Goal: Communication & Community: Answer question/provide support

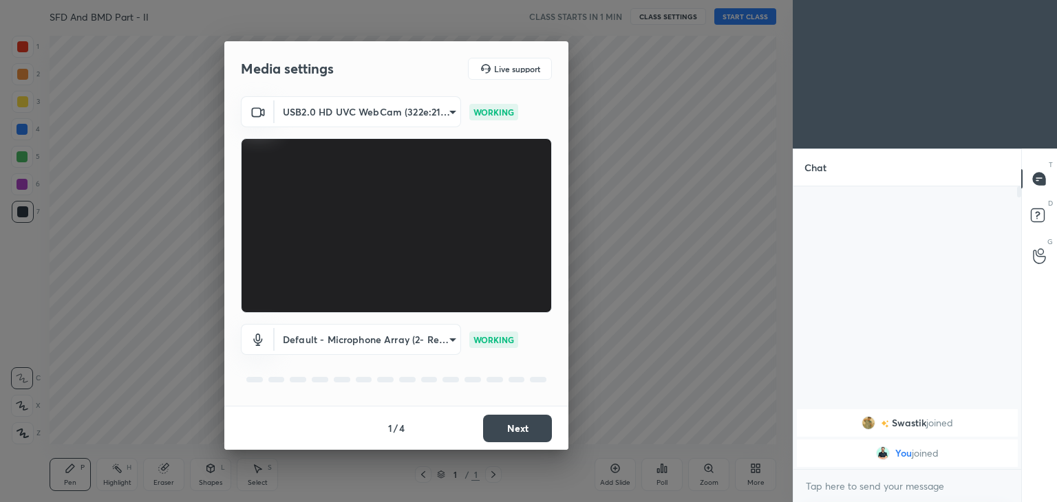
click at [534, 430] on button "Next" at bounding box center [517, 429] width 69 height 28
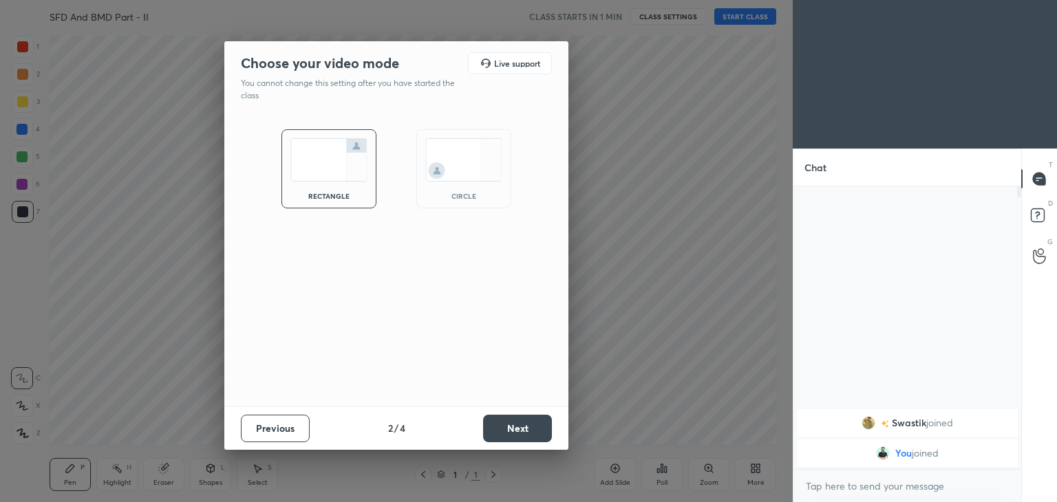
click at [532, 431] on button "Next" at bounding box center [517, 429] width 69 height 28
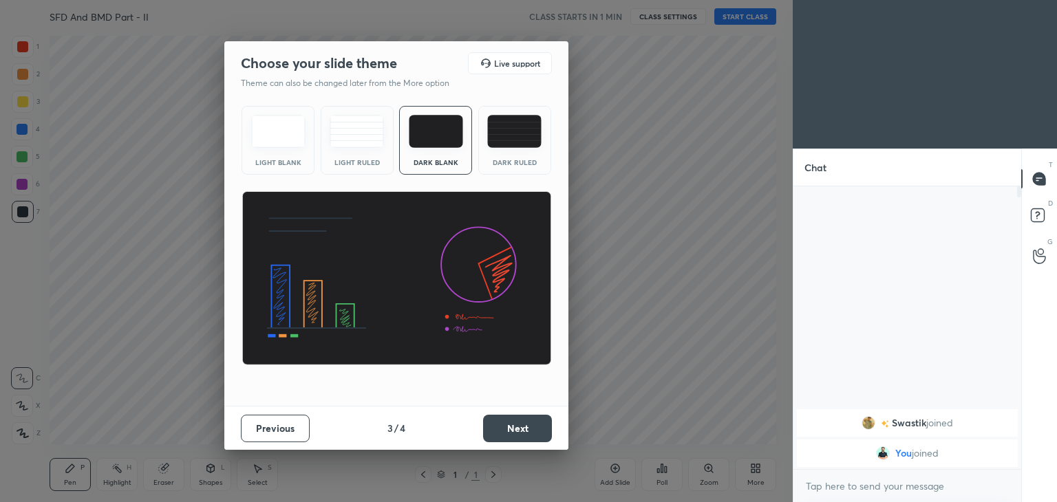
click at [542, 433] on button "Next" at bounding box center [517, 429] width 69 height 28
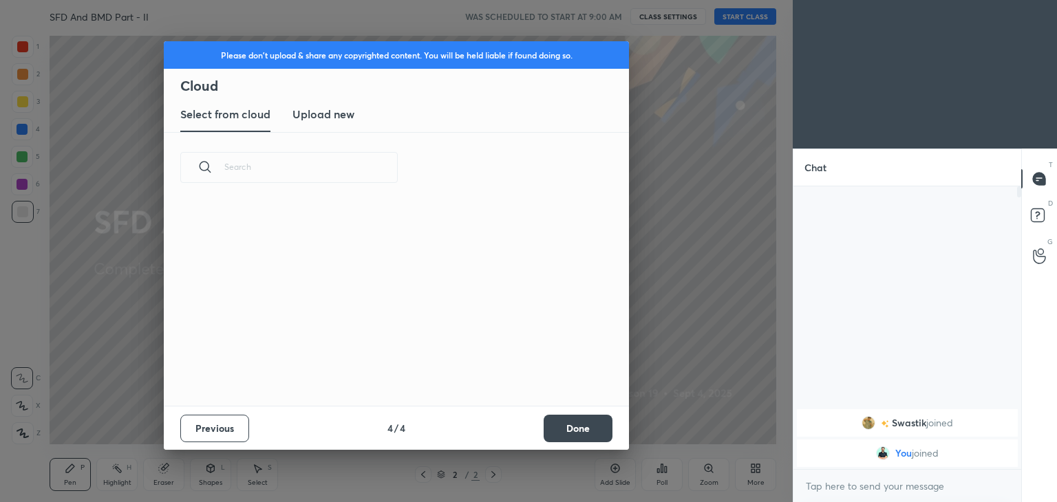
scroll to position [204, 442]
click at [581, 430] on button "Done" at bounding box center [578, 429] width 69 height 28
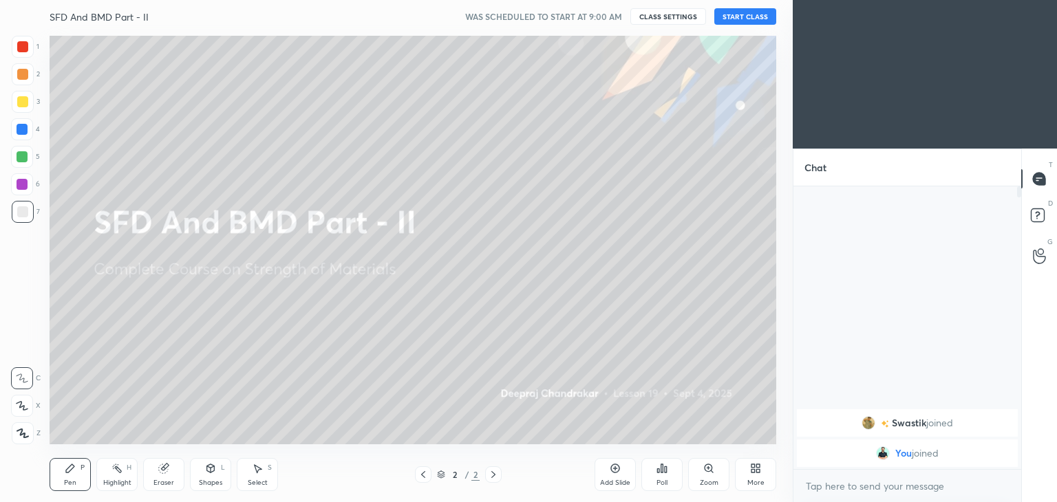
click at [749, 20] on button "START CLASS" at bounding box center [745, 16] width 62 height 17
click at [23, 107] on div at bounding box center [22, 101] width 11 height 11
click at [74, 471] on icon at bounding box center [70, 468] width 11 height 11
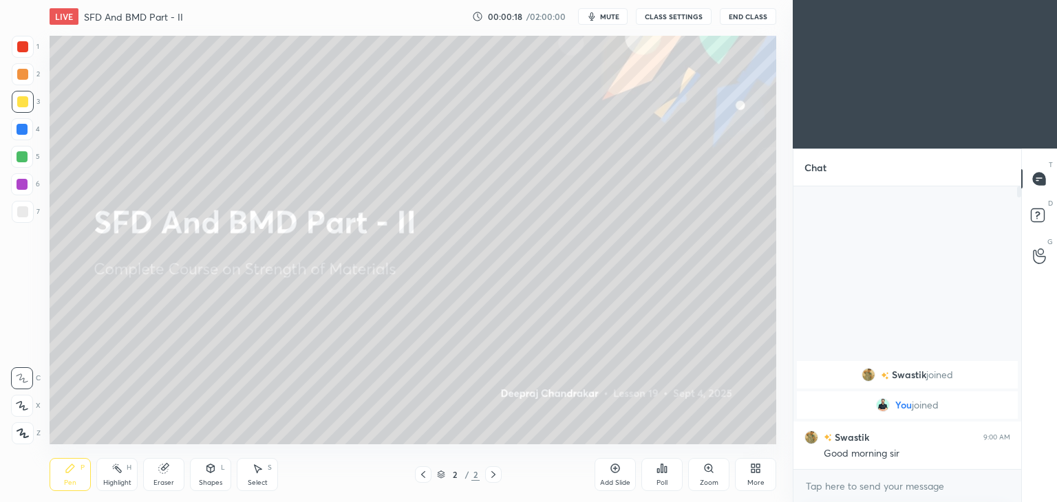
click at [211, 471] on icon at bounding box center [211, 470] width 0 height 5
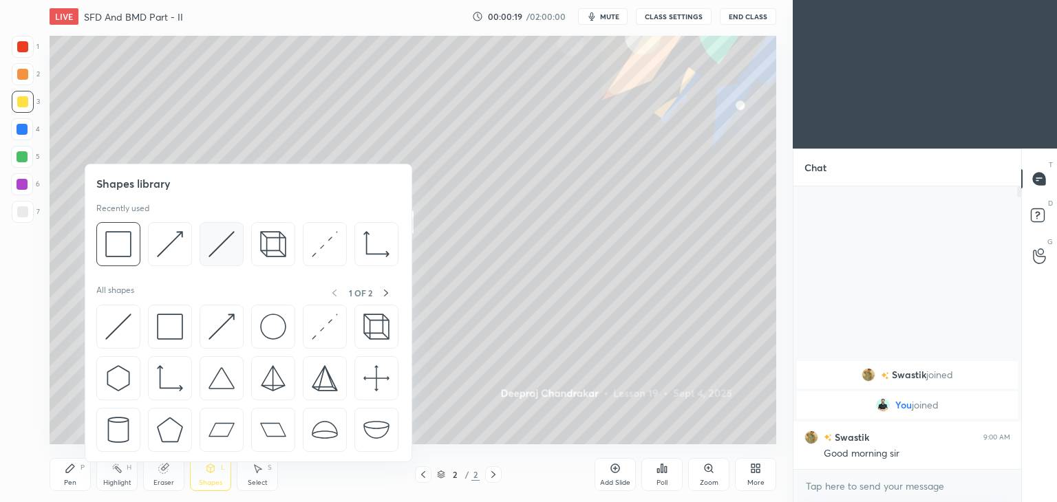
click at [219, 239] on img at bounding box center [222, 244] width 26 height 26
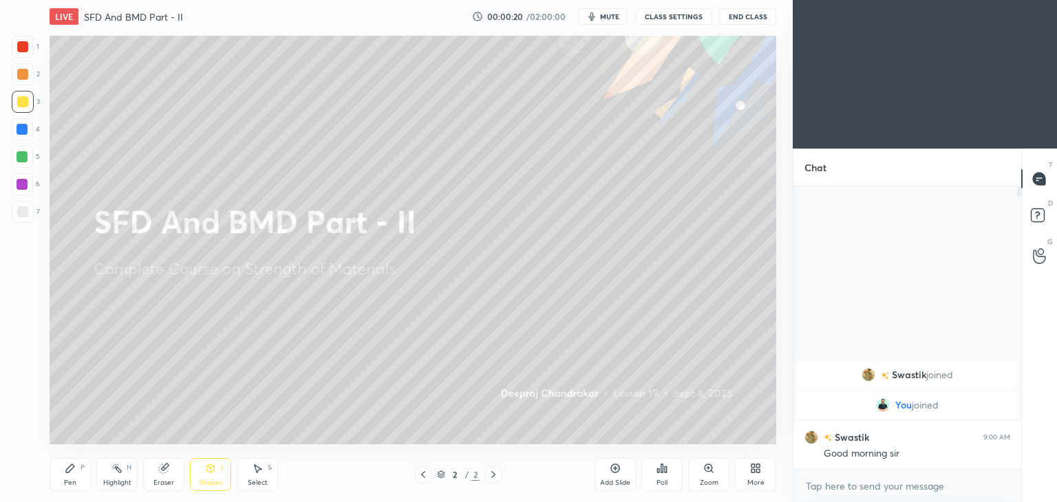
click at [21, 41] on div at bounding box center [22, 46] width 11 height 11
click at [76, 477] on div "Pen P" at bounding box center [70, 474] width 41 height 33
click at [663, 16] on button "CLASS SETTINGS" at bounding box center [674, 16] width 76 height 17
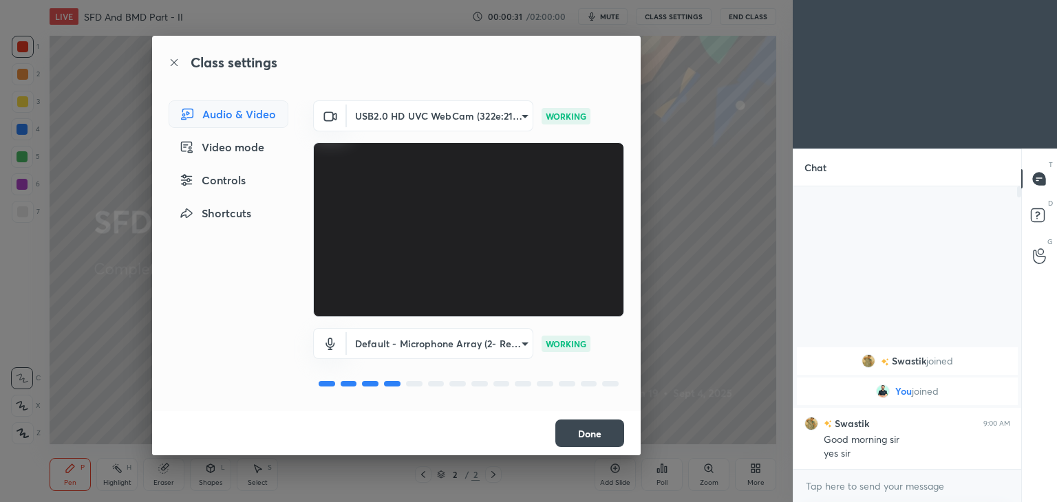
click at [580, 428] on button "Done" at bounding box center [589, 434] width 69 height 28
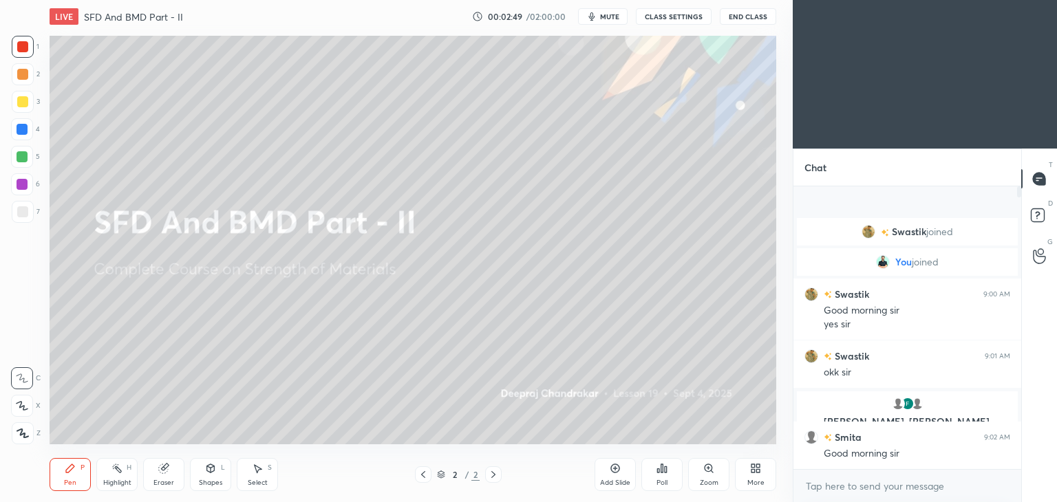
click at [73, 477] on div "Pen P" at bounding box center [70, 474] width 41 height 33
click at [20, 105] on div at bounding box center [22, 101] width 11 height 11
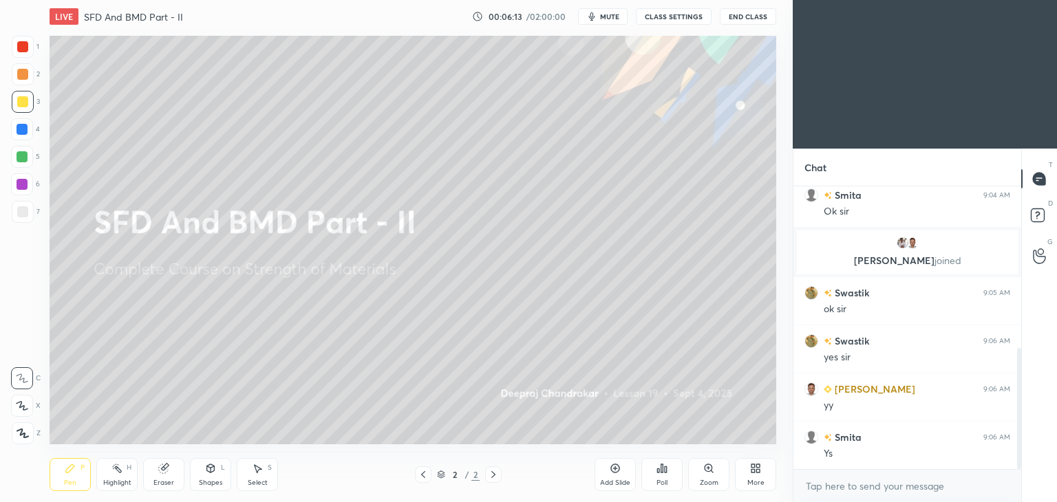
scroll to position [5, 4]
click at [259, 478] on div "Select S" at bounding box center [257, 474] width 41 height 33
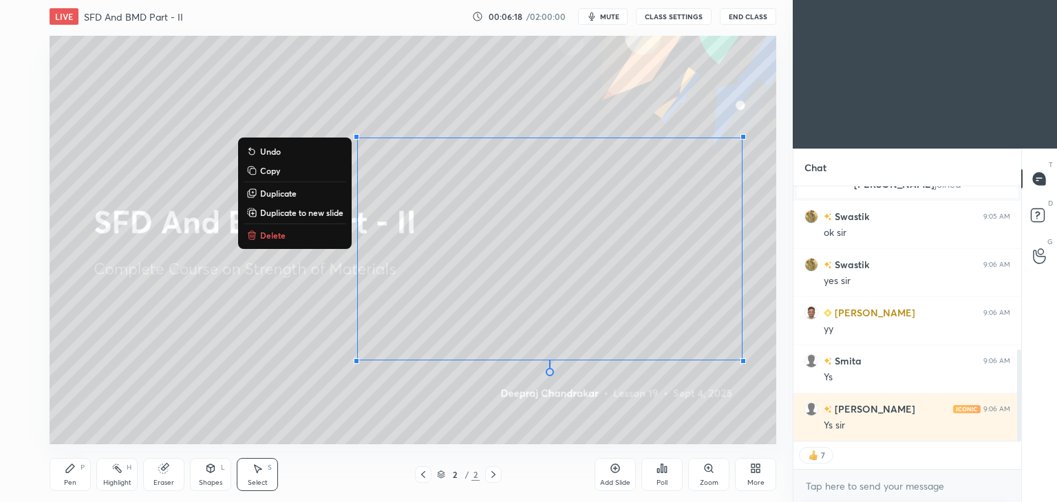
click at [301, 244] on div "0 ° Undo Copy Duplicate Duplicate to new slide Delete" at bounding box center [413, 240] width 727 height 409
click at [277, 237] on p "Delete" at bounding box center [272, 235] width 25 height 11
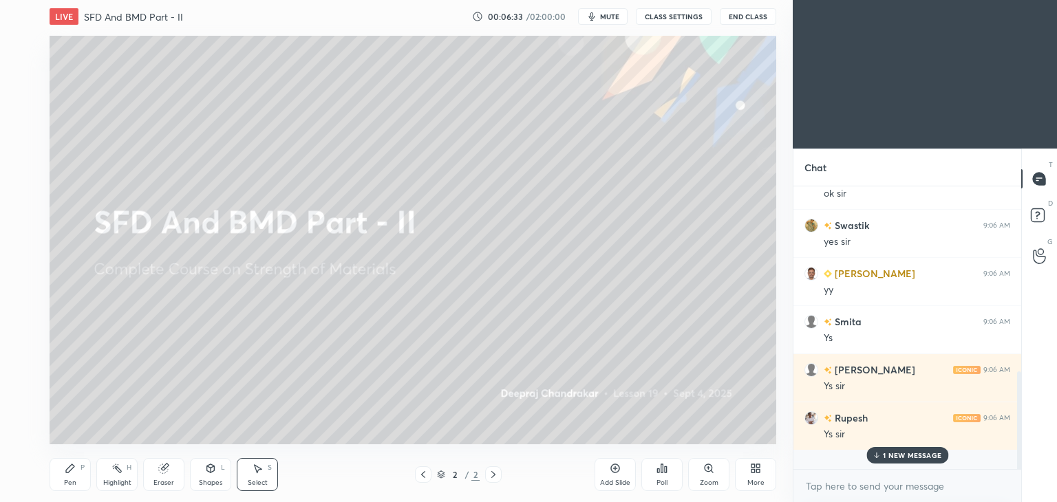
scroll to position [471, 0]
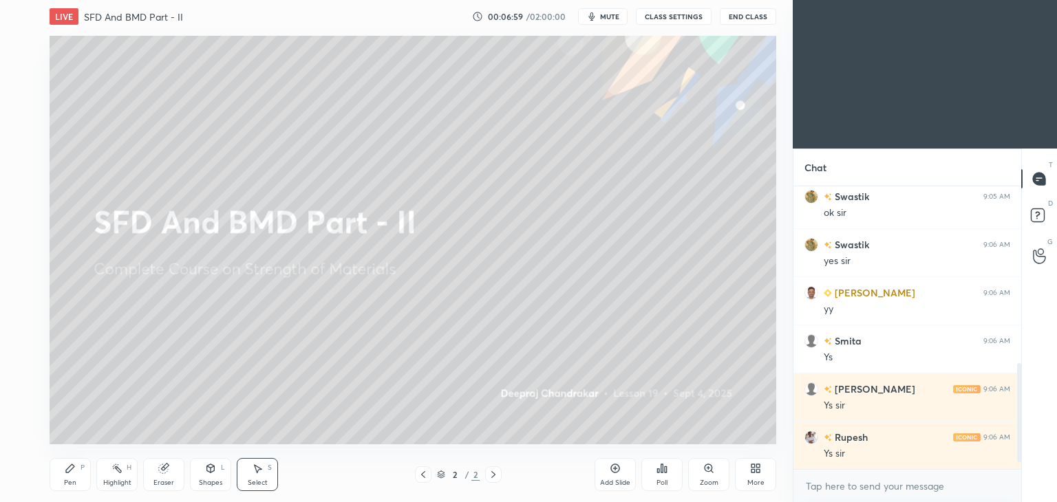
click at [259, 470] on icon at bounding box center [259, 469] width 8 height 8
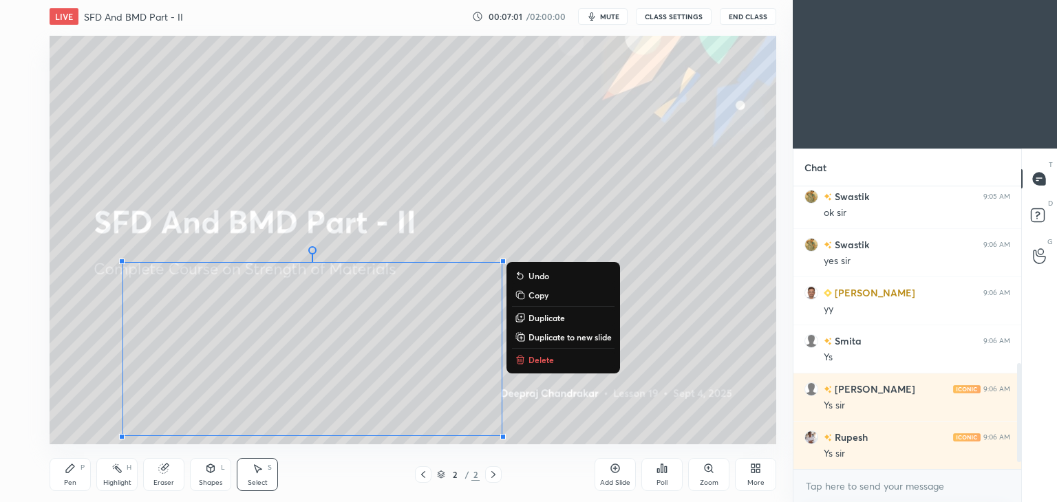
click at [550, 361] on p "Delete" at bounding box center [540, 359] width 25 height 11
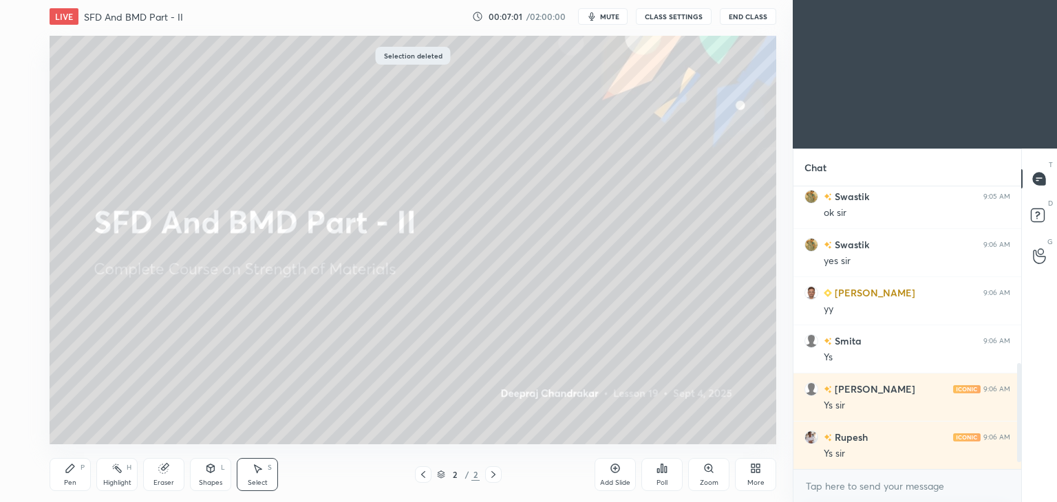
click at [67, 480] on div "Pen" at bounding box center [70, 483] width 12 height 7
click at [609, 480] on div "Add Slide" at bounding box center [615, 483] width 30 height 7
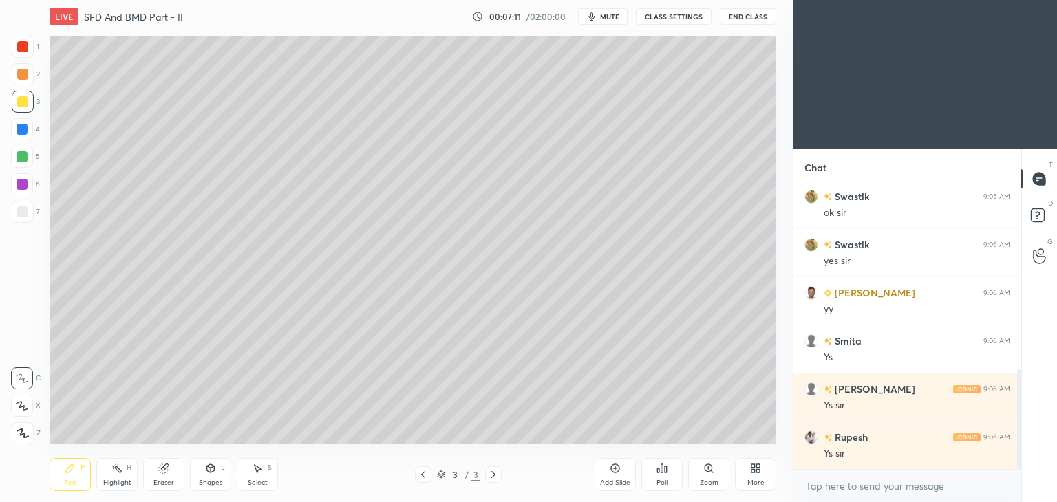
scroll to position [519, 0]
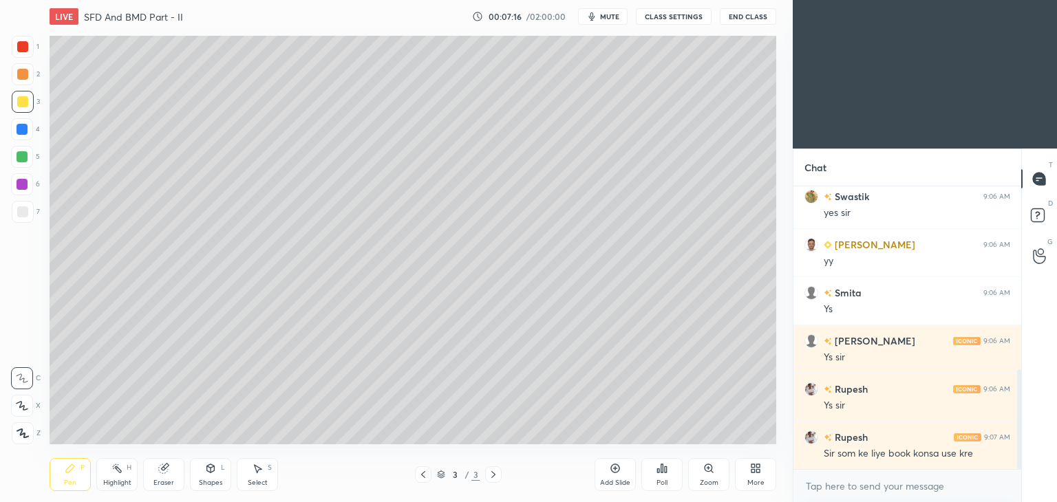
click at [67, 478] on div "Pen P" at bounding box center [70, 474] width 41 height 33
click at [424, 477] on icon at bounding box center [423, 474] width 4 height 7
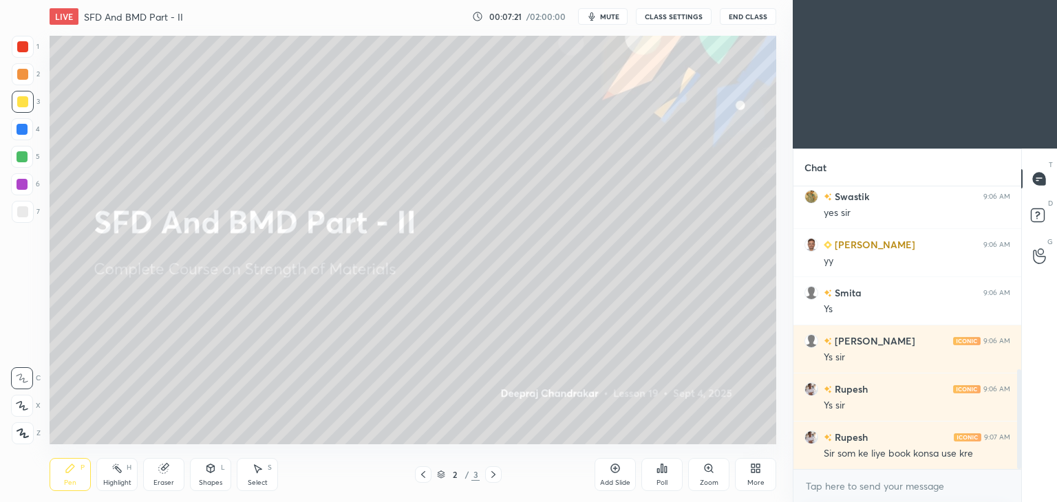
click at [53, 463] on div "Pen P" at bounding box center [70, 474] width 41 height 33
click at [211, 474] on div "Shapes L" at bounding box center [210, 474] width 41 height 33
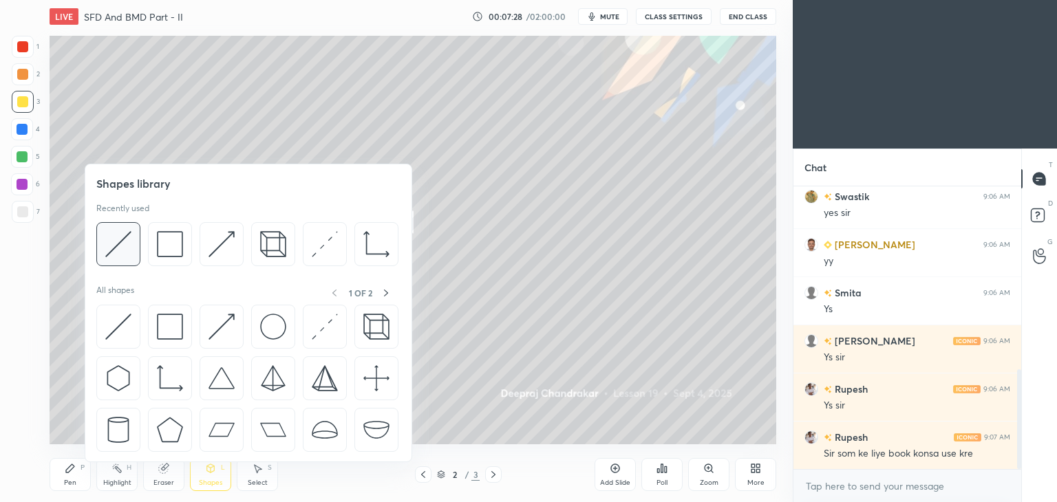
click at [118, 242] on img at bounding box center [118, 244] width 26 height 26
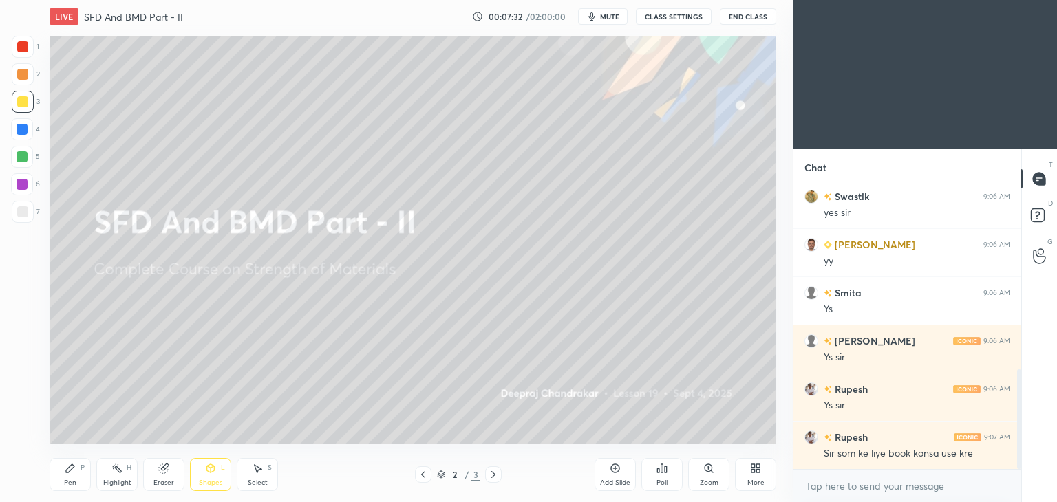
click at [69, 471] on icon at bounding box center [70, 468] width 8 height 8
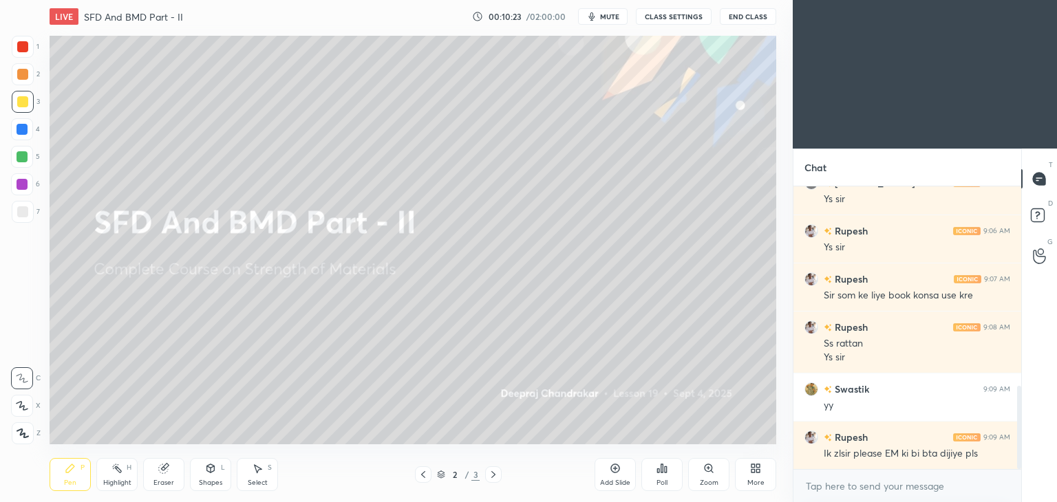
scroll to position [725, 0]
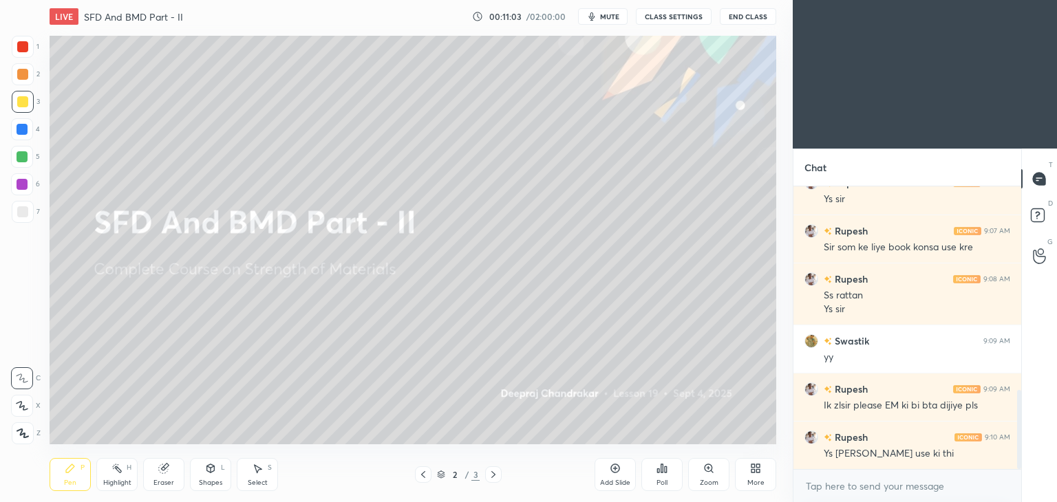
click at [257, 477] on div "Select S" at bounding box center [257, 474] width 41 height 33
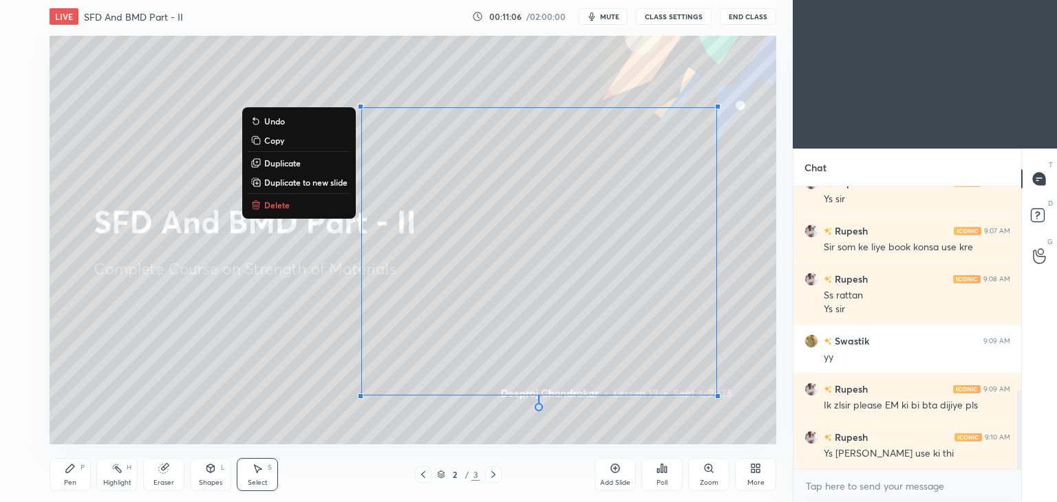
click at [223, 387] on div "0 ° Undo Copy Duplicate Duplicate to new slide Delete" at bounding box center [413, 240] width 727 height 409
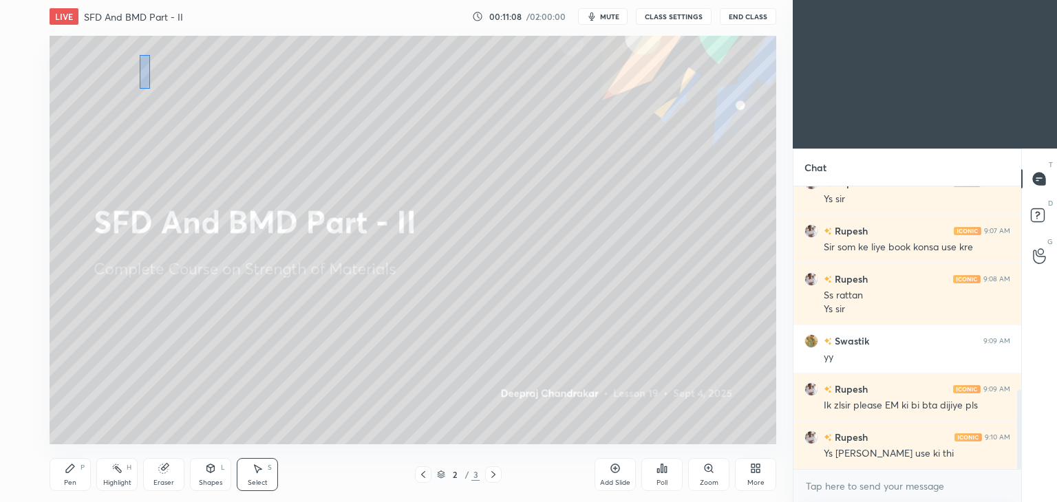
scroll to position [773, 0]
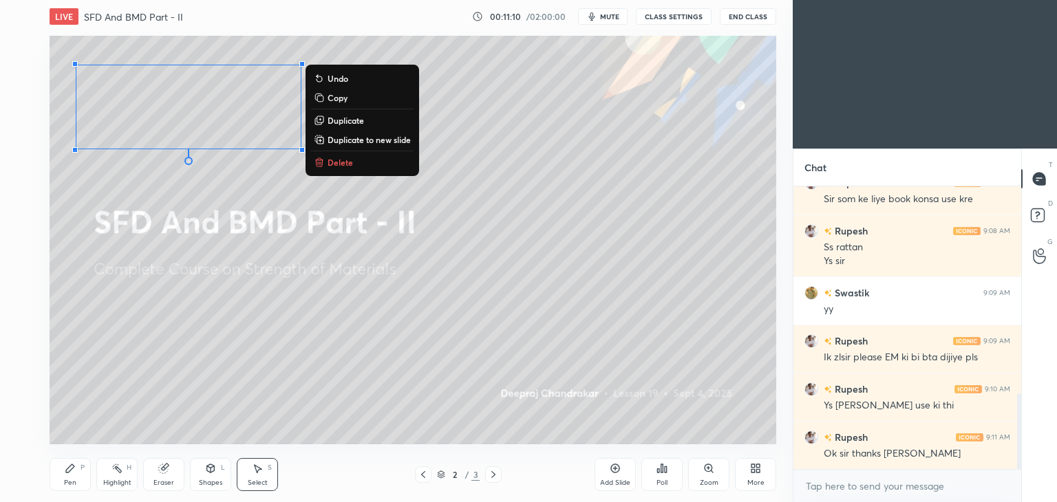
click at [215, 363] on div "0 ° Undo Copy Duplicate Duplicate to new slide Delete" at bounding box center [413, 240] width 727 height 409
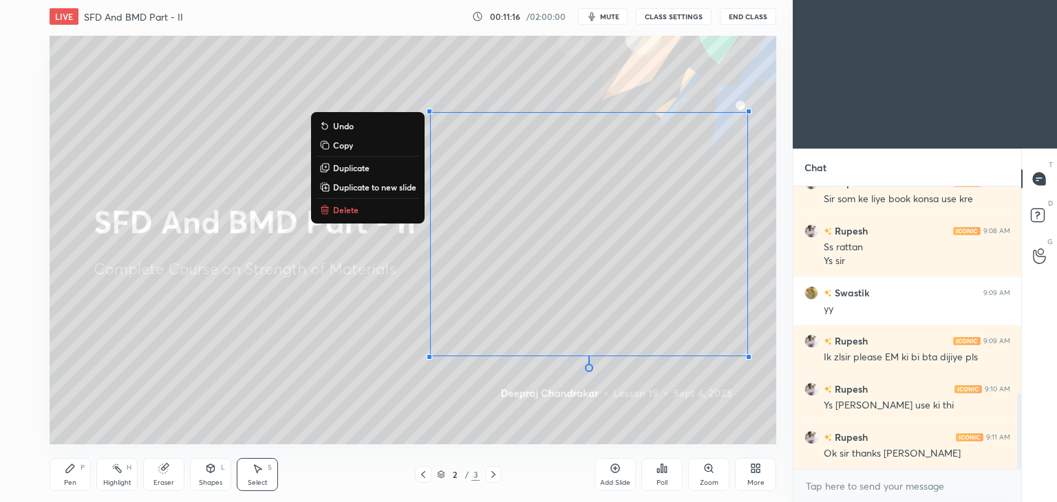
click at [74, 485] on div "Pen" at bounding box center [70, 483] width 12 height 7
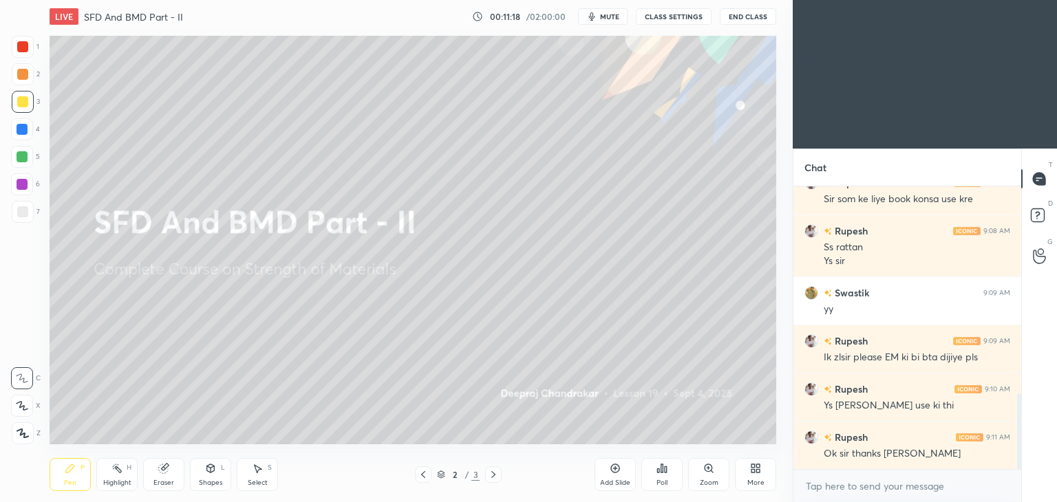
click at [497, 477] on icon at bounding box center [493, 474] width 11 height 11
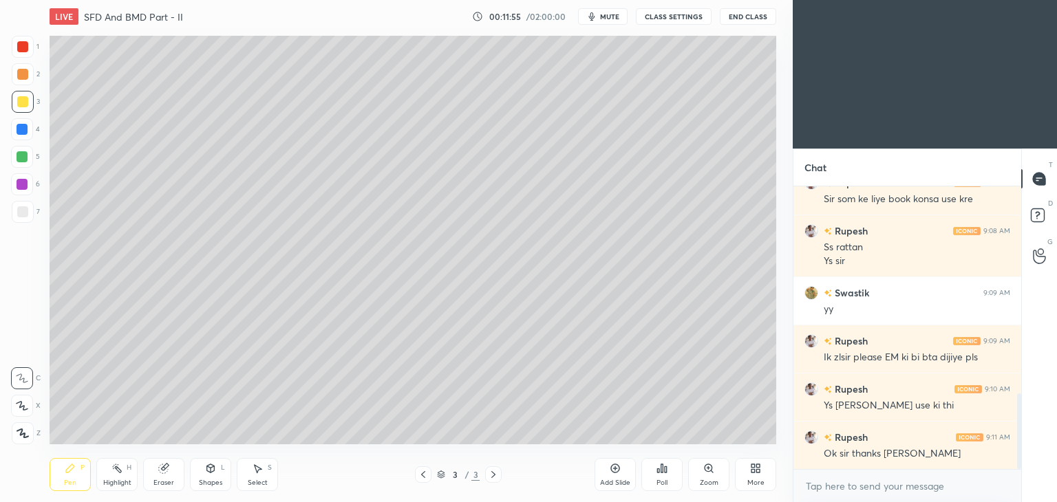
click at [254, 480] on div "Select" at bounding box center [258, 483] width 20 height 7
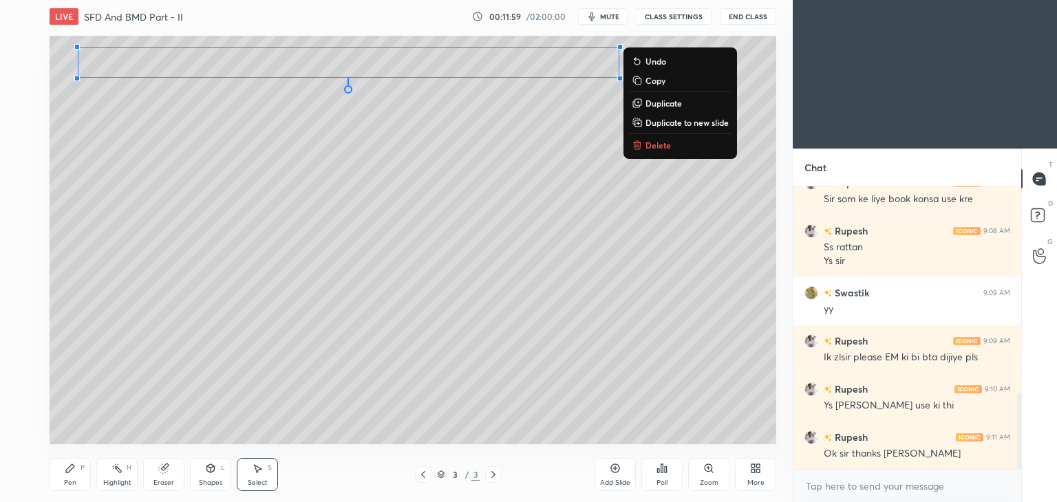
click at [57, 472] on div "Pen P" at bounding box center [70, 474] width 41 height 33
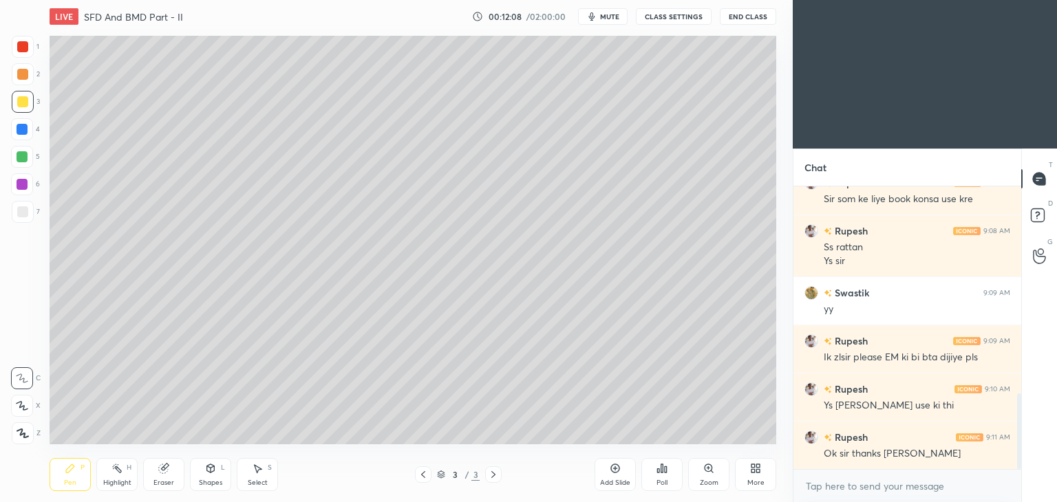
click at [199, 477] on div "Shapes L" at bounding box center [210, 474] width 41 height 33
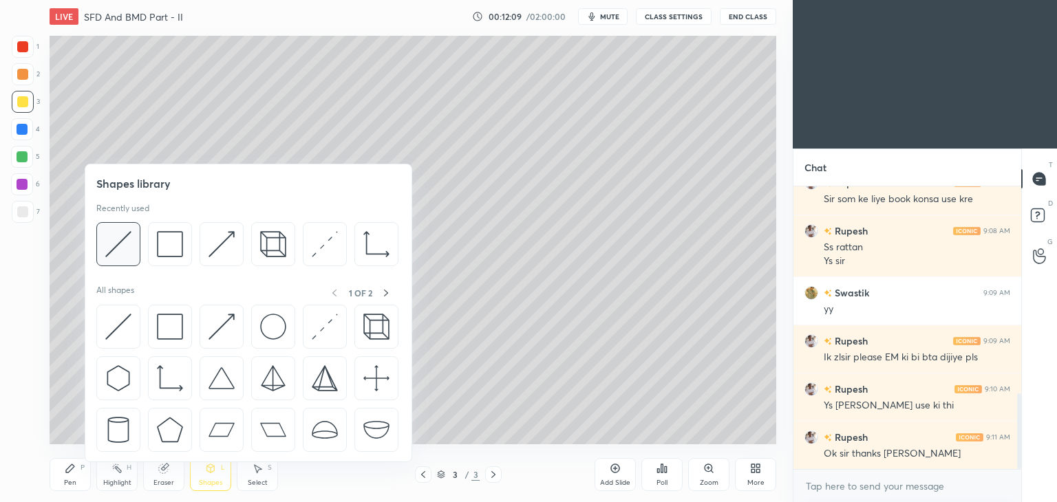
click at [116, 248] on img at bounding box center [118, 244] width 26 height 26
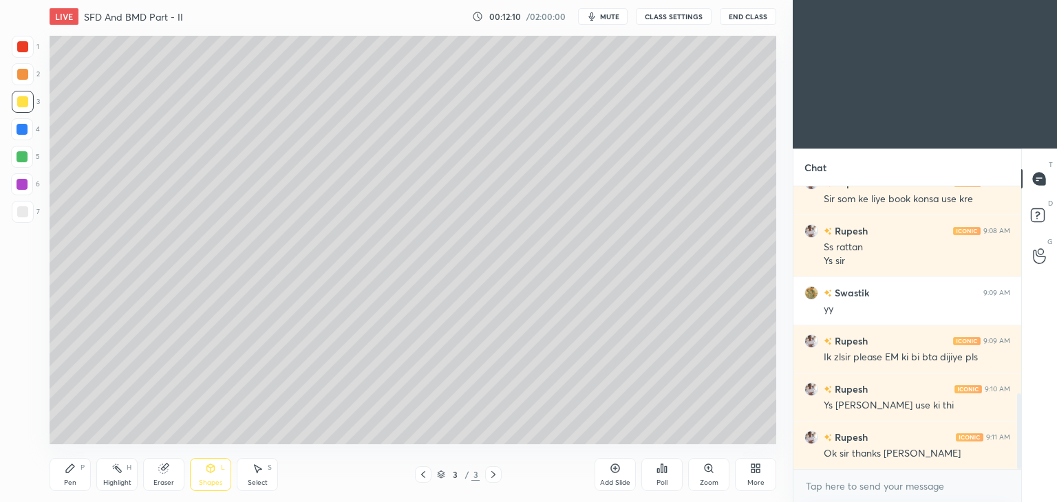
click at [14, 217] on div at bounding box center [23, 212] width 22 height 22
click at [54, 460] on div "Pen P" at bounding box center [70, 474] width 41 height 33
click at [63, 480] on div "Pen P" at bounding box center [70, 474] width 41 height 33
click at [165, 480] on div "Eraser" at bounding box center [163, 483] width 21 height 7
click at [21, 408] on icon at bounding box center [22, 407] width 11 height 12
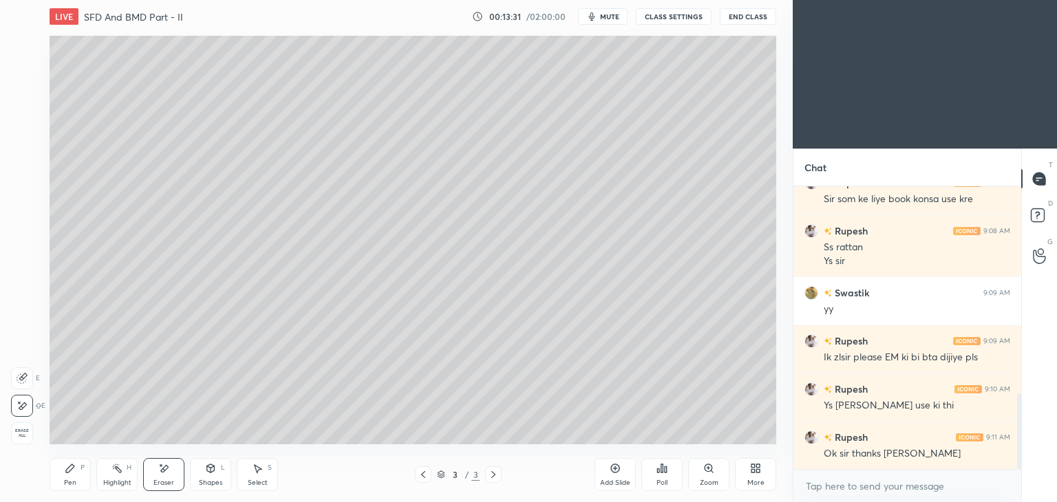
click at [70, 469] on icon at bounding box center [70, 468] width 8 height 8
click at [252, 480] on div "Select" at bounding box center [258, 483] width 20 height 7
click at [703, 334] on div "0 ° Undo Copy Duplicate Duplicate to new slide Delete" at bounding box center [413, 240] width 727 height 409
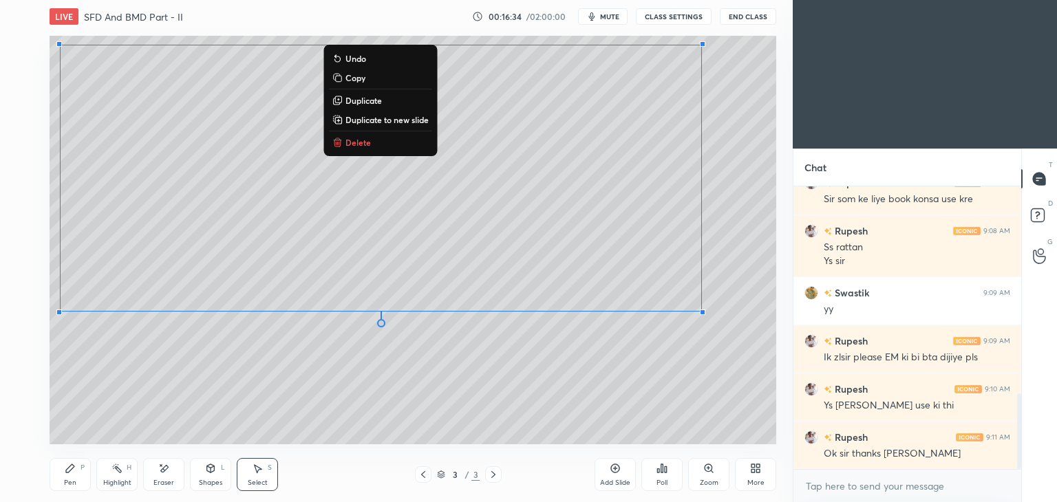
click at [58, 484] on div "Pen P" at bounding box center [70, 474] width 41 height 33
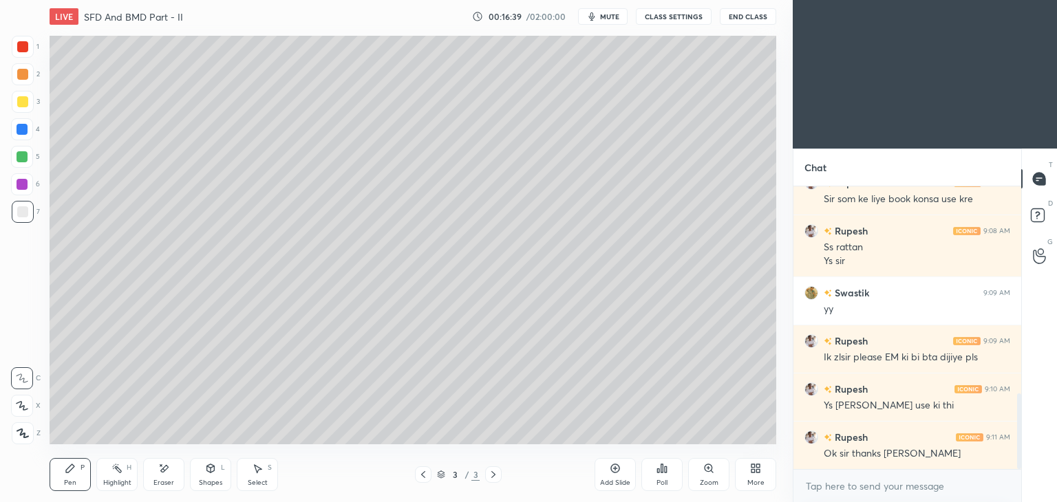
click at [165, 464] on icon at bounding box center [163, 469] width 11 height 12
click at [60, 479] on div "Pen P" at bounding box center [70, 474] width 41 height 33
click at [171, 474] on div "Eraser" at bounding box center [163, 474] width 41 height 33
click at [58, 477] on div "Pen P" at bounding box center [70, 474] width 41 height 33
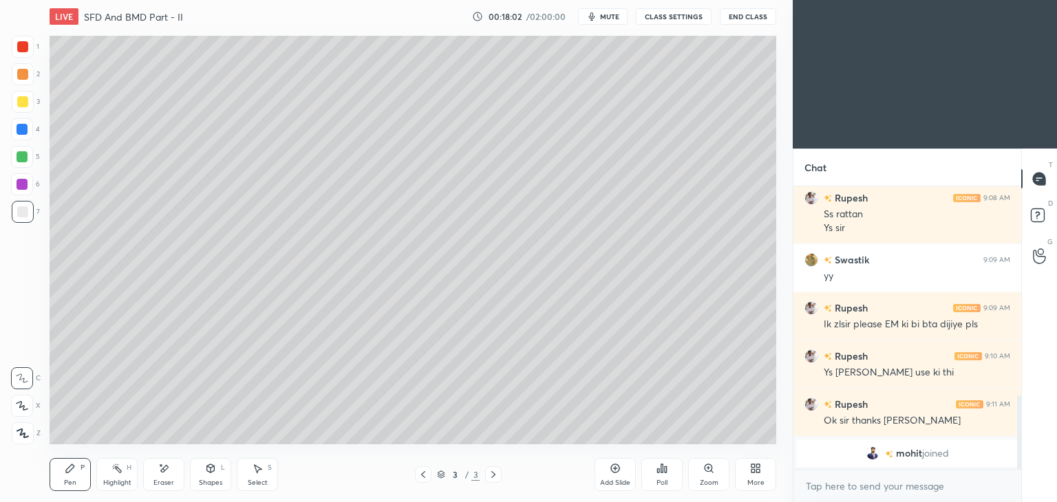
click at [247, 473] on div "Select S" at bounding box center [257, 474] width 41 height 33
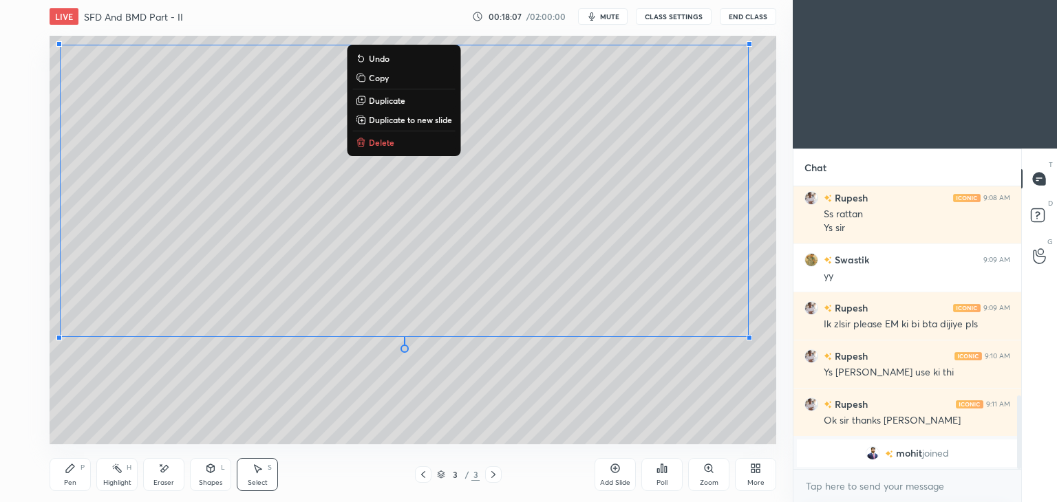
click at [67, 476] on div "Pen P" at bounding box center [70, 474] width 41 height 33
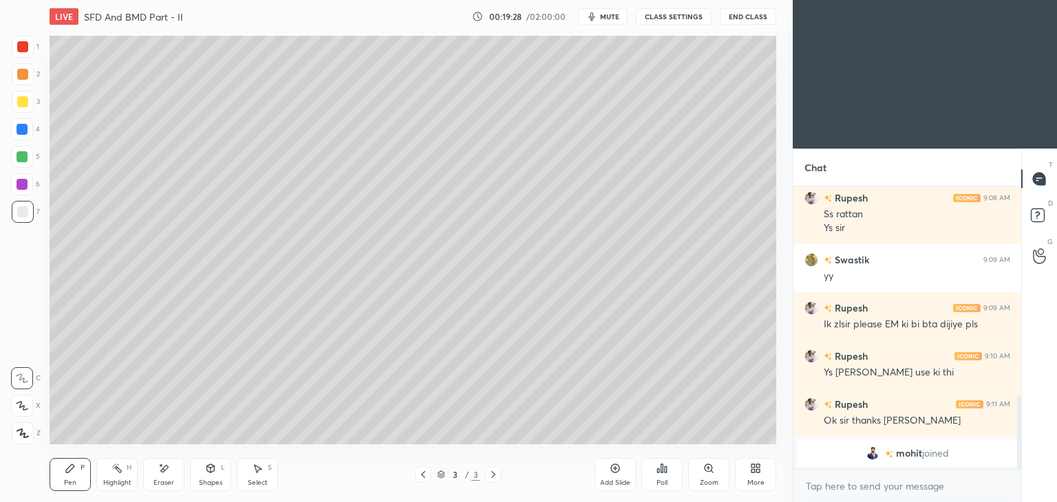
click at [616, 473] on icon at bounding box center [615, 468] width 9 height 9
click at [69, 471] on icon at bounding box center [70, 468] width 8 height 8
click at [22, 105] on div at bounding box center [22, 101] width 11 height 11
click at [215, 477] on div "Shapes L" at bounding box center [210, 474] width 41 height 33
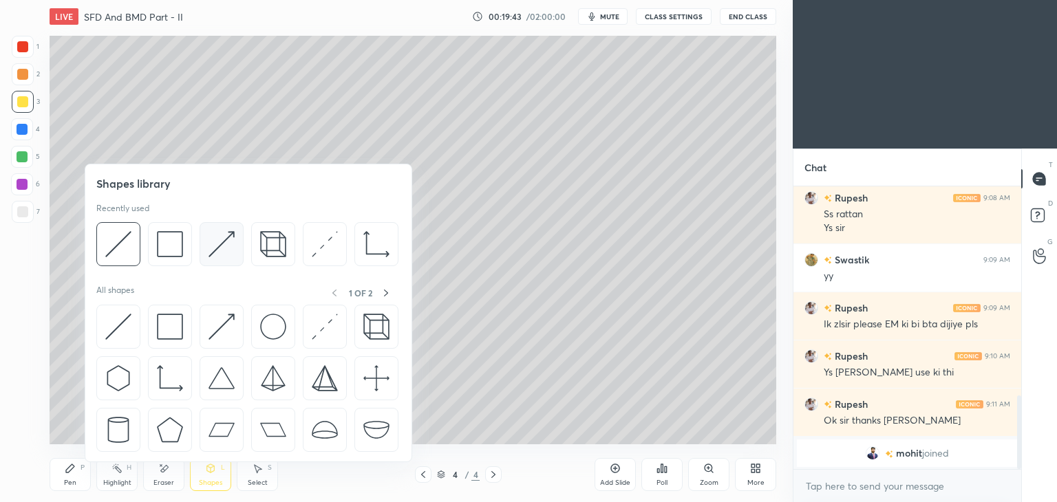
click at [215, 244] on img at bounding box center [222, 244] width 26 height 26
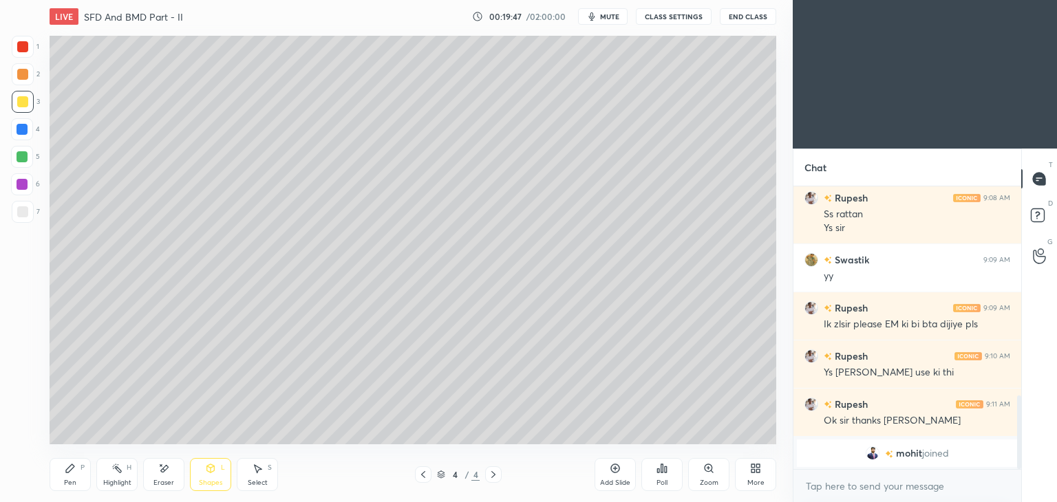
click at [67, 476] on div "Pen P" at bounding box center [70, 474] width 41 height 33
click at [256, 463] on icon at bounding box center [257, 468] width 11 height 11
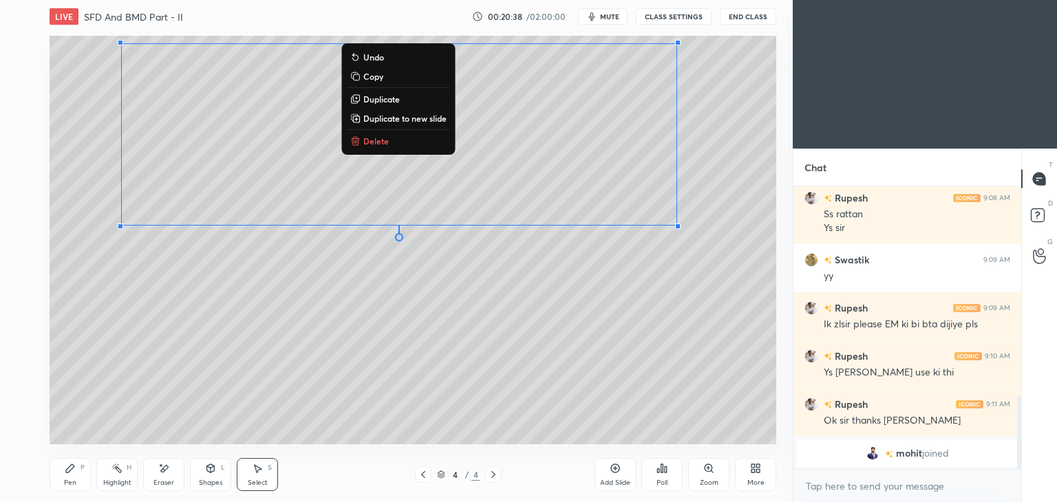
click at [69, 467] on icon at bounding box center [70, 468] width 8 height 8
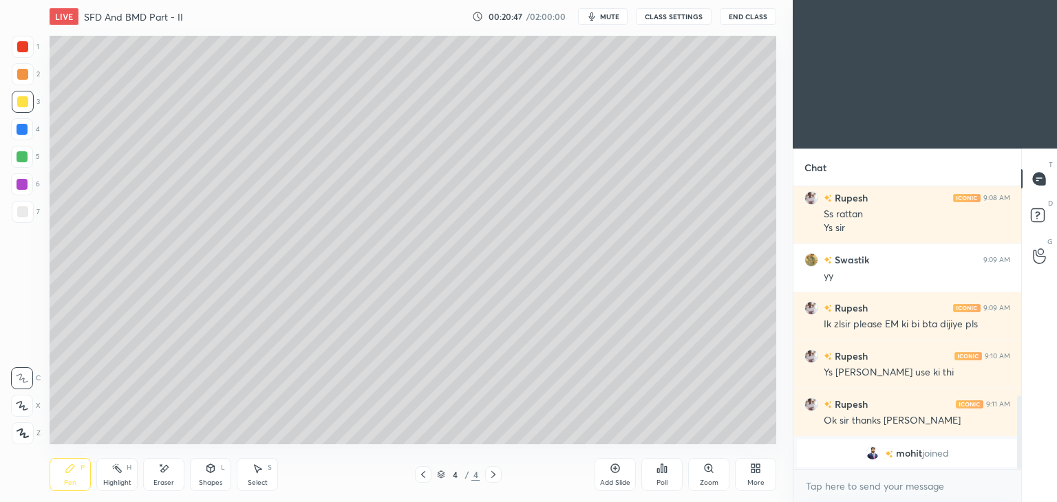
click at [19, 46] on div at bounding box center [22, 46] width 11 height 11
click at [201, 477] on div "Shapes L" at bounding box center [210, 474] width 41 height 33
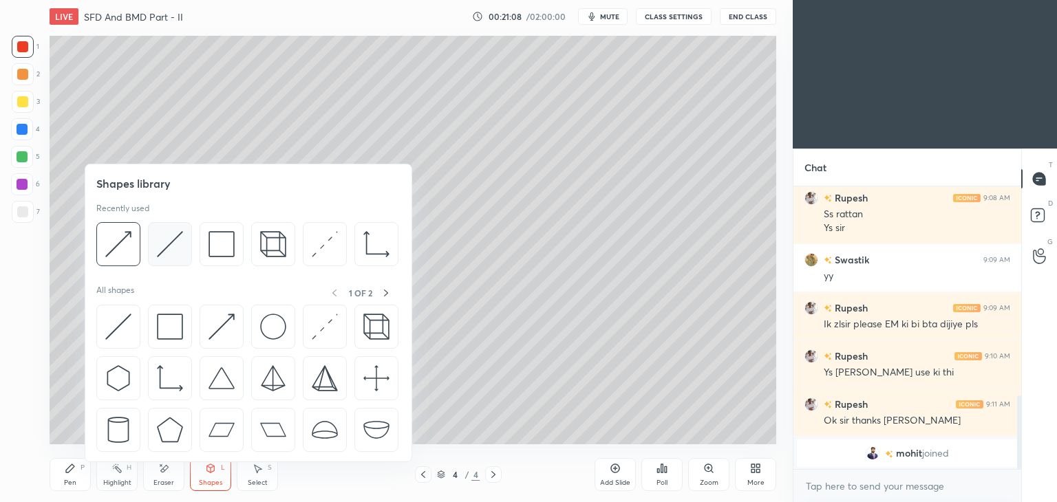
click at [167, 240] on img at bounding box center [170, 244] width 26 height 26
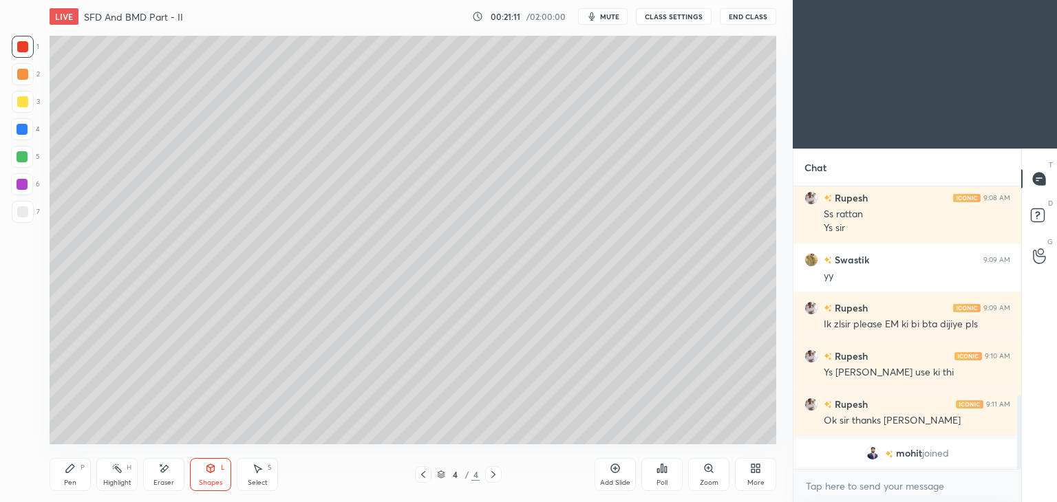
click at [64, 477] on div "Pen P" at bounding box center [70, 474] width 41 height 33
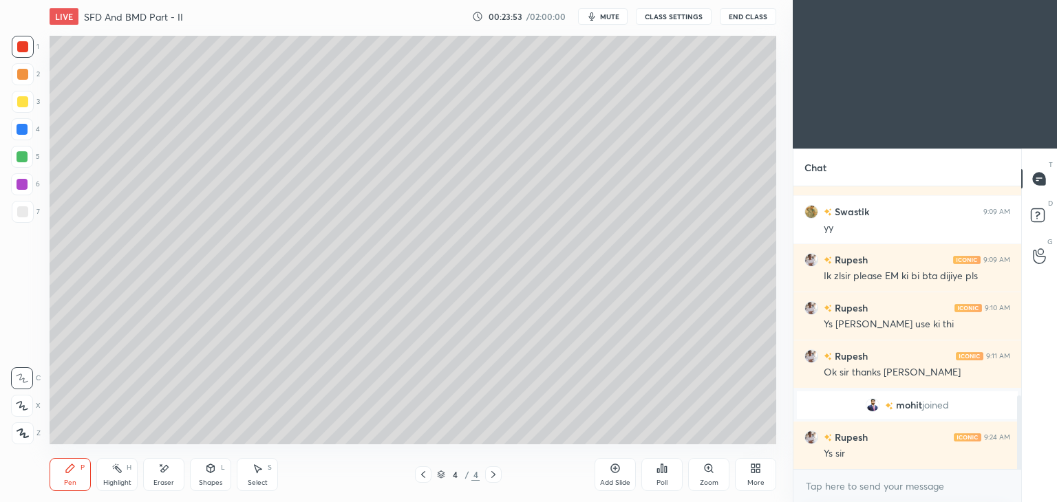
scroll to position [852, 0]
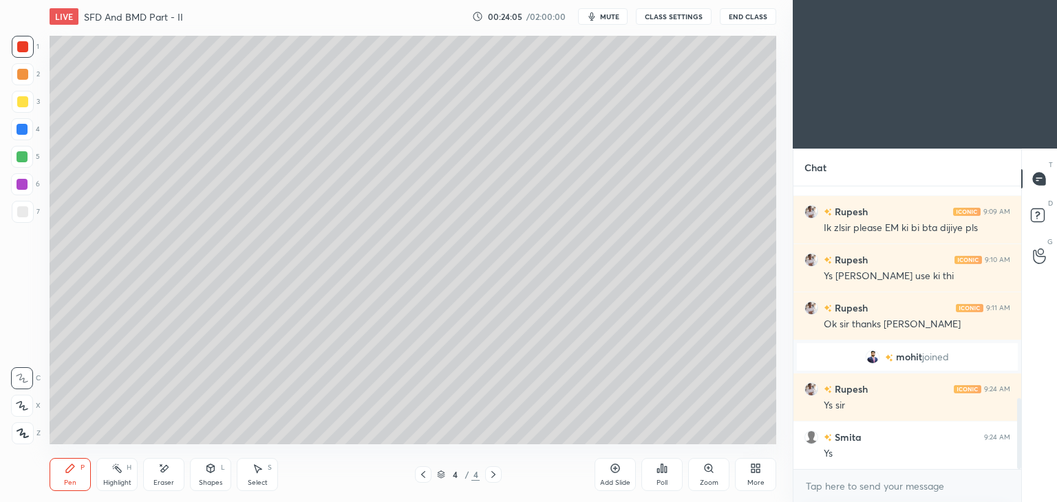
click at [248, 480] on div "Select" at bounding box center [258, 483] width 20 height 7
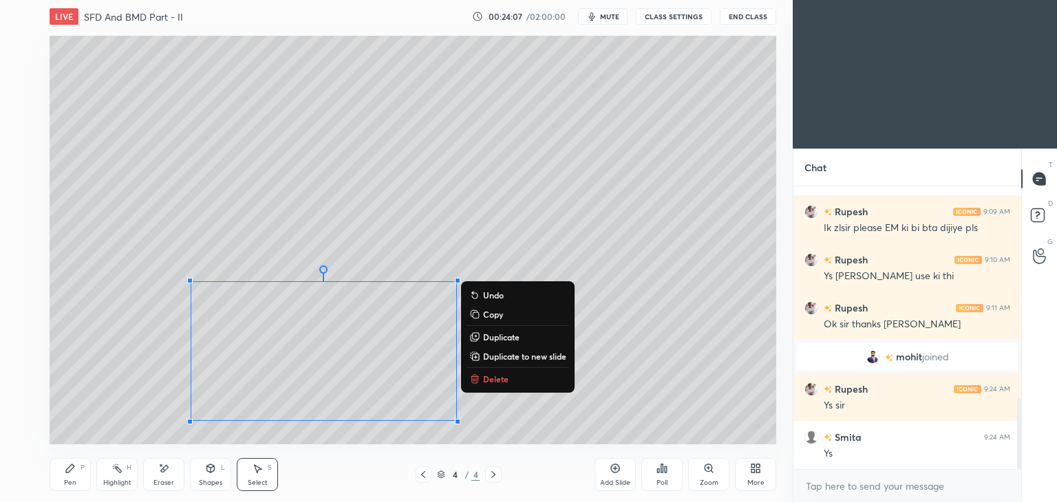
click at [493, 385] on button "Delete" at bounding box center [518, 379] width 103 height 17
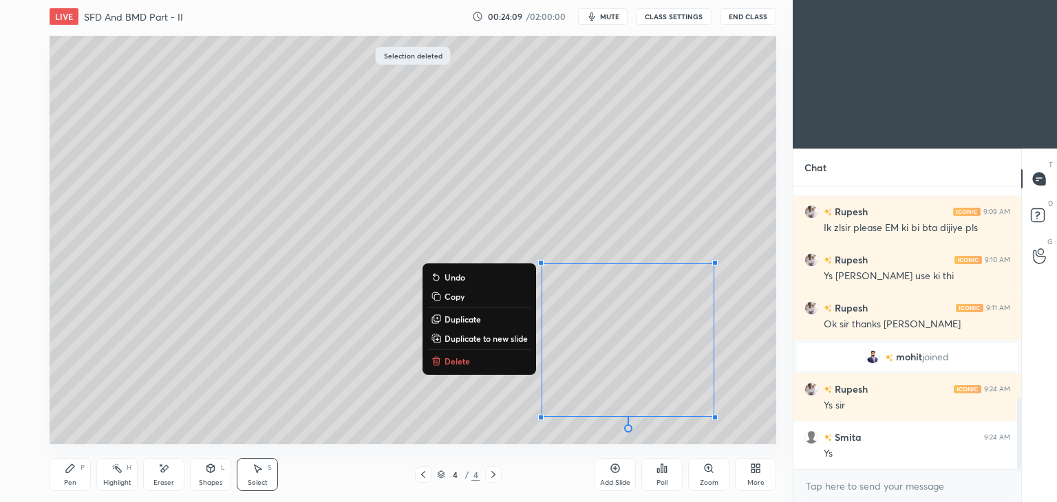
click at [450, 366] on p "Delete" at bounding box center [457, 361] width 25 height 11
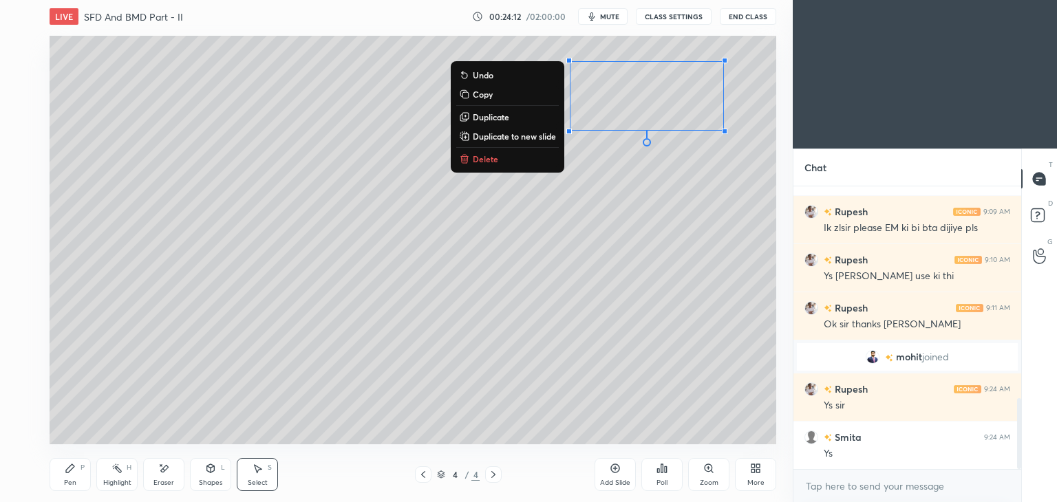
click at [491, 160] on p "Delete" at bounding box center [485, 158] width 25 height 11
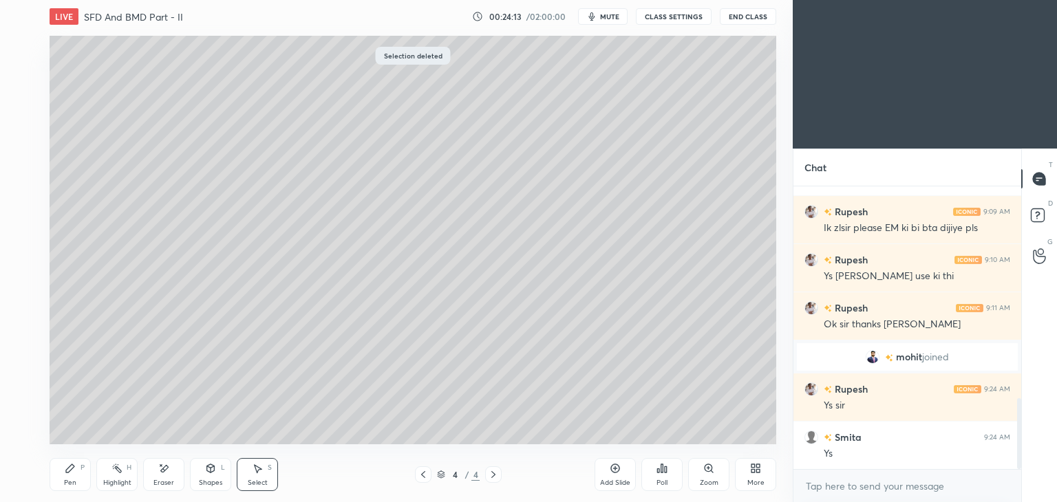
click at [75, 481] on div "Pen" at bounding box center [70, 483] width 12 height 7
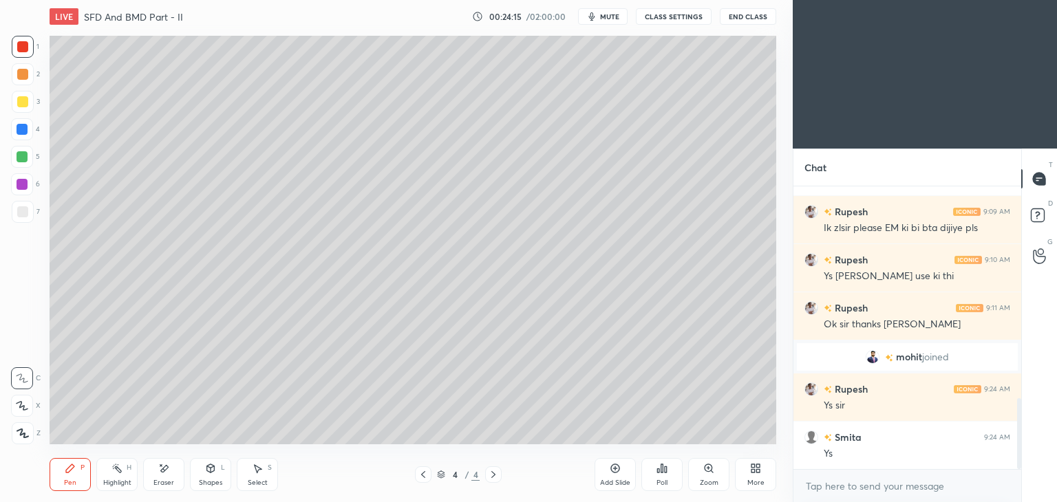
click at [26, 106] on div at bounding box center [22, 101] width 11 height 11
click at [18, 220] on div at bounding box center [23, 212] width 22 height 22
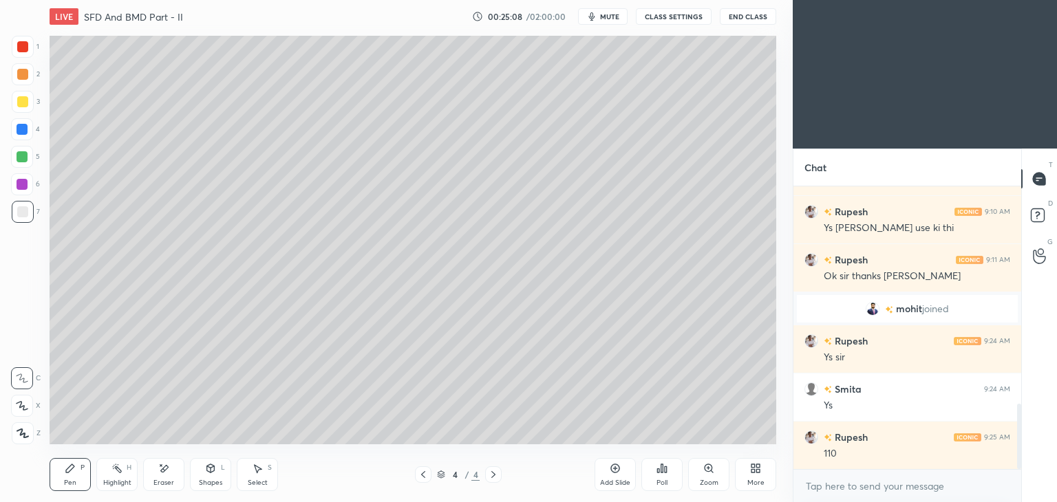
scroll to position [948, 0]
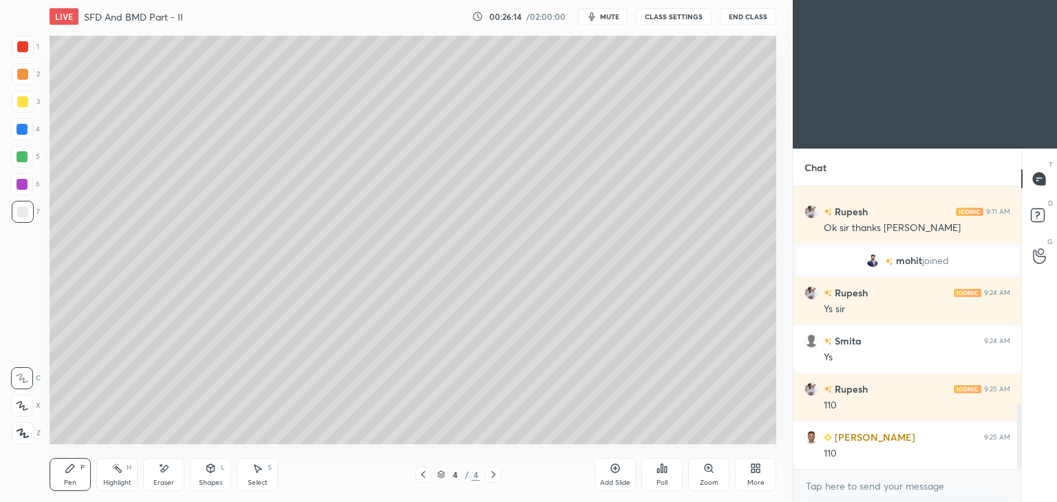
click at [165, 478] on div "Eraser" at bounding box center [163, 474] width 41 height 33
click at [69, 469] on icon at bounding box center [70, 468] width 8 height 8
click at [616, 480] on div "Add Slide" at bounding box center [615, 483] width 30 height 7
click at [21, 98] on div at bounding box center [22, 101] width 11 height 11
click at [206, 477] on div "Shapes L" at bounding box center [210, 474] width 41 height 33
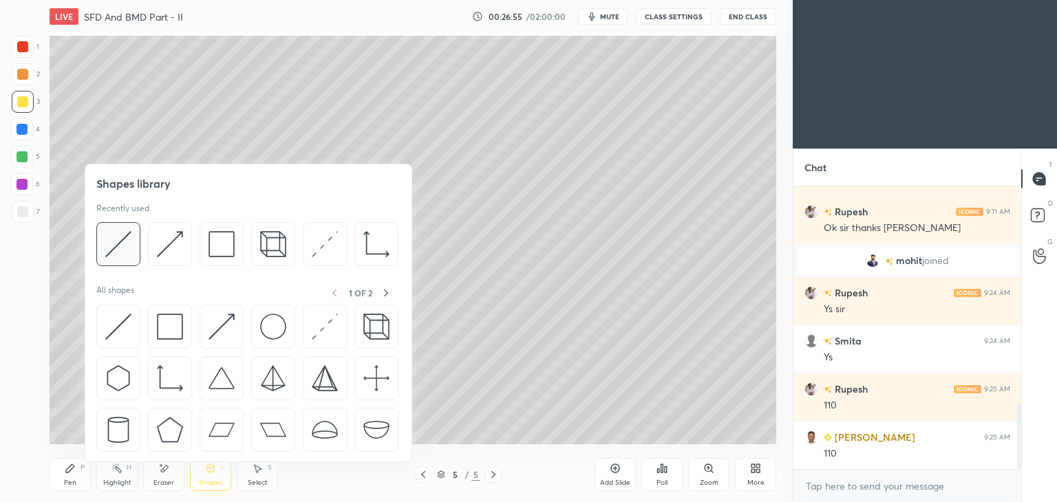
click at [129, 239] on img at bounding box center [118, 244] width 26 height 26
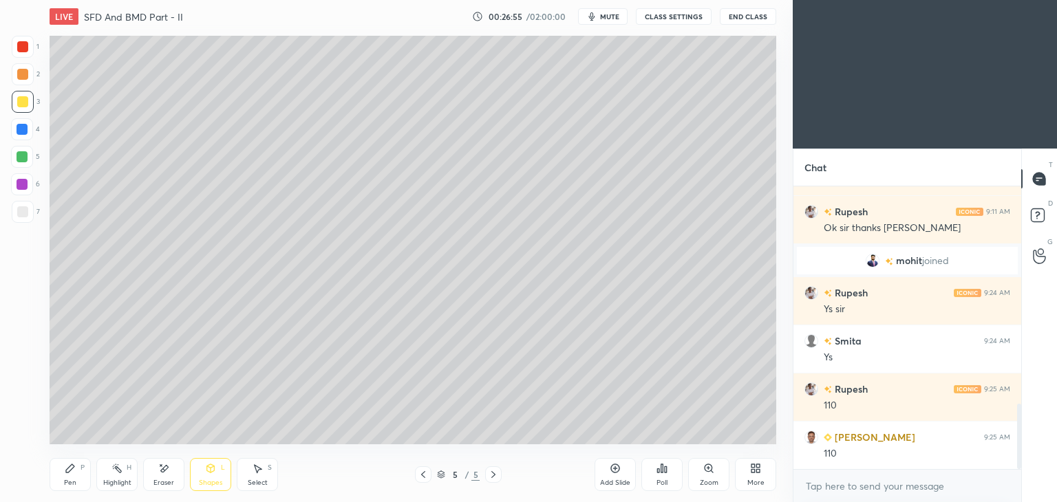
click at [25, 211] on div at bounding box center [22, 211] width 11 height 11
click at [211, 477] on div "Shapes L" at bounding box center [210, 474] width 41 height 33
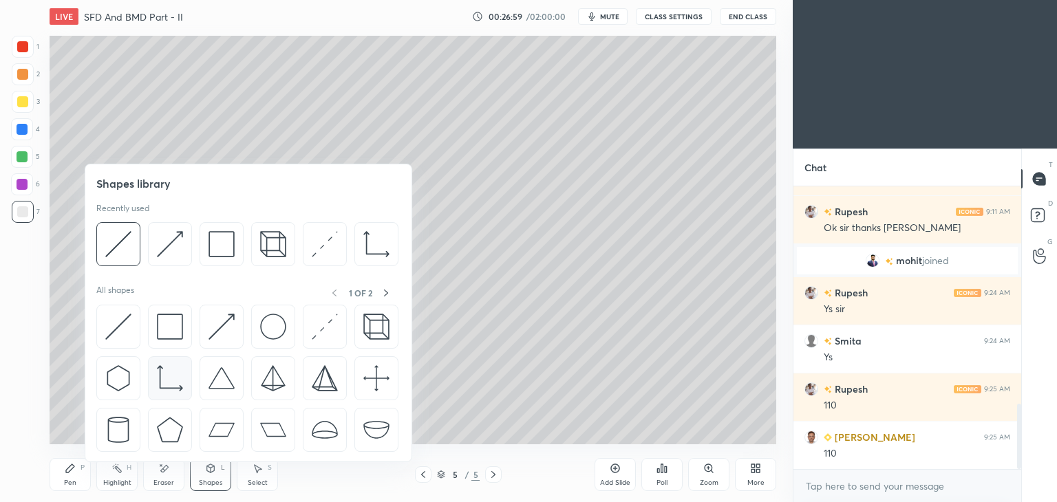
click at [171, 374] on img at bounding box center [170, 378] width 26 height 26
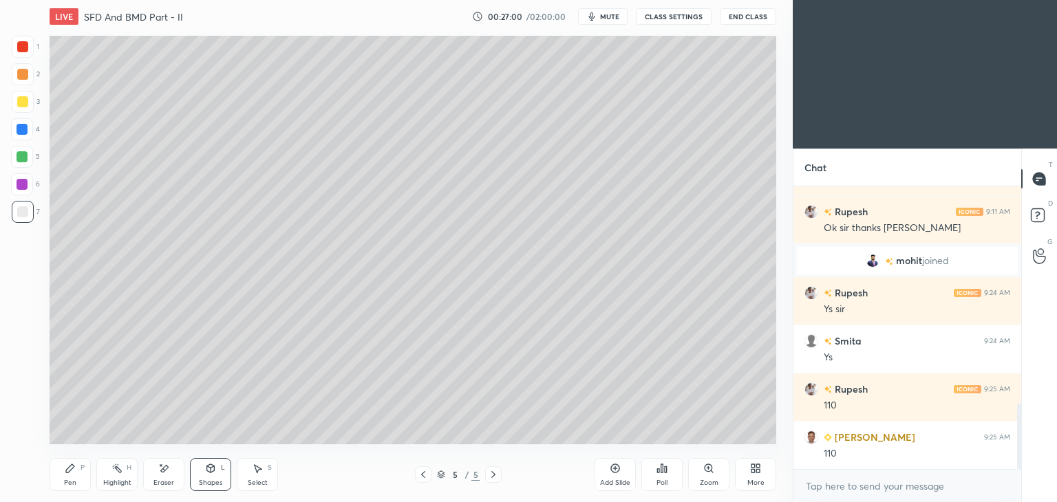
click at [209, 477] on div "Shapes L" at bounding box center [210, 474] width 41 height 33
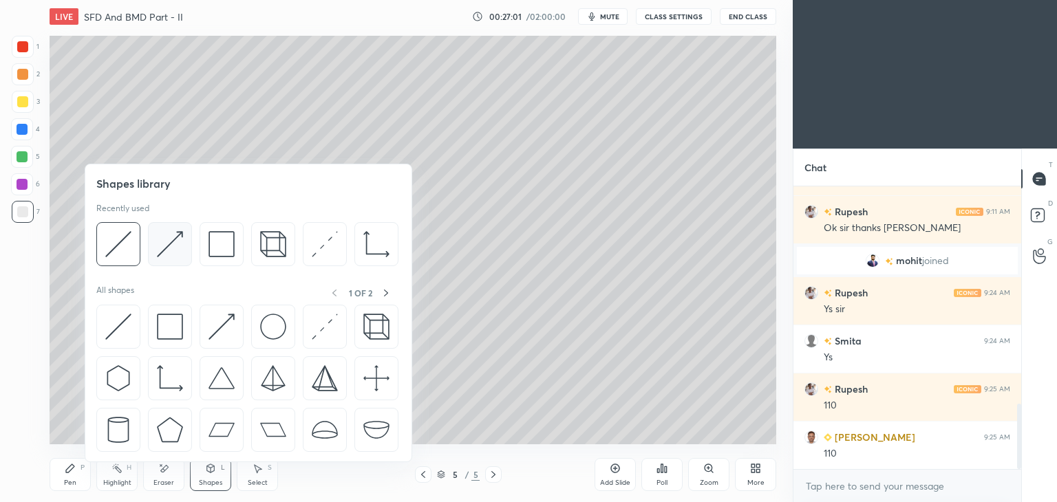
click at [169, 257] on img at bounding box center [170, 244] width 26 height 26
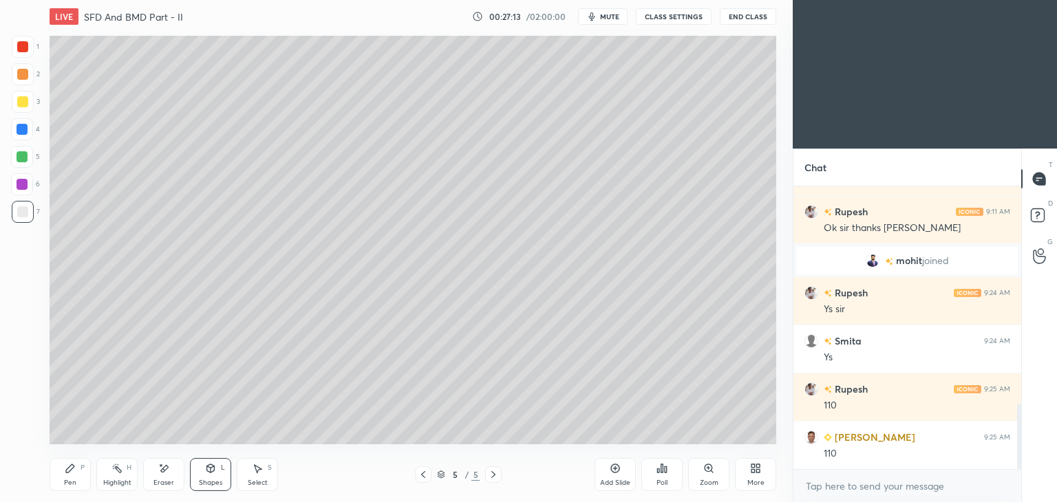
scroll to position [996, 0]
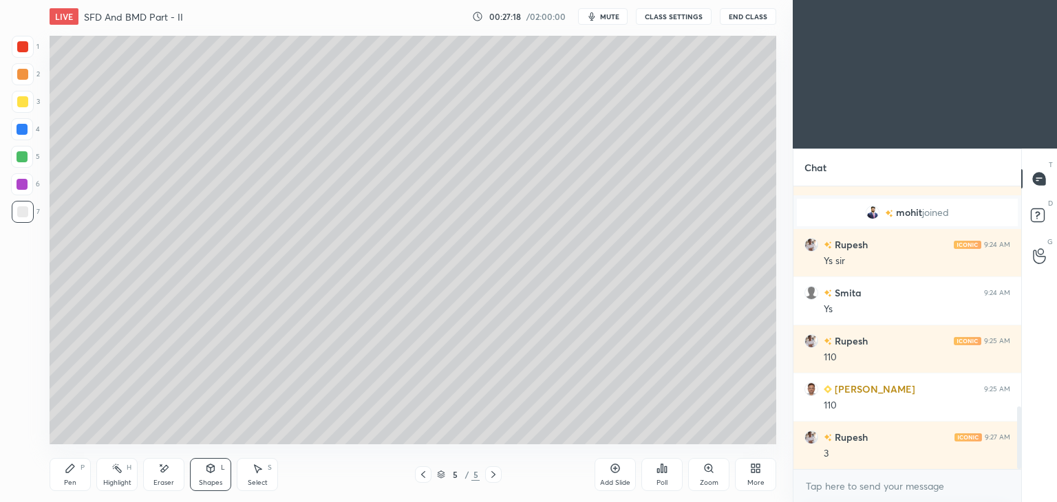
click at [269, 477] on div "Select S" at bounding box center [257, 474] width 41 height 33
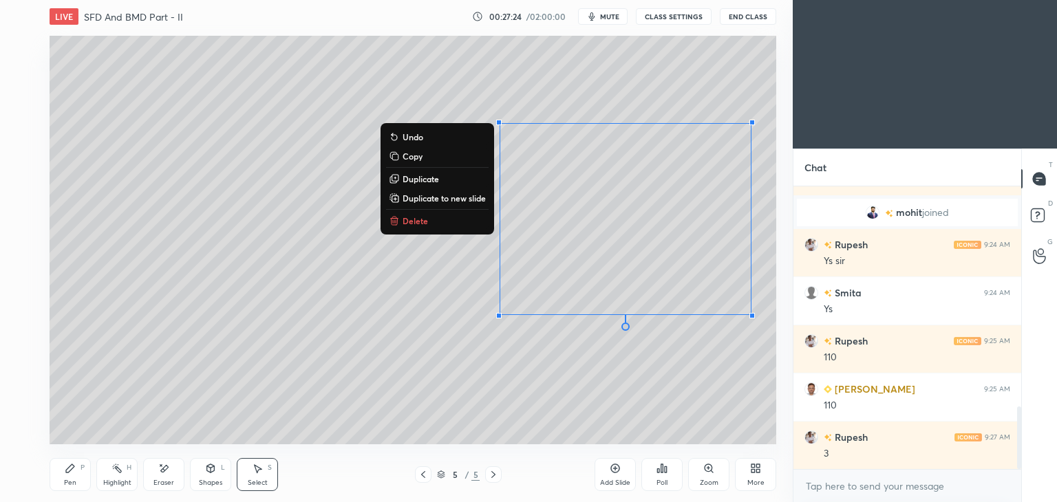
click at [244, 367] on div "0 ° Undo Copy Duplicate Duplicate to new slide Delete" at bounding box center [413, 240] width 727 height 409
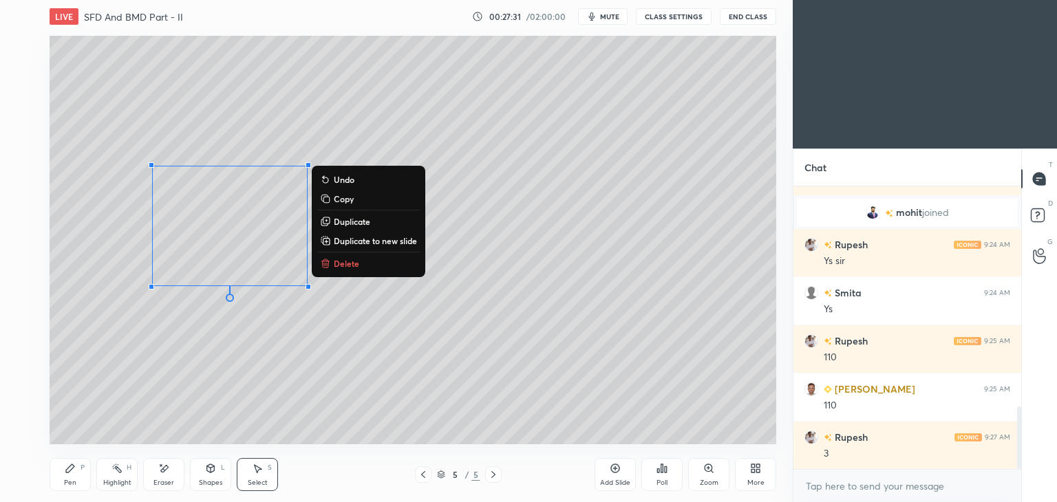
click at [536, 109] on div "0 ° Undo Copy Duplicate Duplicate to new slide Delete" at bounding box center [413, 240] width 727 height 409
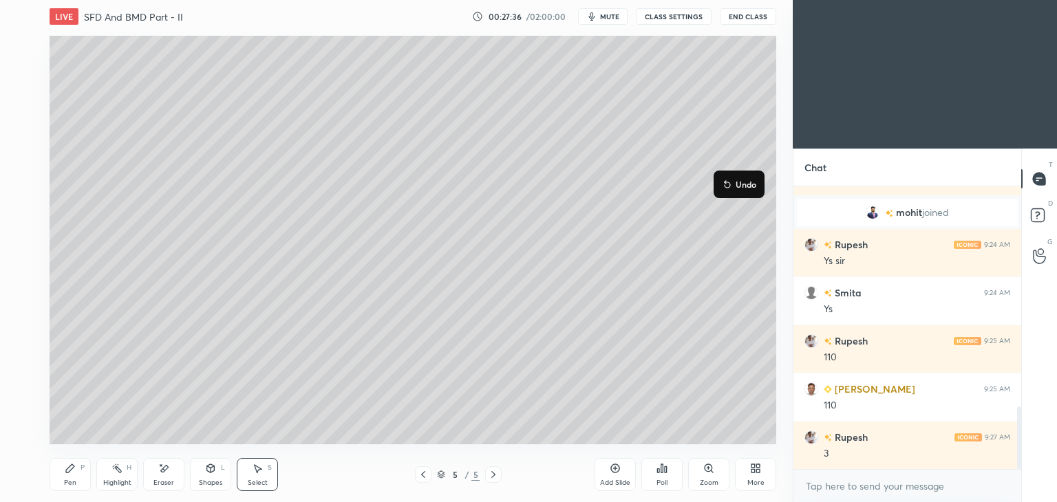
click at [66, 467] on icon at bounding box center [70, 468] width 11 height 11
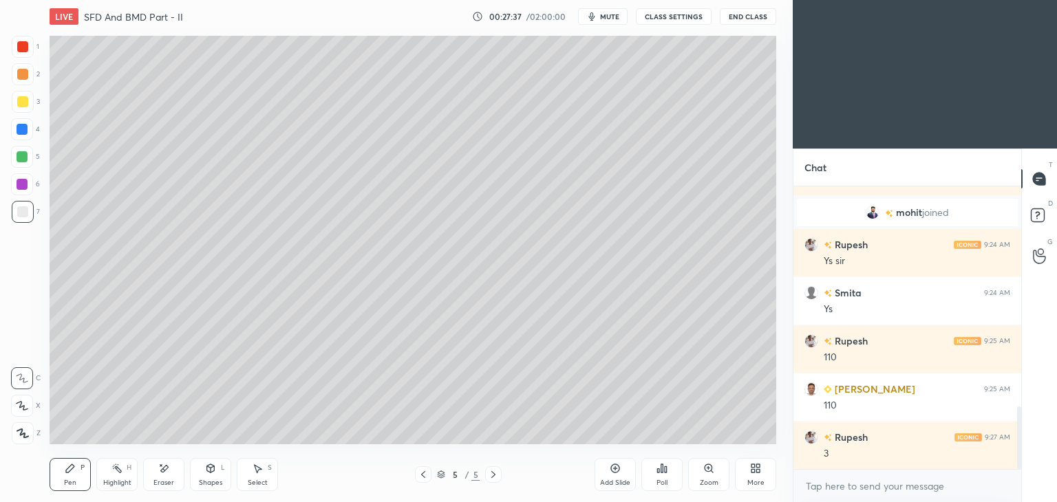
click at [19, 105] on div at bounding box center [22, 101] width 11 height 11
click at [70, 473] on icon at bounding box center [70, 468] width 11 height 11
click at [15, 215] on div at bounding box center [23, 212] width 22 height 22
click at [23, 47] on div at bounding box center [22, 46] width 11 height 11
click at [212, 471] on icon at bounding box center [211, 468] width 8 height 8
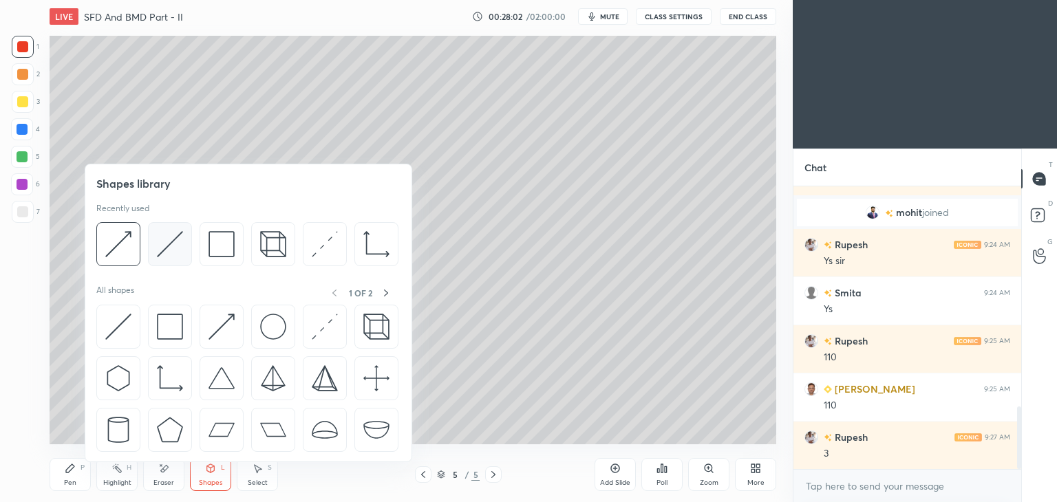
click at [175, 252] on img at bounding box center [170, 244] width 26 height 26
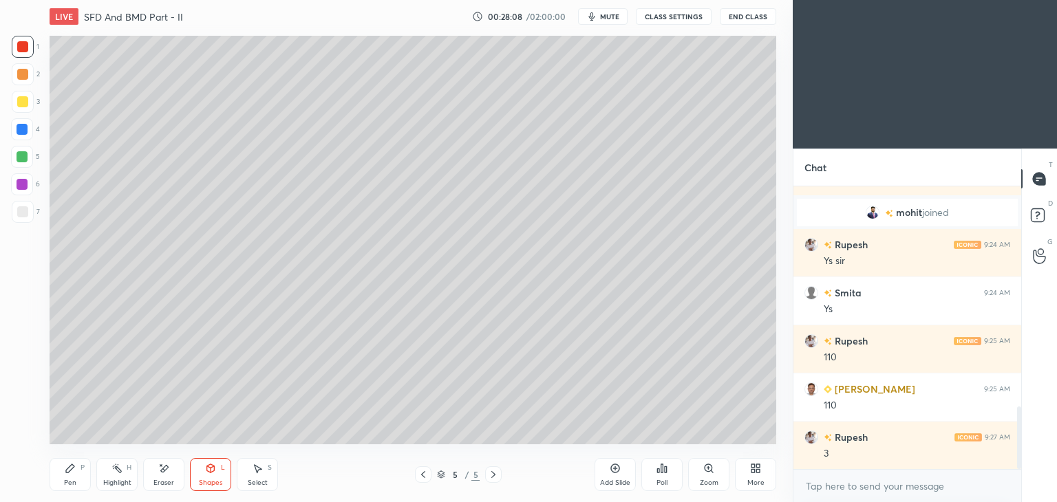
click at [55, 477] on div "Pen P" at bounding box center [70, 474] width 41 height 33
click at [28, 206] on div at bounding box center [23, 212] width 22 height 22
click at [23, 56] on div at bounding box center [23, 47] width 22 height 22
click at [21, 216] on div at bounding box center [22, 211] width 11 height 11
click at [208, 477] on div "Shapes L" at bounding box center [210, 474] width 41 height 33
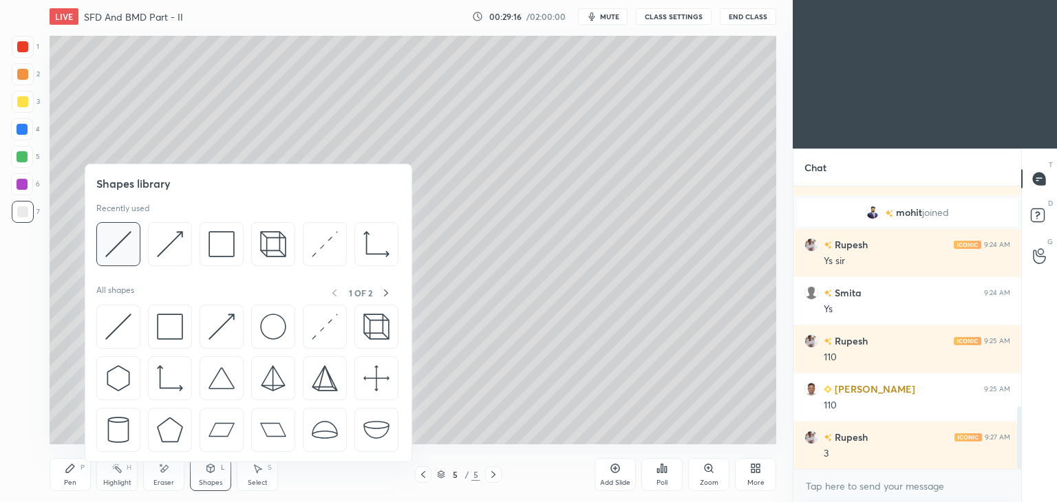
click at [123, 232] on img at bounding box center [118, 244] width 26 height 26
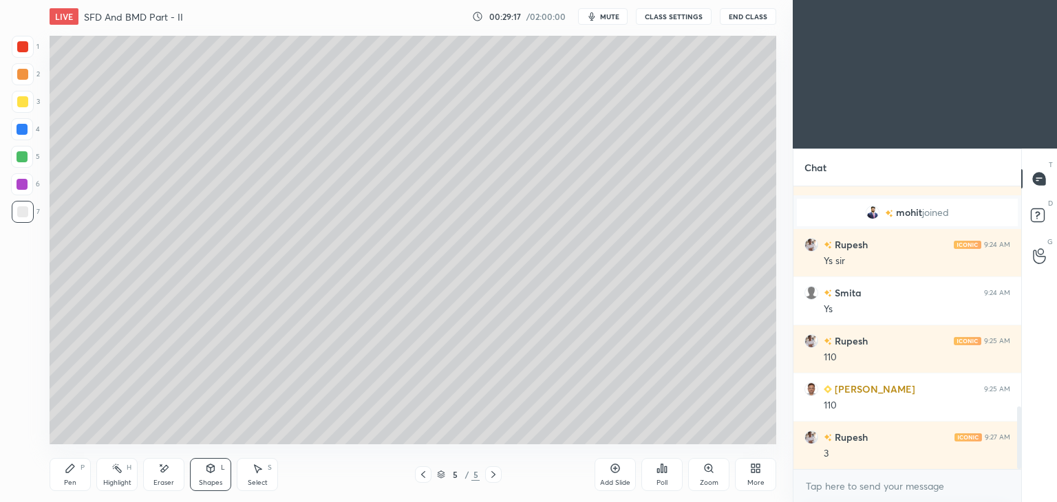
click at [27, 45] on div at bounding box center [22, 46] width 11 height 11
click at [68, 464] on icon at bounding box center [70, 468] width 11 height 11
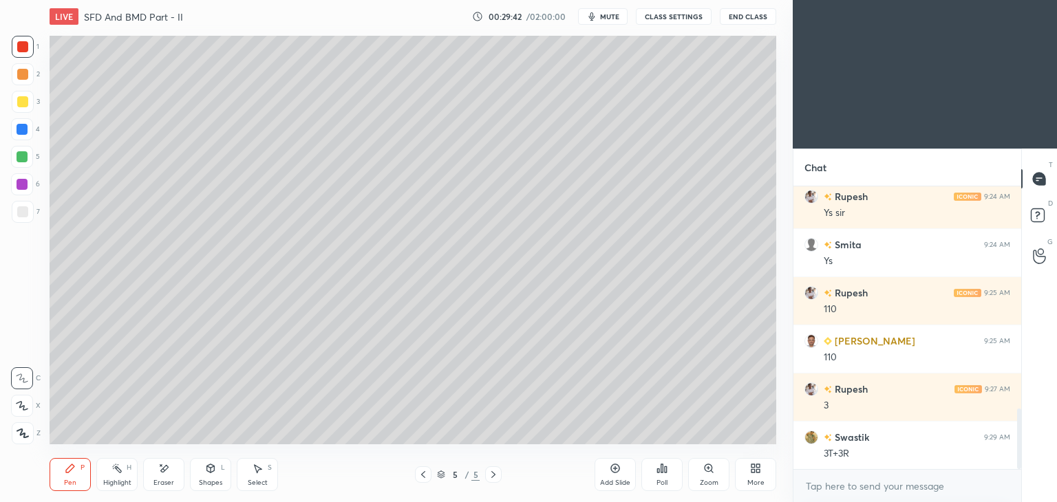
click at [22, 214] on div at bounding box center [22, 211] width 11 height 11
click at [160, 476] on div "Eraser" at bounding box center [163, 474] width 41 height 33
click at [69, 471] on icon at bounding box center [70, 468] width 8 height 8
click at [615, 473] on icon at bounding box center [615, 468] width 9 height 9
click at [70, 476] on div "Pen P" at bounding box center [70, 474] width 41 height 33
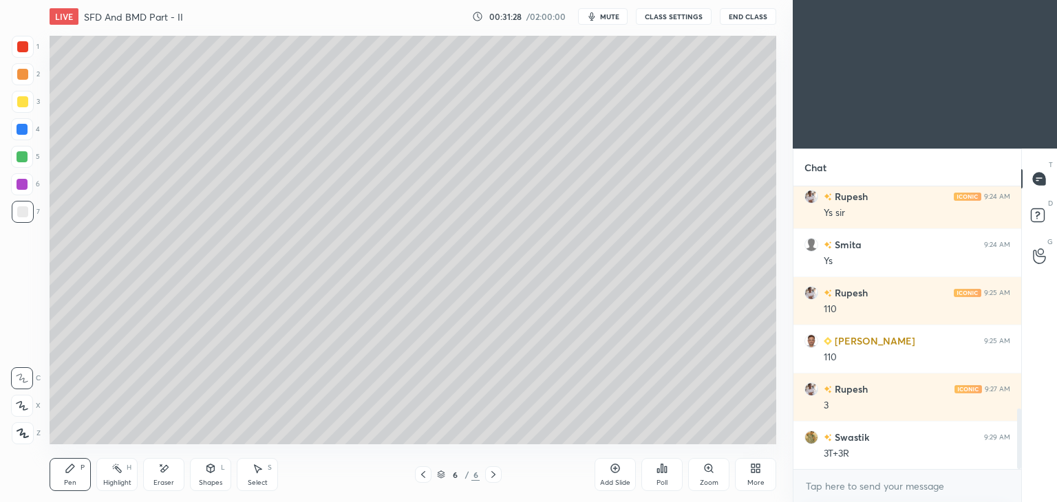
click at [25, 105] on div at bounding box center [22, 101] width 11 height 11
click at [210, 482] on div "Shapes" at bounding box center [210, 483] width 23 height 7
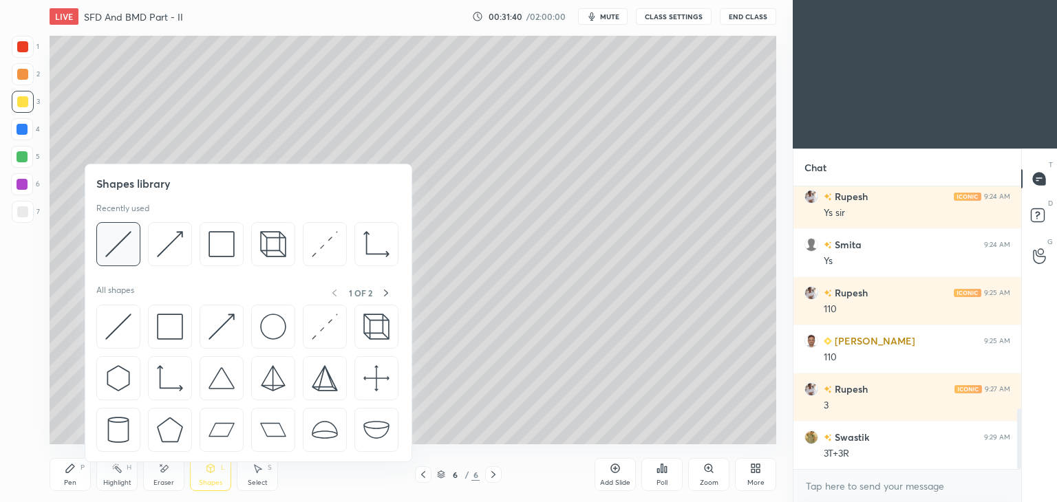
click at [129, 250] on img at bounding box center [118, 244] width 26 height 26
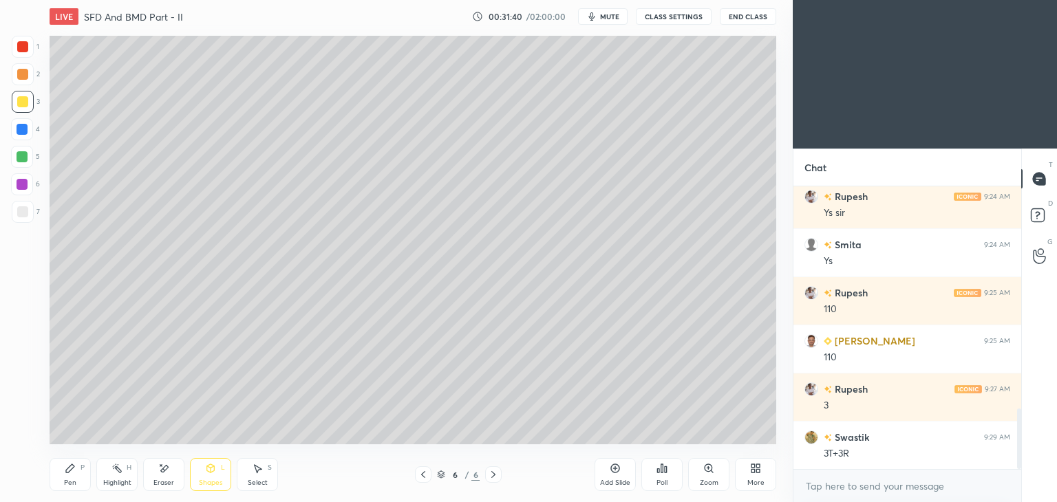
click at [22, 213] on div at bounding box center [22, 211] width 11 height 11
click at [66, 471] on icon at bounding box center [70, 468] width 8 height 8
click at [211, 471] on icon at bounding box center [211, 470] width 0 height 5
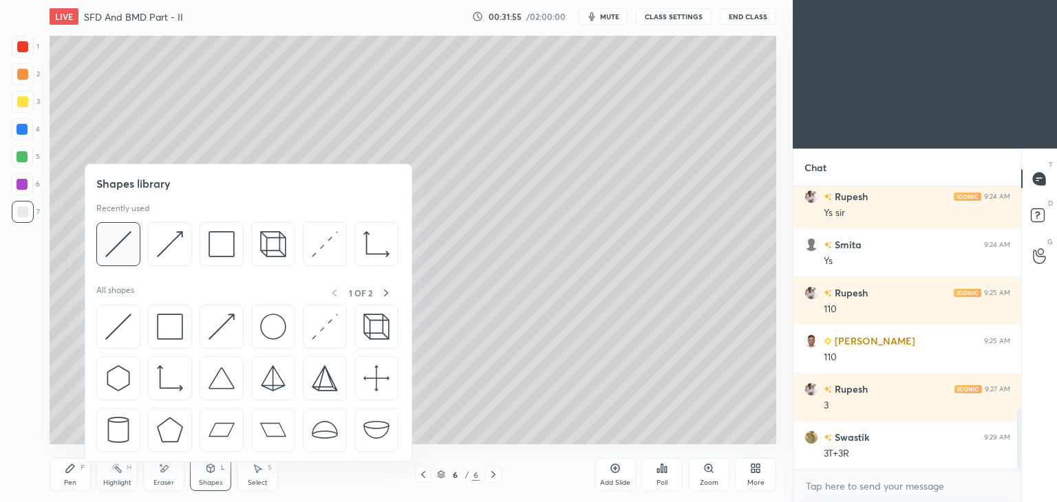
click at [127, 237] on img at bounding box center [118, 244] width 26 height 26
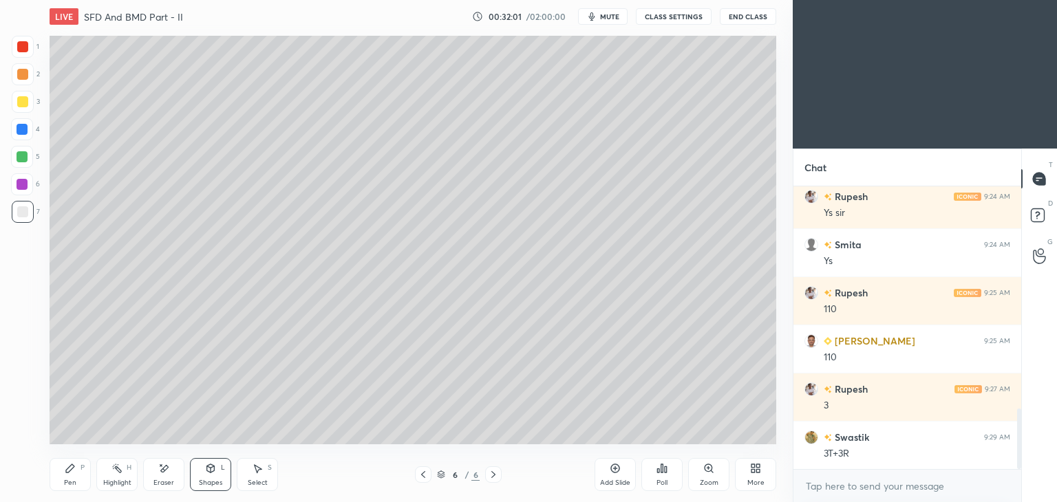
click at [81, 471] on div "P" at bounding box center [83, 467] width 4 height 7
click at [248, 480] on div "Select" at bounding box center [258, 483] width 20 height 7
click at [312, 153] on div "0 ° Undo Copy Duplicate Duplicate to new slide Delete" at bounding box center [413, 240] width 727 height 409
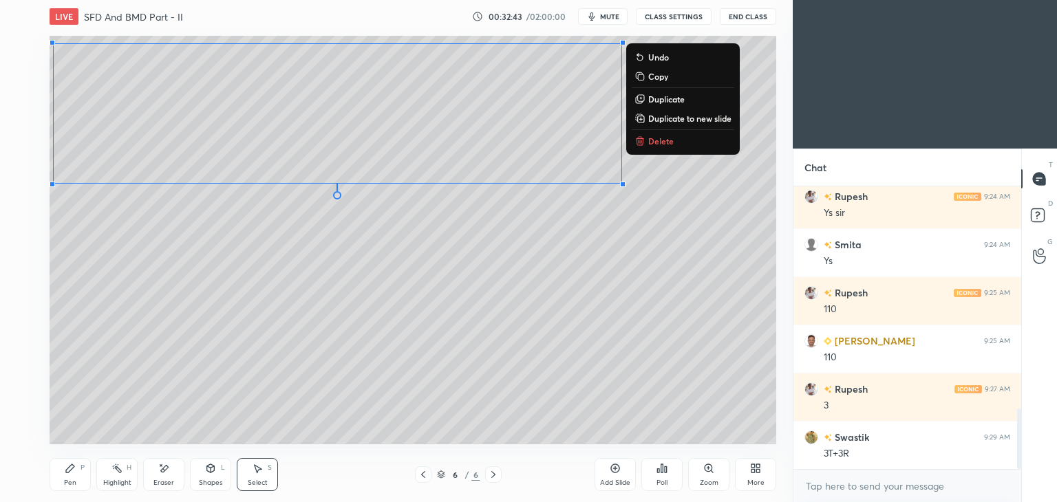
click at [71, 471] on icon at bounding box center [70, 468] width 8 height 8
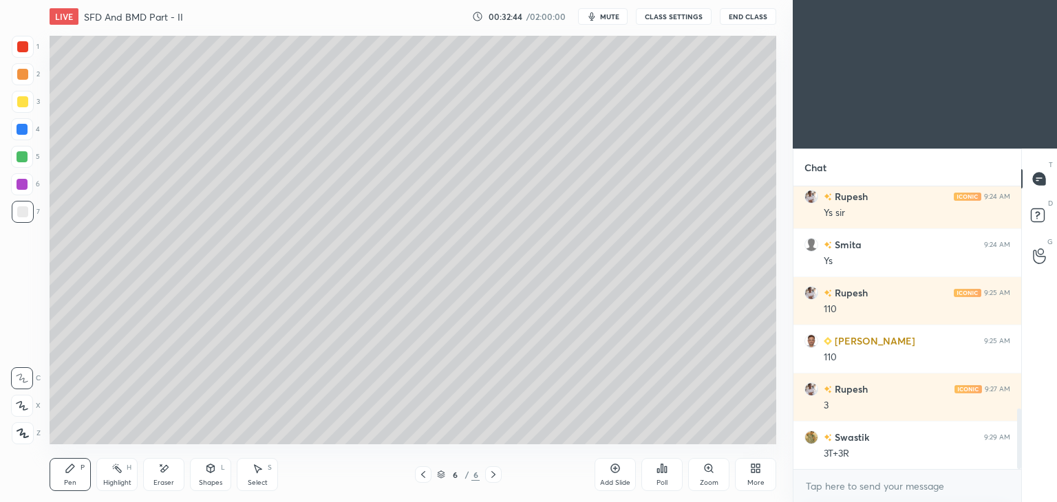
click at [21, 53] on div at bounding box center [23, 47] width 22 height 22
click at [23, 218] on div at bounding box center [23, 212] width 22 height 22
click at [79, 471] on div "Pen P" at bounding box center [70, 474] width 41 height 33
click at [204, 478] on div "Shapes L" at bounding box center [210, 474] width 41 height 33
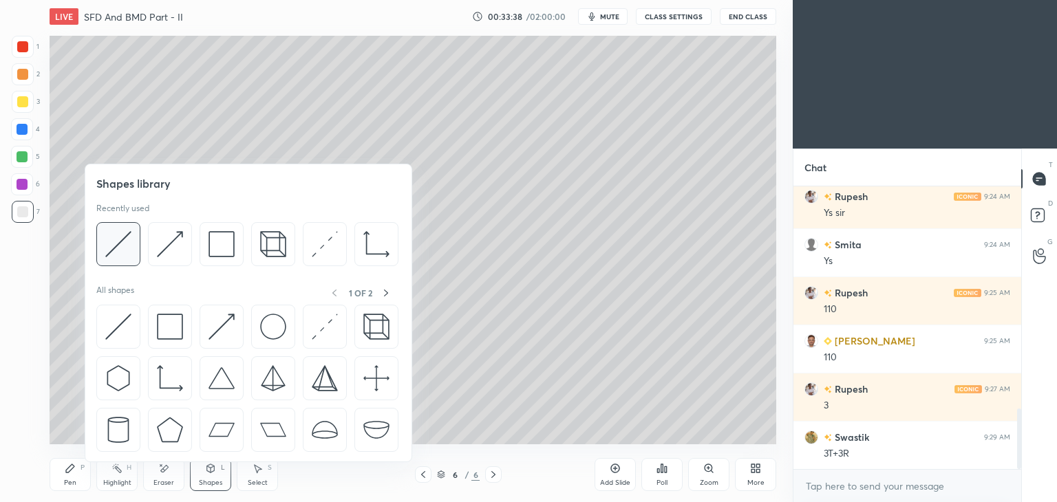
click at [118, 242] on img at bounding box center [118, 244] width 26 height 26
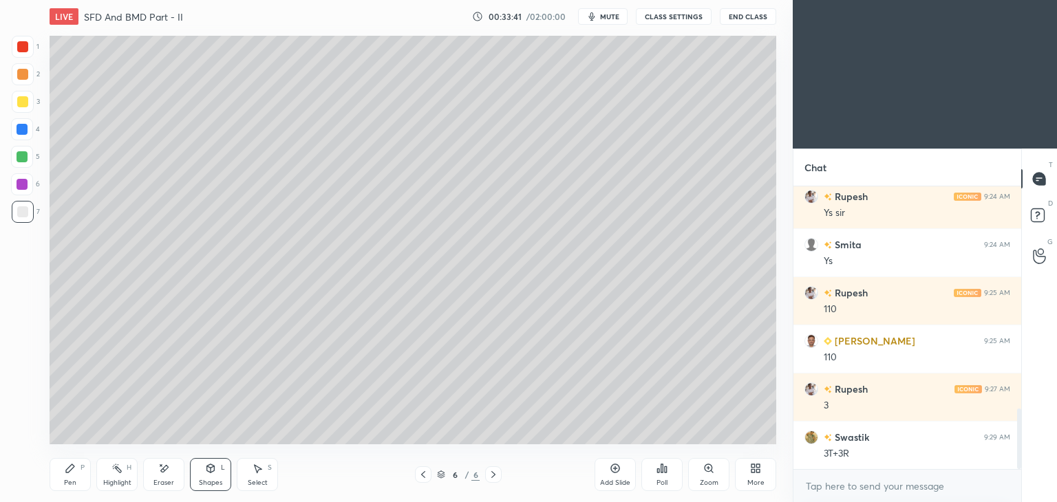
click at [70, 470] on icon at bounding box center [70, 468] width 8 height 8
click at [22, 105] on div at bounding box center [22, 101] width 11 height 11
click at [211, 482] on div "Shapes" at bounding box center [210, 483] width 23 height 7
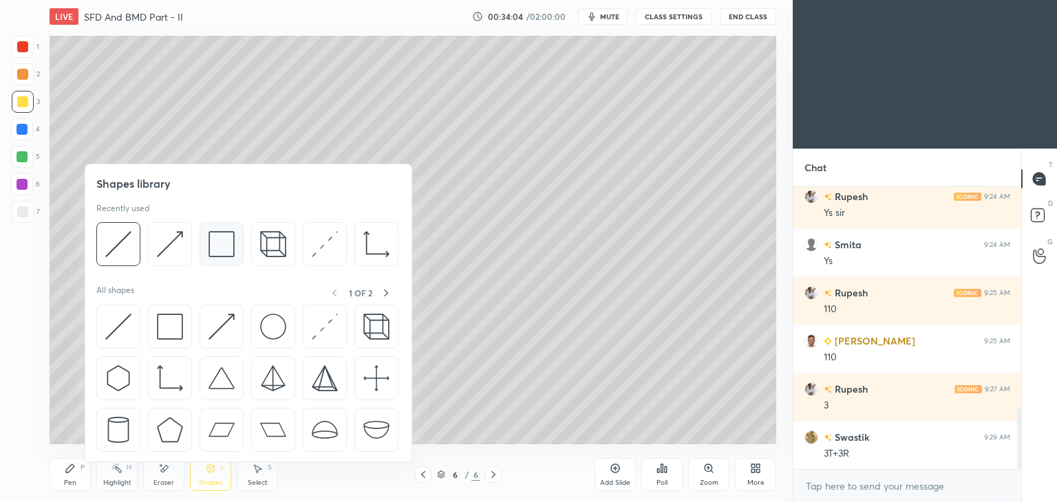
click at [206, 250] on div at bounding box center [222, 244] width 44 height 44
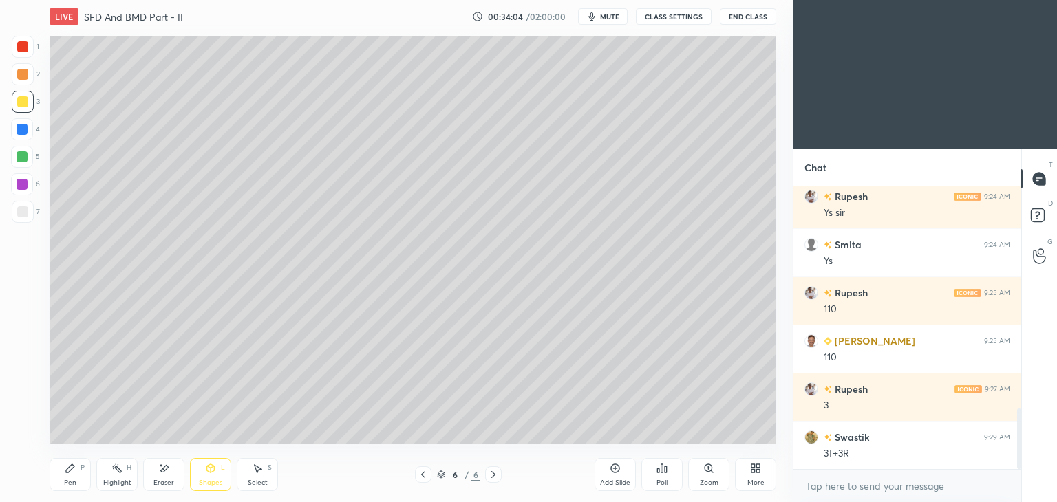
click at [20, 213] on div at bounding box center [22, 211] width 11 height 11
click at [67, 471] on icon at bounding box center [70, 468] width 8 height 8
click at [209, 465] on icon at bounding box center [211, 468] width 8 height 8
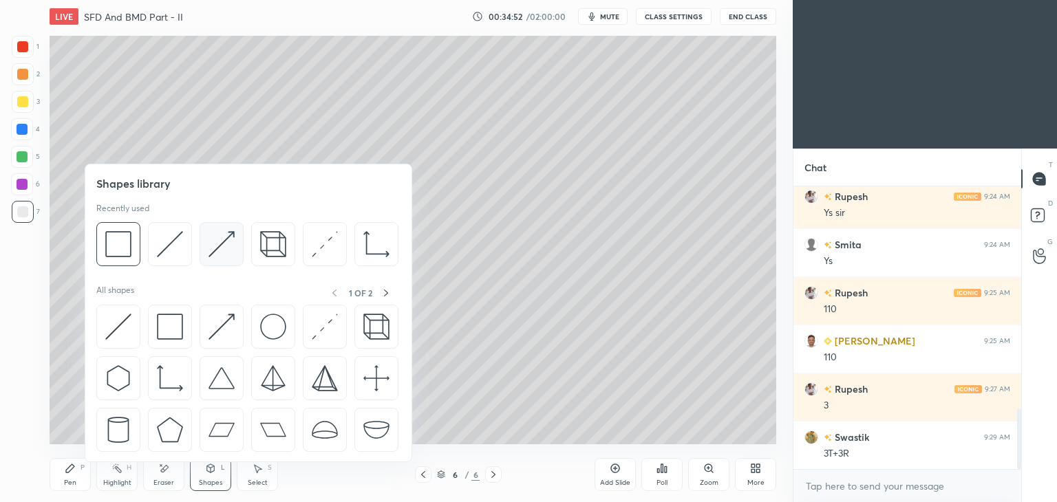
click at [215, 250] on img at bounding box center [222, 244] width 26 height 26
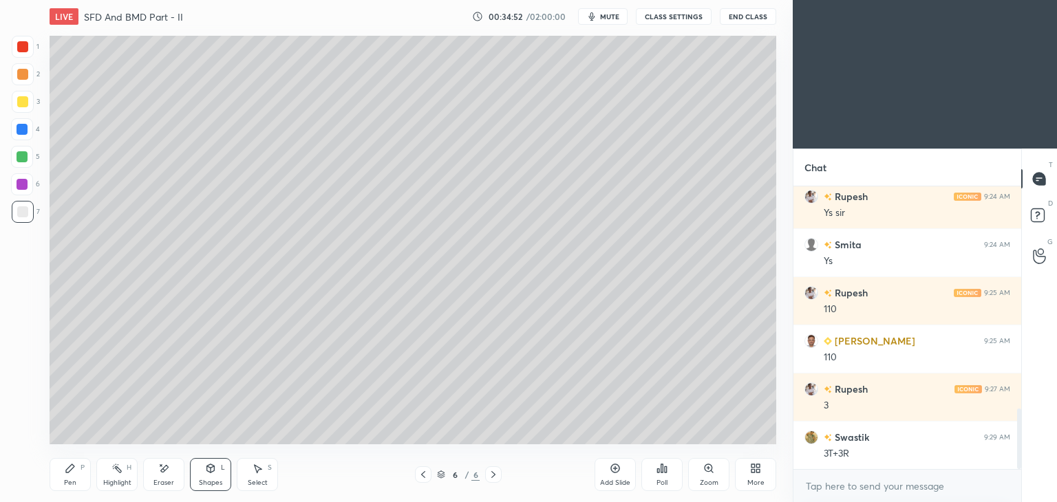
click at [22, 48] on div at bounding box center [22, 46] width 11 height 11
click at [70, 474] on div "Pen P" at bounding box center [70, 474] width 41 height 33
click at [206, 476] on div "Shapes L" at bounding box center [210, 474] width 41 height 33
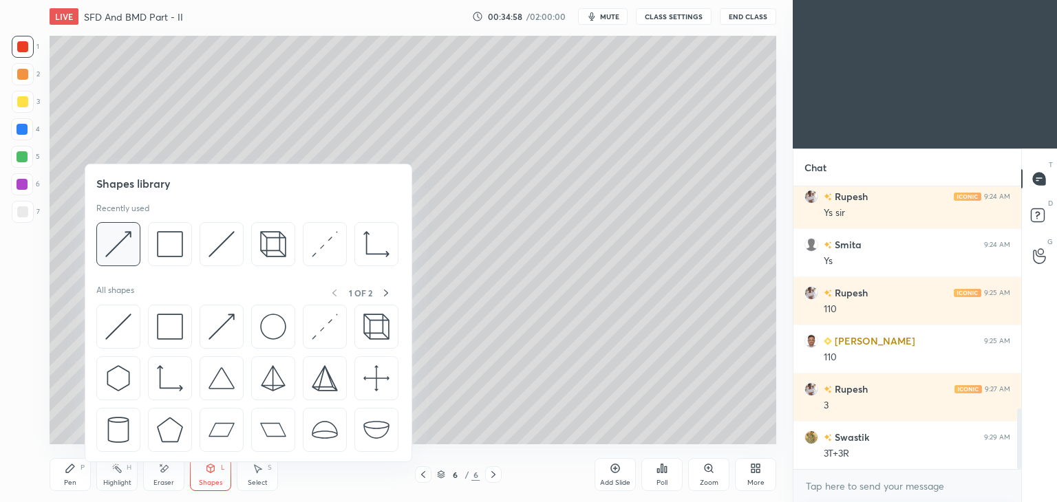
click at [122, 240] on img at bounding box center [118, 244] width 26 height 26
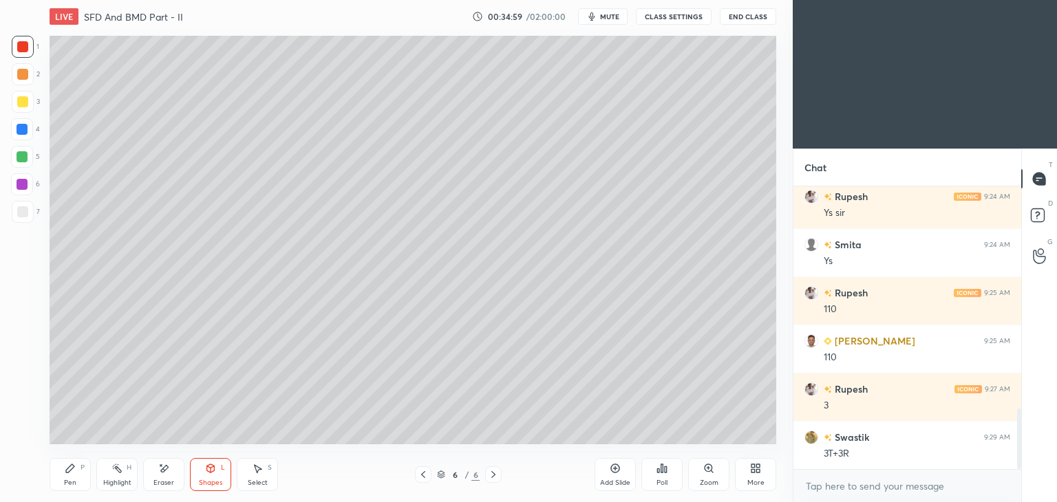
click at [206, 480] on div "Shapes" at bounding box center [210, 483] width 23 height 7
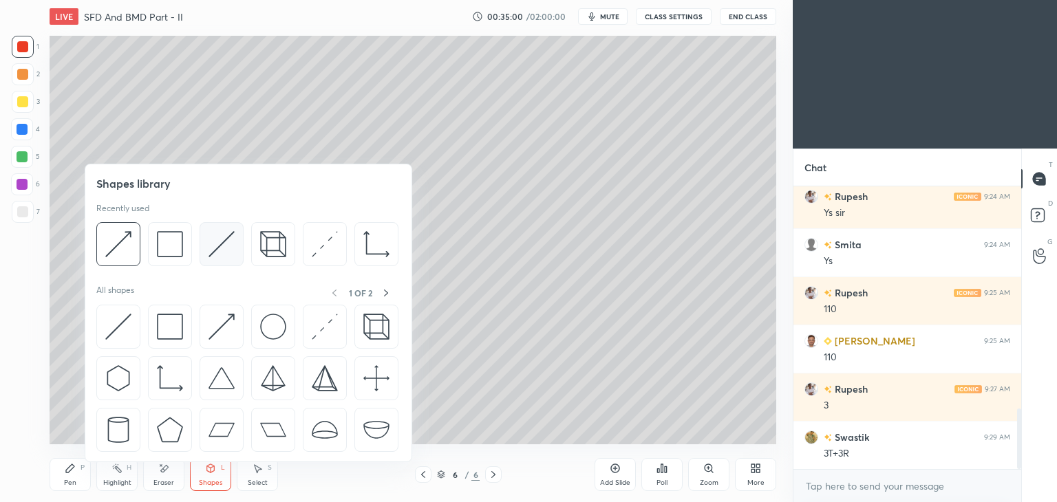
click at [217, 246] on img at bounding box center [222, 244] width 26 height 26
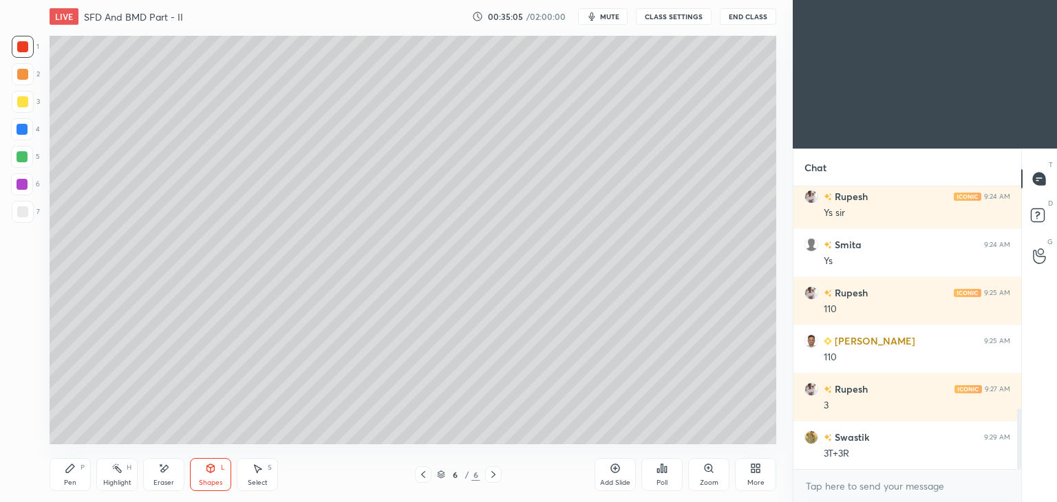
click at [17, 211] on div at bounding box center [22, 211] width 11 height 11
click at [219, 474] on div "Shapes L" at bounding box center [210, 474] width 41 height 33
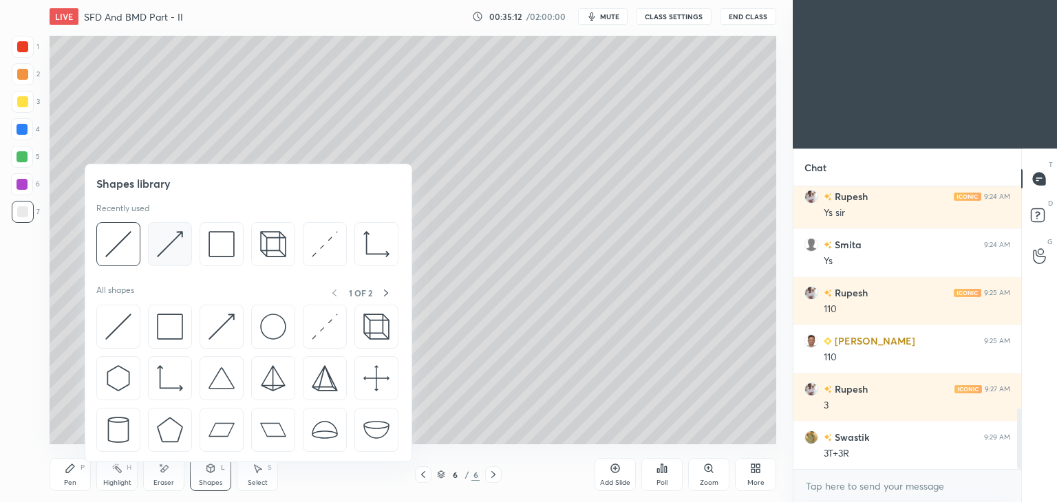
click at [187, 242] on div at bounding box center [170, 244] width 44 height 44
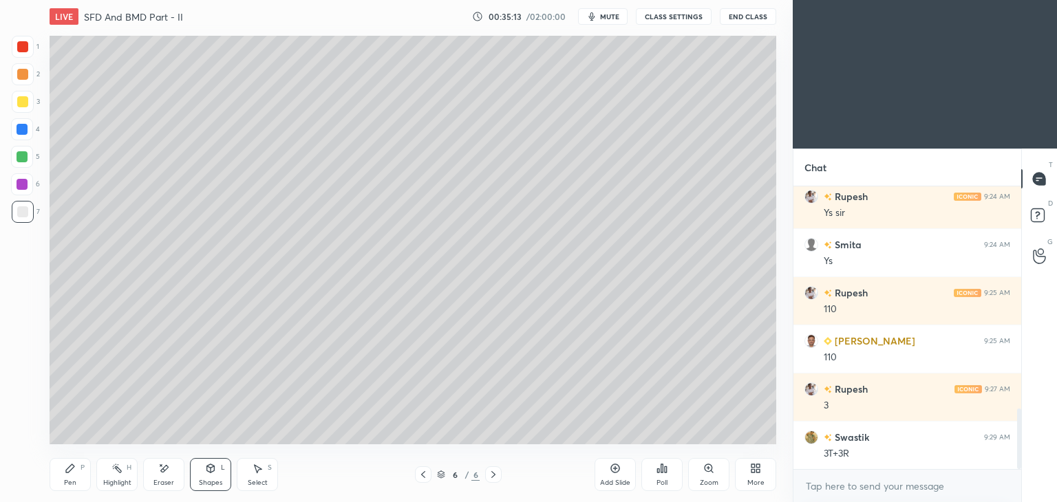
click at [22, 182] on div at bounding box center [22, 184] width 11 height 11
click at [66, 477] on div "Pen P" at bounding box center [70, 474] width 41 height 33
click at [6, 214] on div "1 2 3 4 5 6 7 C X Z E E Erase all H H" at bounding box center [22, 240] width 44 height 409
click at [19, 215] on div at bounding box center [22, 211] width 11 height 11
click at [23, 184] on div at bounding box center [22, 184] width 11 height 11
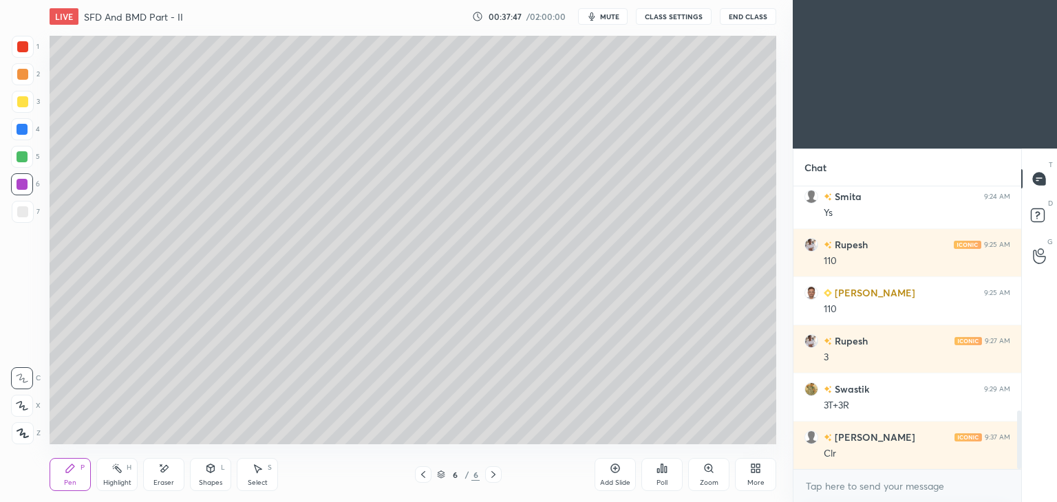
scroll to position [1141, 0]
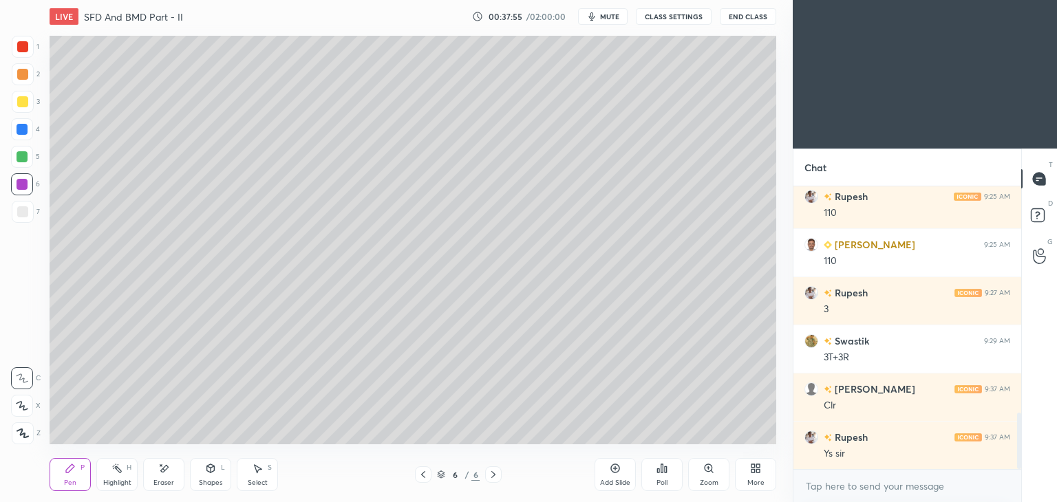
click at [213, 480] on div "Shapes" at bounding box center [210, 483] width 23 height 7
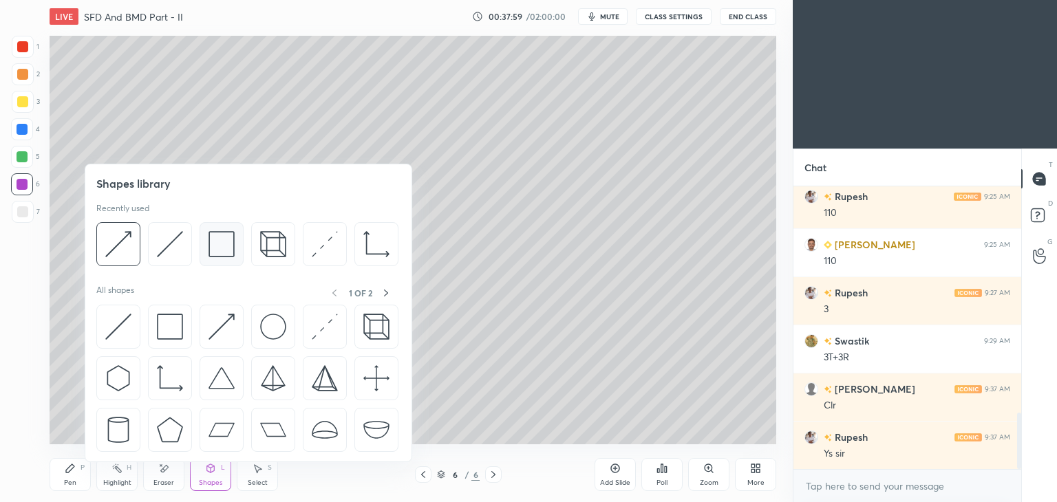
click at [204, 237] on div at bounding box center [222, 244] width 44 height 44
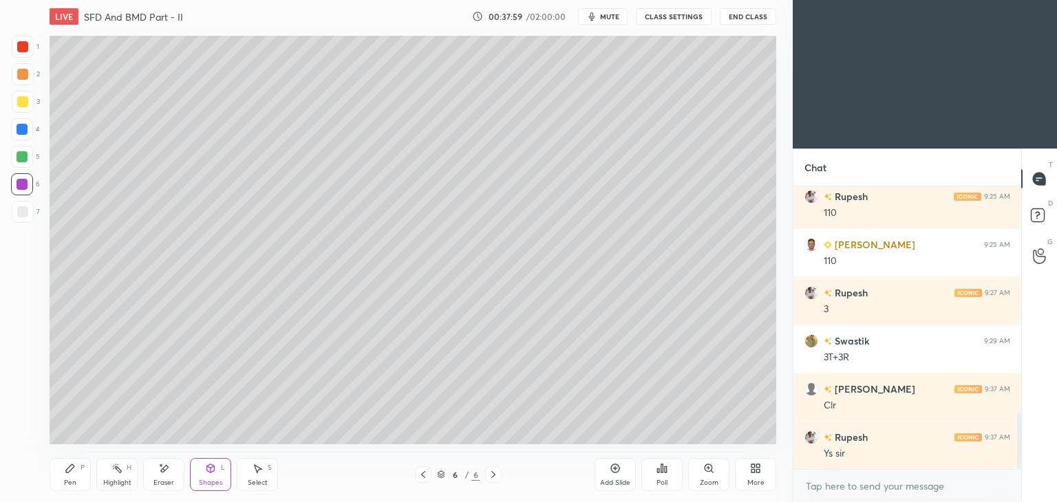
click at [16, 209] on div at bounding box center [23, 212] width 22 height 22
click at [62, 477] on div "Pen P" at bounding box center [70, 474] width 41 height 33
click at [204, 484] on div "Shapes" at bounding box center [210, 483] width 23 height 7
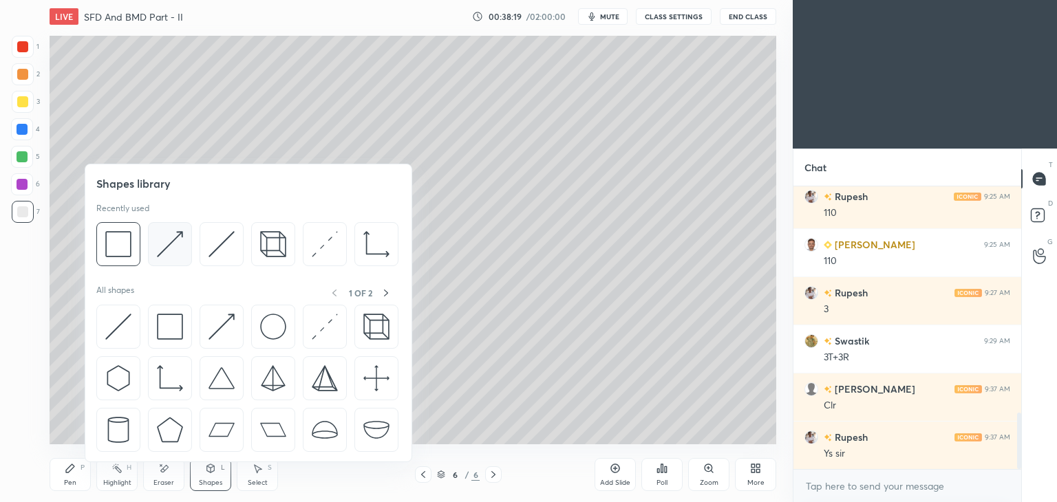
click at [166, 236] on img at bounding box center [170, 244] width 26 height 26
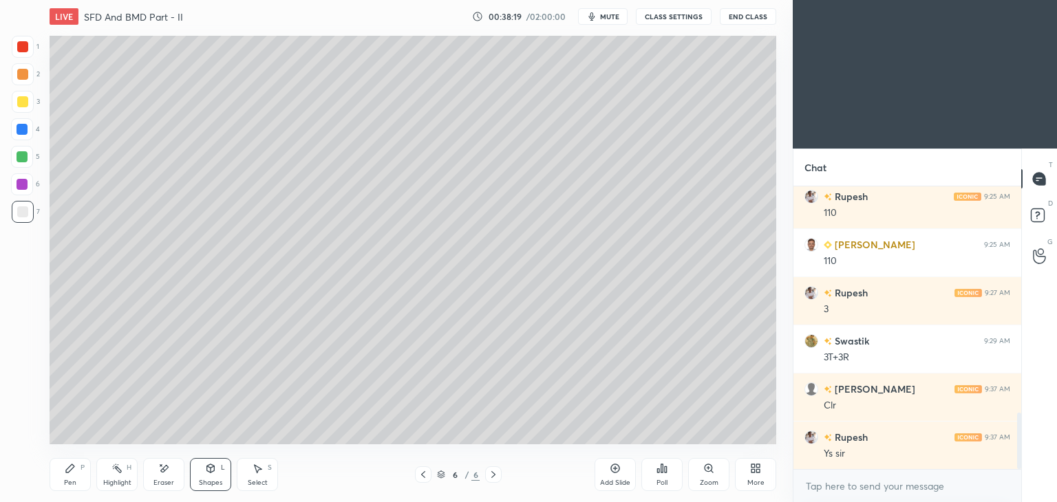
click at [10, 186] on div "1 2 3 4 5 6 7 C X Z E E Erase all H H" at bounding box center [22, 240] width 44 height 409
click at [19, 185] on div at bounding box center [22, 184] width 11 height 11
click at [68, 473] on icon at bounding box center [70, 468] width 8 height 8
click at [207, 476] on div "Shapes L" at bounding box center [210, 474] width 41 height 33
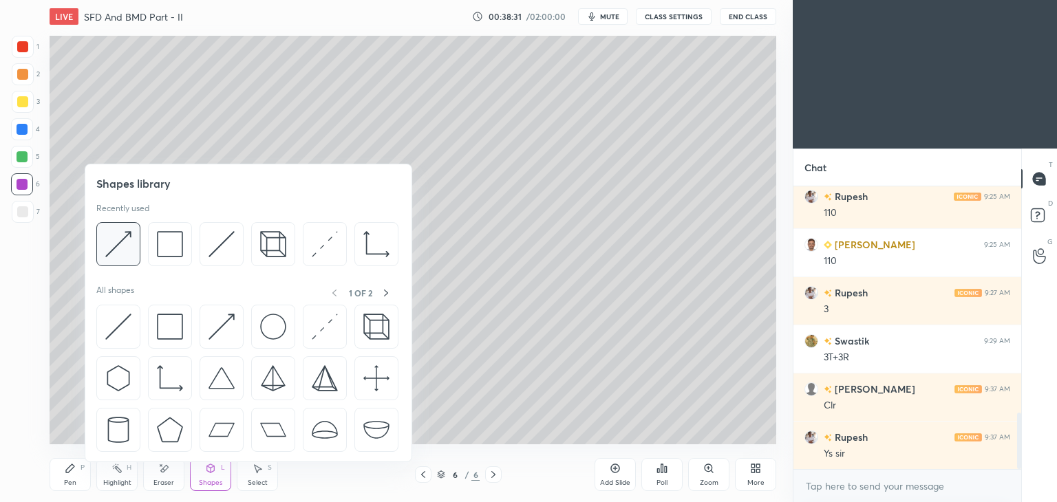
click at [135, 243] on div at bounding box center [118, 244] width 44 height 44
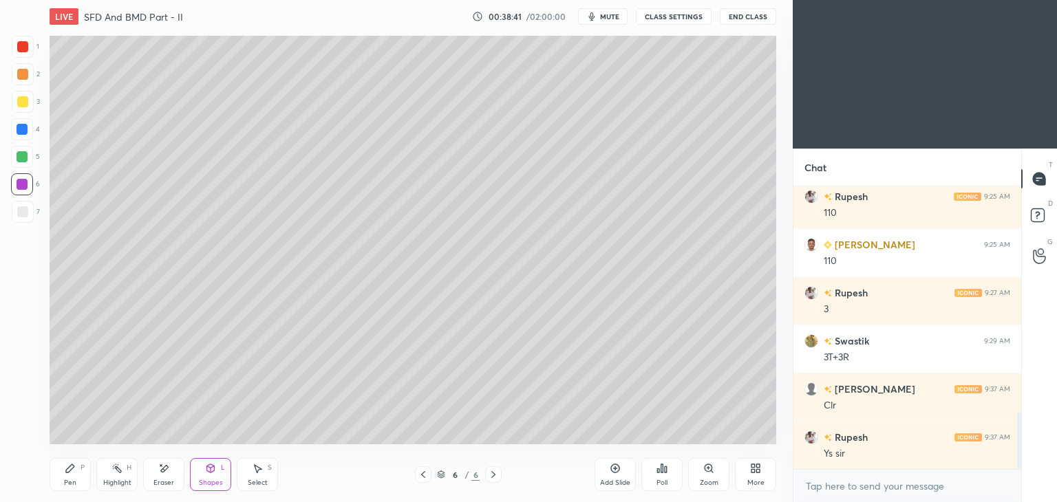
click at [74, 482] on div "Pen" at bounding box center [70, 483] width 12 height 7
click at [617, 480] on div "Add Slide" at bounding box center [615, 483] width 30 height 7
click at [21, 217] on div at bounding box center [22, 211] width 11 height 11
click at [204, 478] on div "Shapes L" at bounding box center [210, 474] width 41 height 33
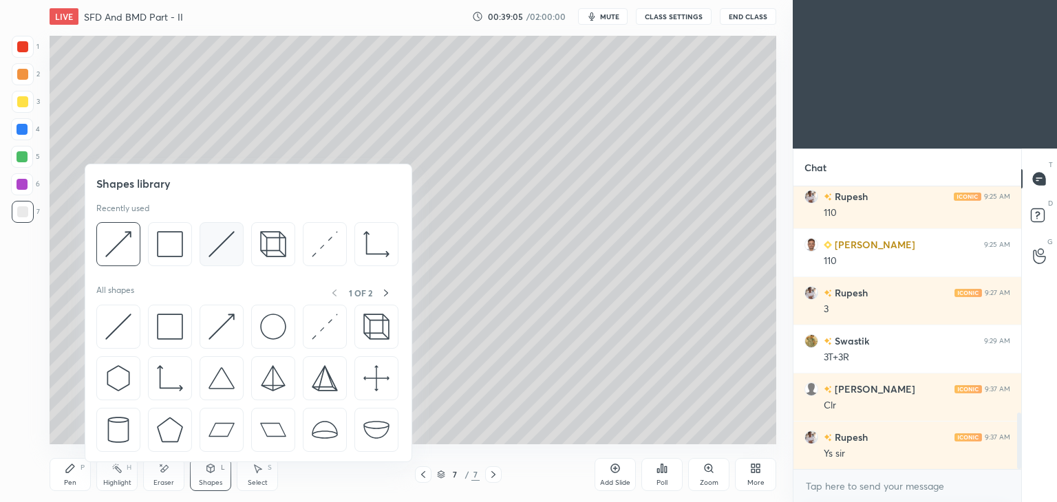
click at [219, 239] on img at bounding box center [222, 244] width 26 height 26
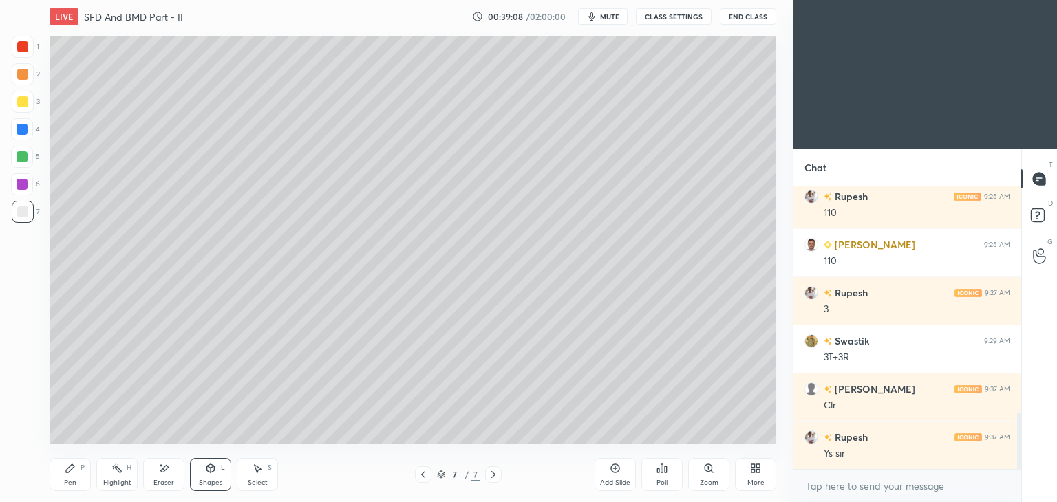
click at [204, 477] on div "Shapes L" at bounding box center [210, 474] width 41 height 33
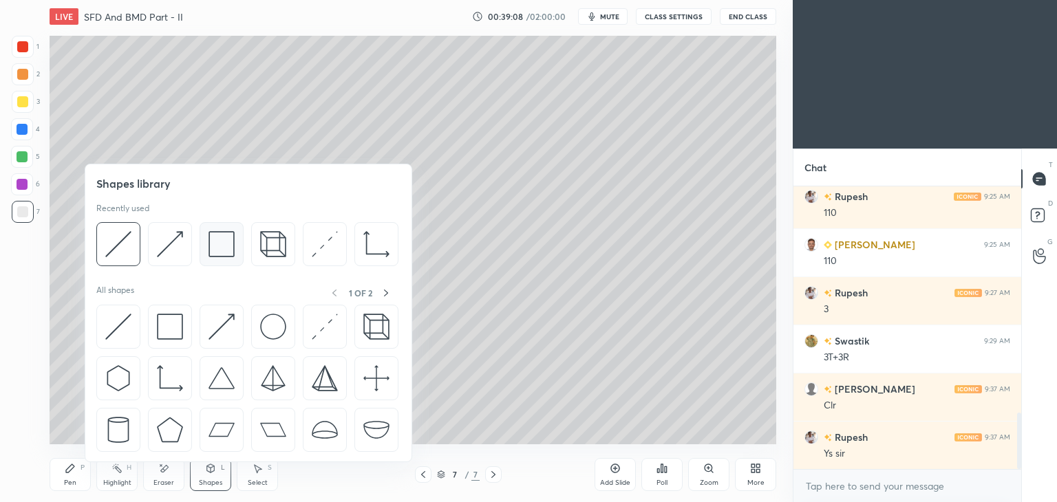
click at [217, 240] on img at bounding box center [222, 244] width 26 height 26
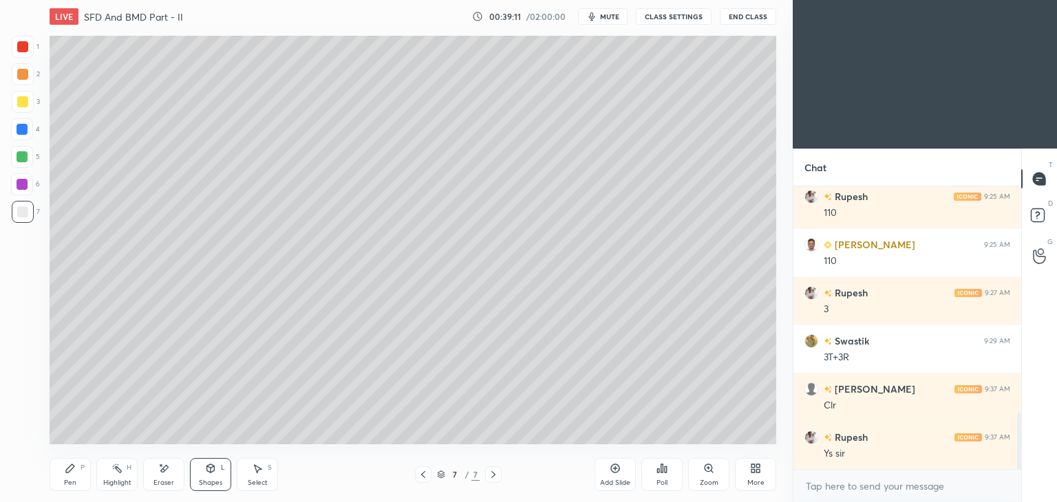
click at [74, 472] on icon at bounding box center [70, 468] width 11 height 11
click at [220, 480] on div "Shapes" at bounding box center [210, 483] width 23 height 7
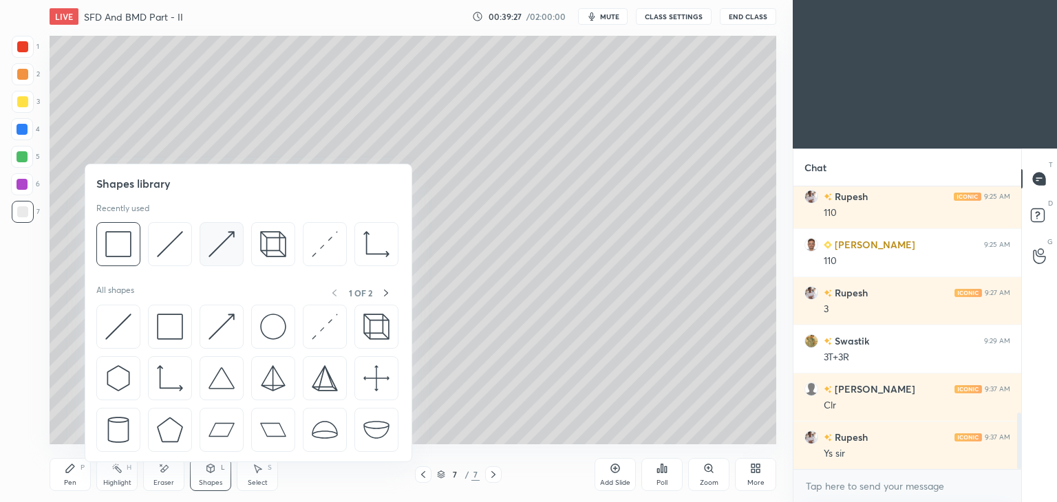
click at [216, 242] on img at bounding box center [222, 244] width 26 height 26
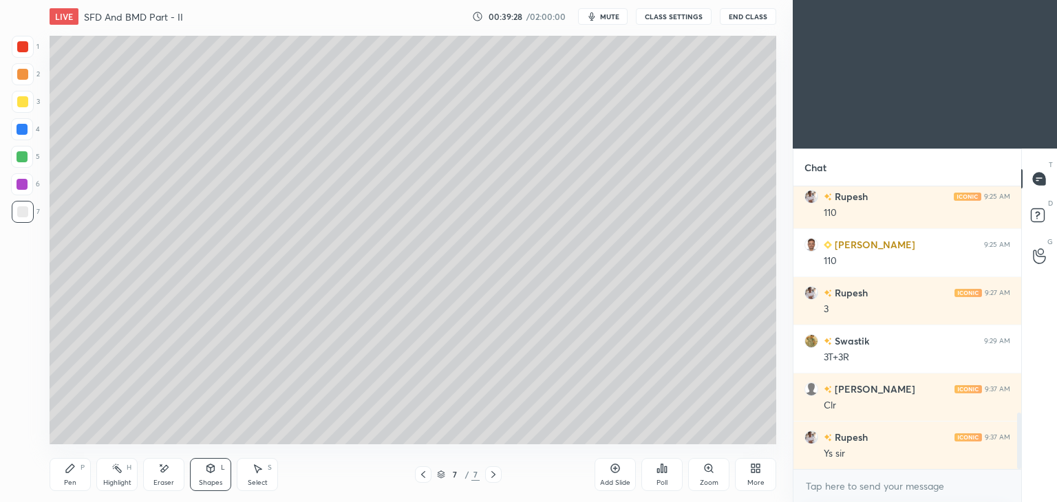
click at [22, 44] on div at bounding box center [22, 46] width 11 height 11
click at [206, 477] on div "Shapes L" at bounding box center [210, 474] width 41 height 33
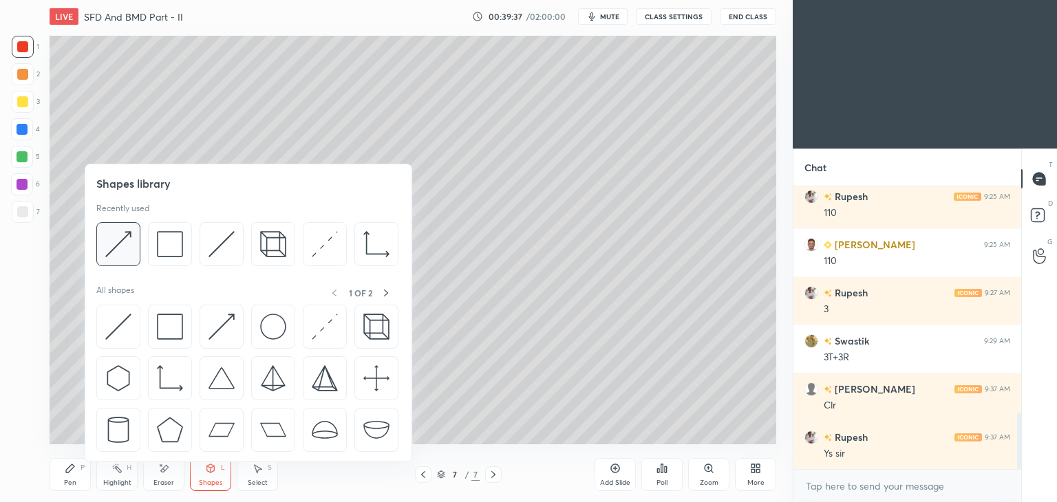
click at [118, 239] on img at bounding box center [118, 244] width 26 height 26
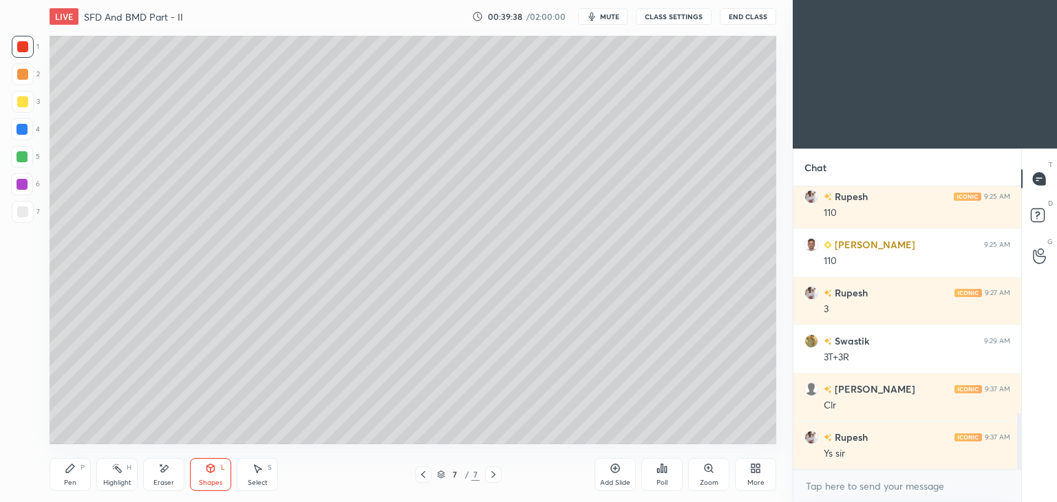
click at [14, 133] on div at bounding box center [22, 129] width 22 height 22
click at [75, 462] on div "Pen P" at bounding box center [70, 474] width 41 height 33
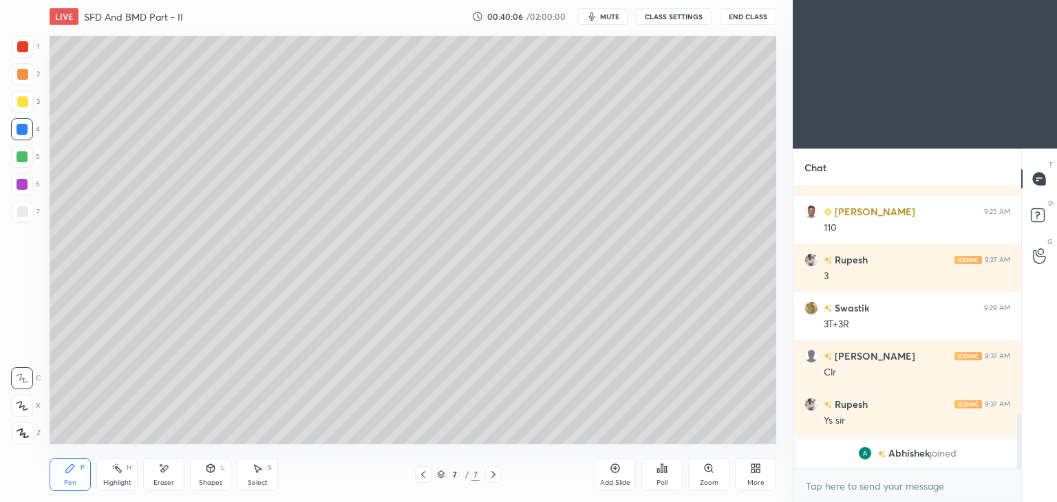
click at [182, 467] on div "Eraser" at bounding box center [163, 474] width 41 height 33
click at [206, 471] on icon at bounding box center [210, 468] width 11 height 11
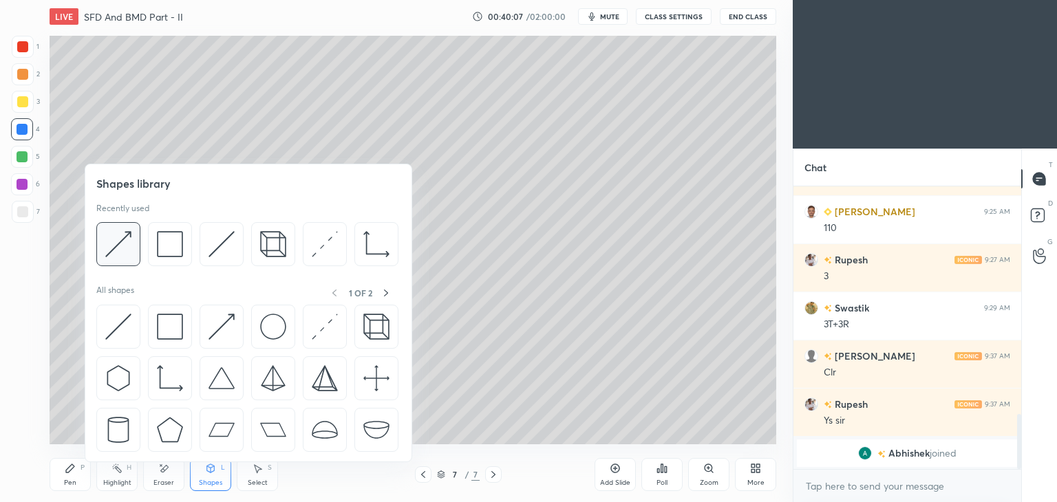
click at [135, 237] on div at bounding box center [118, 244] width 44 height 44
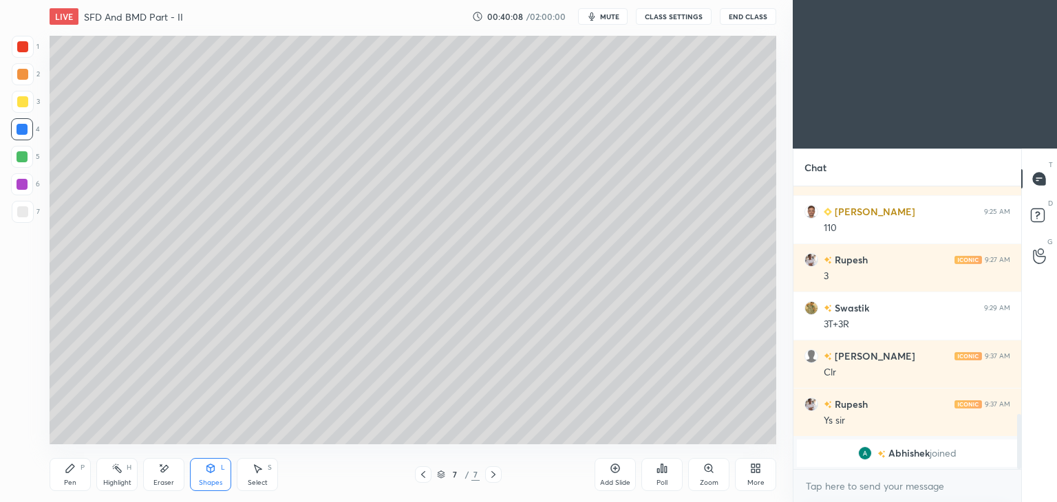
click at [22, 158] on div at bounding box center [22, 156] width 11 height 11
click at [70, 472] on icon at bounding box center [70, 468] width 11 height 11
click at [424, 475] on icon at bounding box center [423, 474] width 11 height 11
click at [427, 480] on icon at bounding box center [423, 474] width 11 height 11
click at [23, 133] on div at bounding box center [22, 129] width 11 height 11
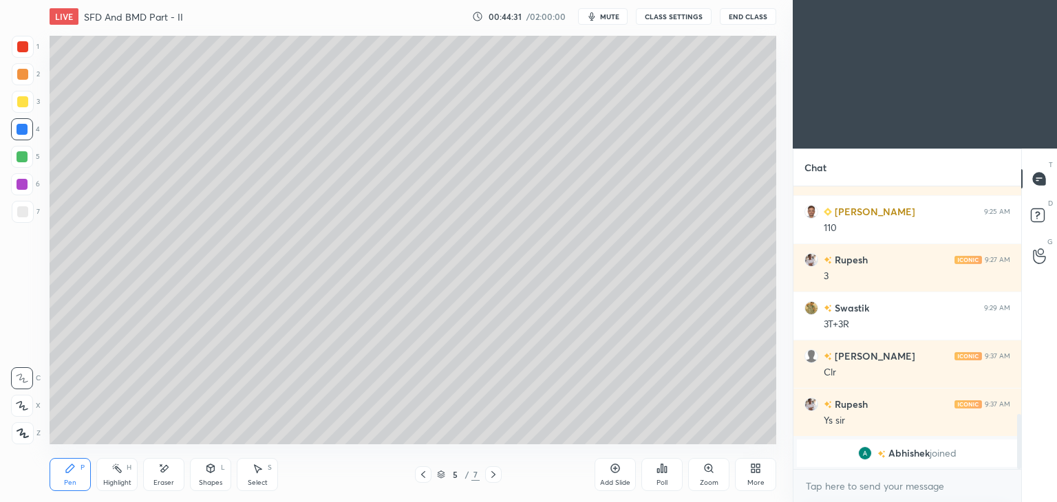
click at [494, 475] on icon at bounding box center [493, 474] width 11 height 11
click at [494, 476] on icon at bounding box center [493, 474] width 4 height 7
click at [21, 219] on div at bounding box center [23, 212] width 22 height 22
click at [421, 478] on icon at bounding box center [423, 474] width 11 height 11
click at [495, 478] on icon at bounding box center [493, 474] width 11 height 11
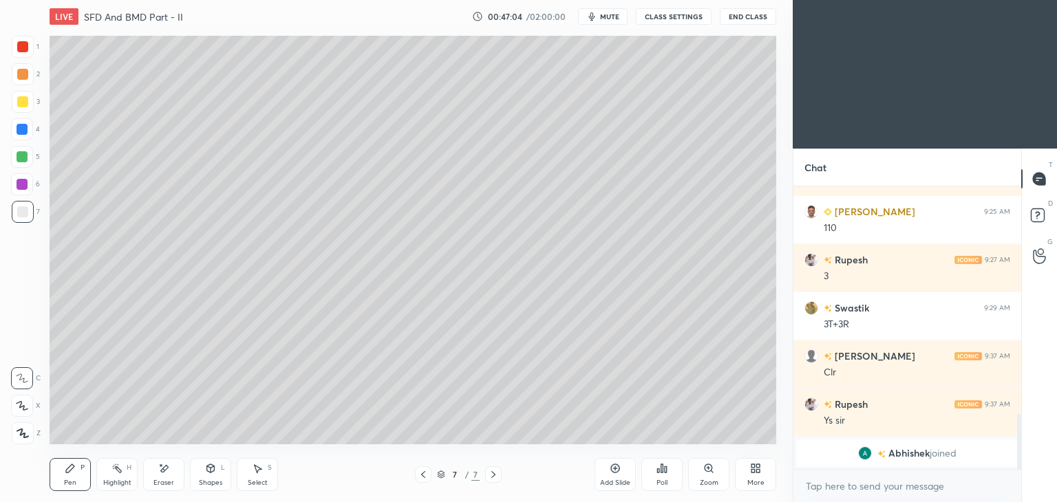
click at [602, 475] on div "Add Slide" at bounding box center [615, 474] width 41 height 33
click at [74, 469] on icon at bounding box center [70, 468] width 11 height 11
click at [28, 98] on div at bounding box center [22, 101] width 11 height 11
click at [427, 472] on icon at bounding box center [423, 474] width 11 height 11
click at [427, 474] on icon at bounding box center [423, 474] width 11 height 11
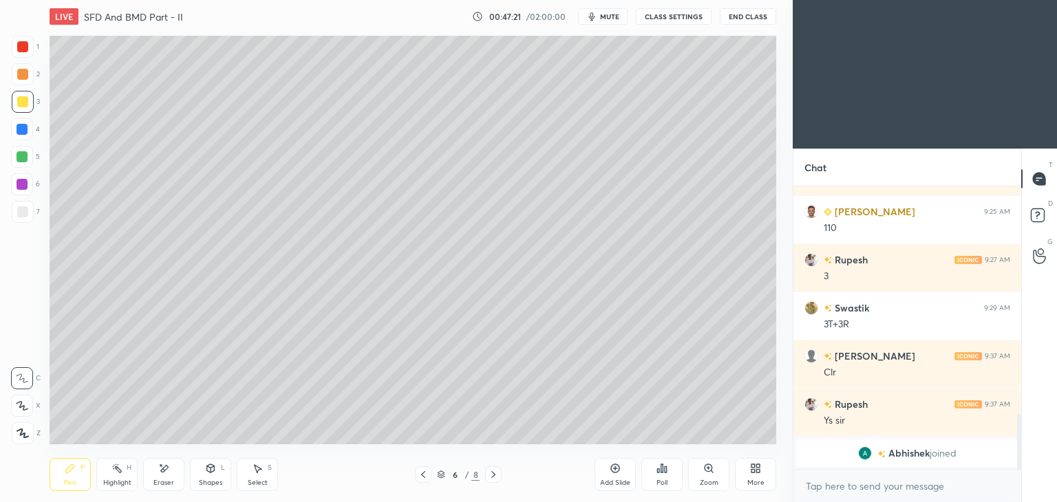
click at [493, 474] on icon at bounding box center [493, 474] width 11 height 11
click at [492, 474] on icon at bounding box center [493, 474] width 11 height 11
click at [416, 476] on div at bounding box center [423, 475] width 17 height 17
click at [497, 474] on icon at bounding box center [493, 474] width 11 height 11
click at [68, 478] on div "Pen P" at bounding box center [70, 474] width 41 height 33
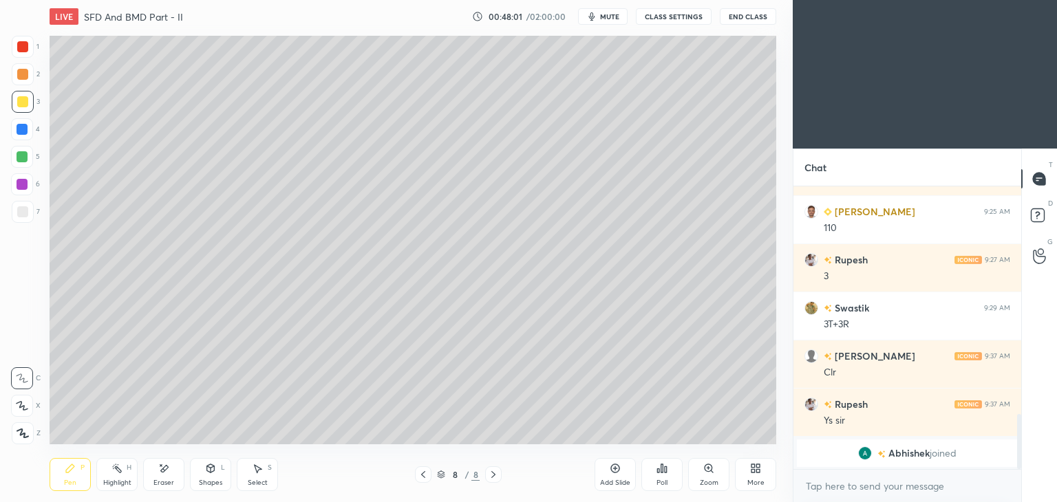
click at [171, 473] on div "Eraser" at bounding box center [163, 474] width 41 height 33
click at [78, 473] on div "Pen P" at bounding box center [70, 474] width 41 height 33
click at [23, 43] on div at bounding box center [22, 46] width 11 height 11
click at [425, 477] on icon at bounding box center [423, 474] width 11 height 11
click at [495, 478] on icon at bounding box center [493, 474] width 11 height 11
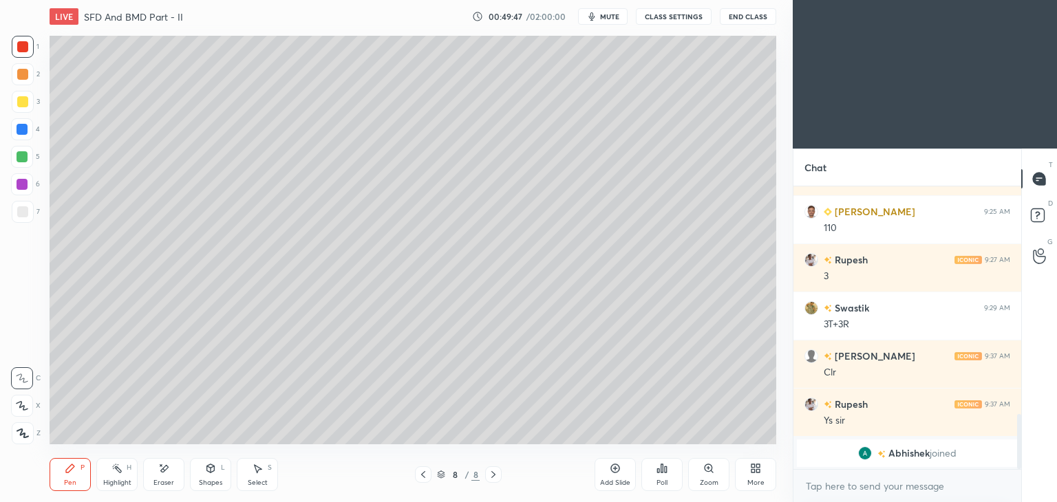
click at [202, 476] on div "Shapes L" at bounding box center [210, 474] width 41 height 33
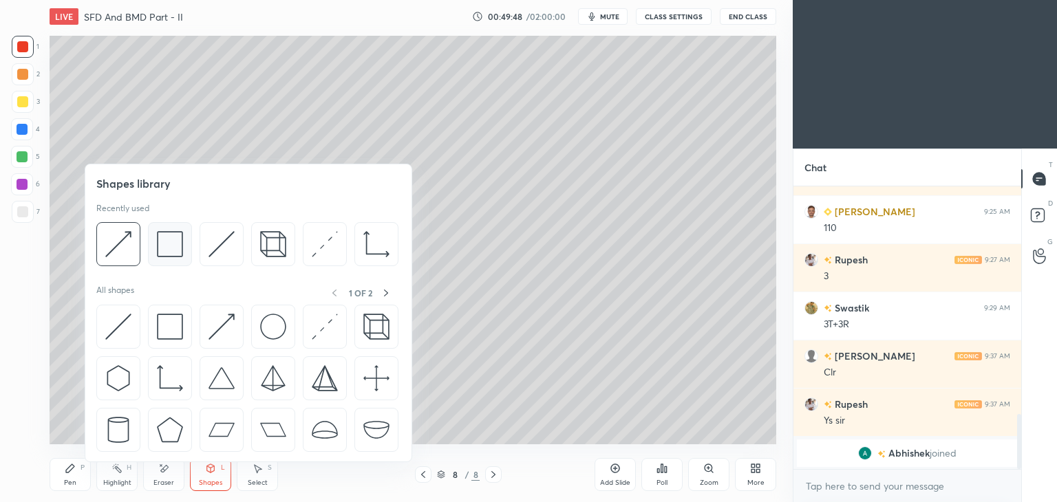
click at [166, 240] on img at bounding box center [170, 244] width 26 height 26
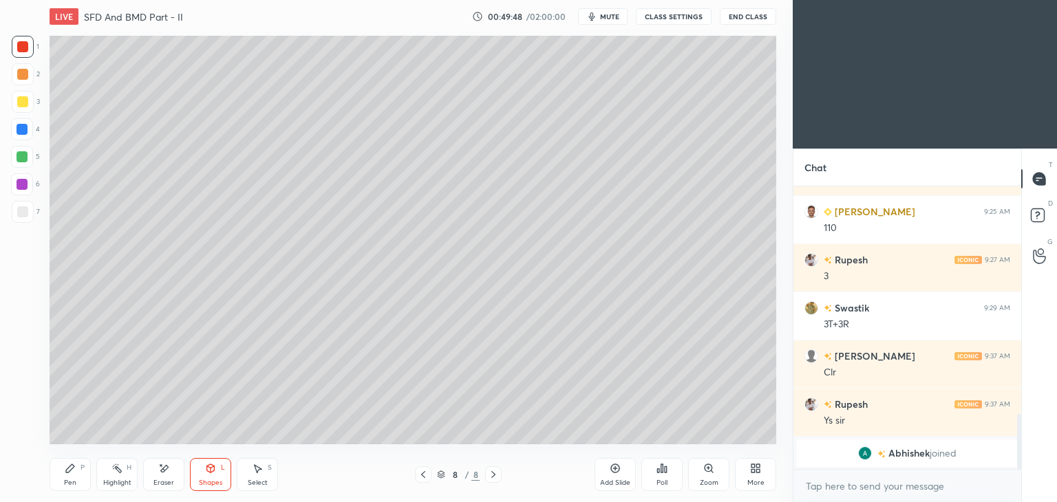
click at [20, 213] on div at bounding box center [22, 211] width 11 height 11
click at [67, 481] on div "Pen" at bounding box center [70, 483] width 12 height 7
click at [173, 471] on div "Eraser" at bounding box center [163, 474] width 41 height 33
click at [68, 469] on icon at bounding box center [70, 468] width 8 height 8
click at [28, 132] on div at bounding box center [22, 129] width 11 height 11
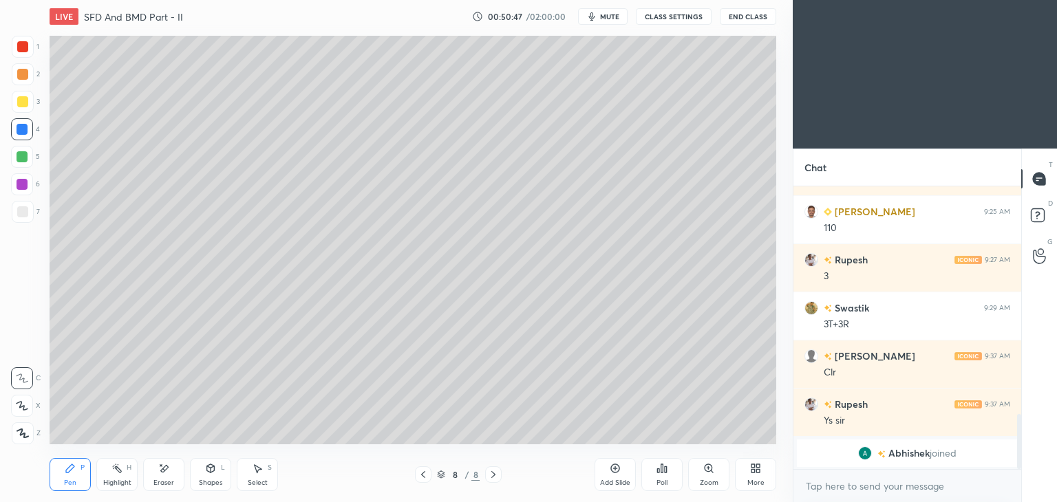
click at [608, 480] on div "Add Slide" at bounding box center [615, 483] width 30 height 7
click at [213, 474] on icon at bounding box center [210, 468] width 11 height 11
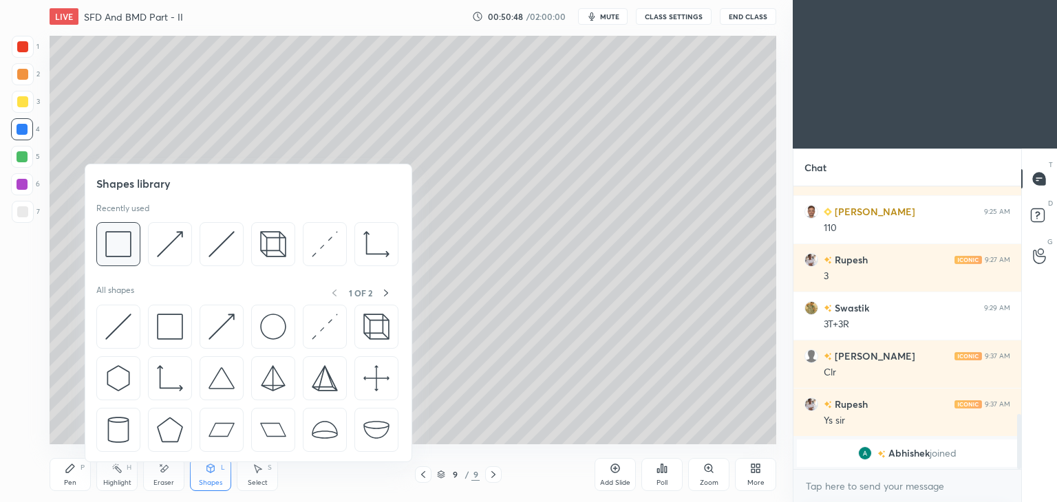
click at [135, 250] on div at bounding box center [118, 244] width 44 height 44
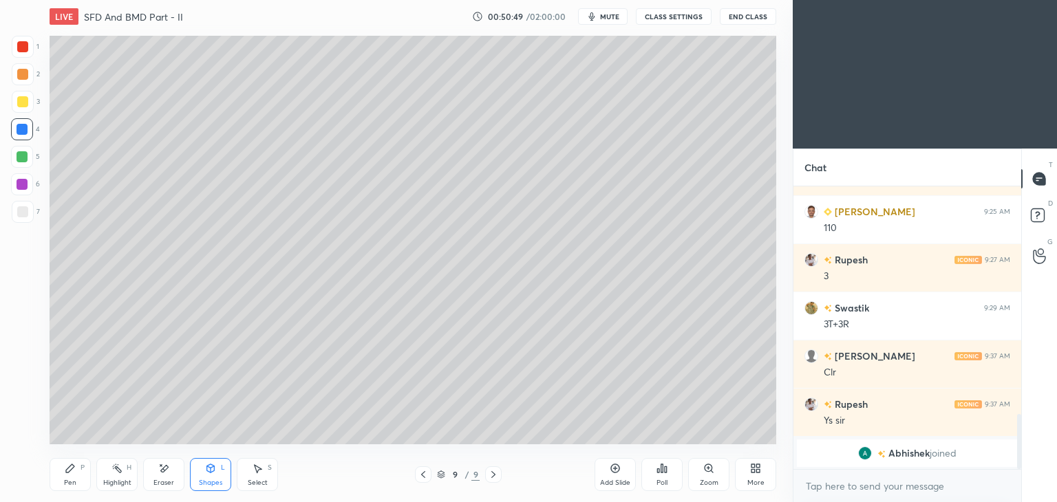
click at [21, 211] on div at bounding box center [22, 211] width 11 height 11
click at [72, 480] on div "Pen" at bounding box center [70, 483] width 12 height 7
click at [27, 128] on div at bounding box center [22, 129] width 11 height 11
click at [218, 476] on div "Shapes L" at bounding box center [210, 474] width 41 height 33
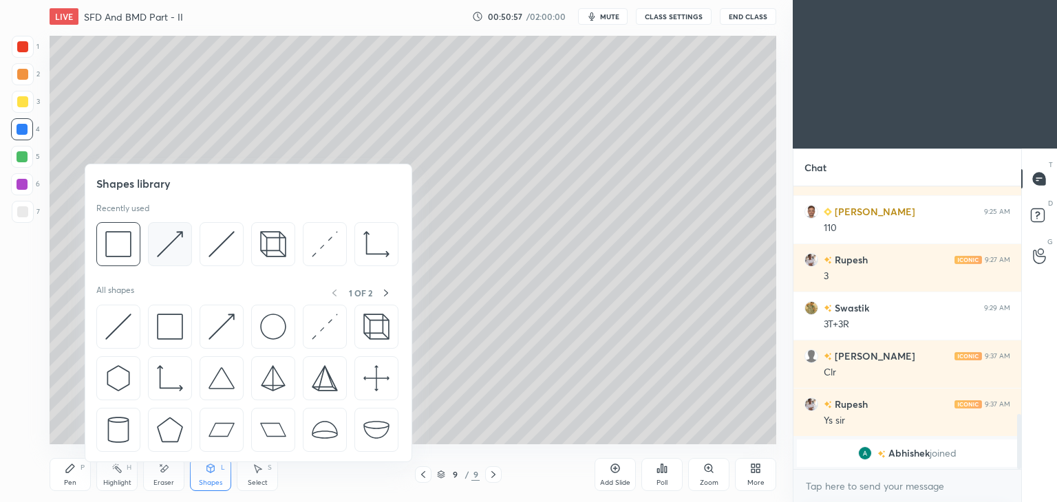
click at [176, 244] on img at bounding box center [170, 244] width 26 height 26
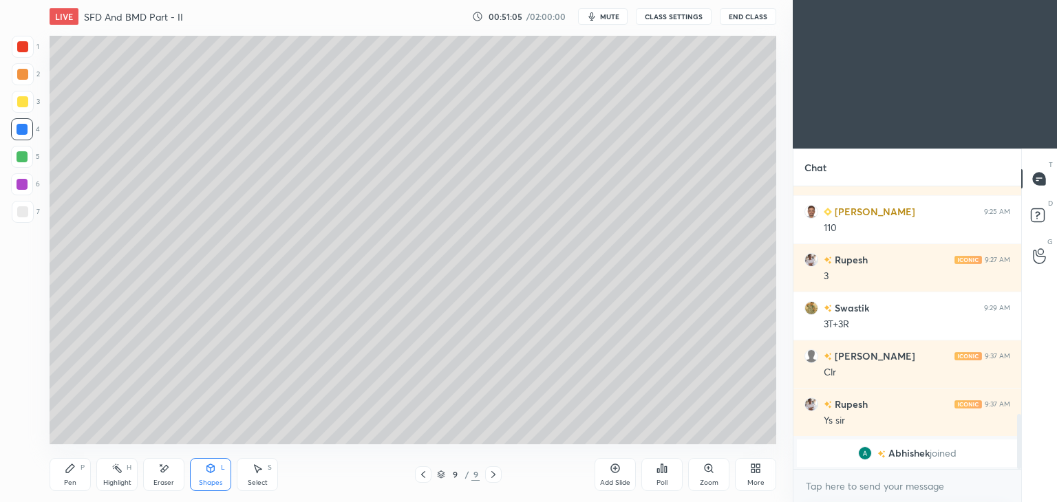
click at [247, 473] on div "Select S" at bounding box center [257, 474] width 41 height 33
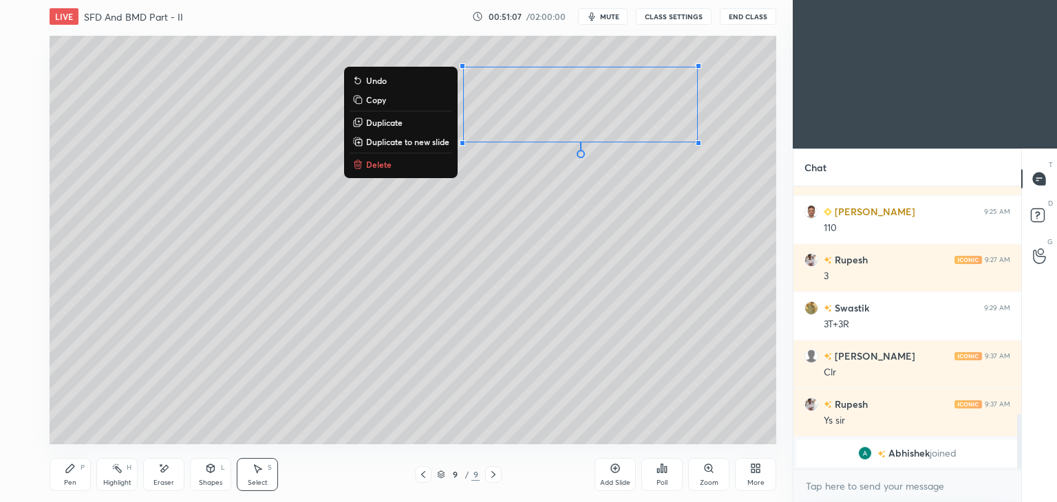
click at [71, 472] on icon at bounding box center [70, 468] width 11 height 11
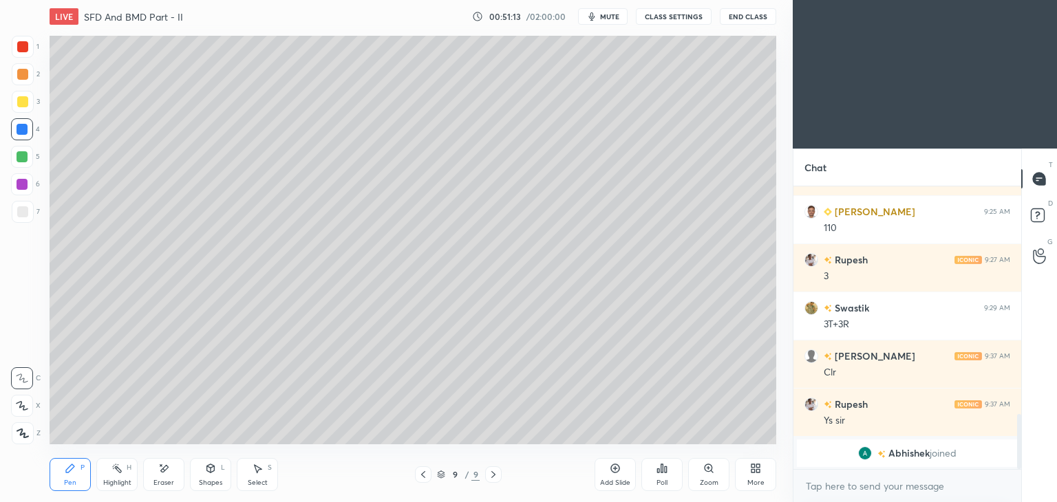
click at [213, 475] on div "Shapes L" at bounding box center [210, 474] width 41 height 33
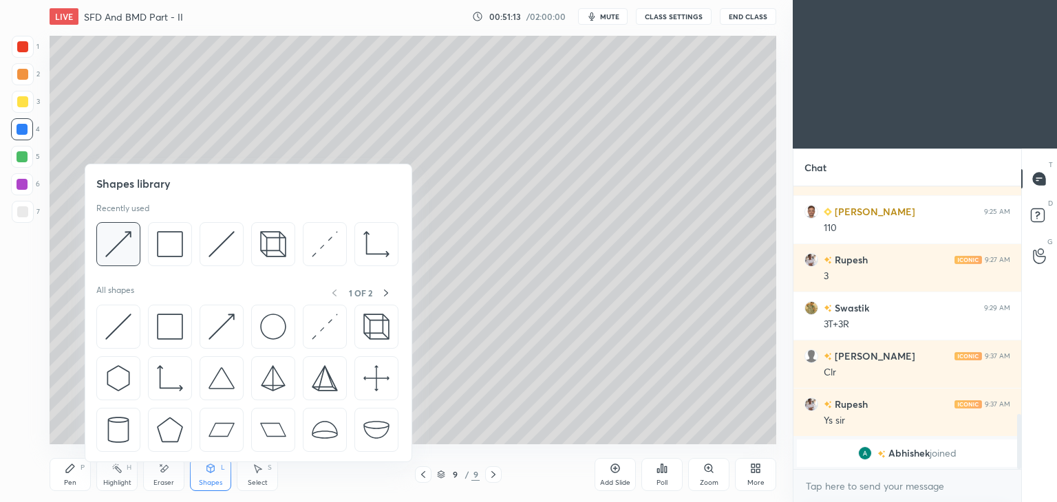
click at [127, 239] on img at bounding box center [118, 244] width 26 height 26
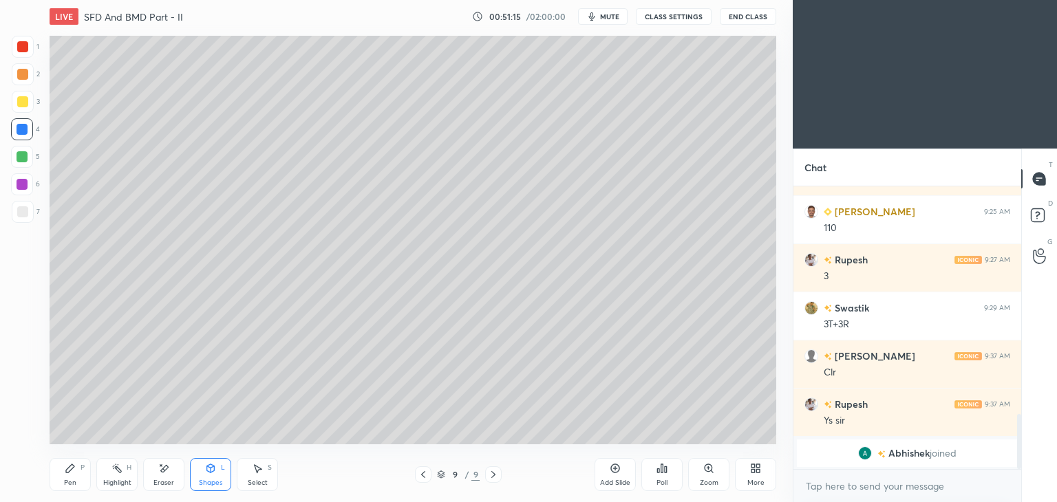
click at [25, 156] on div at bounding box center [22, 156] width 11 height 11
click at [72, 460] on div "Pen P" at bounding box center [70, 474] width 41 height 33
click at [429, 473] on div at bounding box center [423, 475] width 17 height 17
click at [498, 474] on icon at bounding box center [493, 474] width 11 height 11
click at [24, 211] on div at bounding box center [22, 211] width 11 height 11
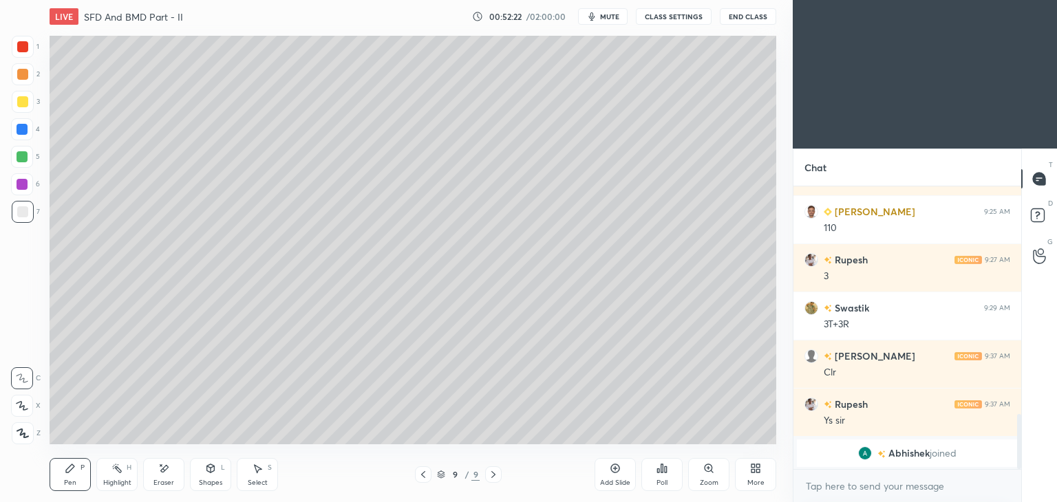
click at [246, 476] on div "Select S" at bounding box center [257, 474] width 41 height 33
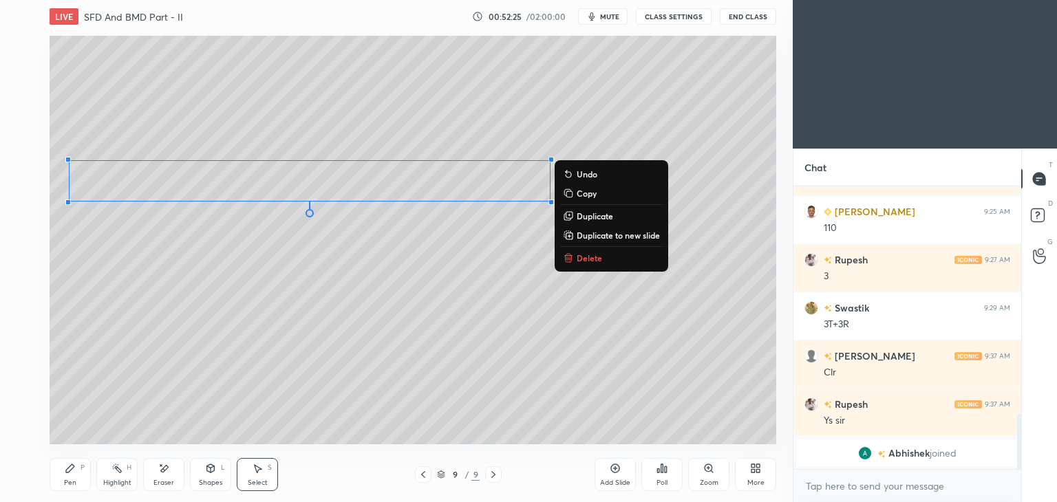
click at [74, 475] on div "Pen P" at bounding box center [70, 474] width 41 height 33
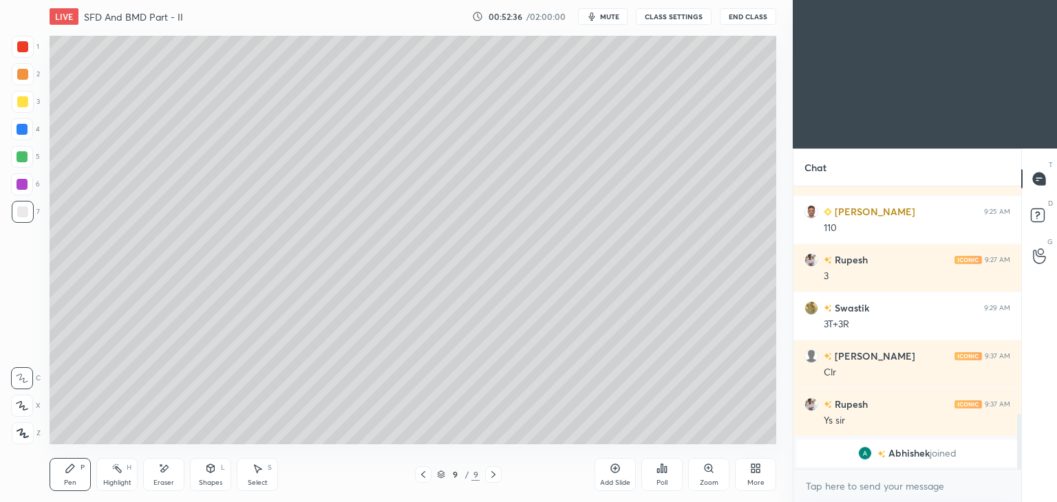
click at [213, 480] on div "Shapes" at bounding box center [210, 483] width 23 height 7
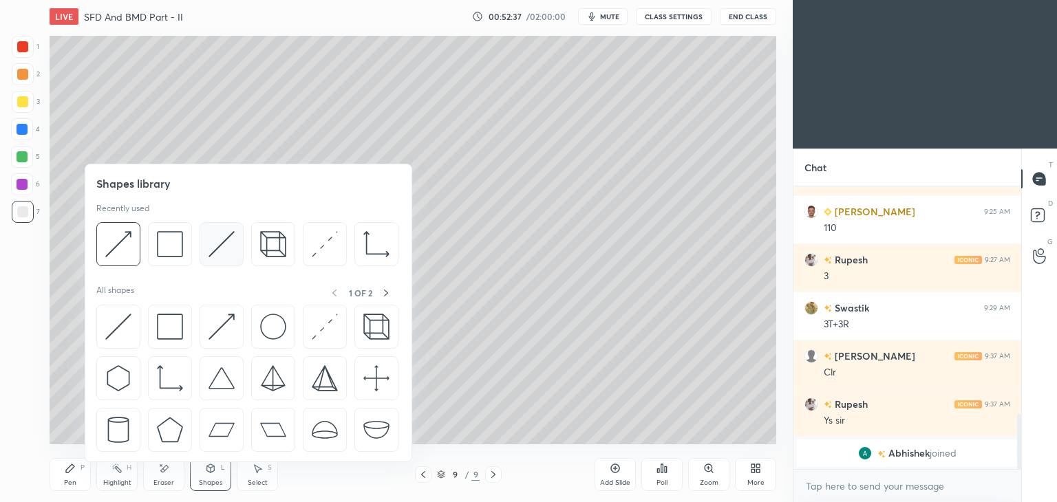
click at [213, 243] on img at bounding box center [222, 244] width 26 height 26
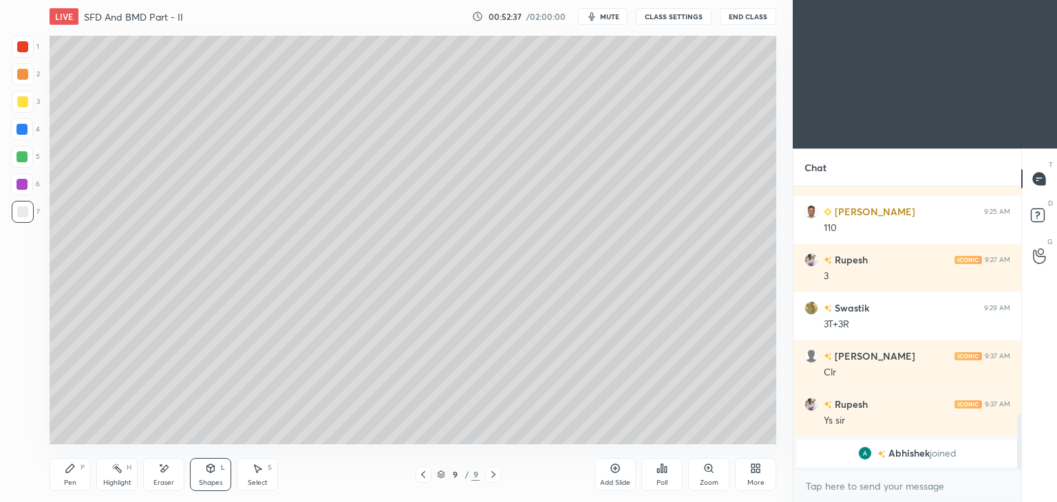
click at [16, 104] on div at bounding box center [23, 102] width 22 height 22
click at [209, 484] on div "Shapes" at bounding box center [210, 483] width 23 height 7
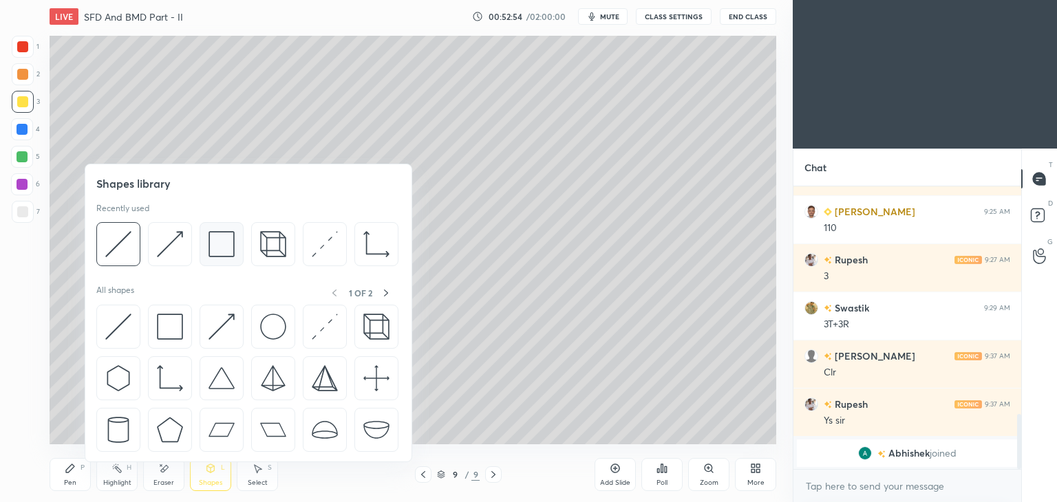
click at [209, 243] on img at bounding box center [222, 244] width 26 height 26
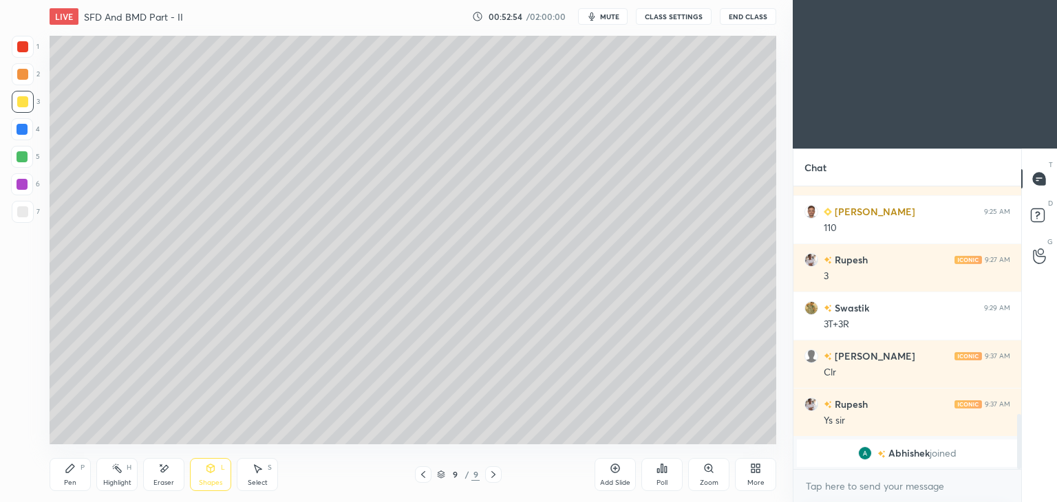
click at [27, 217] on div at bounding box center [22, 211] width 11 height 11
click at [211, 465] on icon at bounding box center [211, 468] width 8 height 8
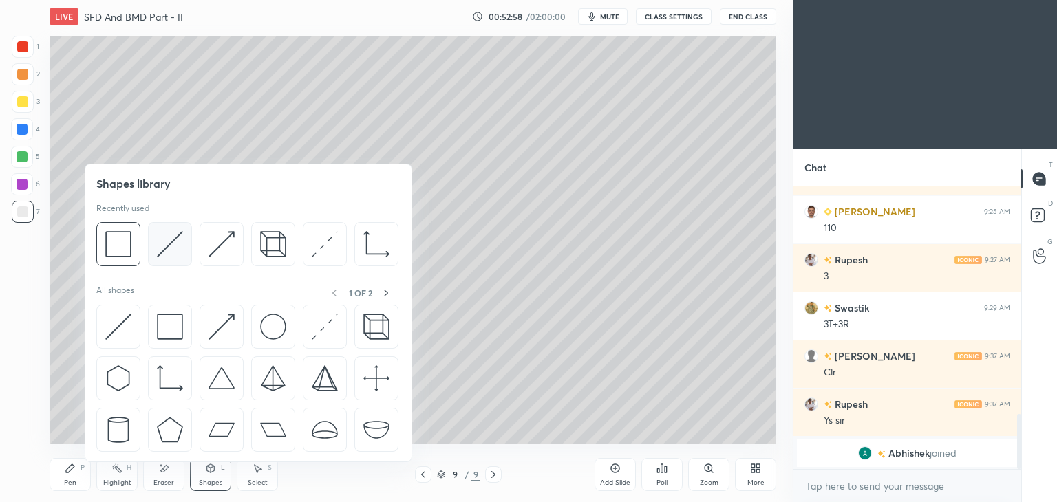
click at [173, 235] on img at bounding box center [170, 244] width 26 height 26
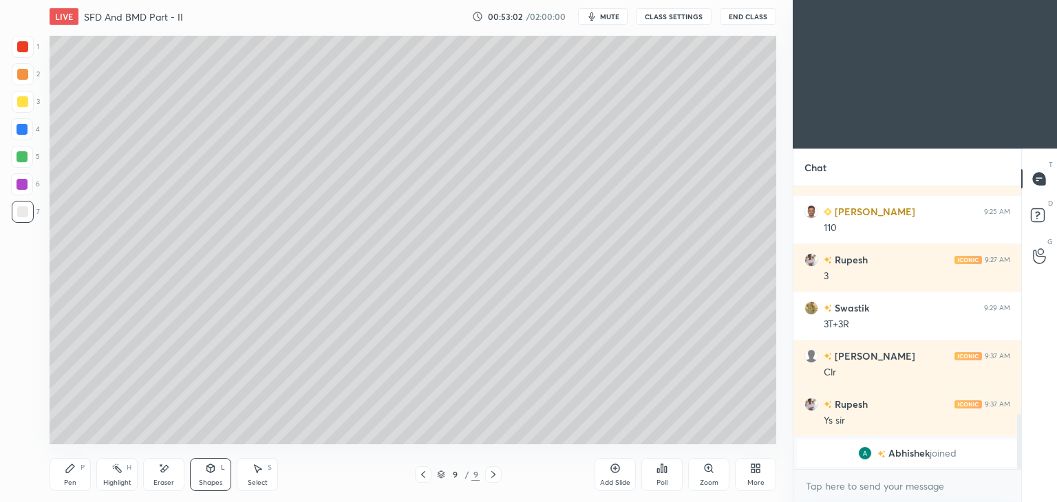
click at [61, 471] on div "Pen P" at bounding box center [70, 474] width 41 height 33
click at [241, 474] on div "Select S" at bounding box center [257, 474] width 41 height 33
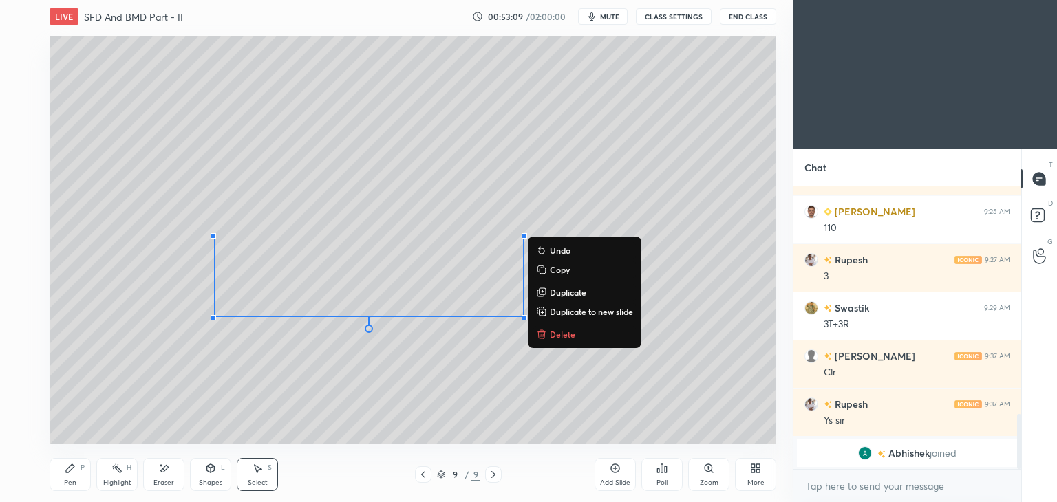
click at [213, 478] on div "Shapes L" at bounding box center [210, 474] width 41 height 33
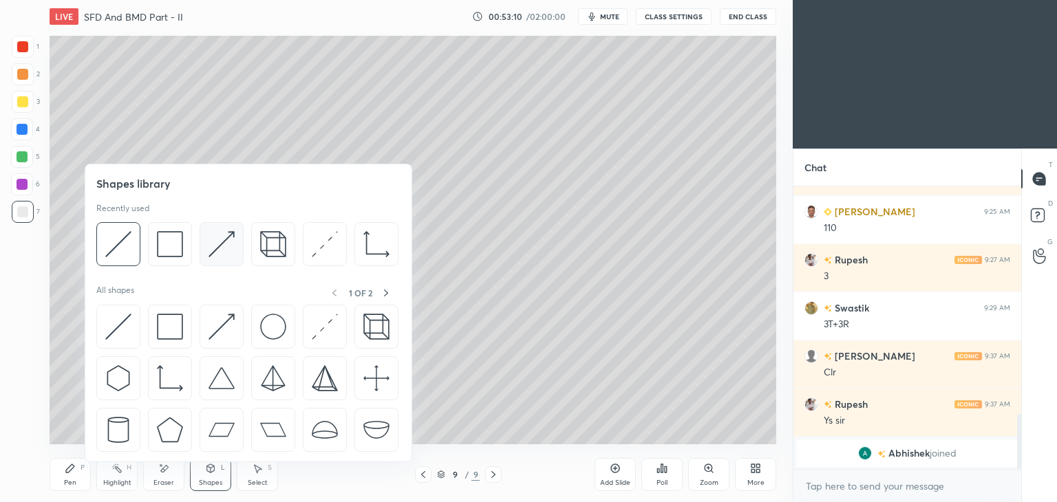
click at [216, 243] on img at bounding box center [222, 244] width 26 height 26
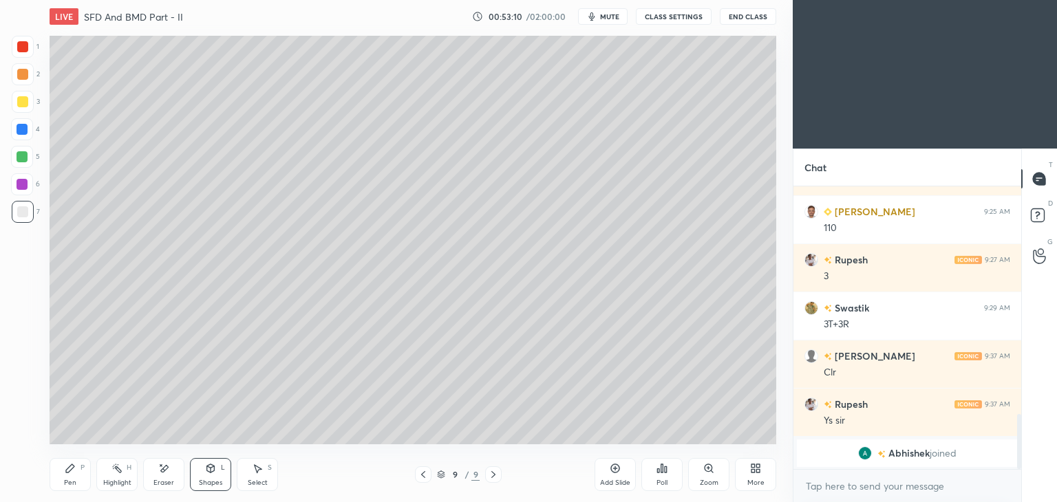
click at [21, 130] on div at bounding box center [22, 129] width 11 height 11
click at [78, 469] on div "Pen P" at bounding box center [70, 474] width 41 height 33
click at [23, 185] on div at bounding box center [22, 184] width 11 height 11
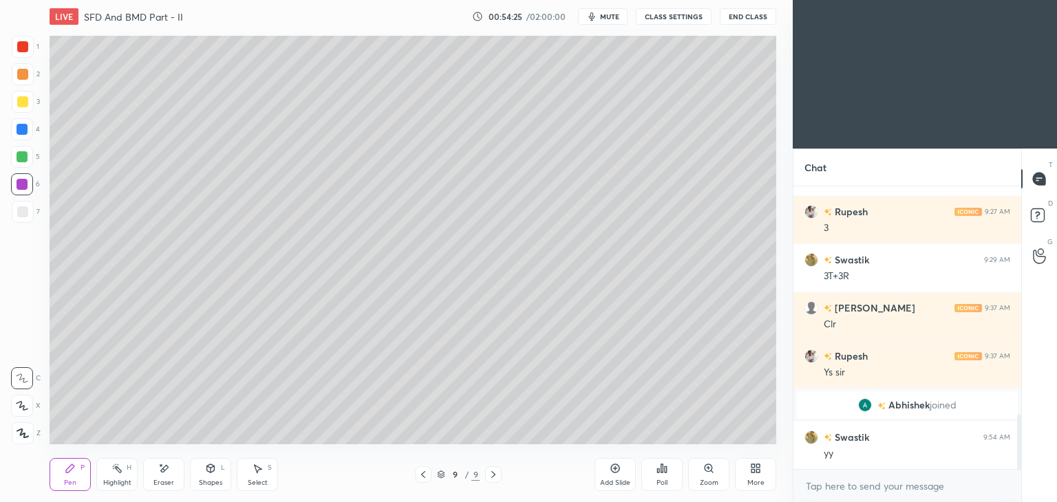
scroll to position [1111, 0]
click at [211, 473] on icon at bounding box center [211, 470] width 0 height 5
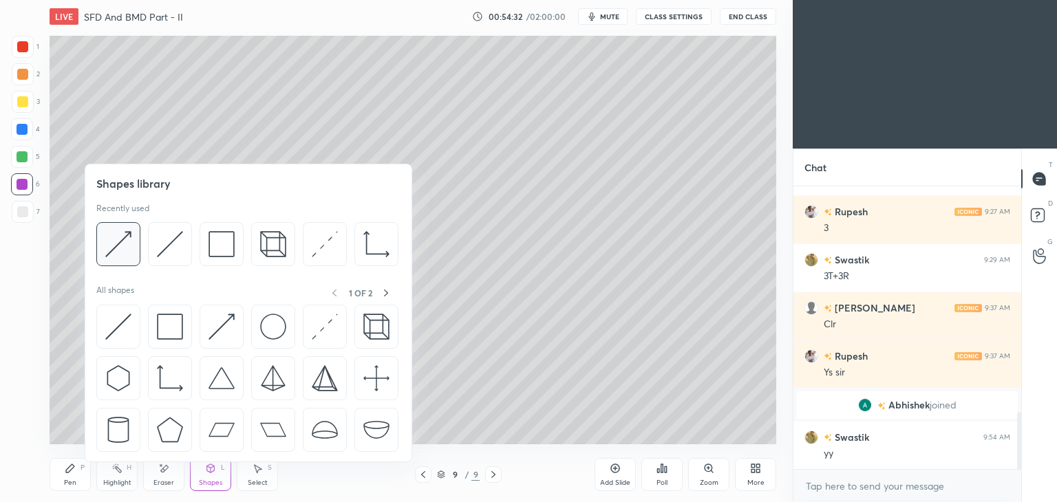
click at [121, 235] on img at bounding box center [118, 244] width 26 height 26
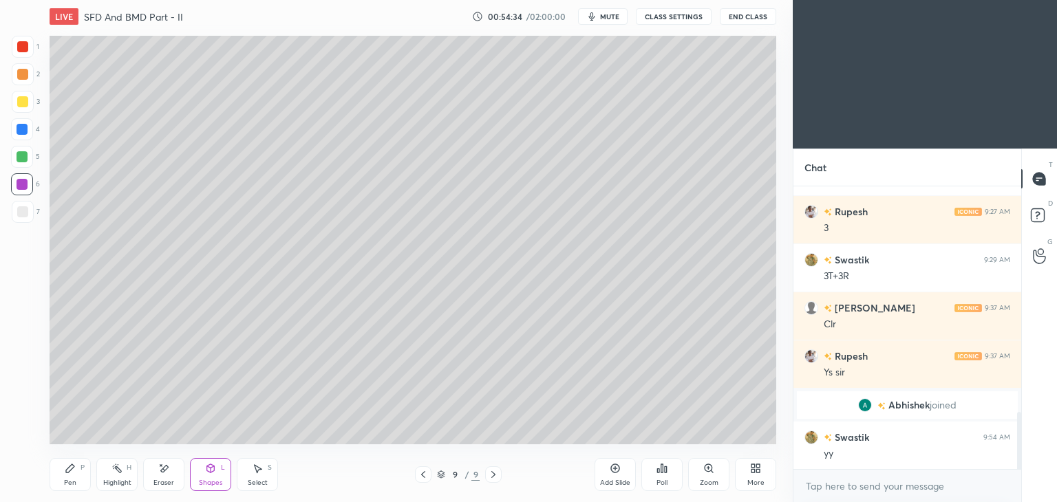
click at [55, 477] on div "Pen P" at bounding box center [70, 474] width 41 height 33
click at [211, 473] on icon at bounding box center [211, 468] width 8 height 8
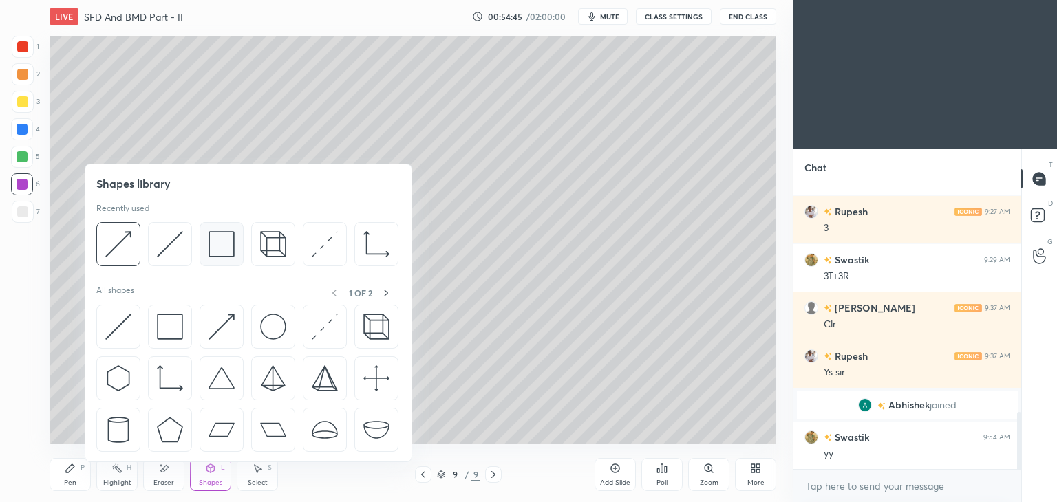
click at [212, 246] on img at bounding box center [222, 244] width 26 height 26
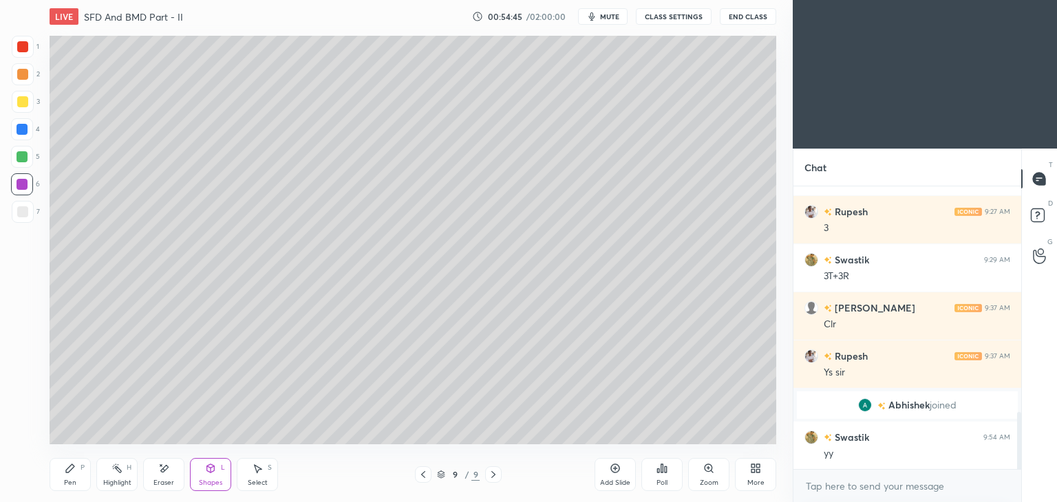
click at [14, 215] on div at bounding box center [23, 212] width 22 height 22
click at [70, 475] on div "Pen P" at bounding box center [70, 474] width 41 height 33
click at [215, 481] on div "Shapes" at bounding box center [210, 483] width 23 height 7
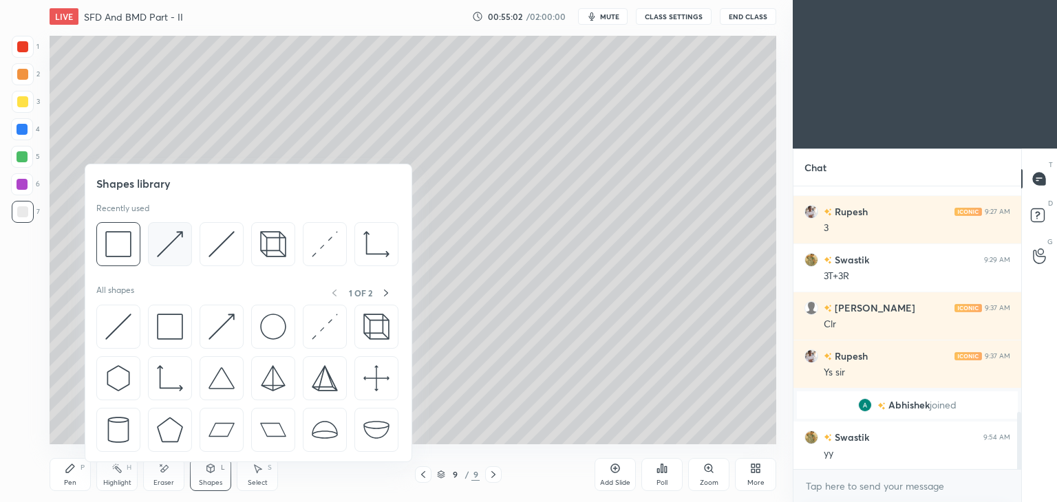
click at [182, 242] on img at bounding box center [170, 244] width 26 height 26
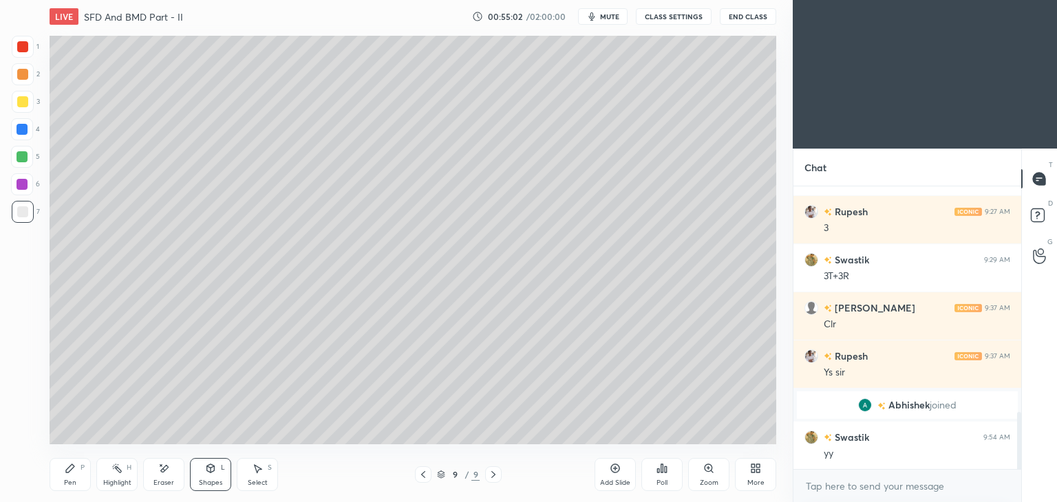
click at [23, 129] on div at bounding box center [22, 129] width 11 height 11
click at [72, 471] on icon at bounding box center [70, 468] width 11 height 11
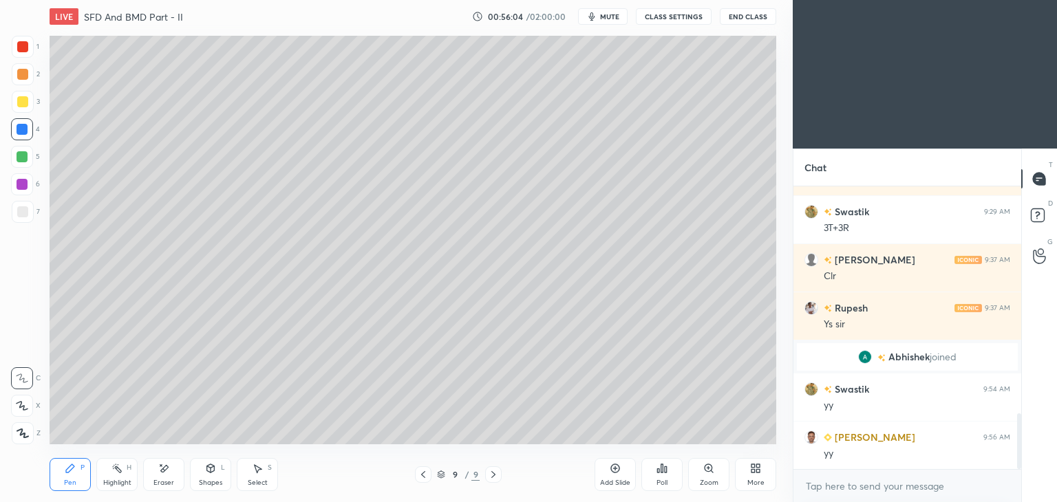
scroll to position [1207, 0]
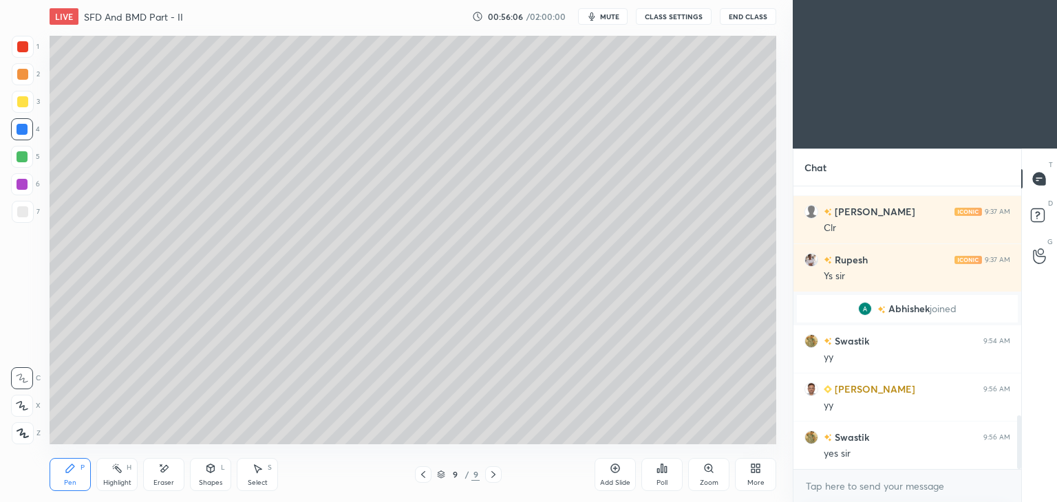
click at [65, 477] on div "Pen P" at bounding box center [70, 474] width 41 height 33
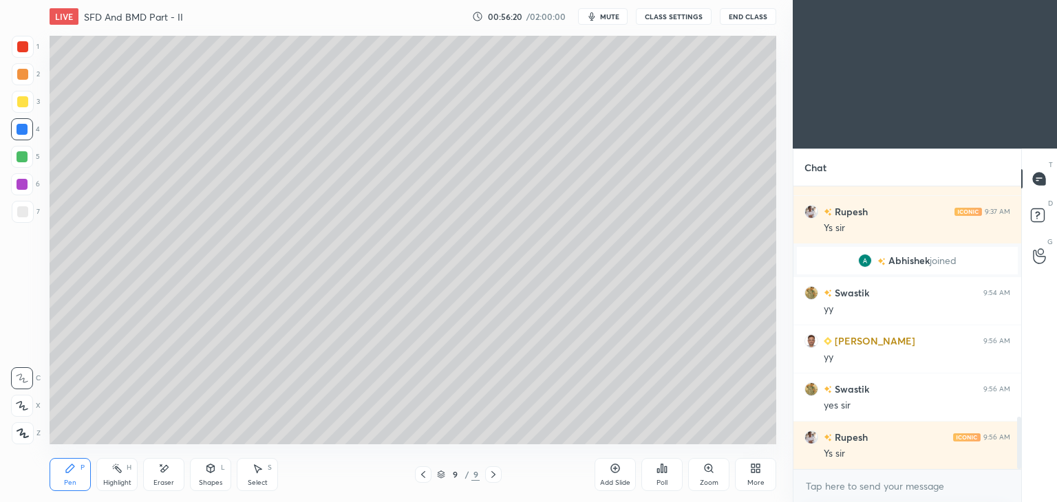
click at [621, 477] on div "Add Slide" at bounding box center [615, 474] width 41 height 33
click at [28, 100] on div at bounding box center [23, 102] width 22 height 22
click at [253, 476] on div "Select S" at bounding box center [257, 474] width 41 height 33
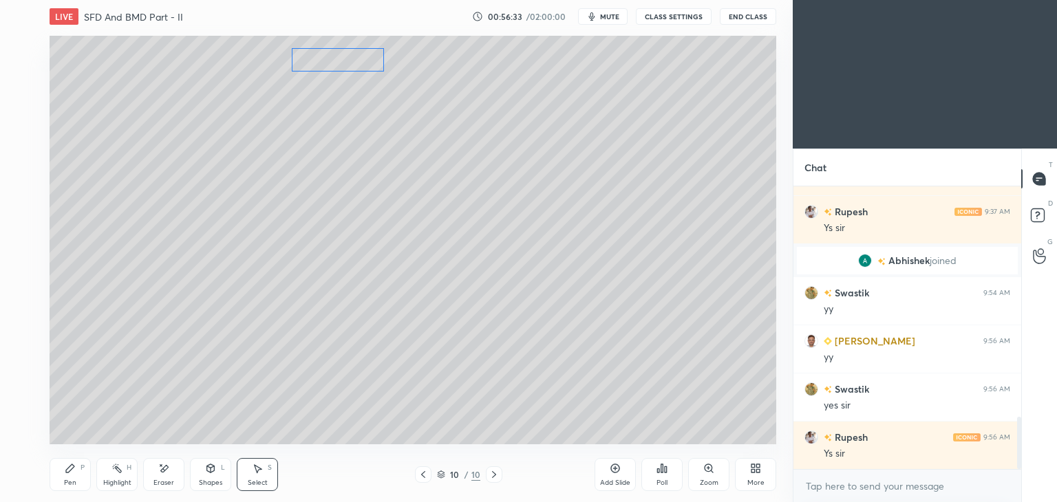
click at [341, 56] on div "0 ° Undo Copy Duplicate Duplicate to new slide Delete" at bounding box center [413, 240] width 727 height 409
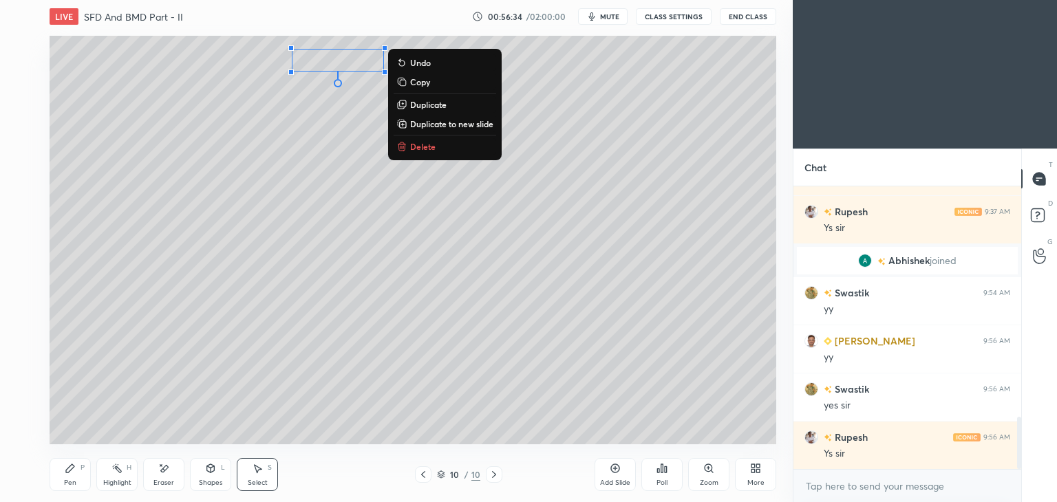
click at [209, 477] on div "Shapes L" at bounding box center [210, 474] width 41 height 33
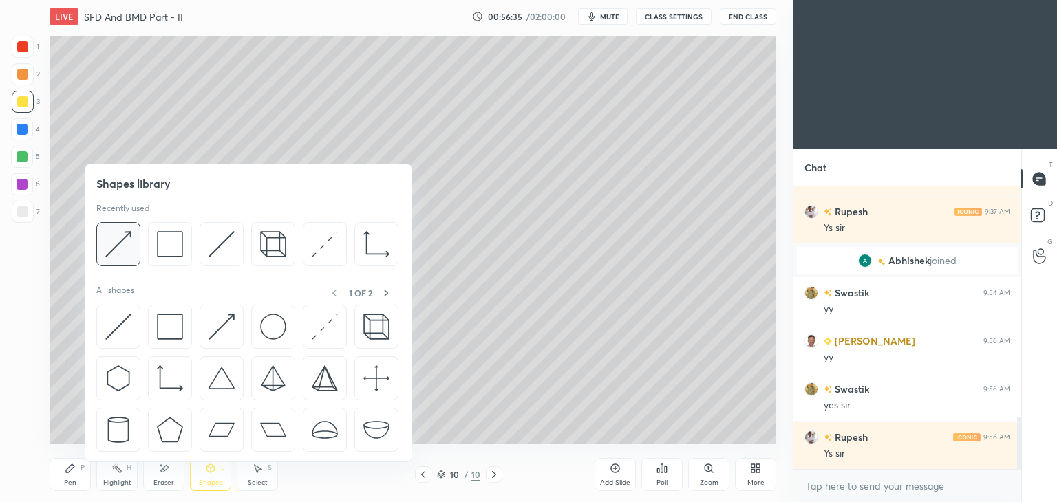
click at [114, 240] on img at bounding box center [118, 244] width 26 height 26
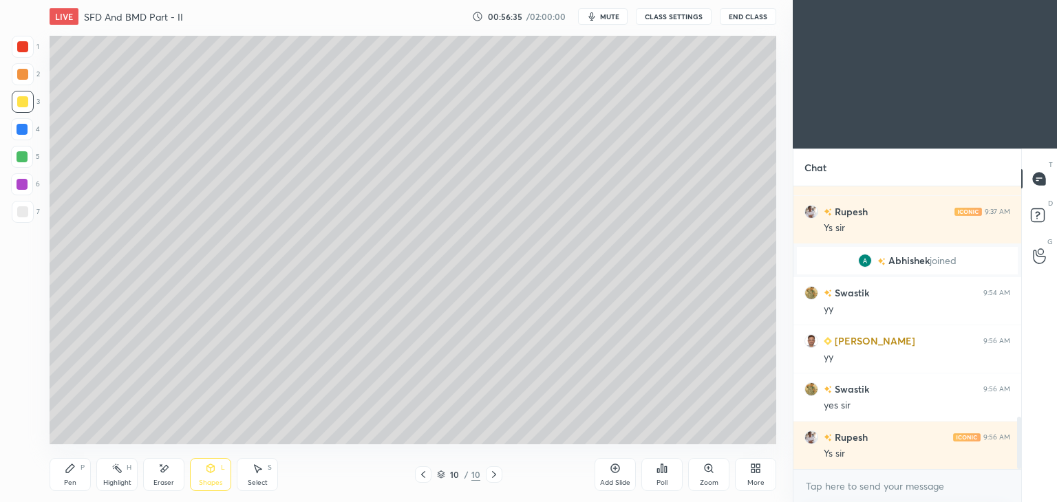
click at [8, 209] on div "1 2 3 4 5 6 7 C X Z E E Erase all H H" at bounding box center [22, 240] width 44 height 409
click at [67, 475] on div "Pen P" at bounding box center [70, 474] width 41 height 33
click at [169, 477] on div "Eraser" at bounding box center [163, 474] width 41 height 33
click at [63, 474] on div "Pen P" at bounding box center [70, 474] width 41 height 33
click at [242, 471] on div "Select S" at bounding box center [257, 474] width 41 height 33
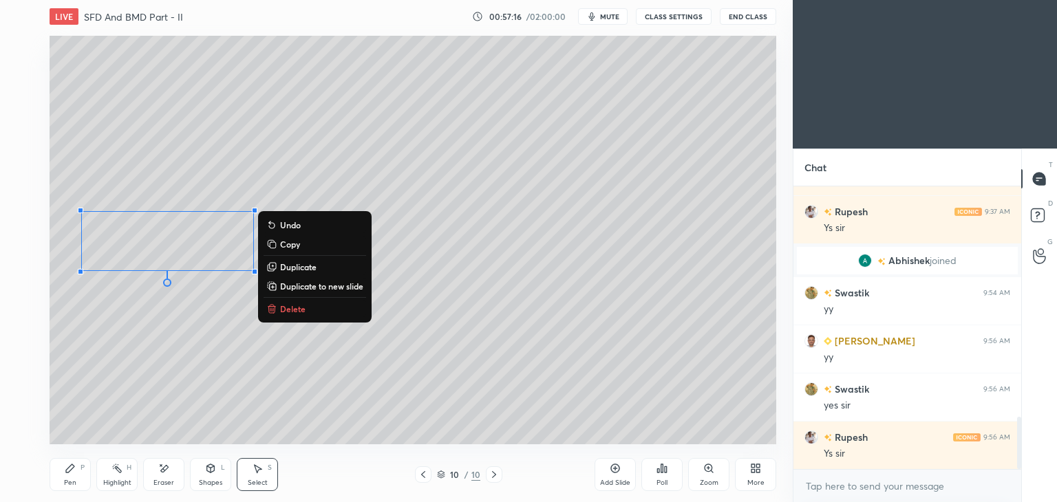
click at [72, 471] on icon at bounding box center [70, 468] width 11 height 11
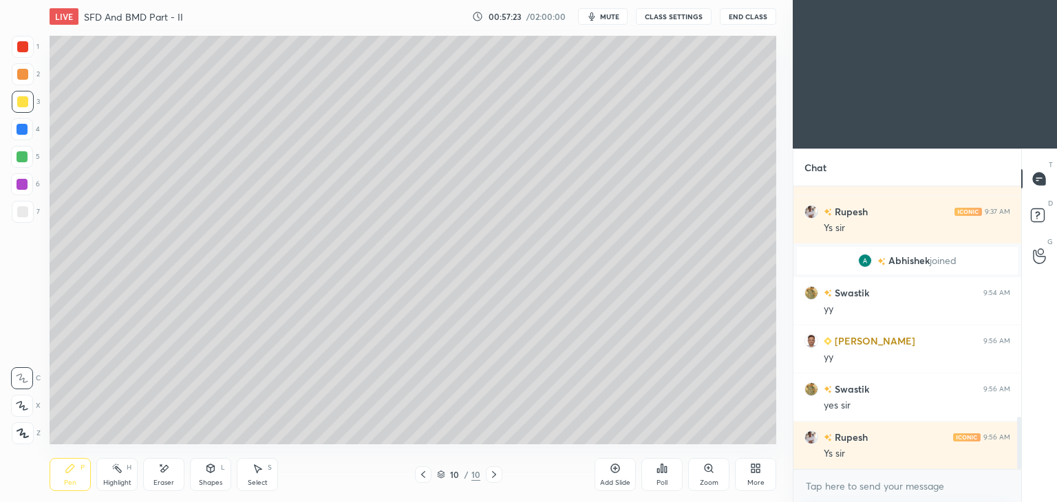
click at [270, 467] on div "S" at bounding box center [270, 467] width 4 height 7
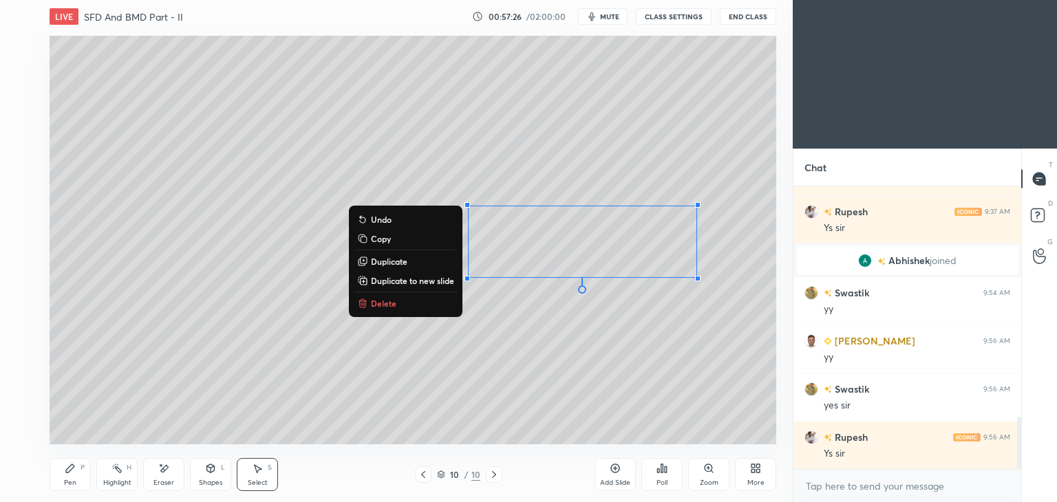
click at [72, 469] on icon at bounding box center [70, 468] width 11 height 11
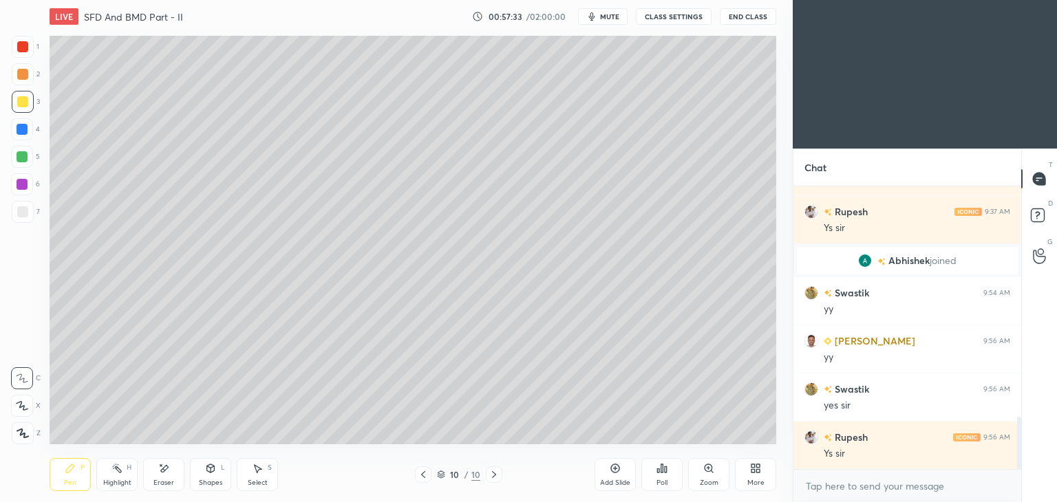
click at [256, 483] on div "Select" at bounding box center [258, 483] width 20 height 7
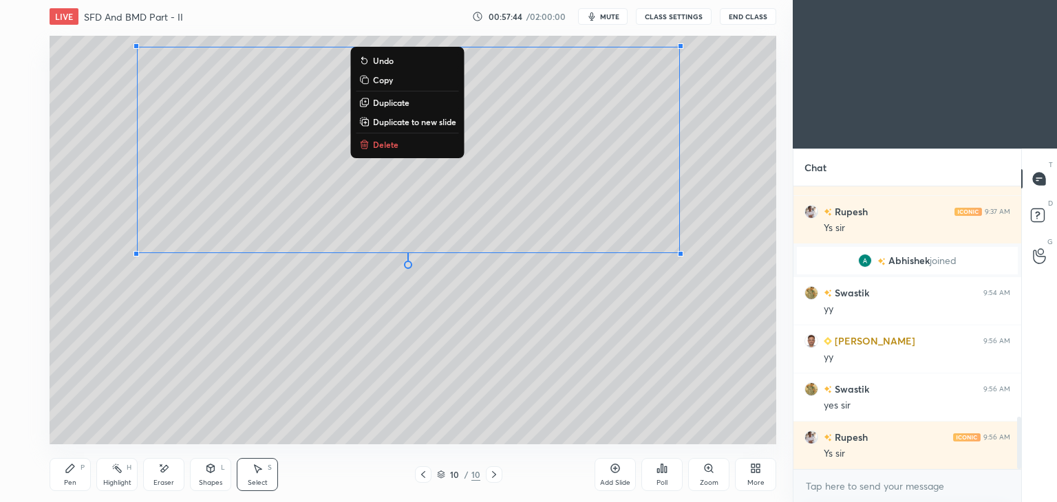
click at [72, 474] on icon at bounding box center [70, 468] width 11 height 11
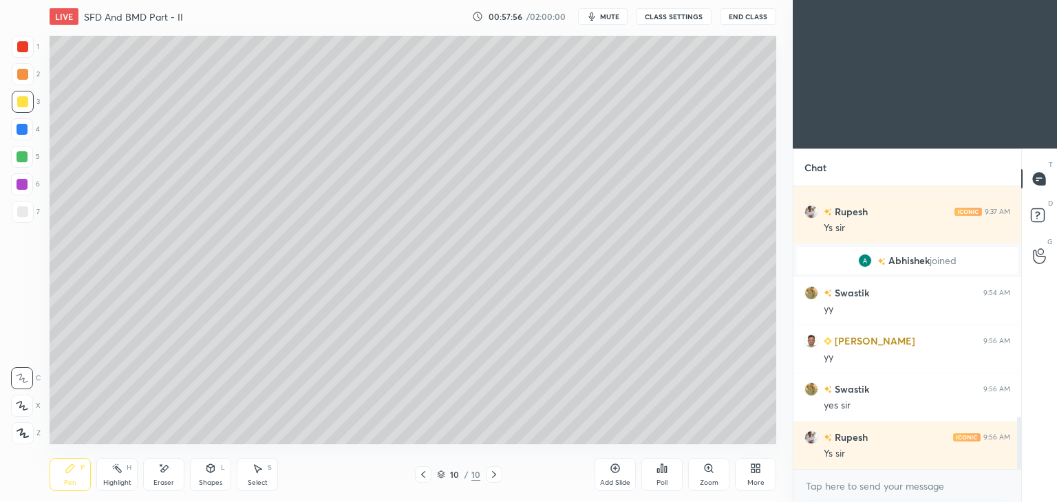
click at [32, 213] on div at bounding box center [23, 212] width 22 height 22
click at [168, 474] on icon at bounding box center [163, 469] width 11 height 12
click at [70, 471] on icon at bounding box center [70, 468] width 8 height 8
click at [212, 484] on div "Shapes" at bounding box center [210, 483] width 23 height 7
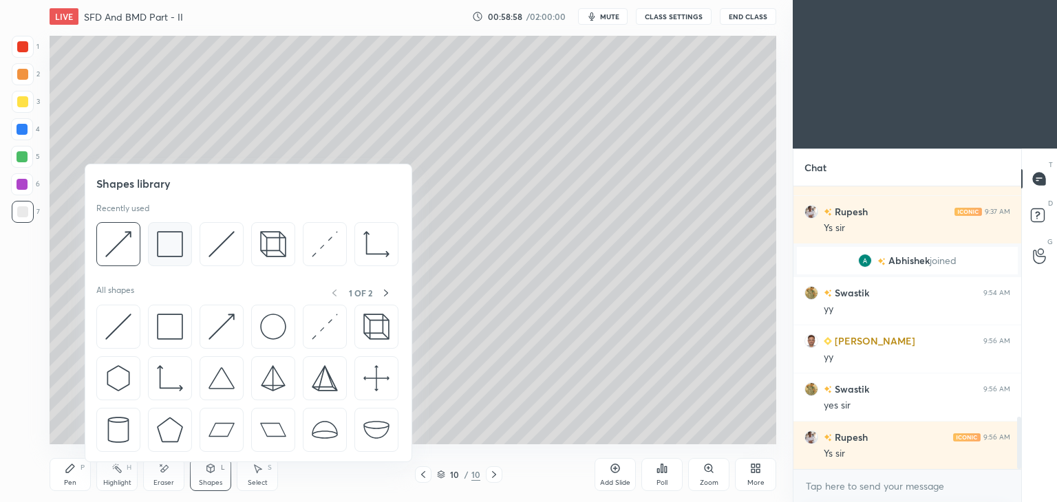
click at [167, 248] on img at bounding box center [170, 244] width 26 height 26
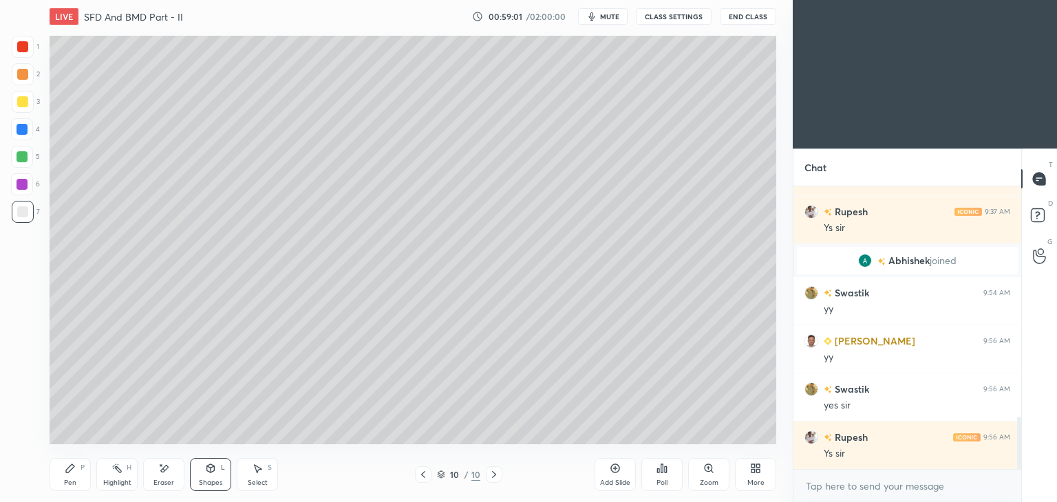
click at [253, 482] on div "Select" at bounding box center [258, 483] width 20 height 7
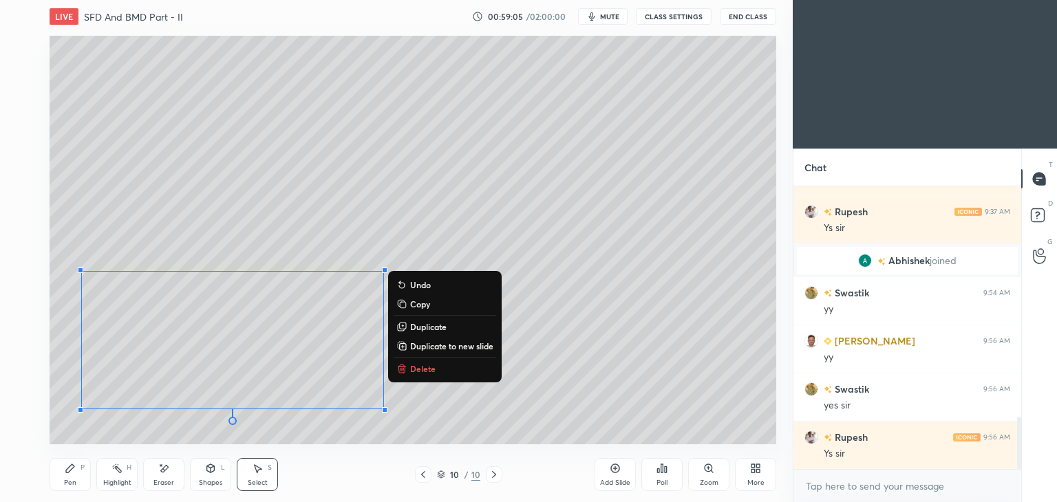
click at [433, 328] on p "Duplicate" at bounding box center [428, 326] width 36 height 11
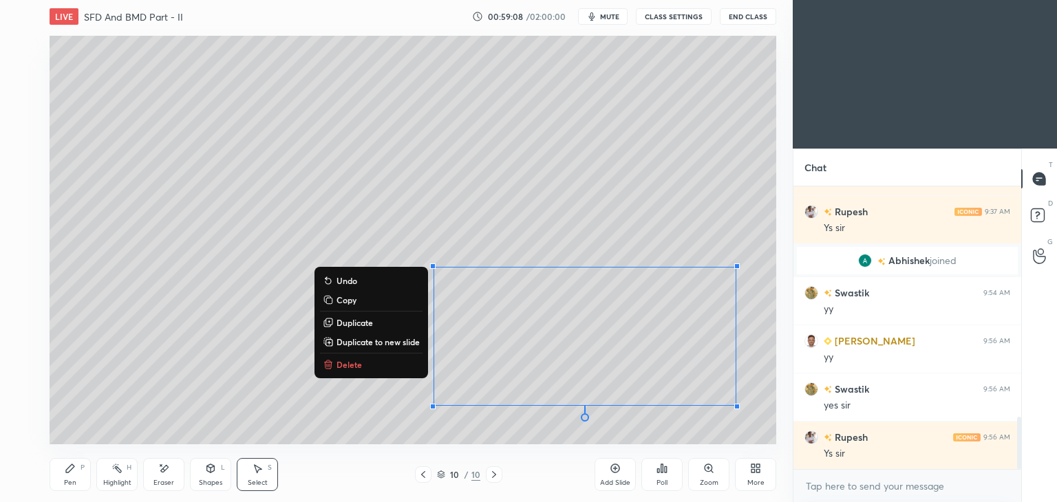
click at [169, 478] on div "Eraser" at bounding box center [163, 474] width 41 height 33
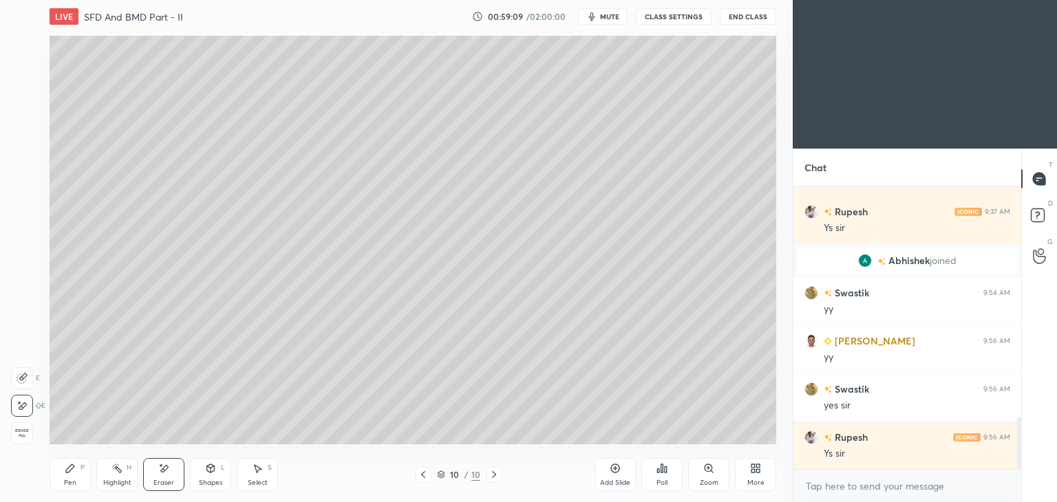
click at [65, 473] on icon at bounding box center [70, 468] width 11 height 11
click at [206, 478] on div "Shapes L" at bounding box center [210, 474] width 41 height 33
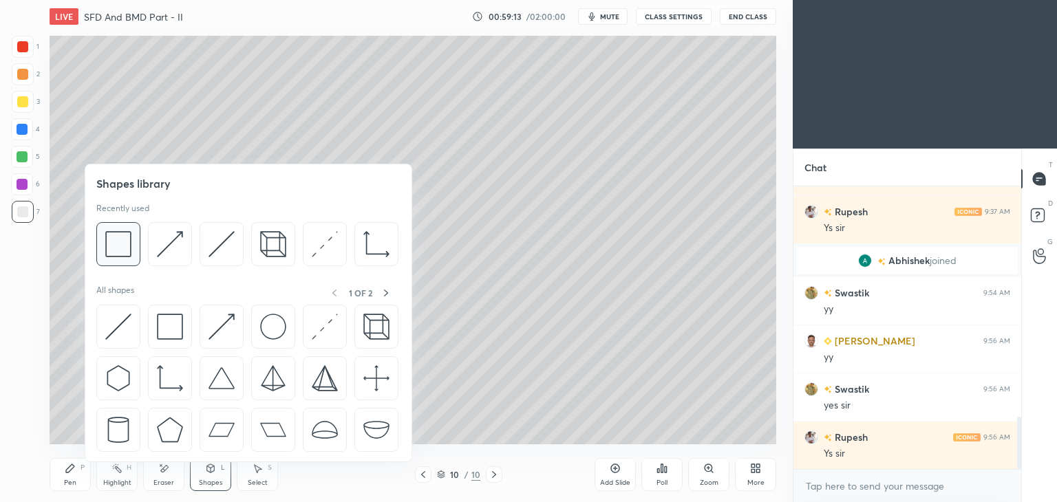
click at [125, 249] on img at bounding box center [118, 244] width 26 height 26
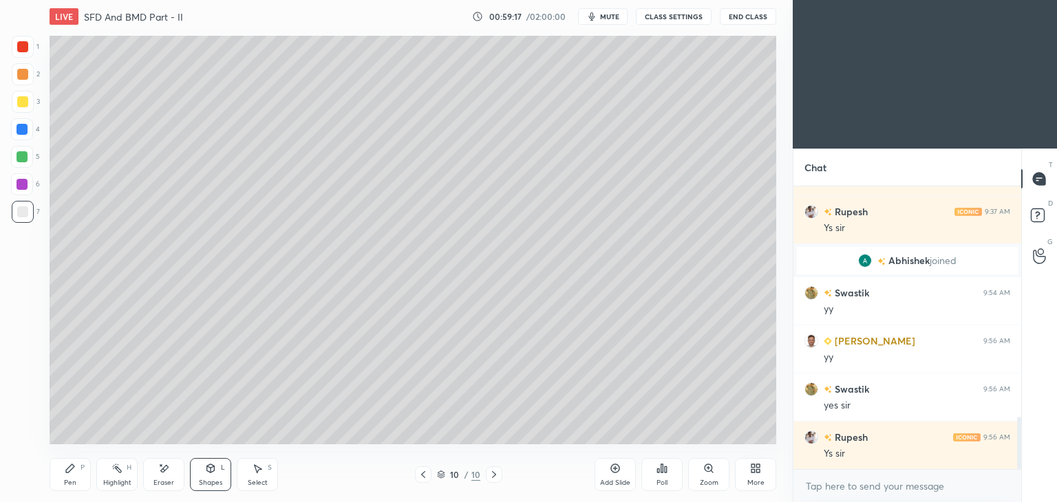
click at [56, 480] on div "Pen P" at bounding box center [70, 474] width 41 height 33
click at [616, 480] on div "Add Slide" at bounding box center [615, 483] width 30 height 7
click at [69, 469] on icon at bounding box center [70, 468] width 8 height 8
click at [18, 105] on div at bounding box center [22, 101] width 11 height 11
click at [205, 472] on icon at bounding box center [210, 468] width 11 height 11
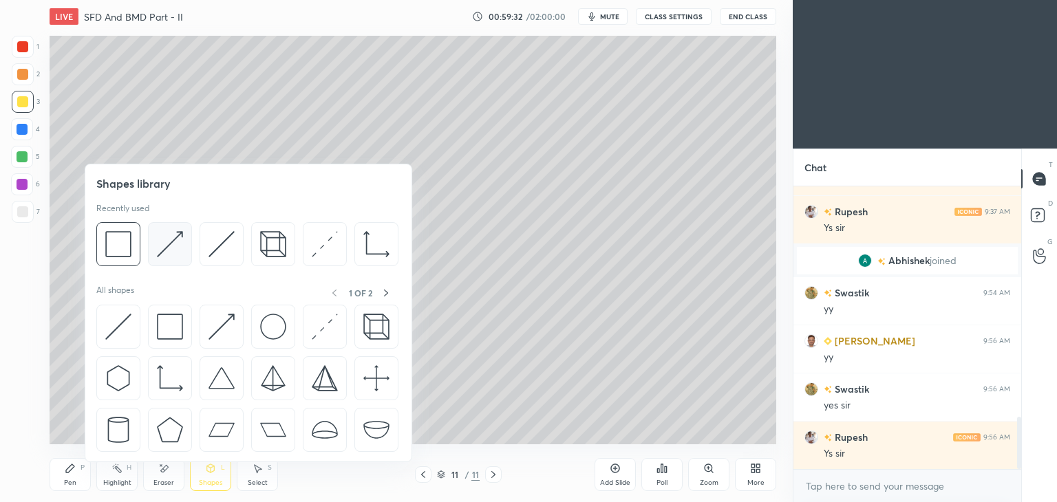
click at [168, 241] on img at bounding box center [170, 244] width 26 height 26
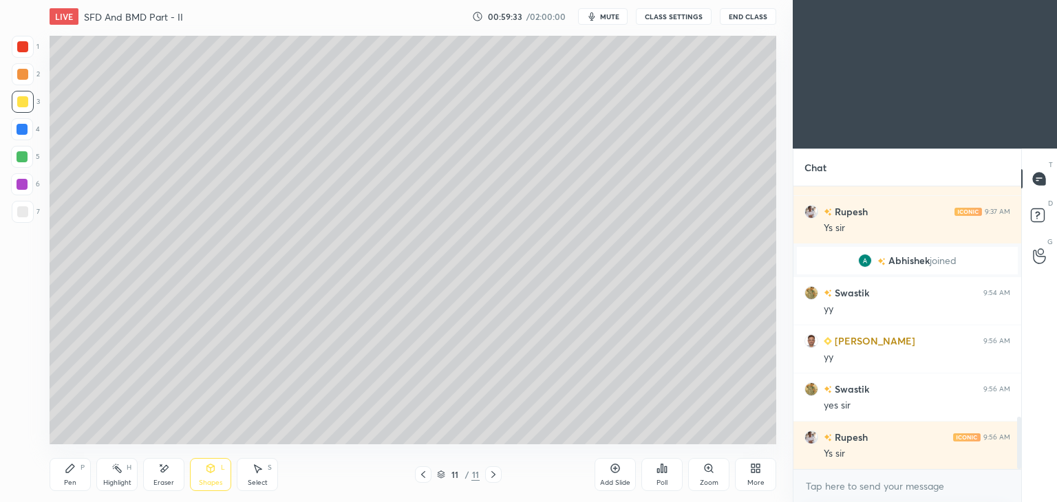
click at [23, 209] on div at bounding box center [22, 211] width 11 height 11
click at [60, 477] on div "Pen P" at bounding box center [70, 474] width 41 height 33
click at [209, 474] on div "Shapes L" at bounding box center [210, 474] width 41 height 33
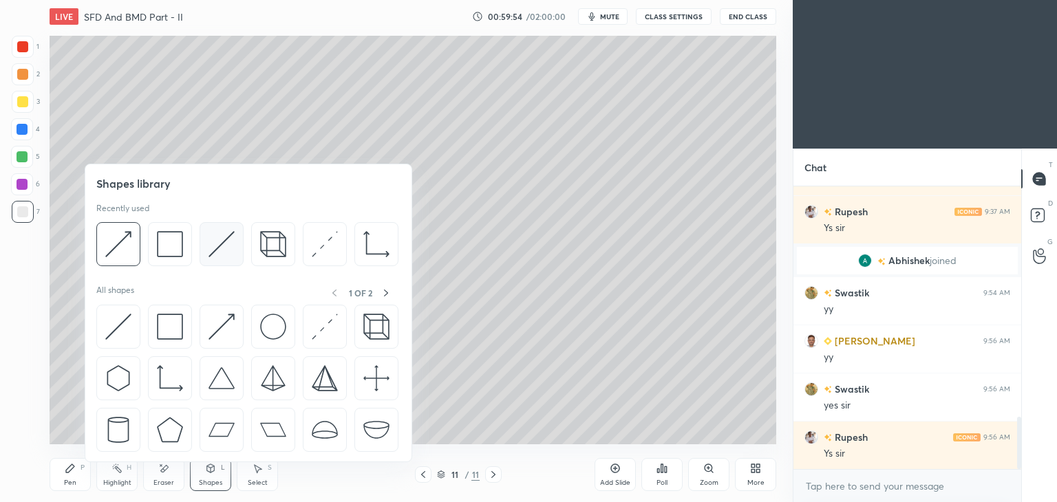
click at [213, 248] on img at bounding box center [222, 244] width 26 height 26
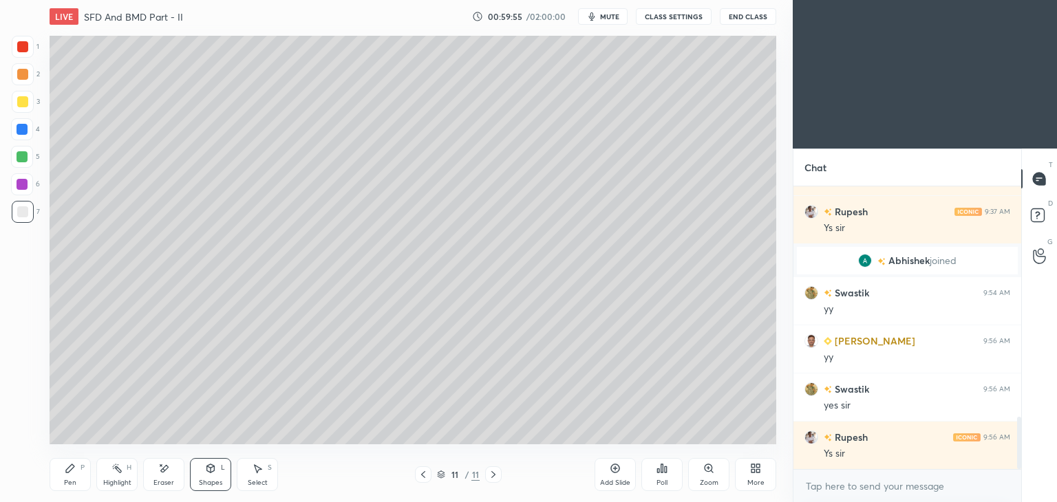
click at [20, 100] on div at bounding box center [22, 101] width 11 height 11
click at [261, 469] on icon at bounding box center [259, 469] width 8 height 8
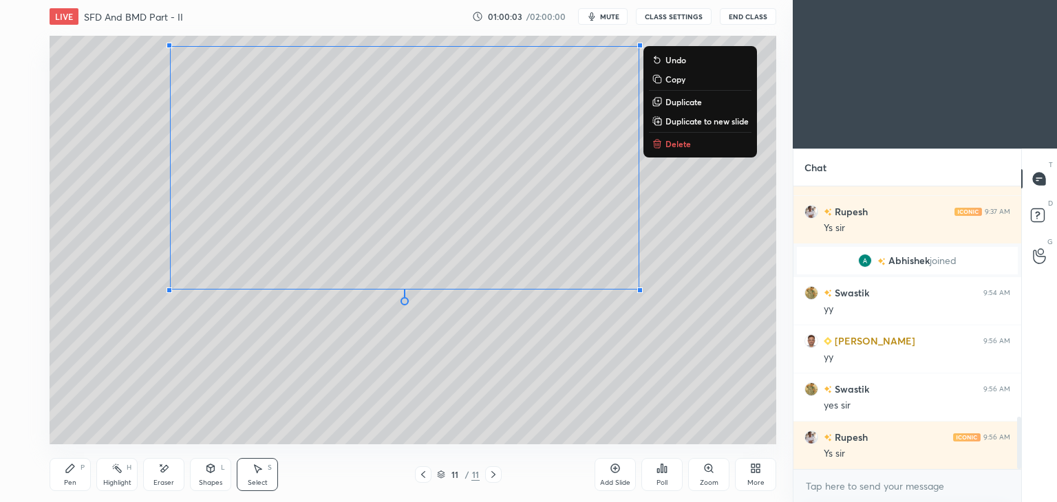
click at [163, 470] on icon at bounding box center [165, 468] width 8 height 7
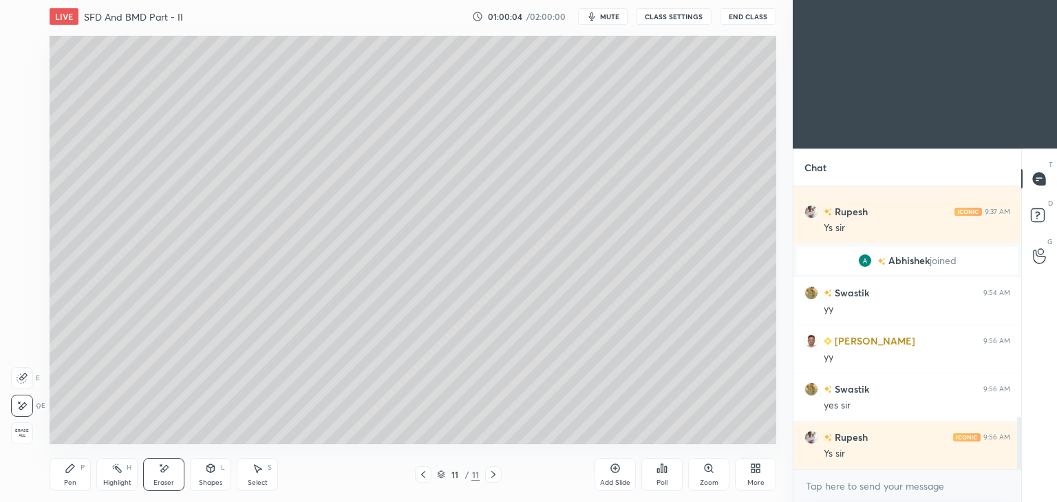
click at [197, 476] on div "Shapes L" at bounding box center [210, 474] width 41 height 33
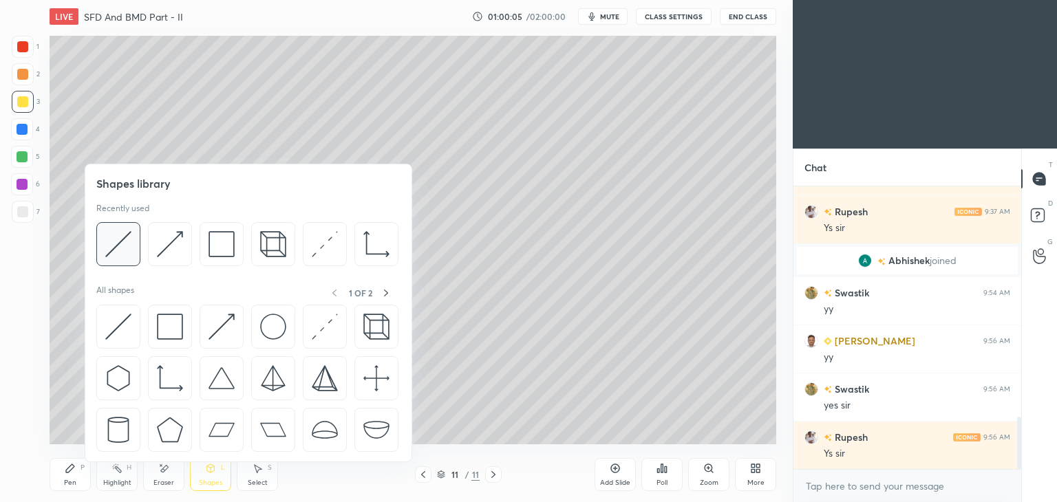
click at [125, 239] on img at bounding box center [118, 244] width 26 height 26
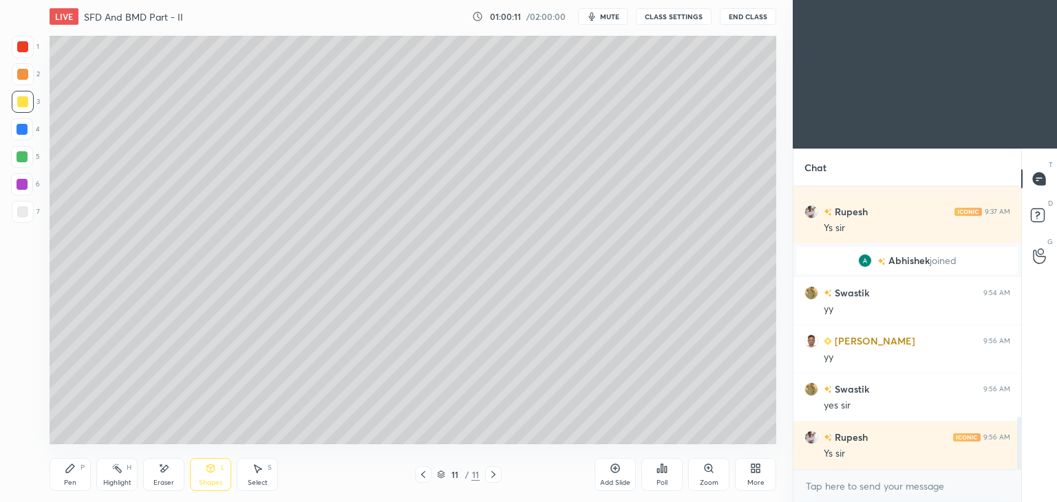
click at [77, 467] on div "Pen P" at bounding box center [70, 474] width 41 height 33
click at [173, 473] on div "Eraser" at bounding box center [163, 474] width 41 height 33
click at [206, 480] on div "Shapes" at bounding box center [210, 483] width 23 height 7
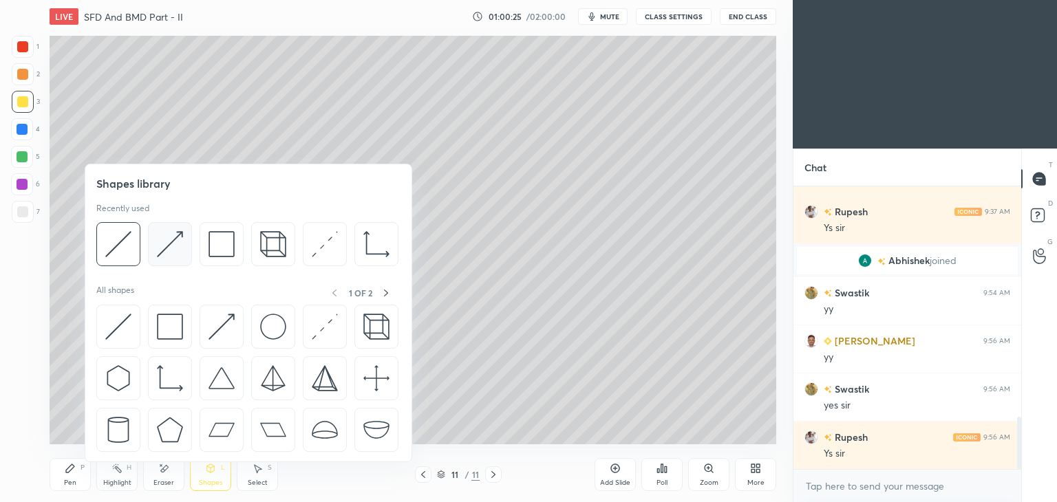
click at [173, 242] on img at bounding box center [170, 244] width 26 height 26
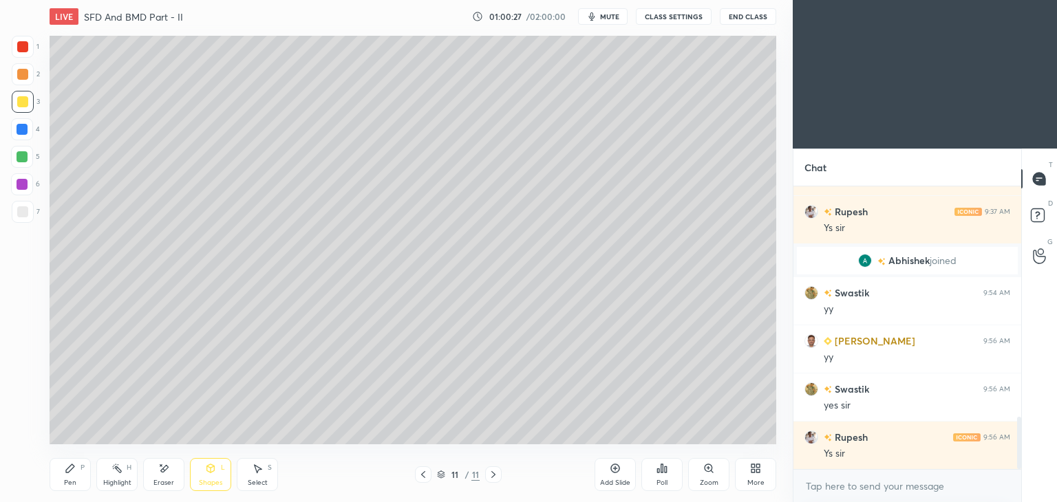
click at [67, 474] on div "Pen P" at bounding box center [70, 474] width 41 height 33
click at [214, 480] on div "Shapes" at bounding box center [210, 483] width 23 height 7
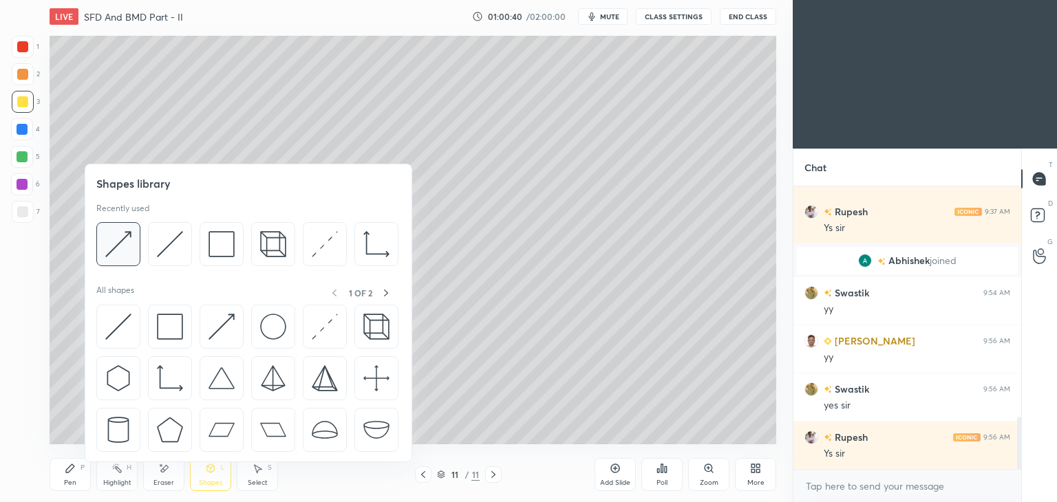
click at [124, 243] on img at bounding box center [118, 244] width 26 height 26
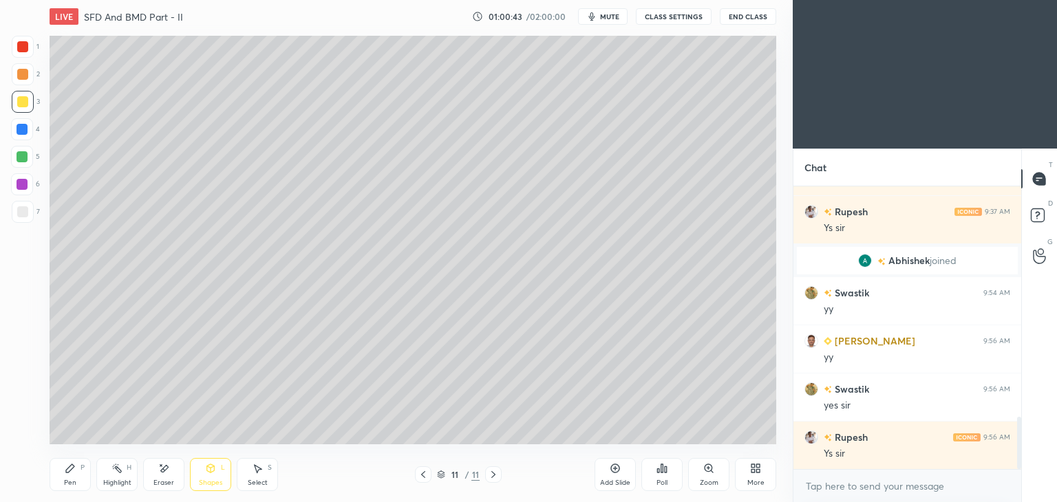
click at [79, 482] on div "Pen P" at bounding box center [70, 474] width 41 height 33
click at [212, 472] on icon at bounding box center [211, 468] width 8 height 8
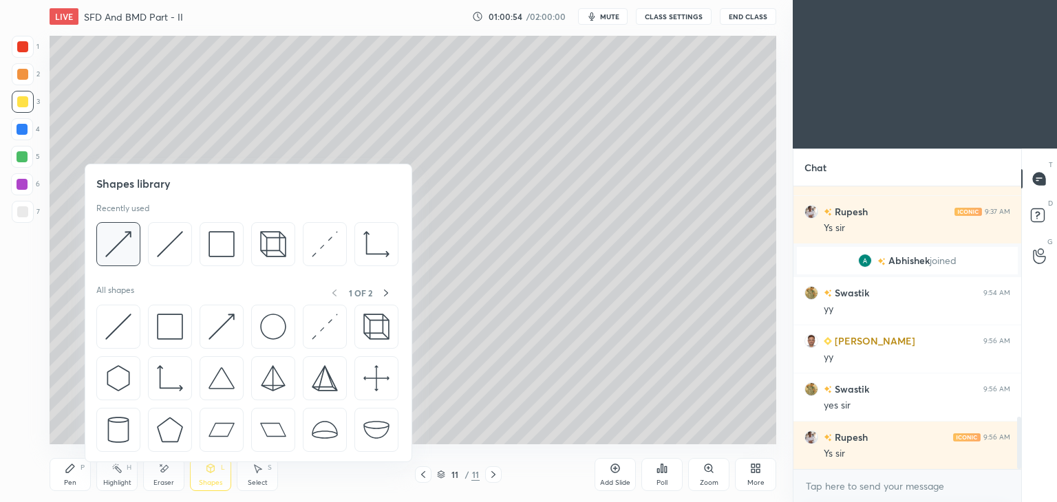
click at [127, 242] on img at bounding box center [118, 244] width 26 height 26
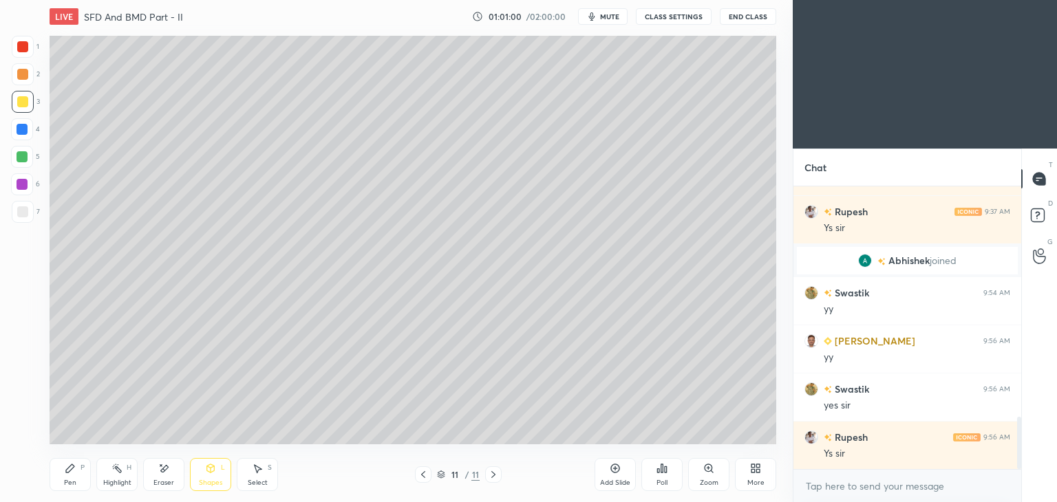
click at [264, 480] on div "Select" at bounding box center [258, 483] width 20 height 7
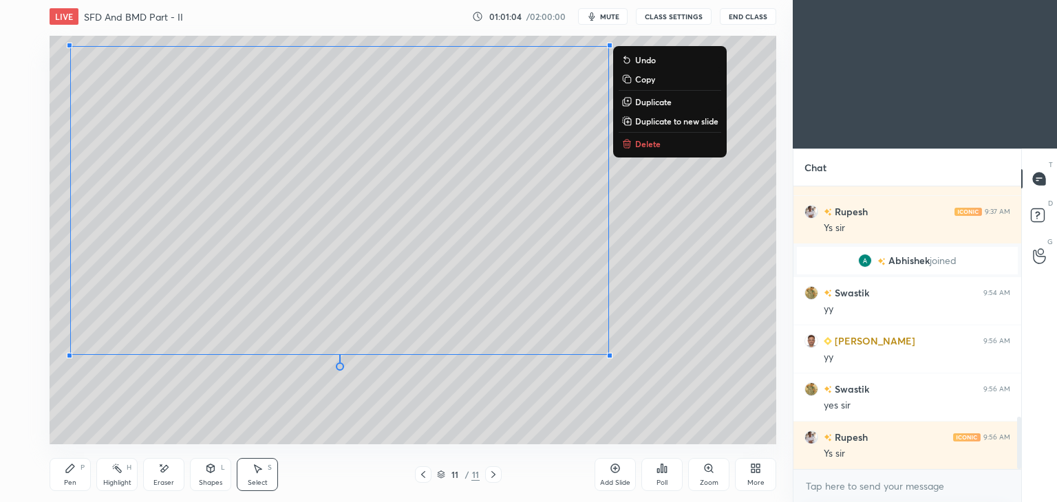
click at [484, 431] on div "0 ° Undo Copy Duplicate Duplicate to new slide Delete" at bounding box center [413, 240] width 727 height 409
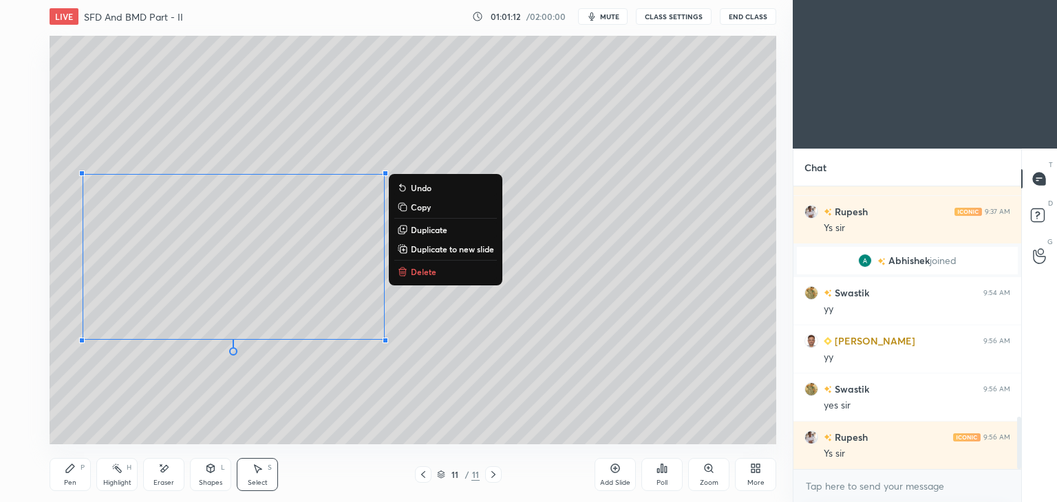
click at [162, 461] on div "Eraser" at bounding box center [163, 474] width 41 height 33
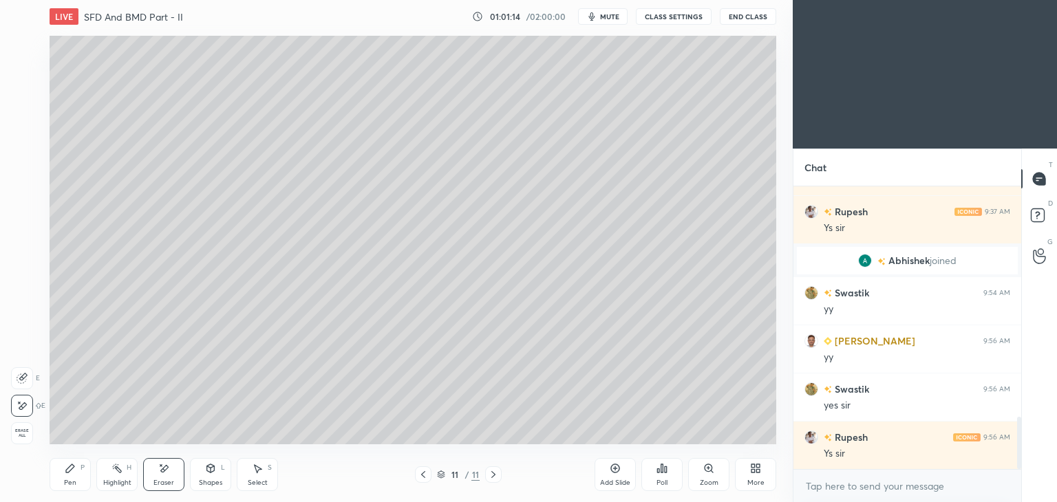
click at [207, 474] on div "Shapes L" at bounding box center [210, 474] width 41 height 33
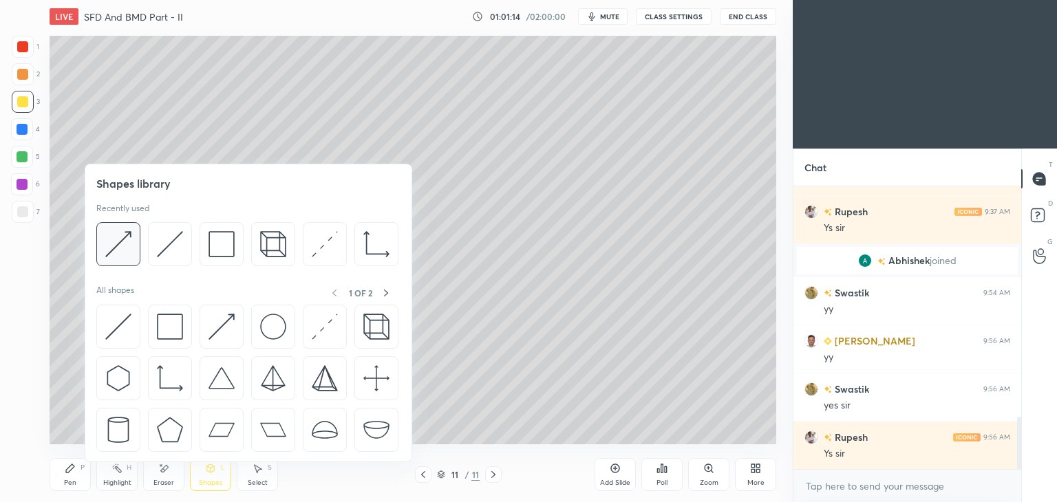
click at [120, 239] on img at bounding box center [118, 244] width 26 height 26
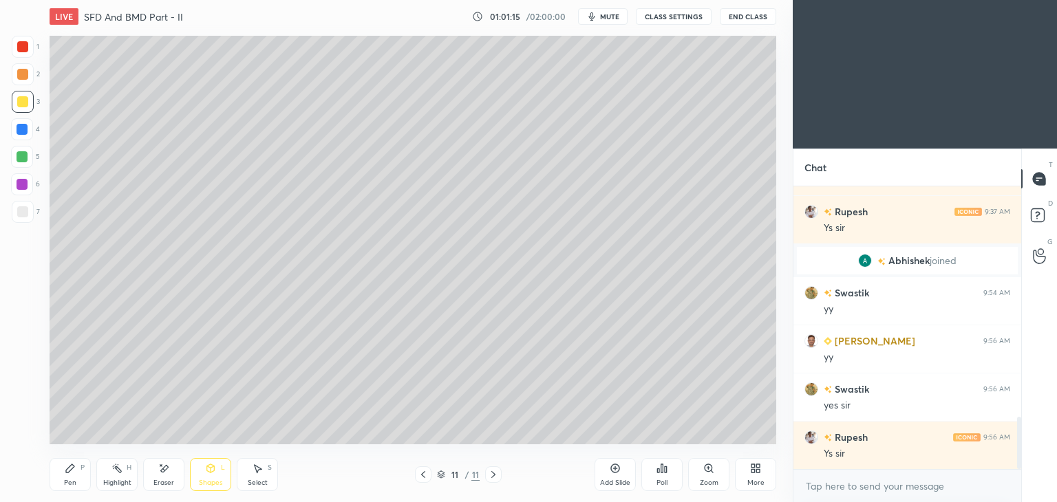
click at [21, 207] on div at bounding box center [22, 211] width 11 height 11
click at [74, 480] on div "Pen" at bounding box center [70, 483] width 12 height 7
click at [211, 482] on div "Shapes" at bounding box center [210, 483] width 23 height 7
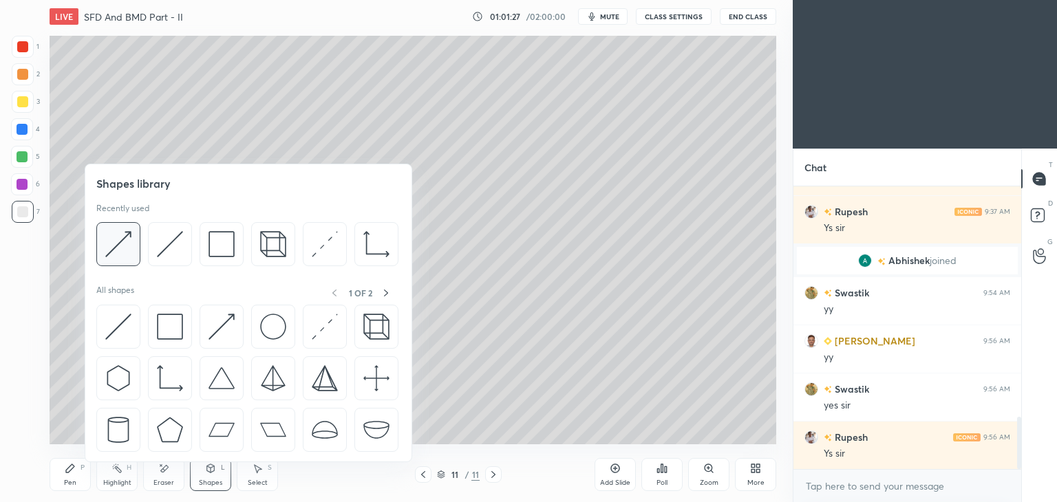
click at [118, 246] on img at bounding box center [118, 244] width 26 height 26
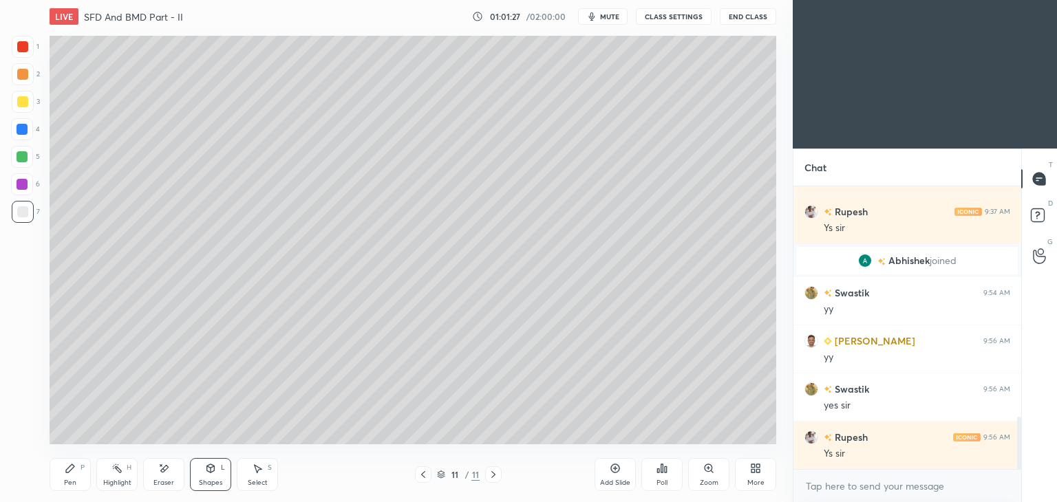
click at [22, 106] on div at bounding box center [22, 101] width 11 height 11
click at [66, 475] on div "Pen P" at bounding box center [70, 474] width 41 height 33
click at [206, 471] on icon at bounding box center [210, 468] width 11 height 11
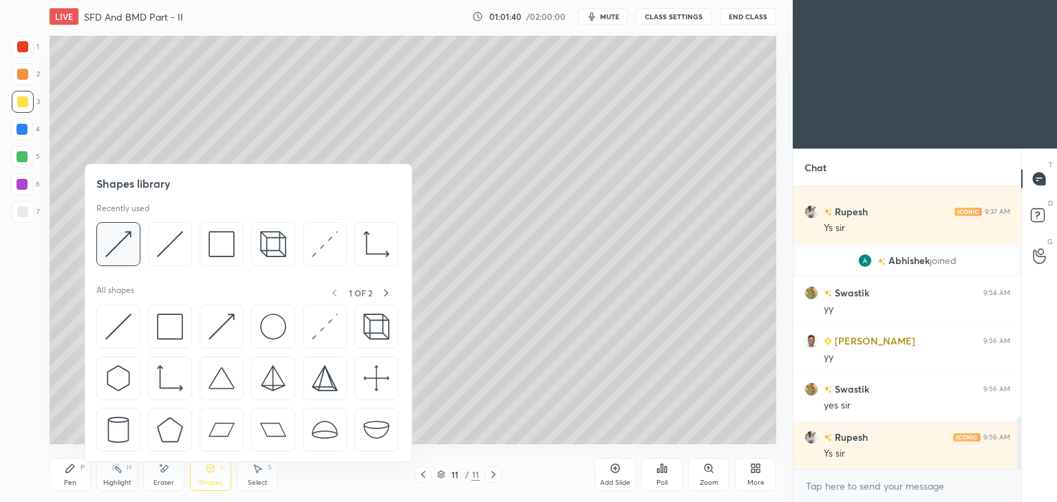
click at [136, 242] on div at bounding box center [118, 244] width 44 height 44
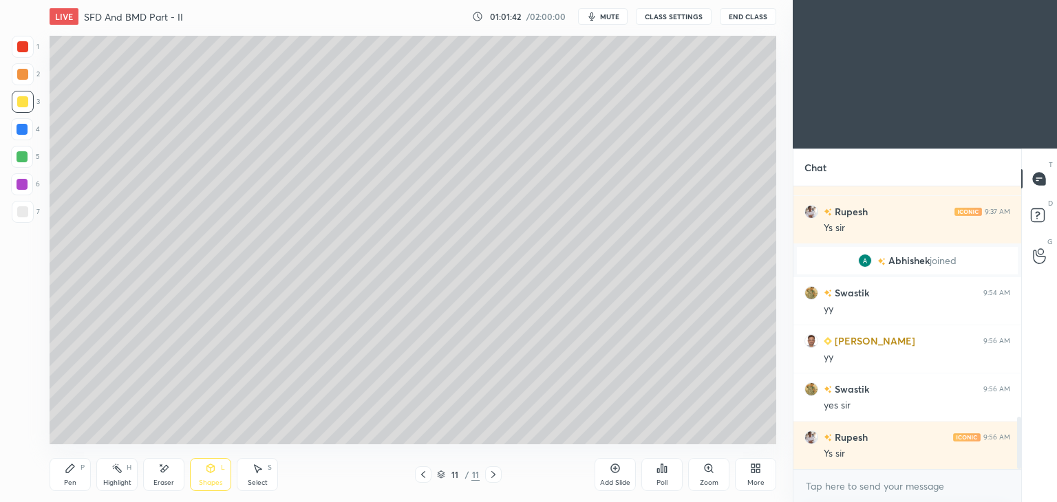
click at [58, 473] on div "Pen P" at bounding box center [70, 474] width 41 height 33
click at [212, 480] on div "Shapes" at bounding box center [210, 483] width 23 height 7
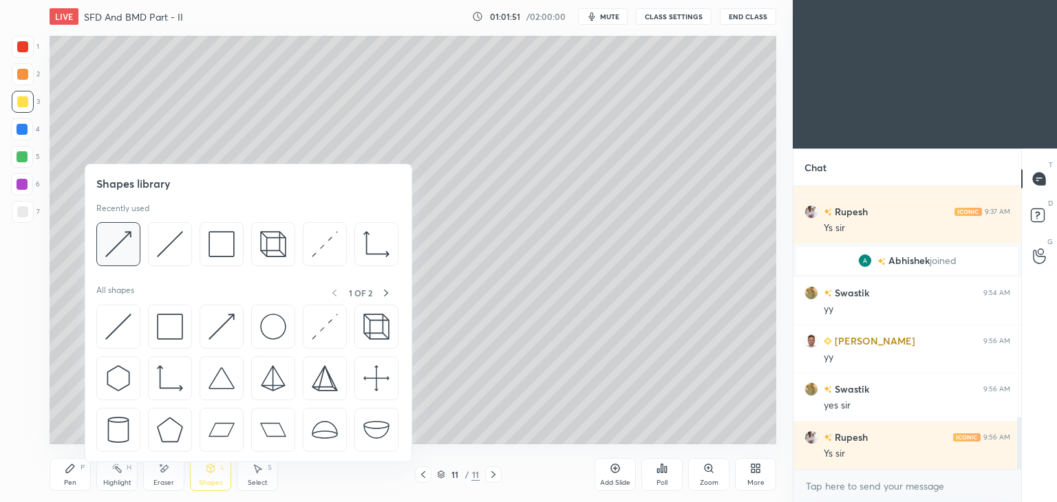
click at [131, 250] on div at bounding box center [118, 244] width 44 height 44
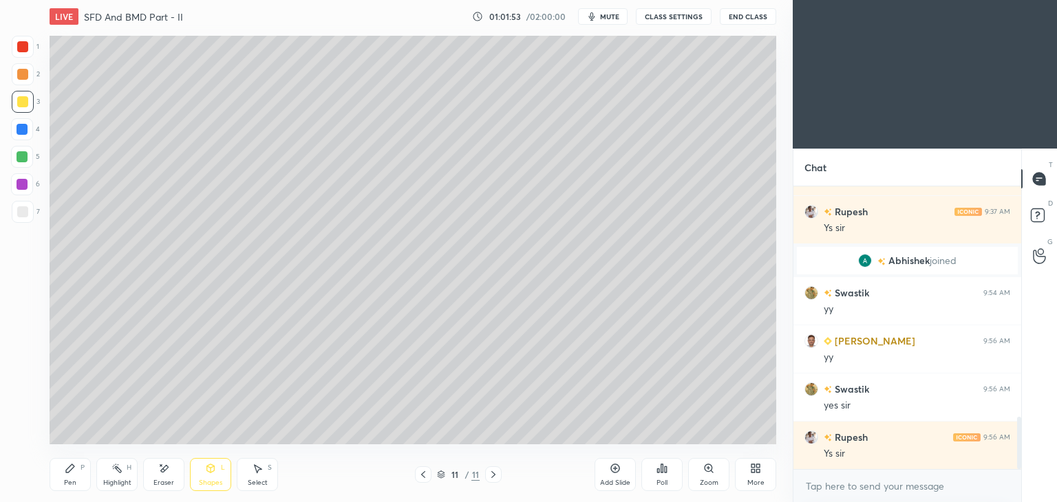
click at [72, 471] on icon at bounding box center [70, 468] width 11 height 11
click at [613, 471] on icon at bounding box center [615, 468] width 11 height 11
click at [28, 209] on div at bounding box center [23, 212] width 22 height 22
click at [209, 474] on div "Shapes L" at bounding box center [210, 474] width 41 height 33
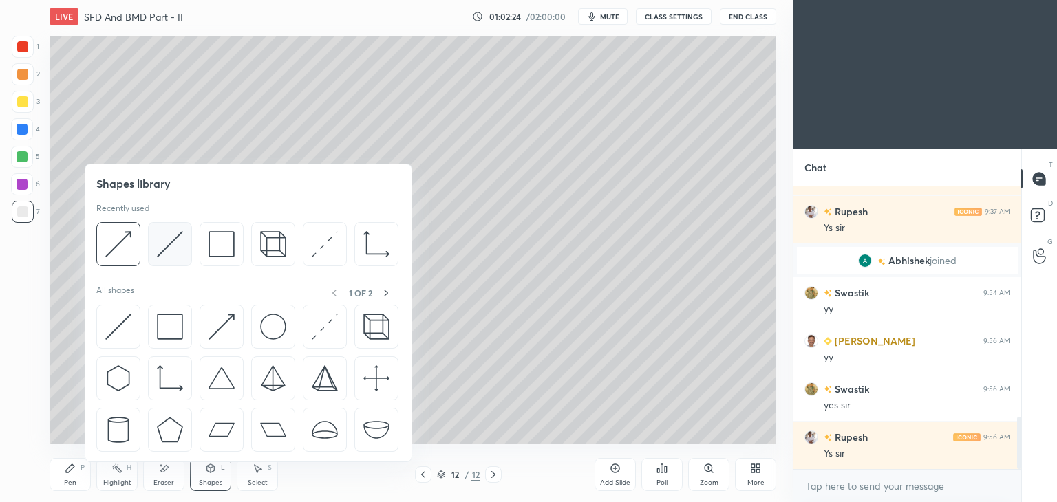
click at [174, 239] on img at bounding box center [170, 244] width 26 height 26
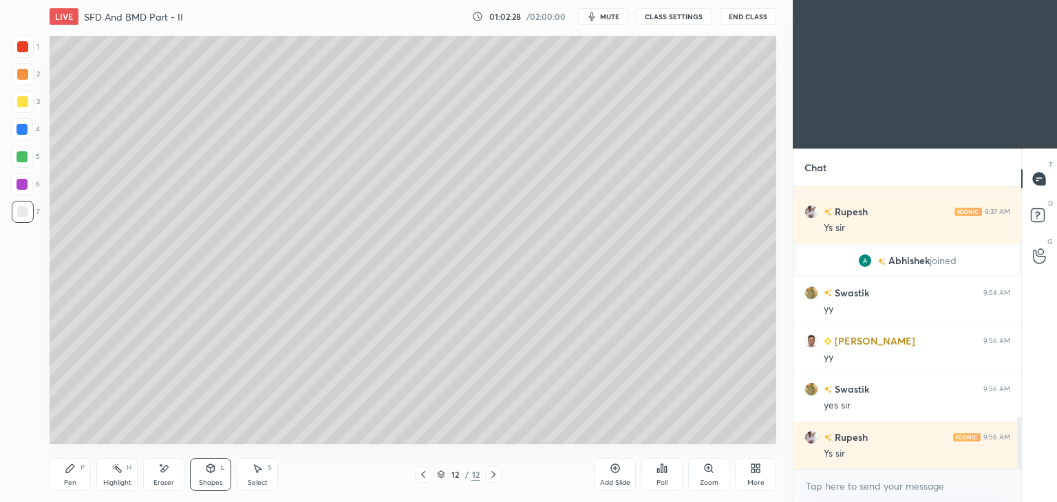
click at [210, 476] on div "Shapes L" at bounding box center [210, 474] width 41 height 33
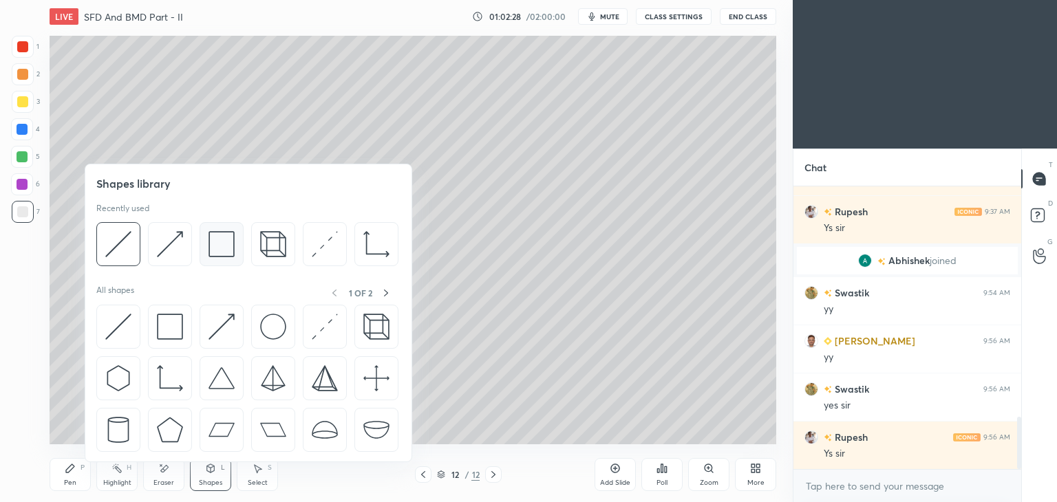
click at [224, 243] on img at bounding box center [222, 244] width 26 height 26
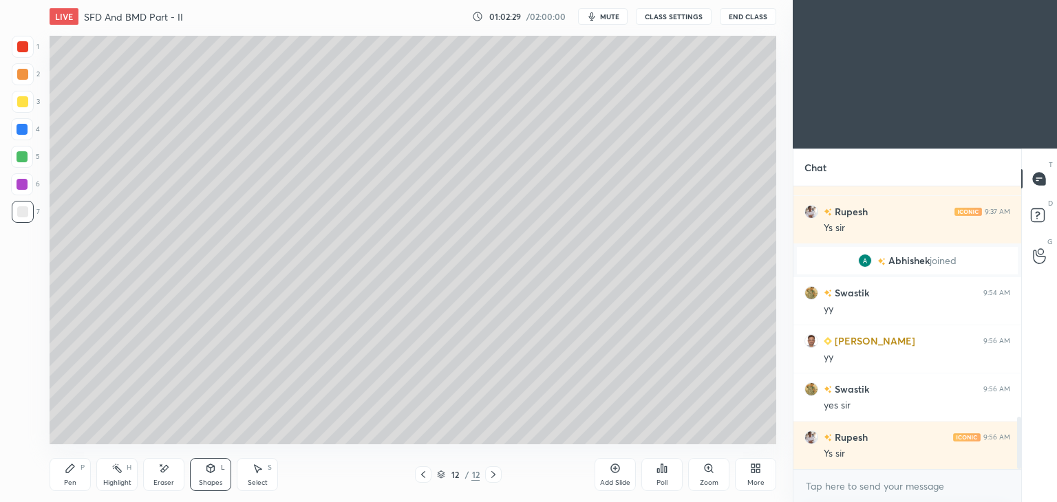
click at [21, 108] on div at bounding box center [23, 102] width 22 height 22
click at [212, 478] on div "Shapes L" at bounding box center [210, 474] width 41 height 33
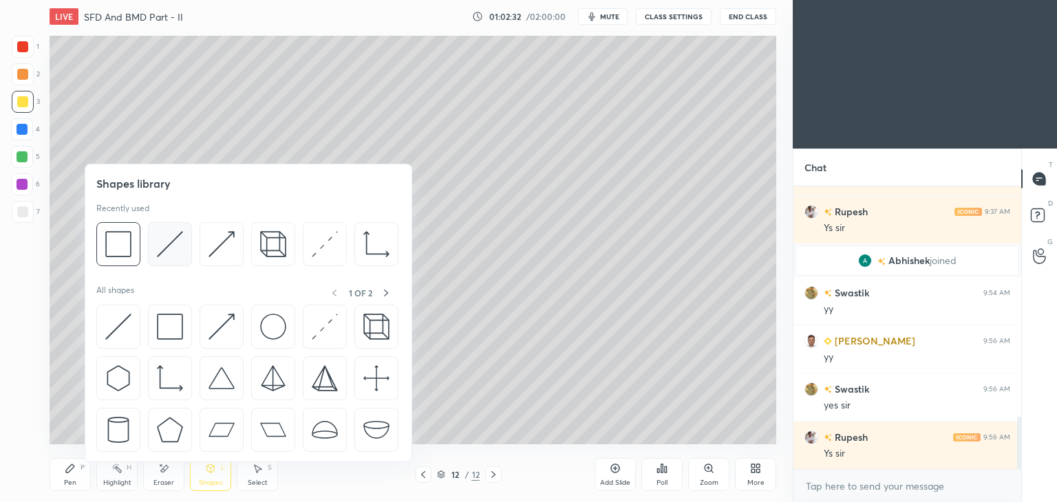
click at [171, 246] on img at bounding box center [170, 244] width 26 height 26
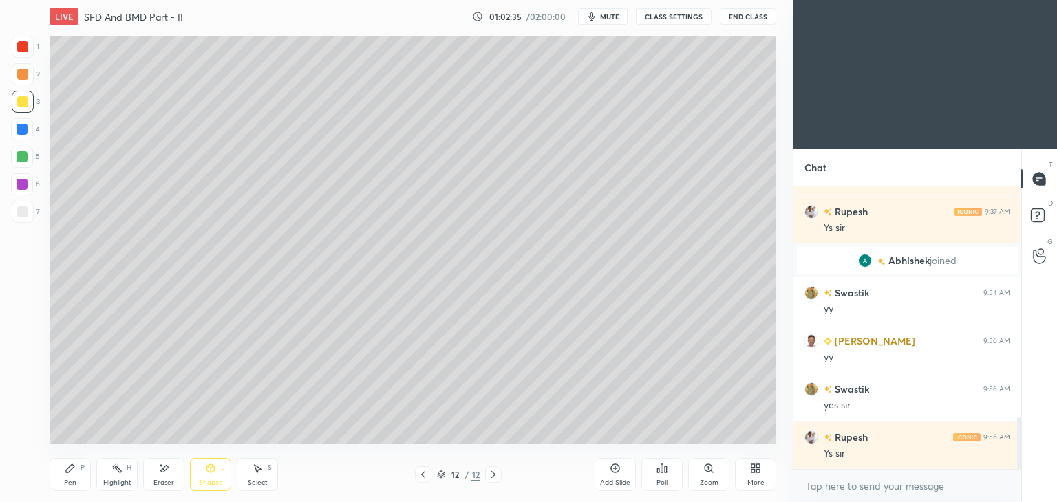
click at [67, 464] on icon at bounding box center [70, 468] width 11 height 11
click at [23, 48] on div at bounding box center [22, 46] width 11 height 11
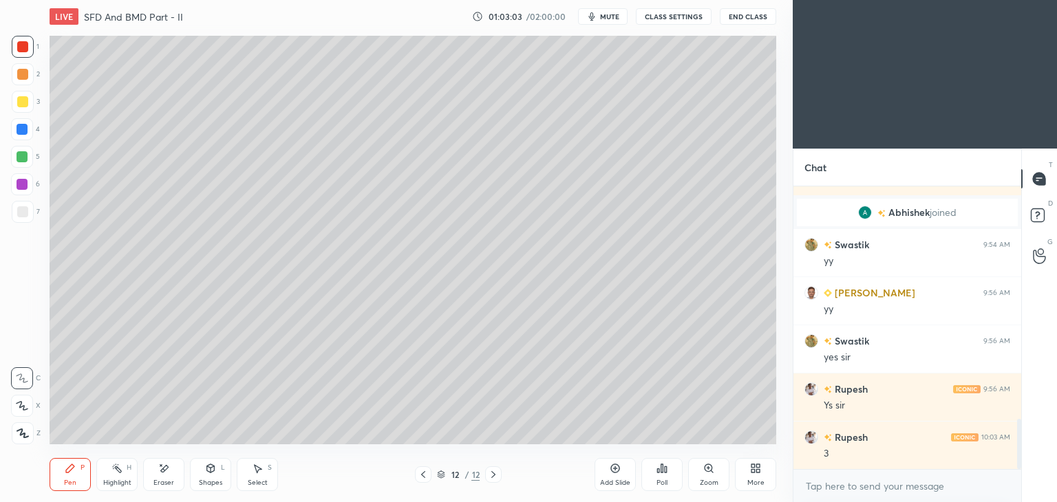
click at [21, 136] on div at bounding box center [22, 129] width 22 height 22
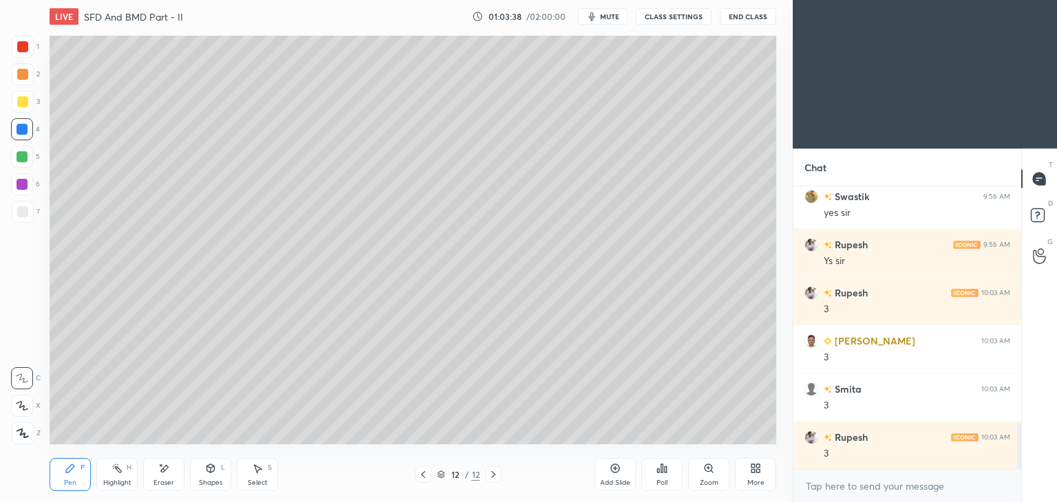
scroll to position [1496, 0]
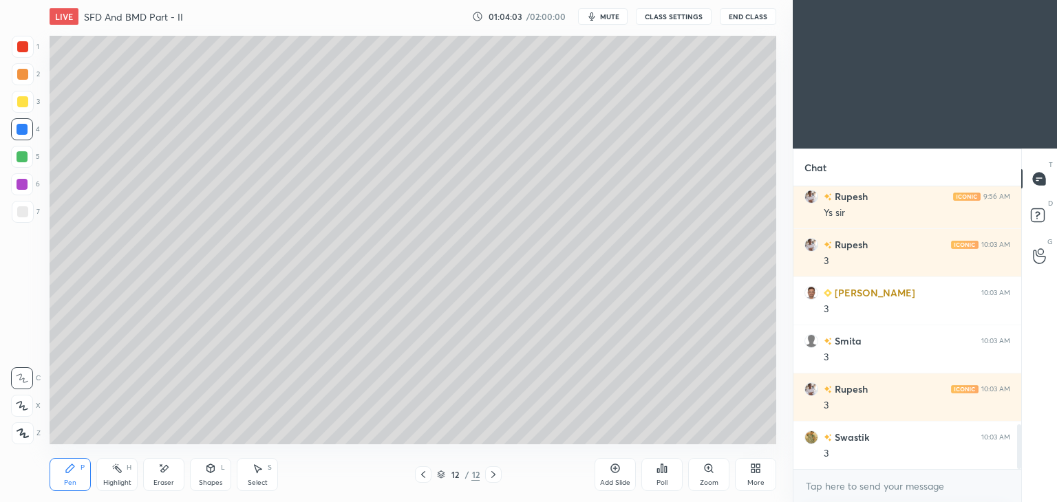
click at [26, 100] on div at bounding box center [22, 101] width 11 height 11
click at [23, 217] on div at bounding box center [22, 211] width 11 height 11
click at [70, 474] on icon at bounding box center [70, 468] width 11 height 11
click at [204, 478] on div "Shapes L" at bounding box center [210, 474] width 41 height 33
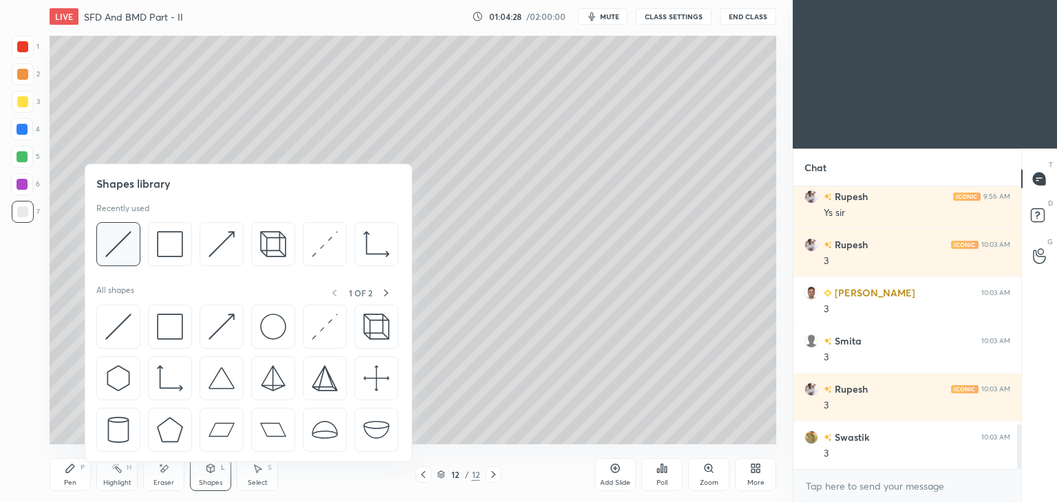
click at [126, 235] on img at bounding box center [118, 244] width 26 height 26
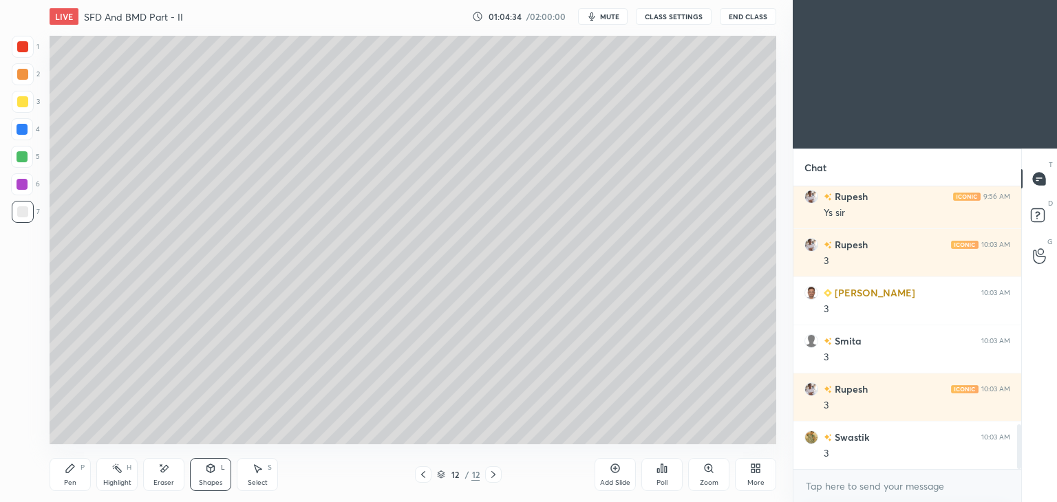
click at [72, 475] on div "Pen P" at bounding box center [70, 474] width 41 height 33
click at [25, 100] on div at bounding box center [22, 101] width 11 height 11
click at [609, 478] on div "Add Slide" at bounding box center [615, 474] width 41 height 33
click at [201, 475] on div "Shapes L" at bounding box center [210, 474] width 41 height 33
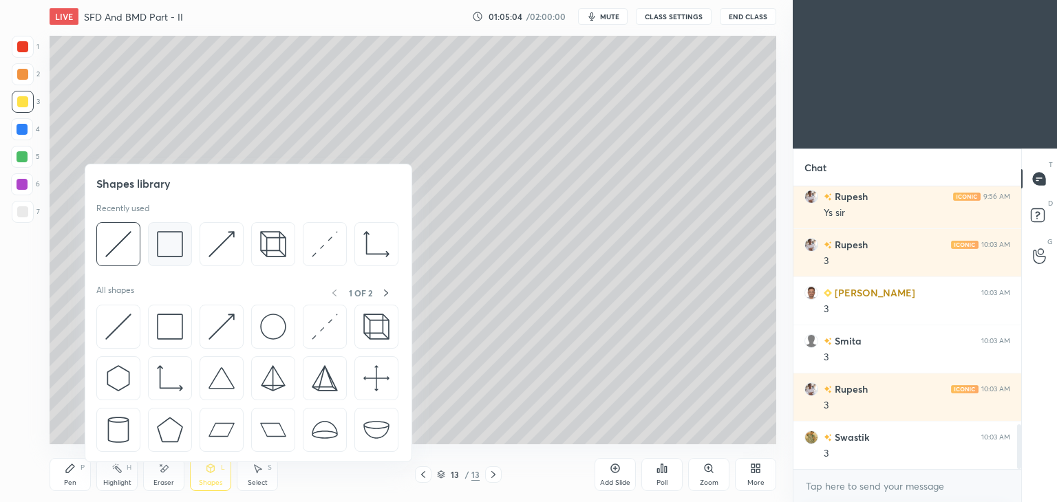
click at [171, 246] on img at bounding box center [170, 244] width 26 height 26
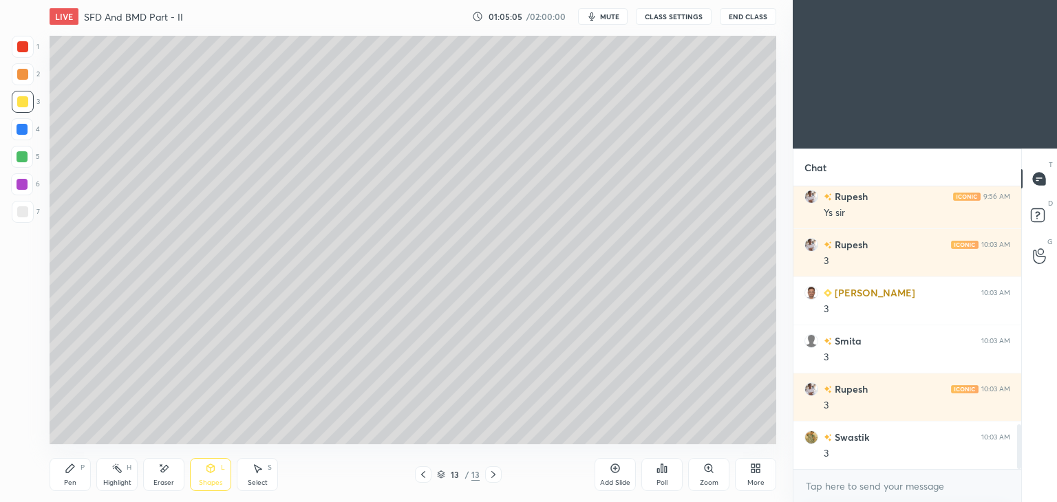
click at [21, 211] on div at bounding box center [22, 211] width 11 height 11
click at [62, 473] on div "Pen P" at bounding box center [70, 474] width 41 height 33
click at [259, 473] on icon at bounding box center [257, 468] width 11 height 11
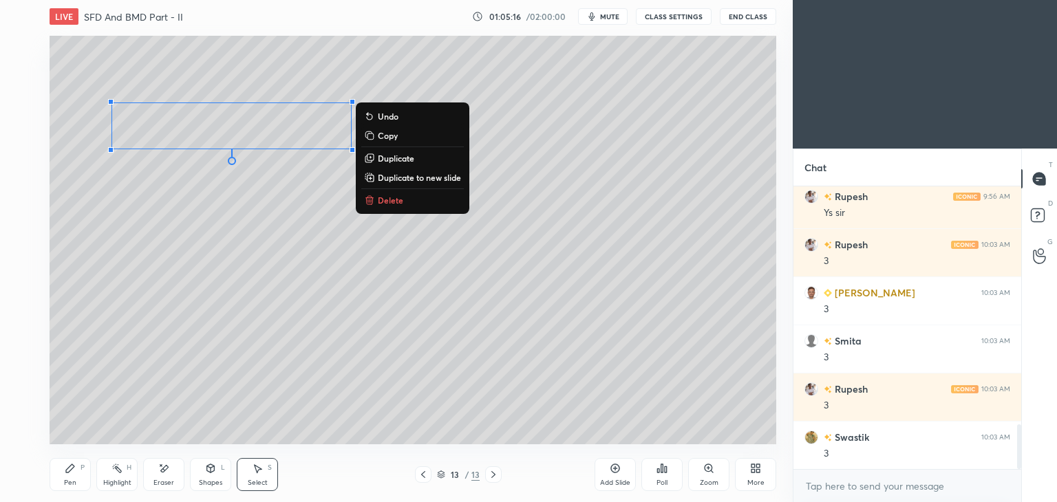
click at [398, 158] on p "Duplicate" at bounding box center [396, 158] width 36 height 11
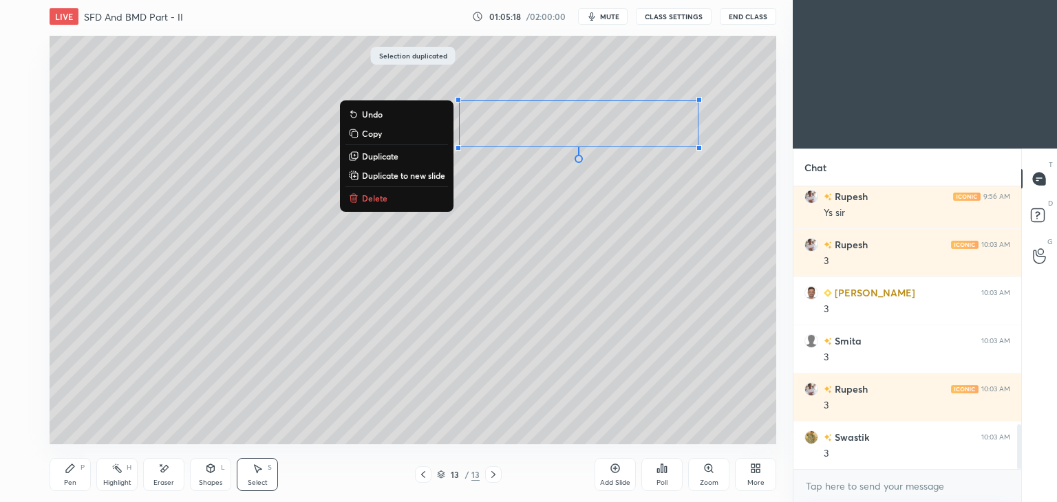
click at [174, 475] on div "Eraser" at bounding box center [163, 474] width 41 height 33
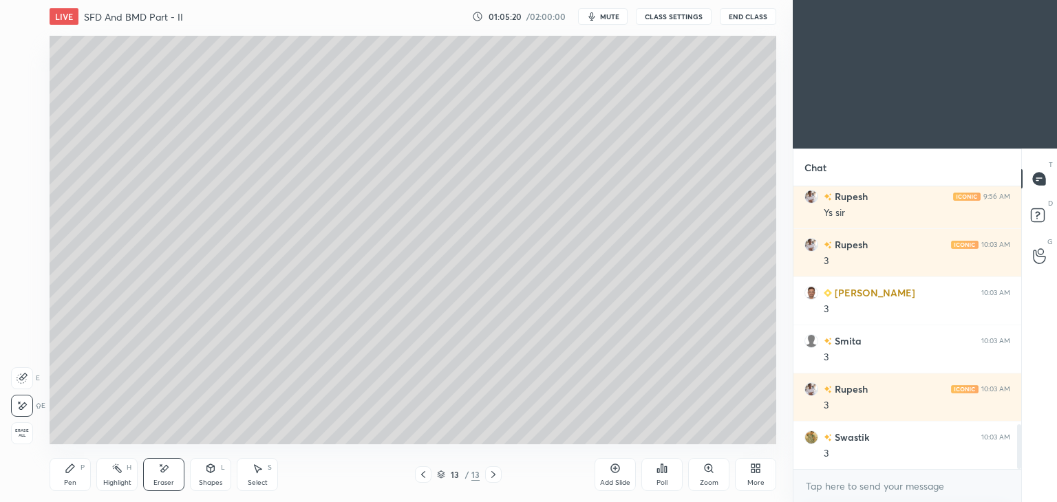
click at [61, 471] on div "Pen P" at bounding box center [70, 474] width 41 height 33
click at [255, 478] on div "Select S" at bounding box center [257, 474] width 41 height 33
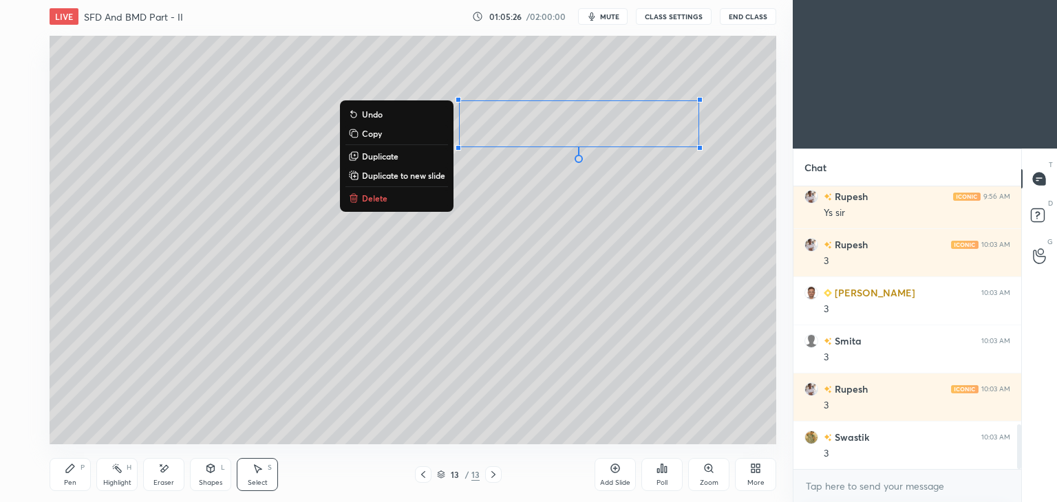
click at [390, 153] on p "Duplicate" at bounding box center [380, 156] width 36 height 11
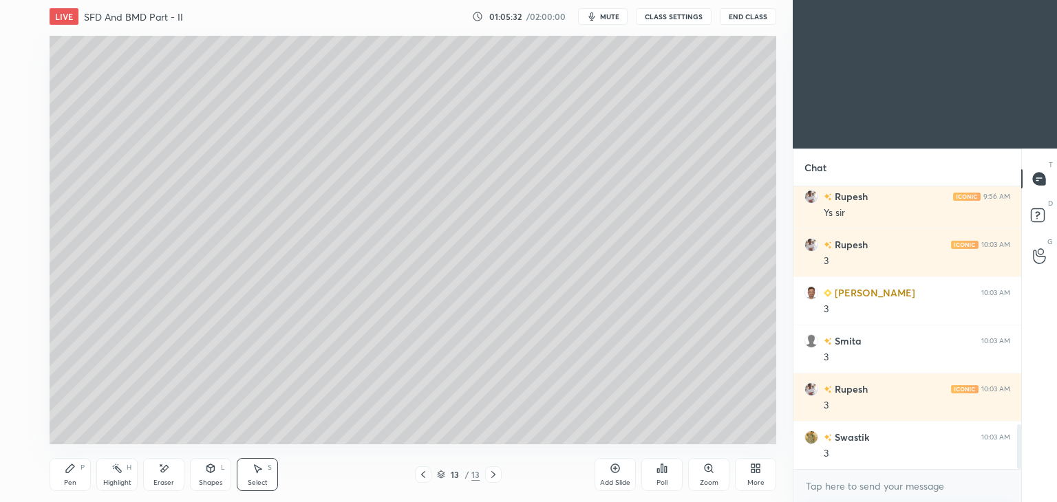
click at [72, 467] on icon at bounding box center [70, 468] width 8 height 8
click at [261, 469] on icon at bounding box center [257, 468] width 11 height 11
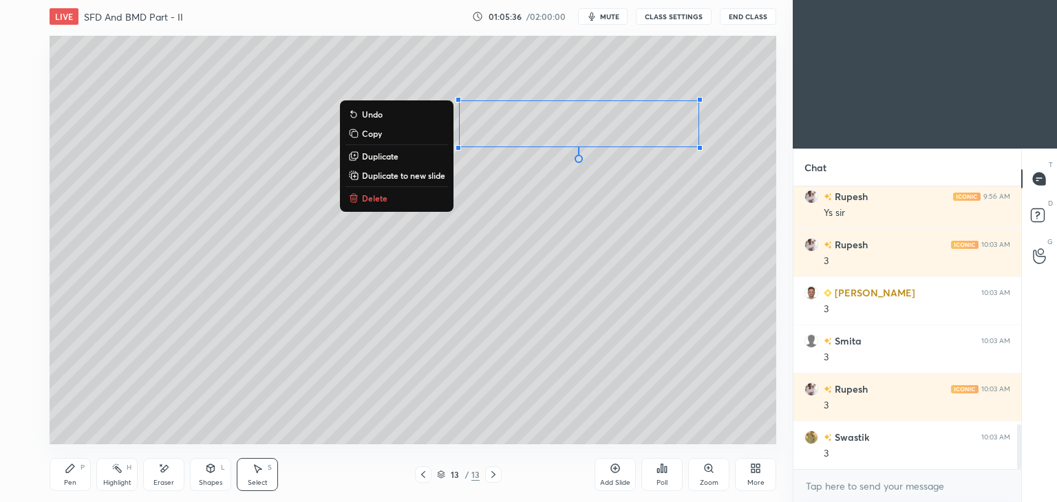
click at [385, 158] on p "Duplicate" at bounding box center [380, 156] width 36 height 11
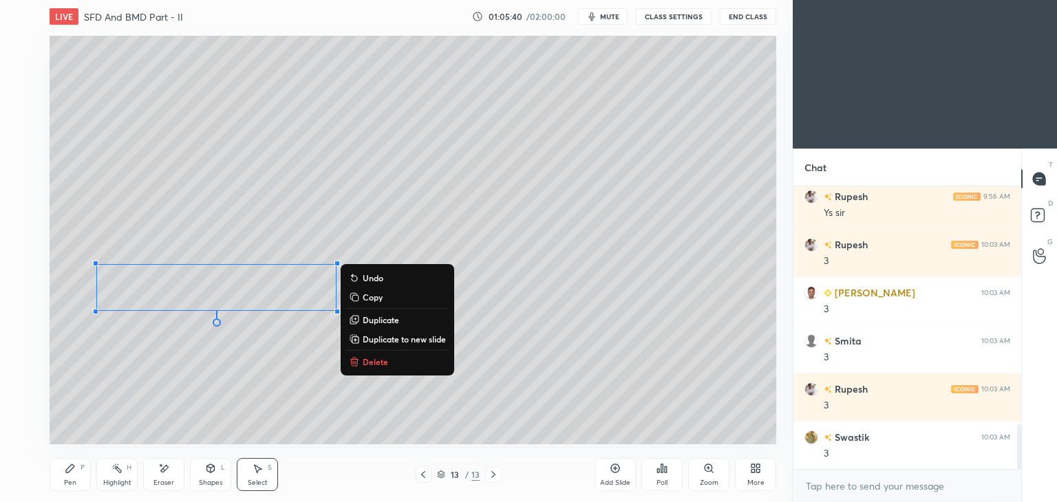
click at [171, 477] on div "Eraser" at bounding box center [163, 474] width 41 height 33
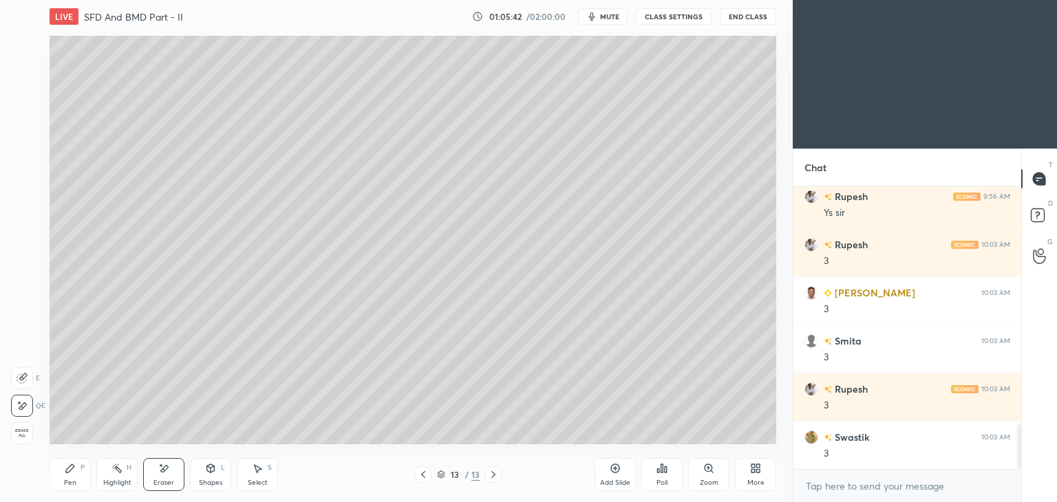
click at [72, 478] on div "Pen P" at bounding box center [70, 474] width 41 height 33
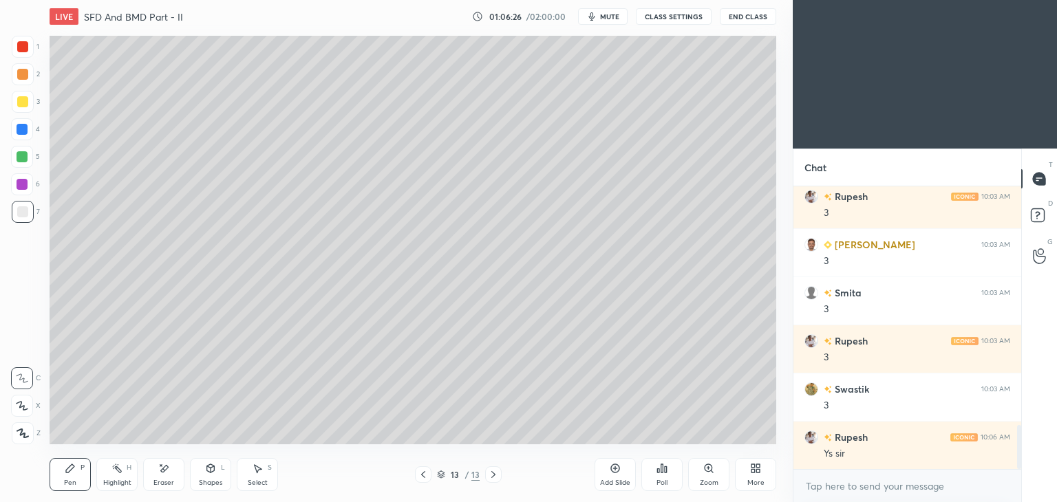
click at [215, 475] on div "Shapes L" at bounding box center [210, 474] width 41 height 33
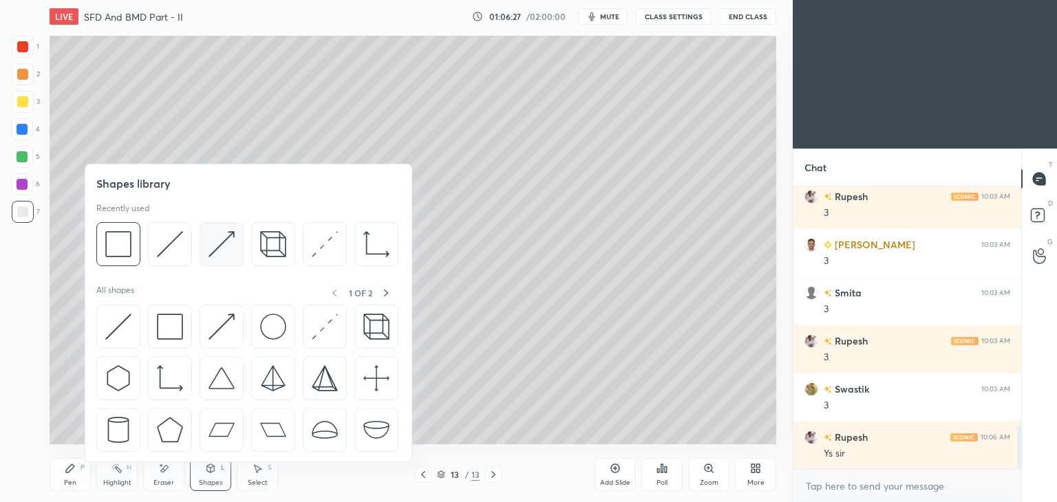
click at [217, 243] on img at bounding box center [222, 244] width 26 height 26
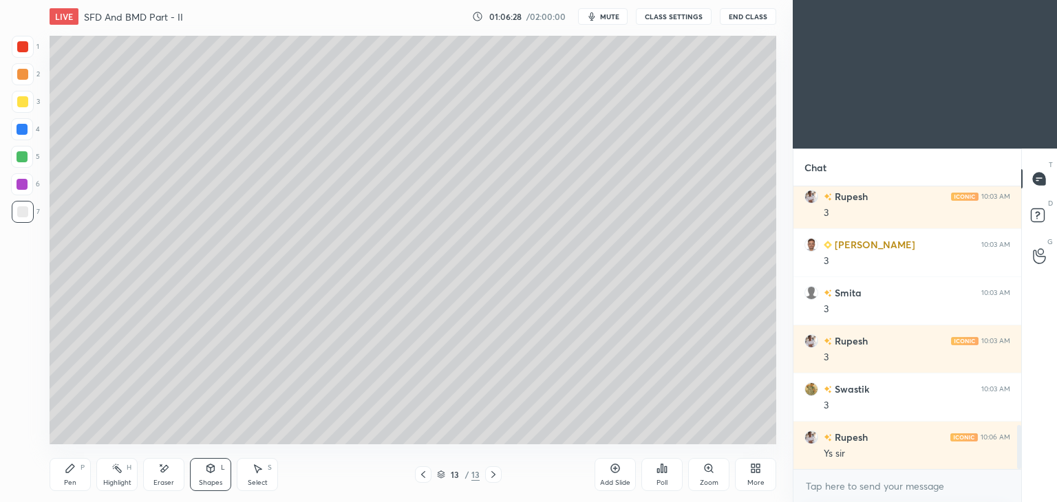
click at [28, 127] on div at bounding box center [22, 129] width 22 height 22
click at [57, 486] on div "Pen P" at bounding box center [70, 474] width 41 height 33
click at [25, 98] on div at bounding box center [22, 101] width 11 height 11
click at [425, 476] on icon at bounding box center [423, 474] width 11 height 11
click at [424, 472] on icon at bounding box center [423, 474] width 11 height 11
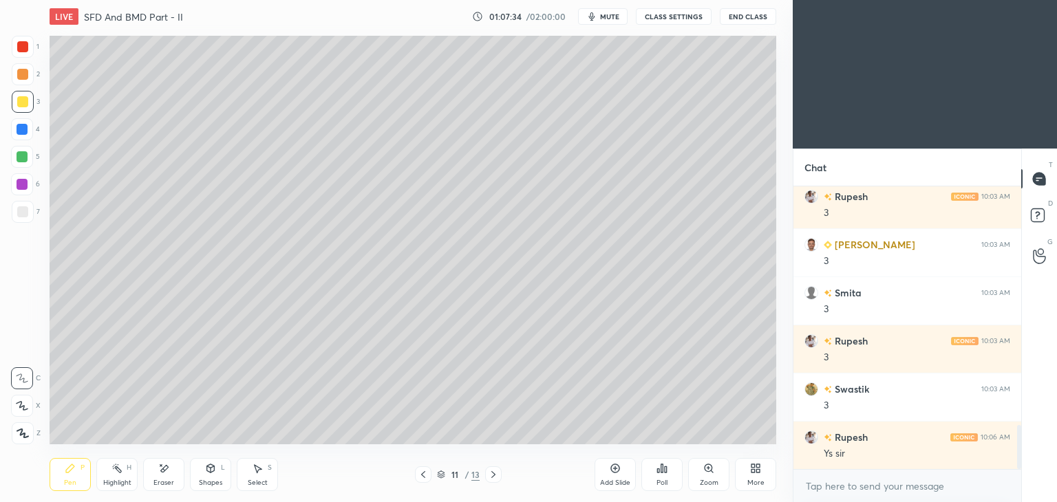
click at [498, 477] on icon at bounding box center [493, 474] width 11 height 11
click at [497, 475] on icon at bounding box center [493, 474] width 11 height 11
click at [609, 19] on span "mute" at bounding box center [609, 17] width 19 height 10
click at [607, 19] on span "unmute" at bounding box center [609, 17] width 30 height 10
click at [166, 469] on icon at bounding box center [165, 468] width 8 height 7
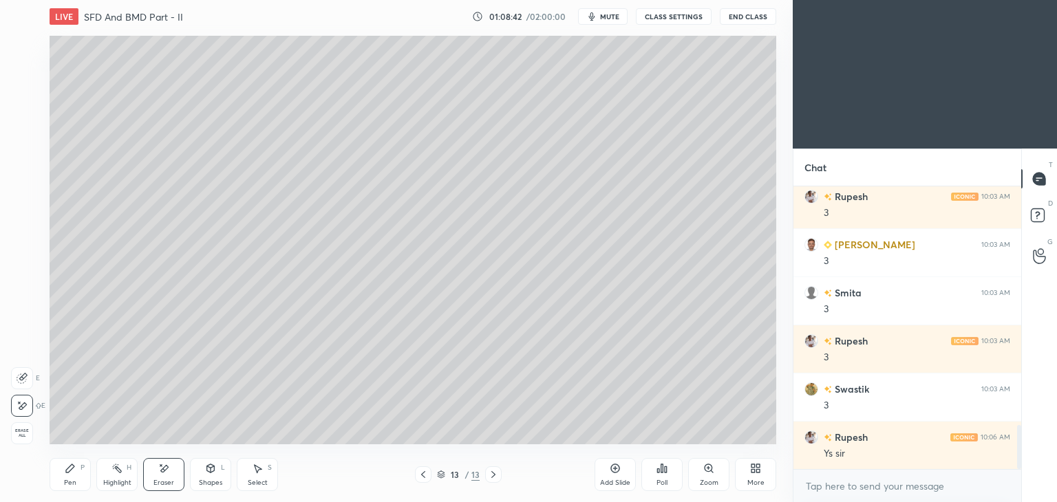
click at [67, 460] on div "Pen P" at bounding box center [70, 474] width 41 height 33
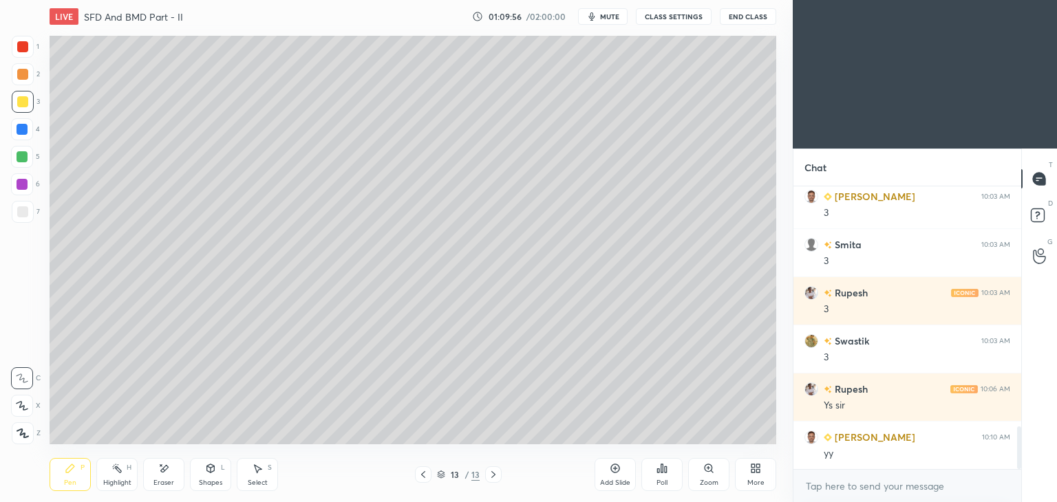
scroll to position [1641, 0]
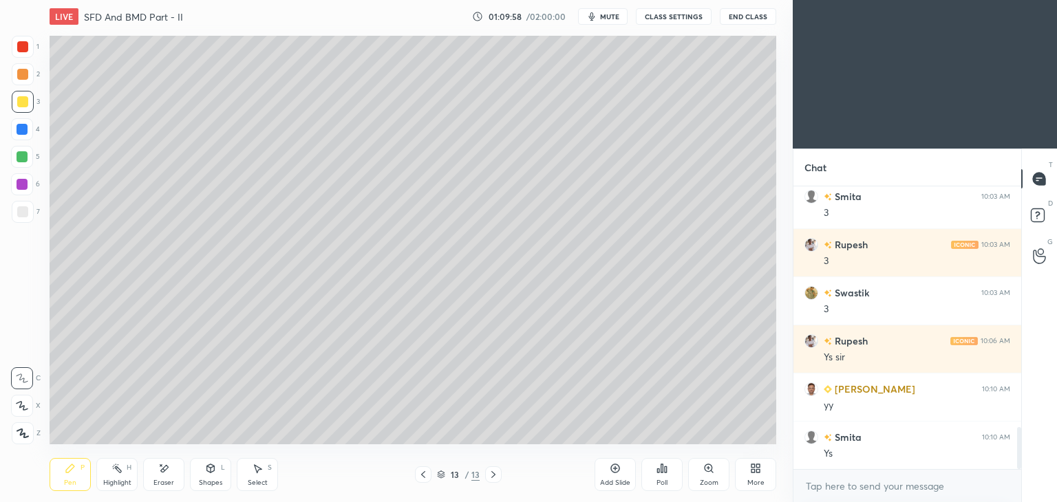
click at [162, 463] on icon at bounding box center [163, 469] width 11 height 12
click at [56, 467] on div "Pen P" at bounding box center [70, 474] width 41 height 33
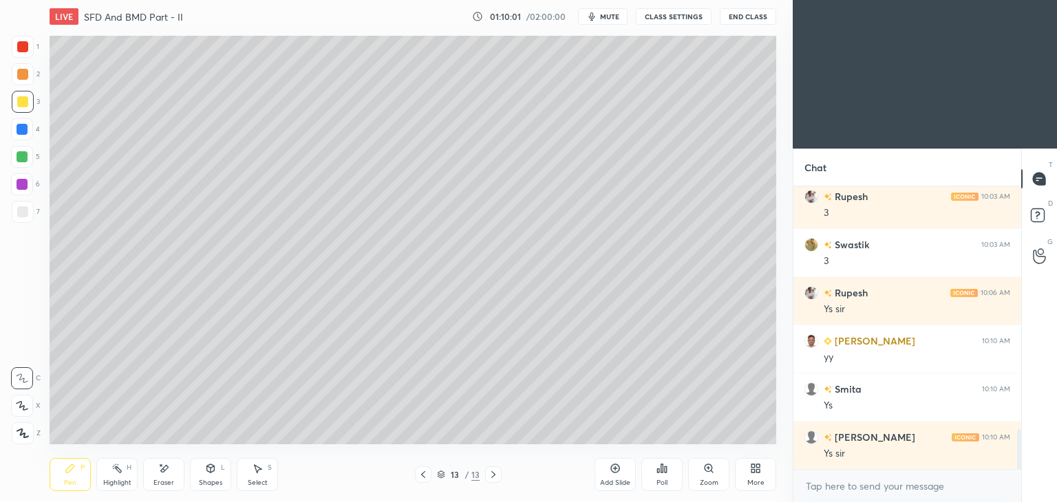
scroll to position [1737, 0]
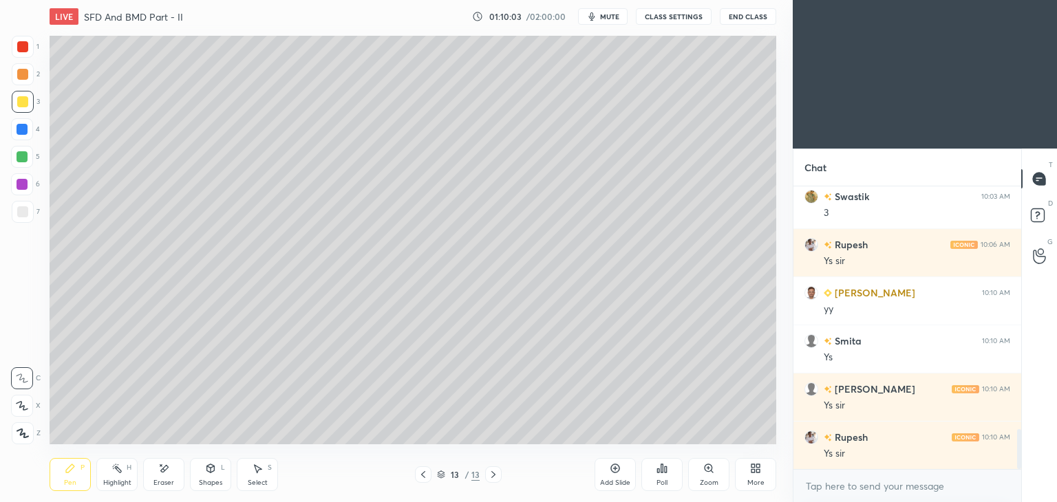
click at [30, 46] on div at bounding box center [23, 47] width 22 height 22
click at [36, 129] on div "4" at bounding box center [25, 129] width 29 height 22
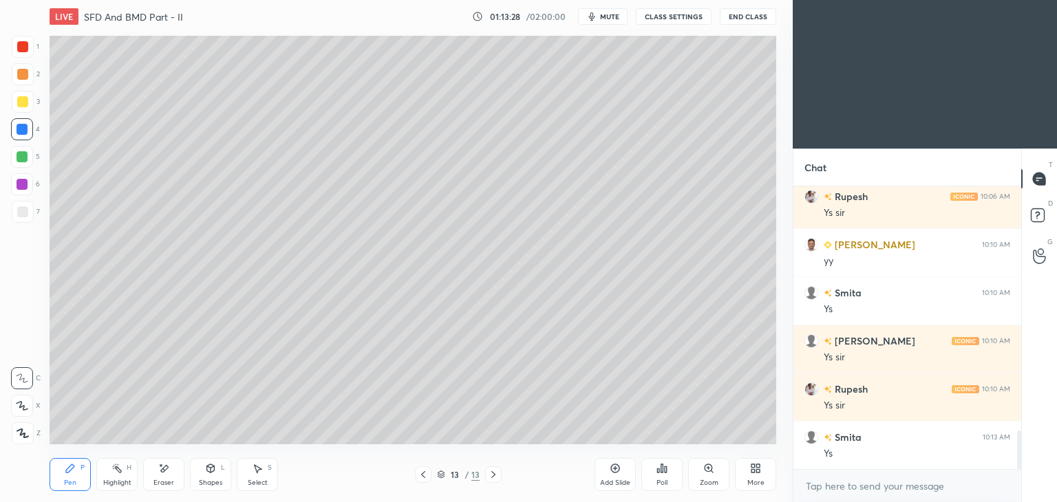
scroll to position [1833, 0]
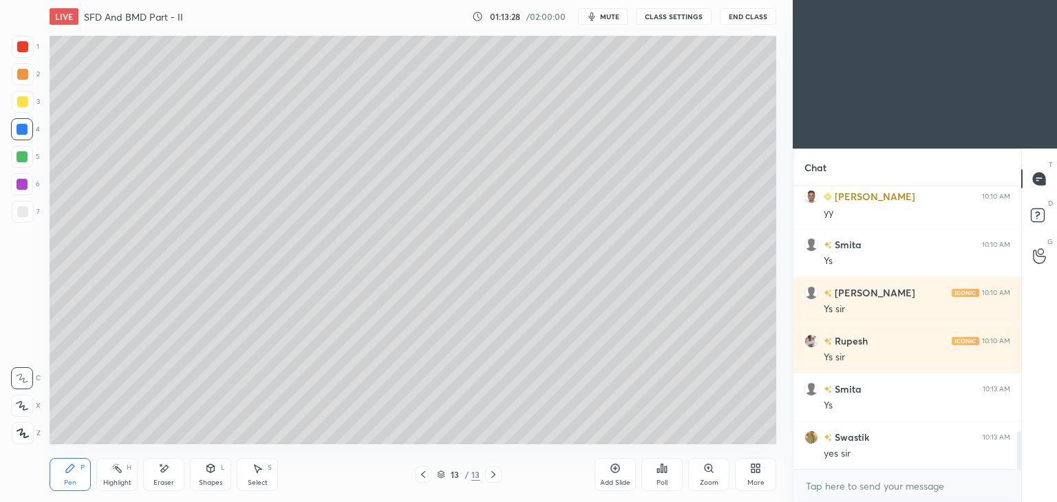
click at [25, 42] on div at bounding box center [22, 46] width 11 height 11
click at [422, 473] on icon at bounding box center [423, 474] width 11 height 11
click at [489, 476] on icon at bounding box center [493, 474] width 11 height 11
click at [603, 473] on div "Add Slide" at bounding box center [615, 474] width 41 height 33
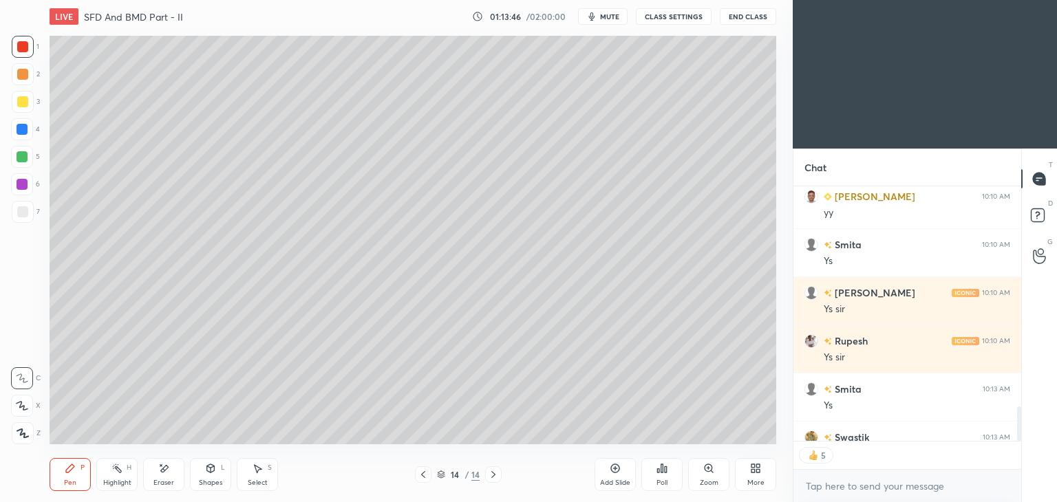
click at [24, 211] on div at bounding box center [22, 211] width 11 height 11
click at [215, 471] on icon at bounding box center [210, 468] width 11 height 11
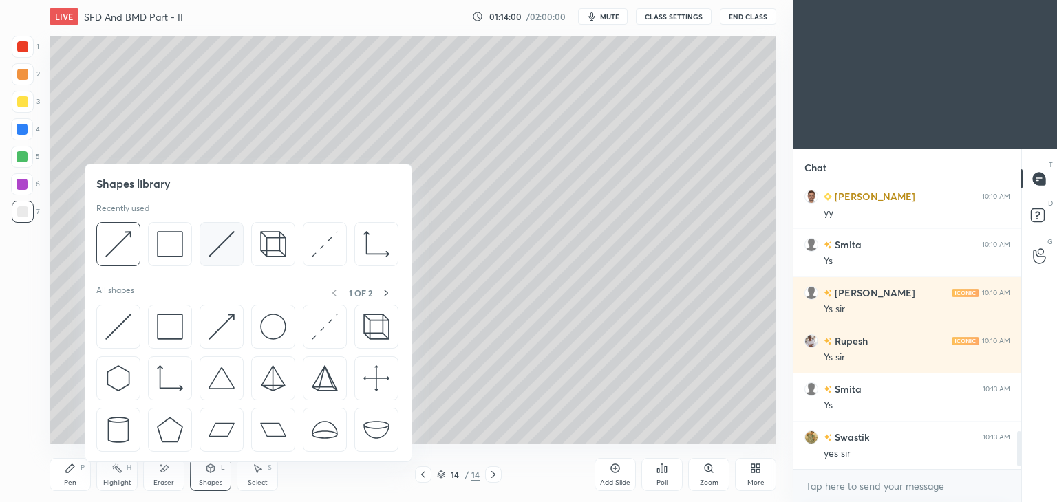
click at [213, 246] on img at bounding box center [222, 244] width 26 height 26
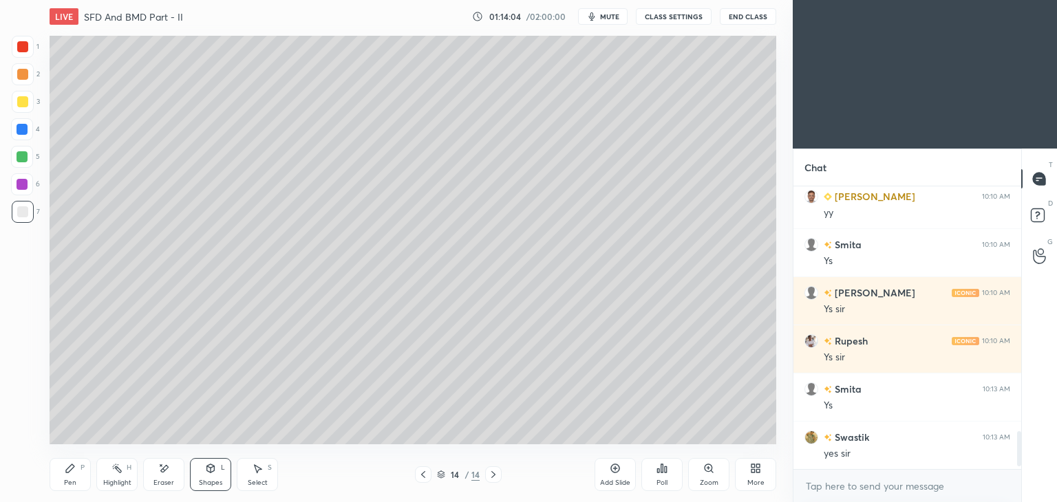
click at [58, 474] on div "Pen P" at bounding box center [70, 474] width 41 height 33
click at [21, 106] on div at bounding box center [22, 101] width 11 height 11
click at [162, 477] on div "Eraser" at bounding box center [163, 474] width 41 height 33
click at [74, 467] on icon at bounding box center [70, 468] width 8 height 8
click at [260, 474] on icon at bounding box center [257, 468] width 11 height 11
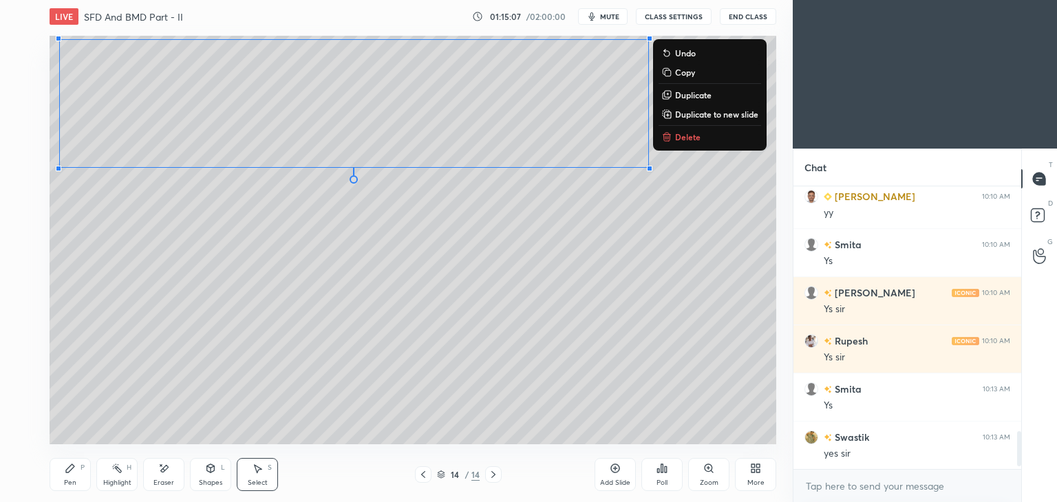
click at [74, 471] on icon at bounding box center [70, 468] width 11 height 11
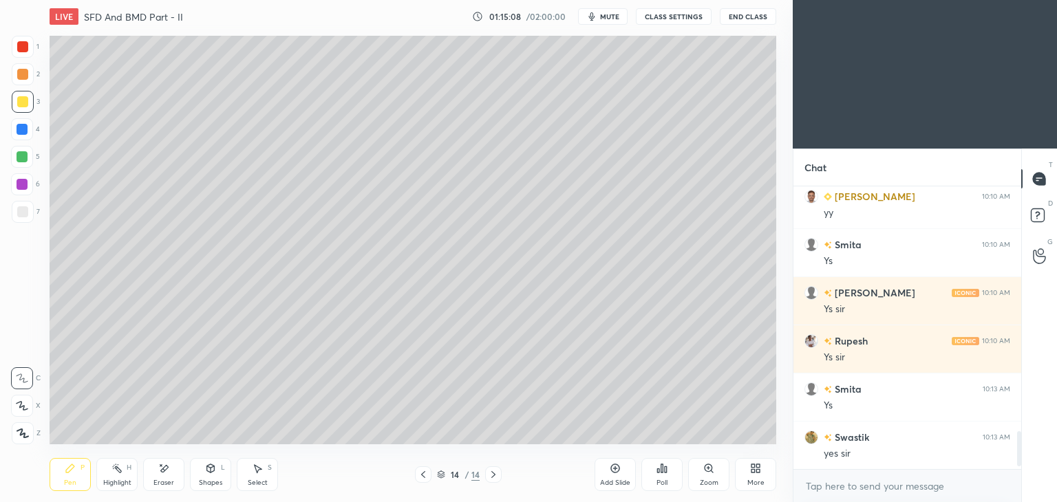
click at [211, 473] on icon at bounding box center [211, 470] width 0 height 5
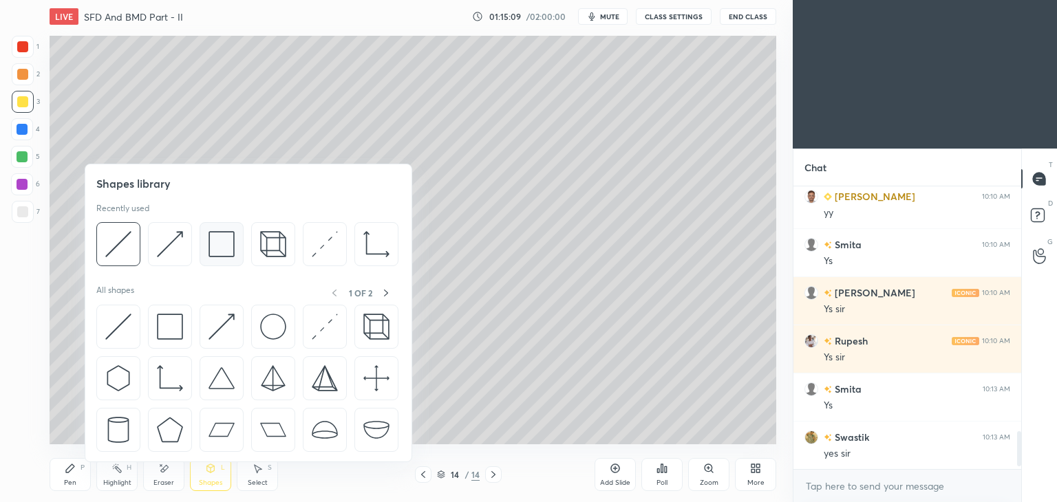
click at [212, 247] on img at bounding box center [222, 244] width 26 height 26
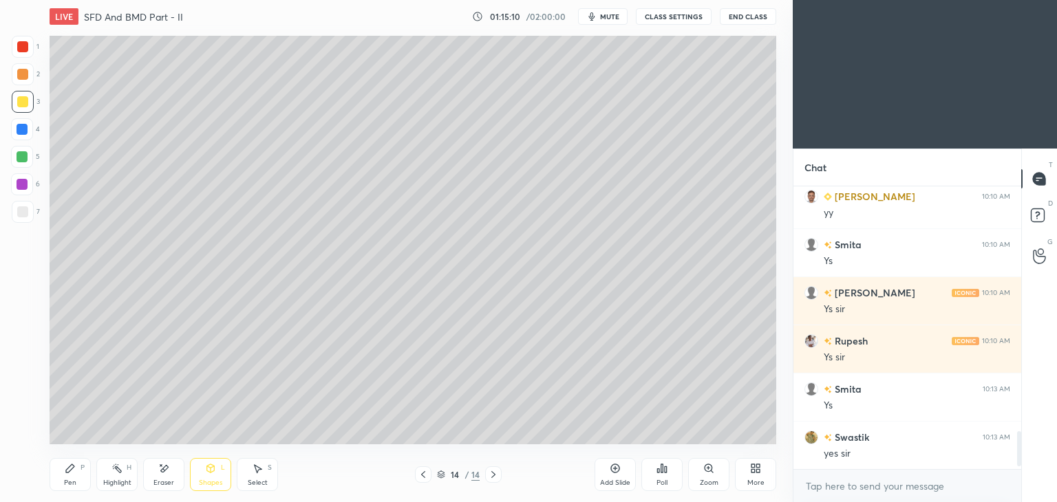
click at [17, 215] on div at bounding box center [22, 211] width 11 height 11
click at [73, 477] on div "Pen P" at bounding box center [70, 474] width 41 height 33
click at [23, 100] on div at bounding box center [22, 101] width 11 height 11
click at [263, 480] on div "Select" at bounding box center [258, 483] width 20 height 7
click at [87, 467] on div "Pen P" at bounding box center [70, 474] width 41 height 33
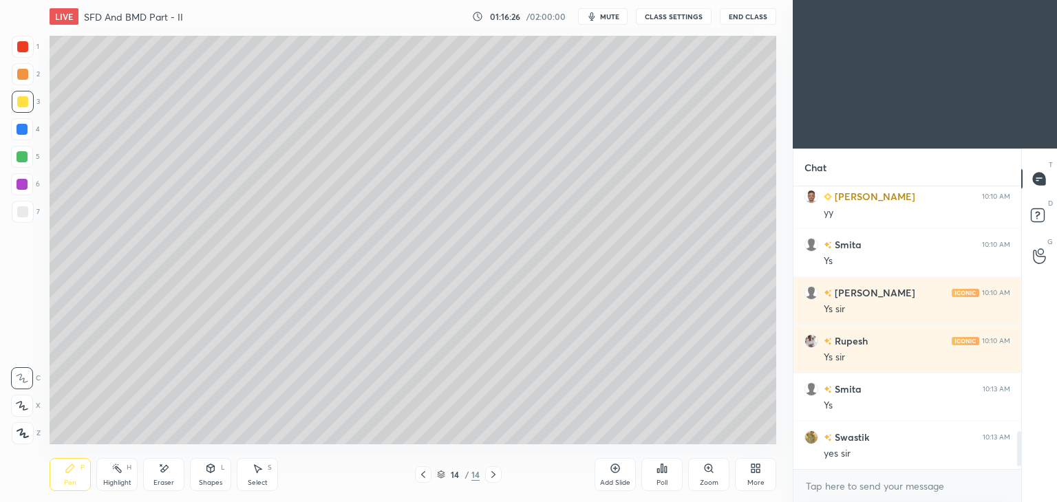
click at [213, 478] on div "Shapes L" at bounding box center [210, 474] width 41 height 33
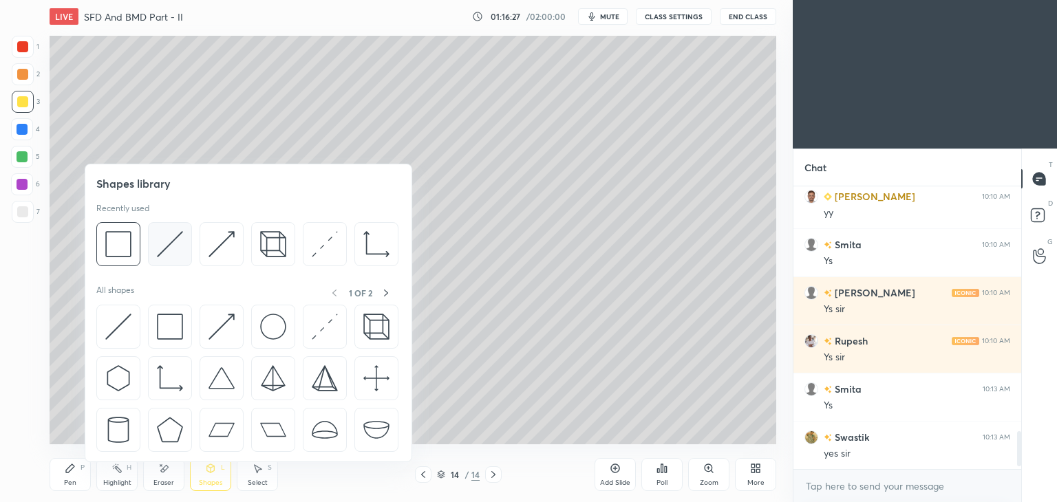
click at [180, 250] on img at bounding box center [170, 244] width 26 height 26
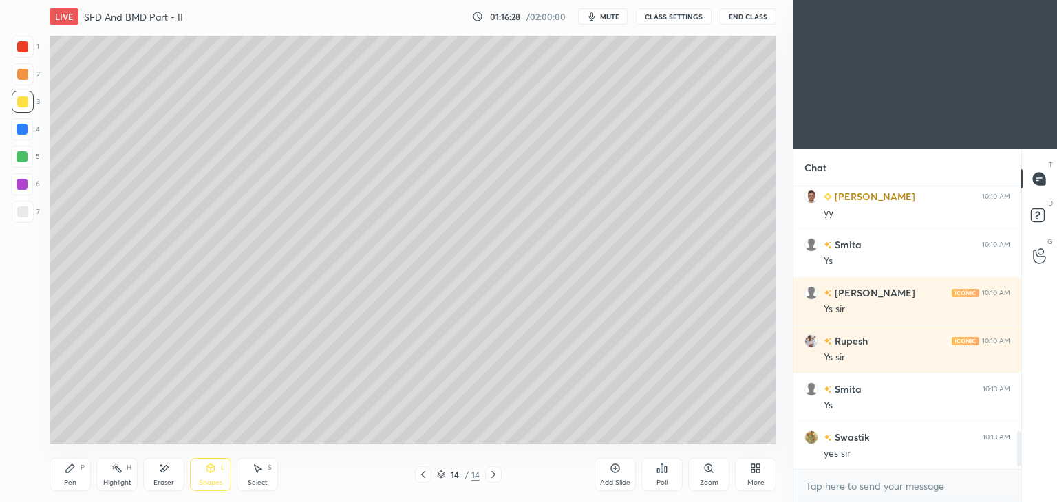
click at [25, 46] on div at bounding box center [22, 46] width 11 height 11
click at [67, 478] on div "Pen P" at bounding box center [70, 474] width 41 height 33
click at [25, 138] on div at bounding box center [22, 129] width 22 height 22
click at [257, 469] on icon at bounding box center [259, 469] width 8 height 8
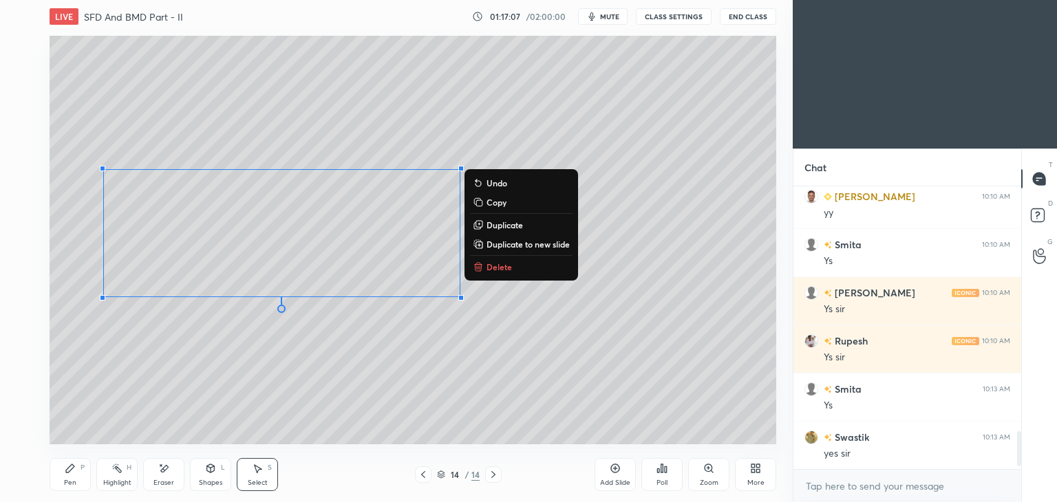
click at [204, 473] on div "Shapes L" at bounding box center [210, 474] width 41 height 33
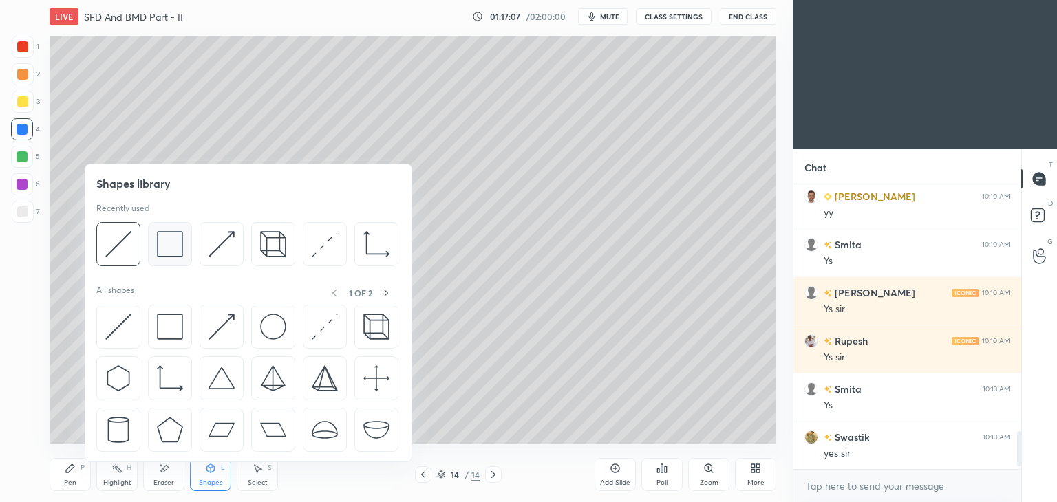
click at [171, 247] on img at bounding box center [170, 244] width 26 height 26
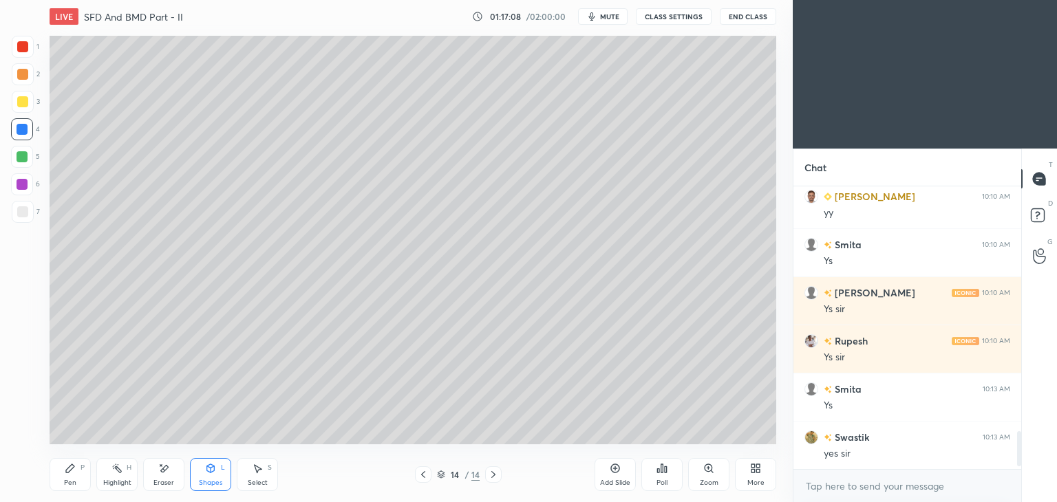
click at [27, 211] on div at bounding box center [22, 211] width 11 height 11
click at [69, 469] on icon at bounding box center [70, 468] width 8 height 8
click at [33, 105] on div at bounding box center [23, 102] width 22 height 22
click at [24, 133] on div at bounding box center [22, 129] width 11 height 11
click at [244, 460] on div "Select S" at bounding box center [257, 474] width 41 height 33
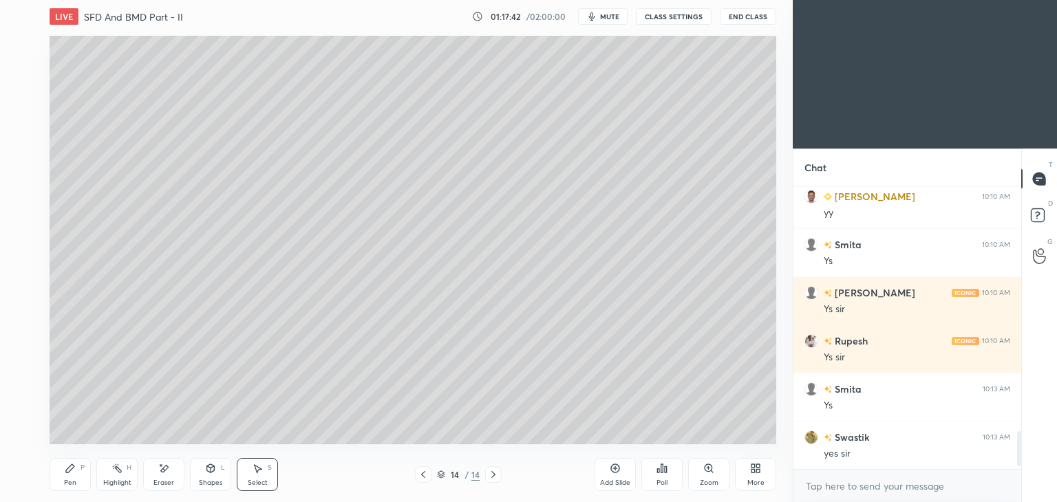
click at [216, 468] on div "Shapes L" at bounding box center [210, 474] width 41 height 33
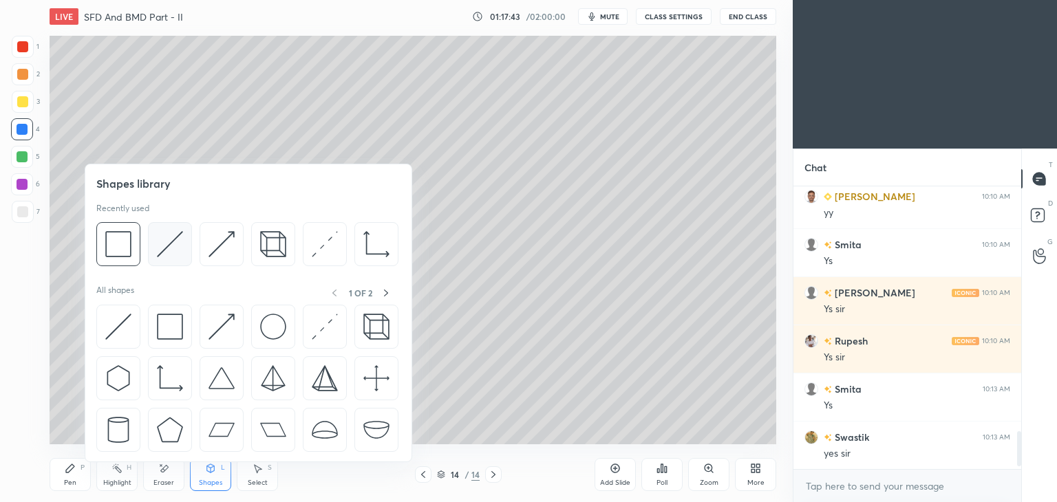
click at [177, 248] on img at bounding box center [170, 244] width 26 height 26
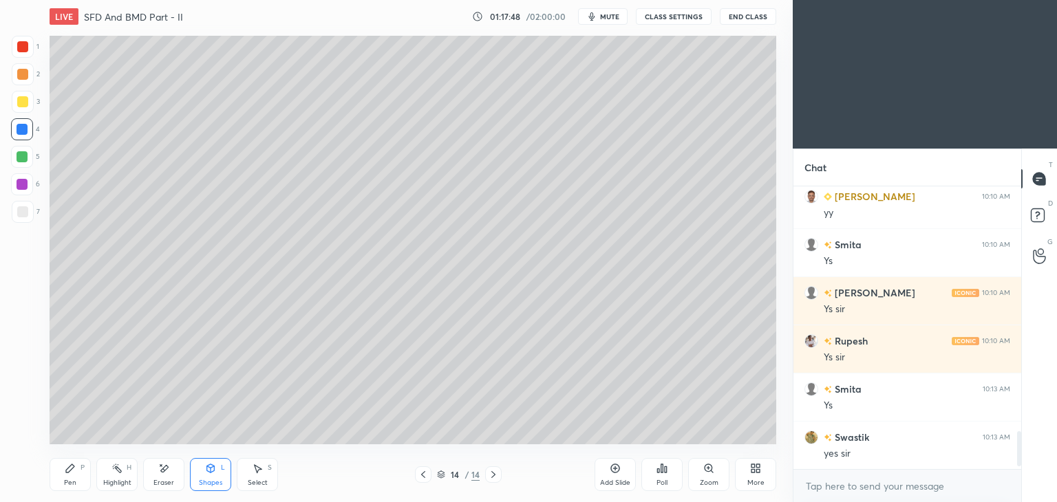
click at [25, 51] on div at bounding box center [22, 46] width 11 height 11
click at [69, 481] on div "Pen" at bounding box center [70, 483] width 12 height 7
click at [33, 128] on div "4" at bounding box center [25, 129] width 29 height 22
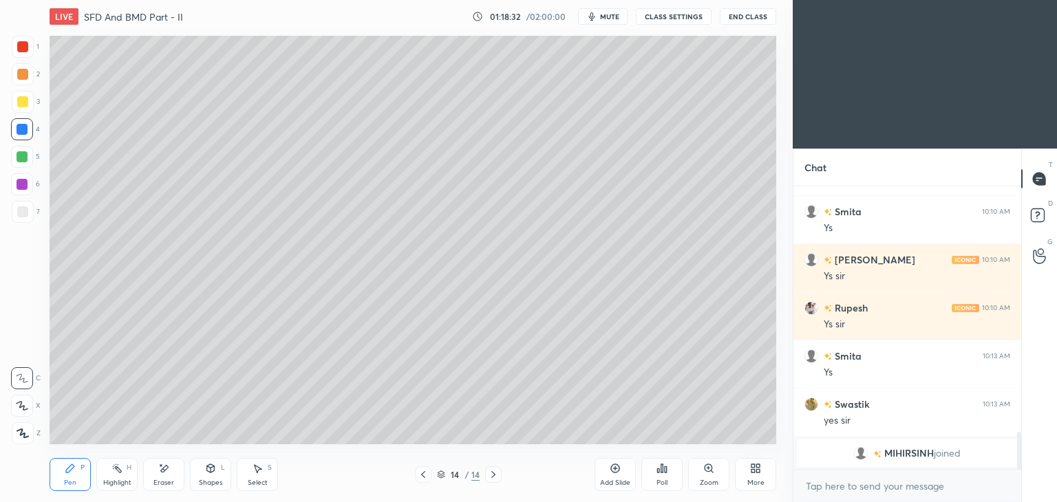
click at [29, 100] on div at bounding box center [23, 102] width 22 height 22
click at [212, 471] on icon at bounding box center [211, 468] width 8 height 8
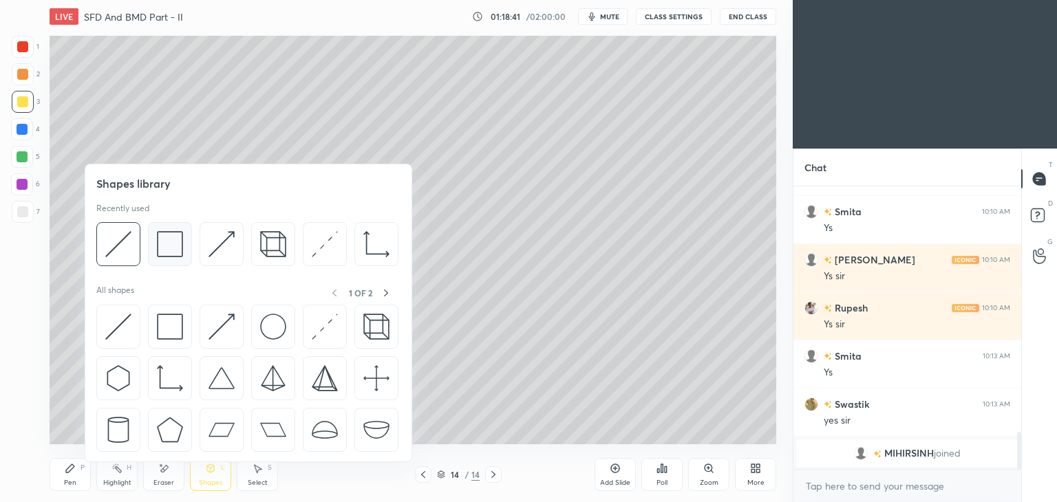
click at [175, 252] on img at bounding box center [170, 244] width 26 height 26
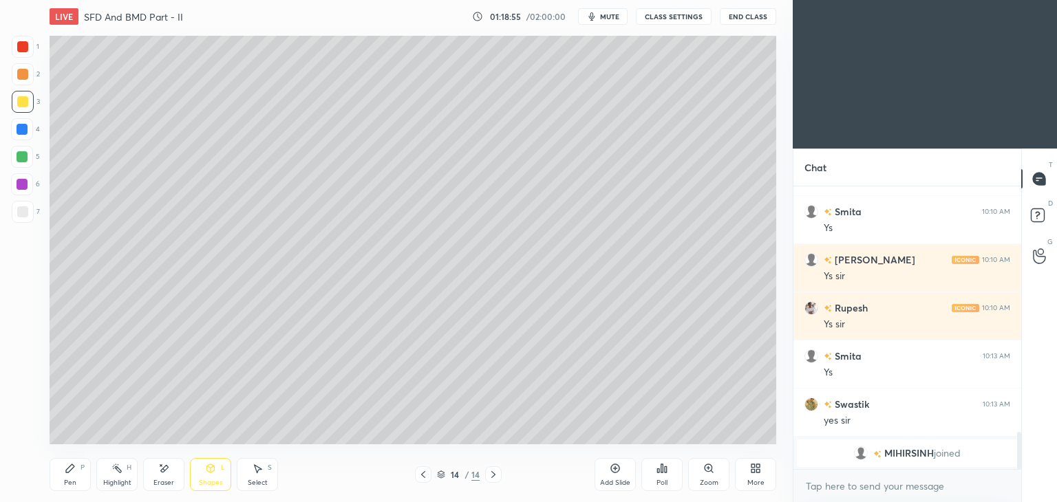
click at [213, 474] on div "Shapes L" at bounding box center [210, 474] width 41 height 33
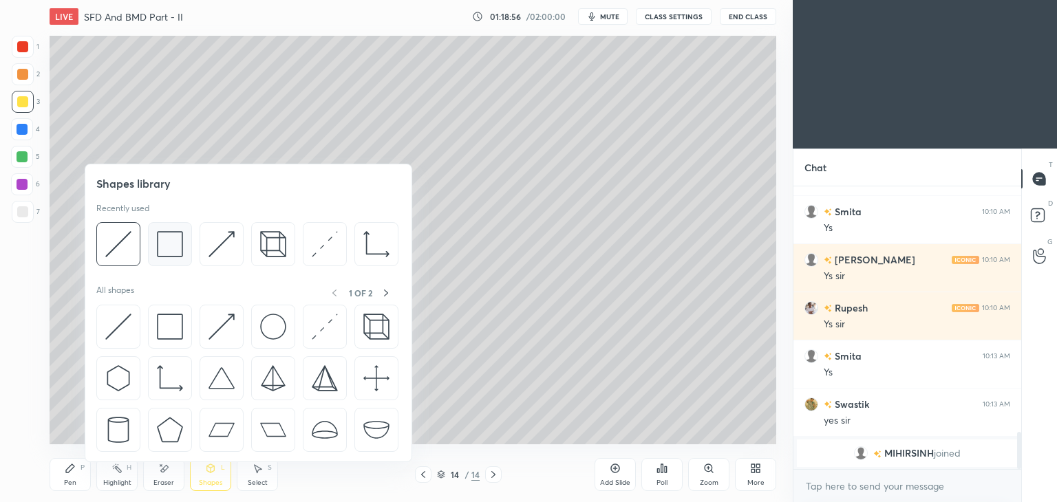
click at [176, 248] on img at bounding box center [170, 244] width 26 height 26
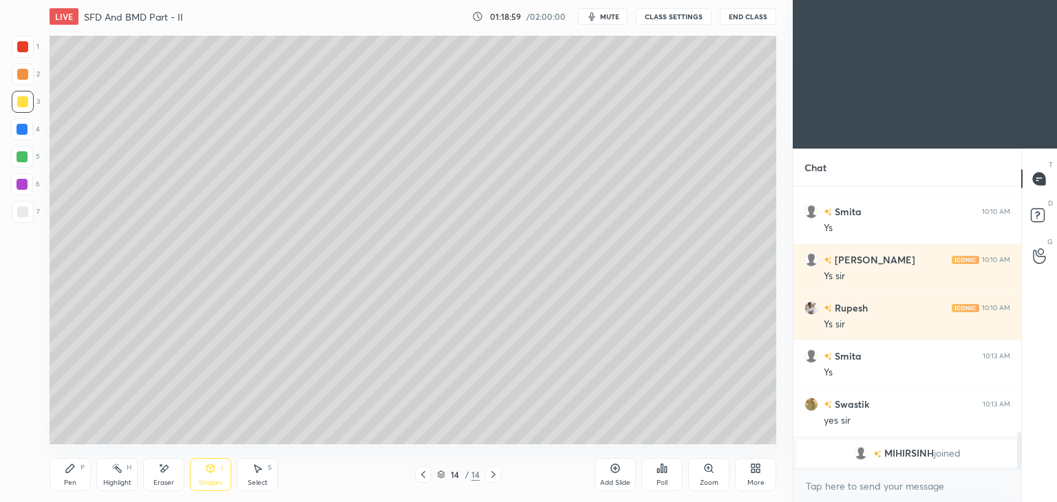
click at [80, 472] on div "Pen P" at bounding box center [70, 474] width 41 height 33
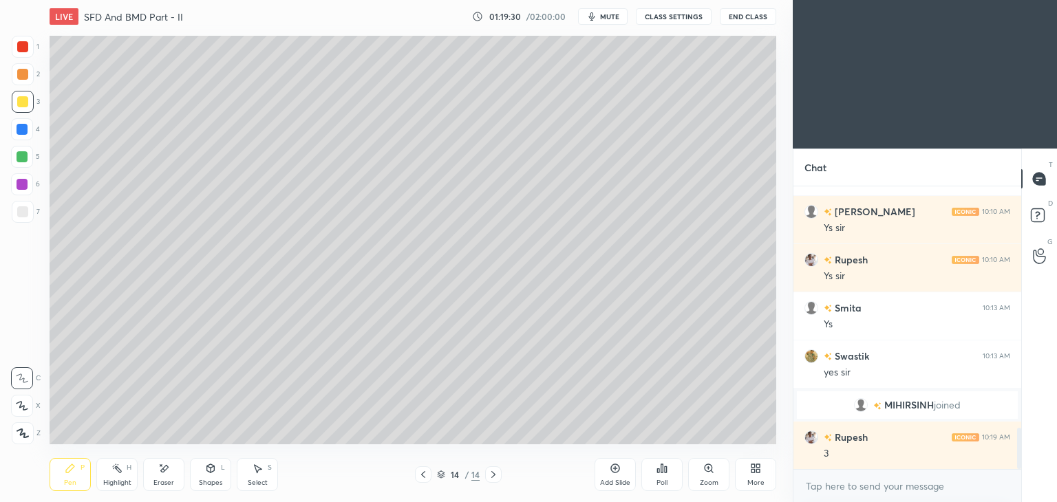
scroll to position [1718, 0]
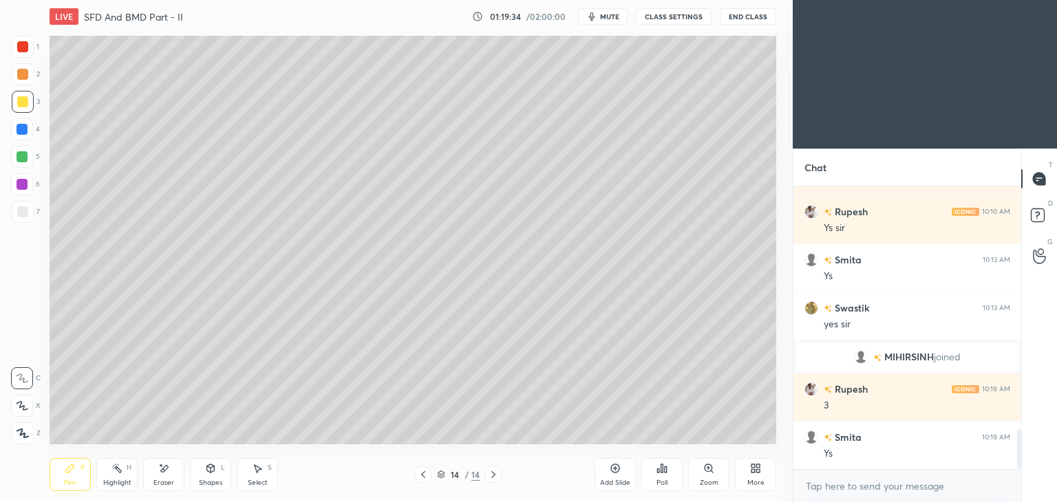
click at [217, 471] on div "Shapes L" at bounding box center [210, 474] width 41 height 33
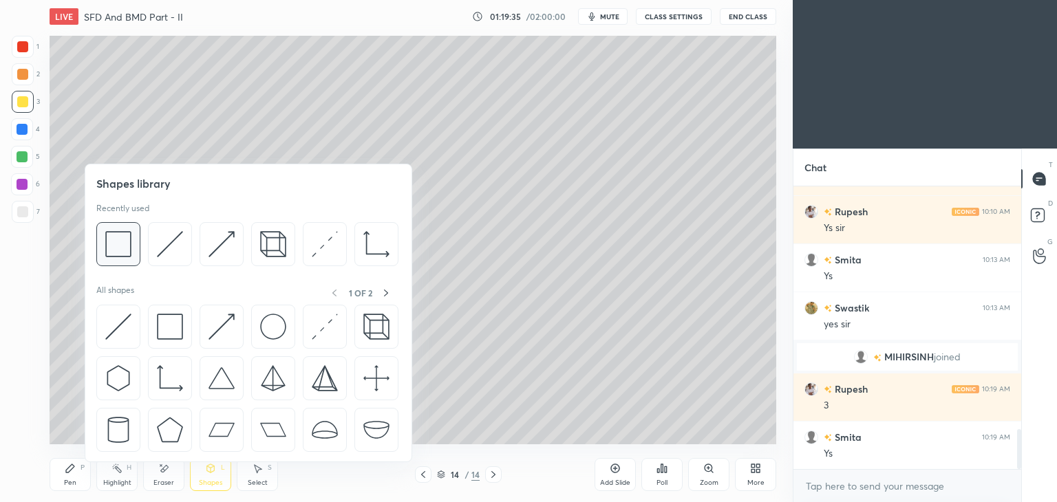
click at [123, 243] on img at bounding box center [118, 244] width 26 height 26
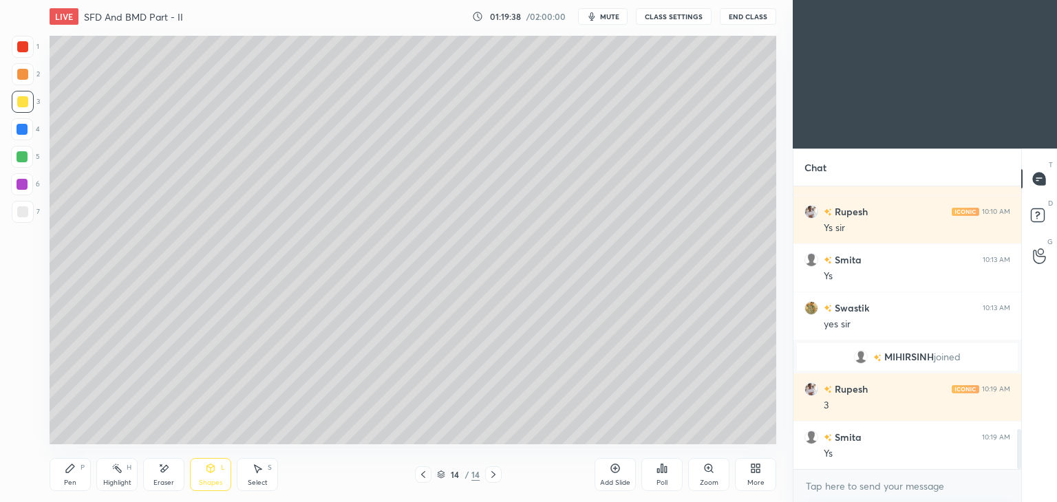
click at [81, 477] on div "Pen P" at bounding box center [70, 474] width 41 height 33
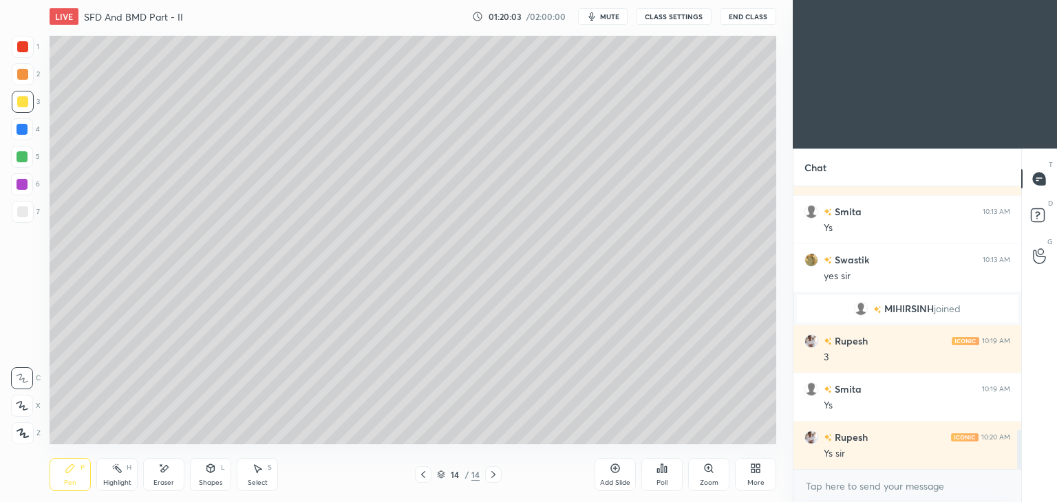
click at [165, 477] on div "Eraser" at bounding box center [163, 474] width 41 height 33
click at [78, 477] on div "Pen P" at bounding box center [70, 474] width 41 height 33
click at [611, 480] on div "Add Slide" at bounding box center [615, 483] width 30 height 7
click at [19, 209] on div at bounding box center [22, 211] width 11 height 11
click at [209, 473] on icon at bounding box center [210, 468] width 11 height 11
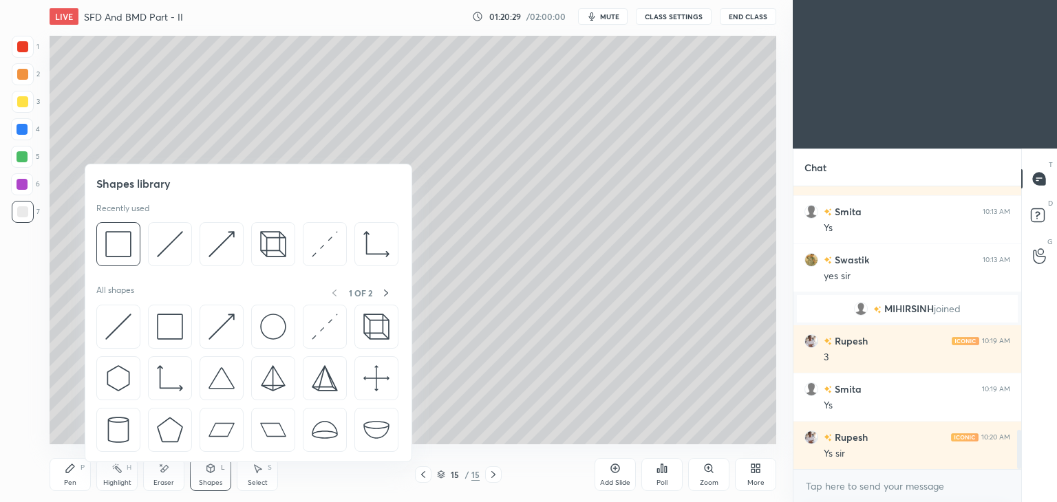
click at [179, 243] on img at bounding box center [170, 244] width 26 height 26
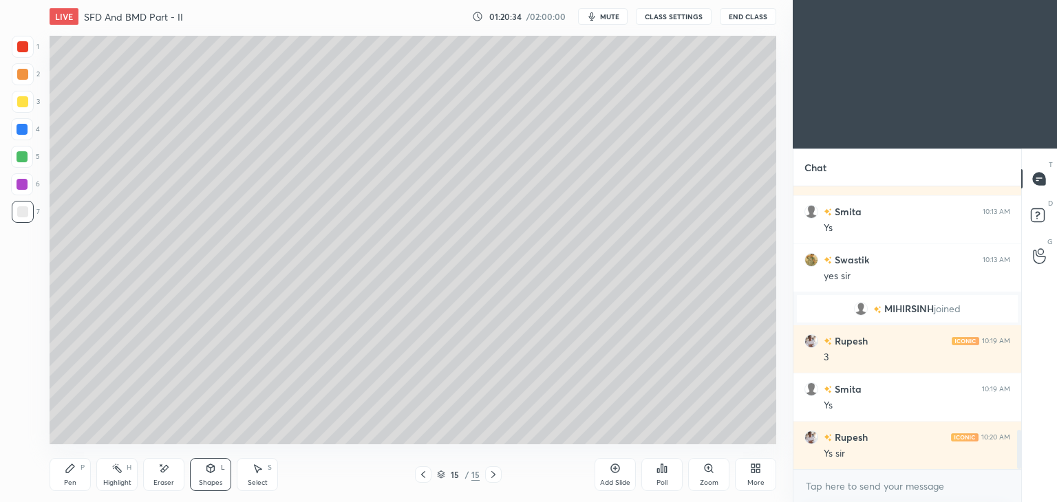
click at [70, 471] on icon at bounding box center [70, 468] width 11 height 11
click at [211, 478] on div "Shapes L" at bounding box center [210, 474] width 41 height 33
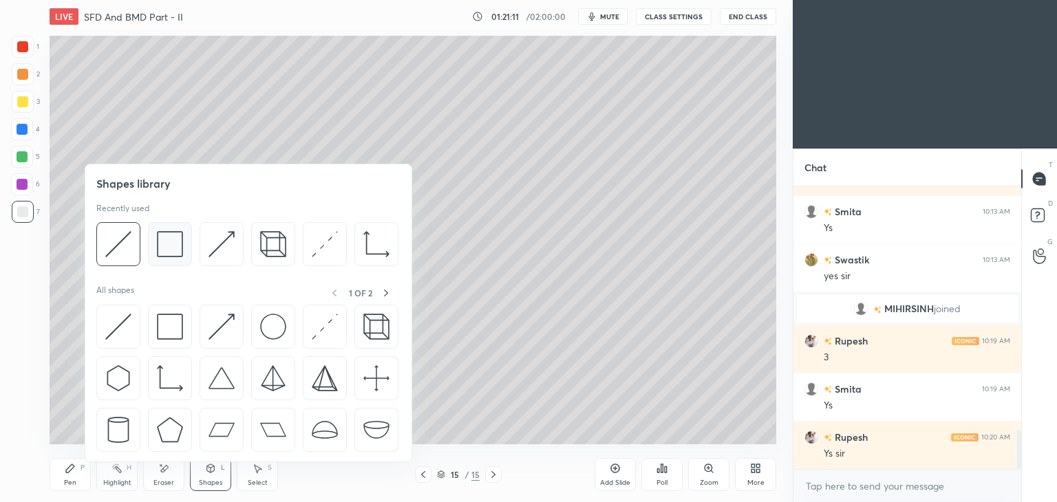
click at [171, 248] on img at bounding box center [170, 244] width 26 height 26
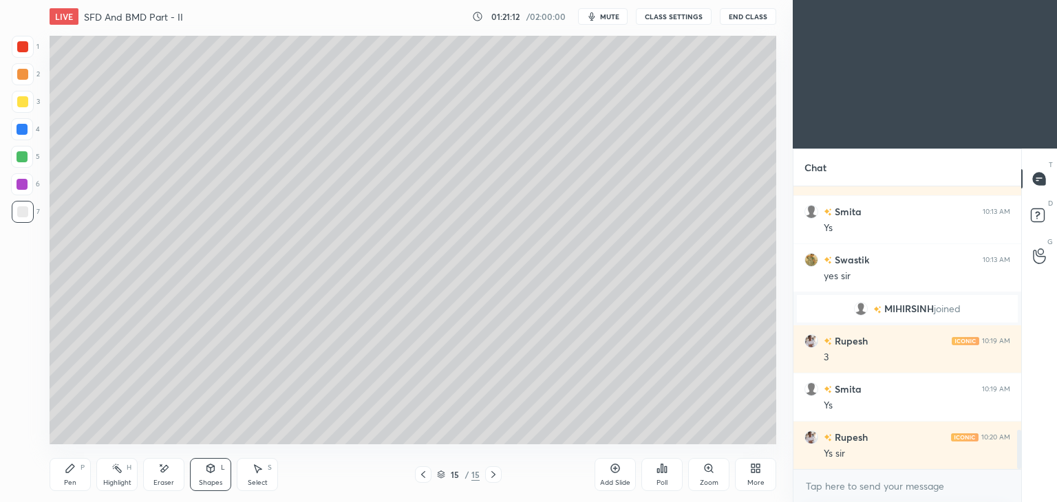
click at [21, 100] on div at bounding box center [22, 101] width 11 height 11
click at [70, 470] on icon at bounding box center [70, 468] width 8 height 8
click at [22, 47] on div at bounding box center [22, 46] width 11 height 11
click at [205, 474] on div "Shapes L" at bounding box center [210, 474] width 41 height 33
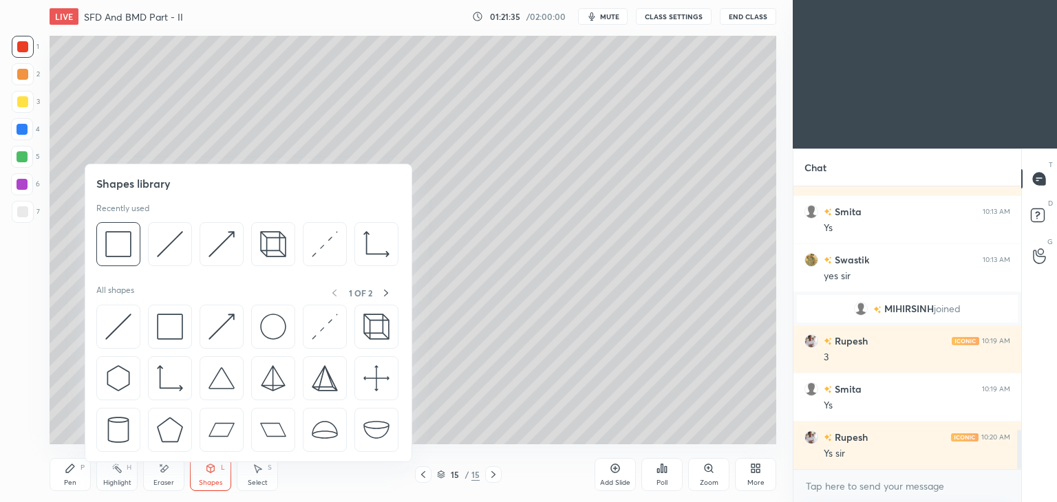
click at [323, 246] on img at bounding box center [325, 244] width 26 height 26
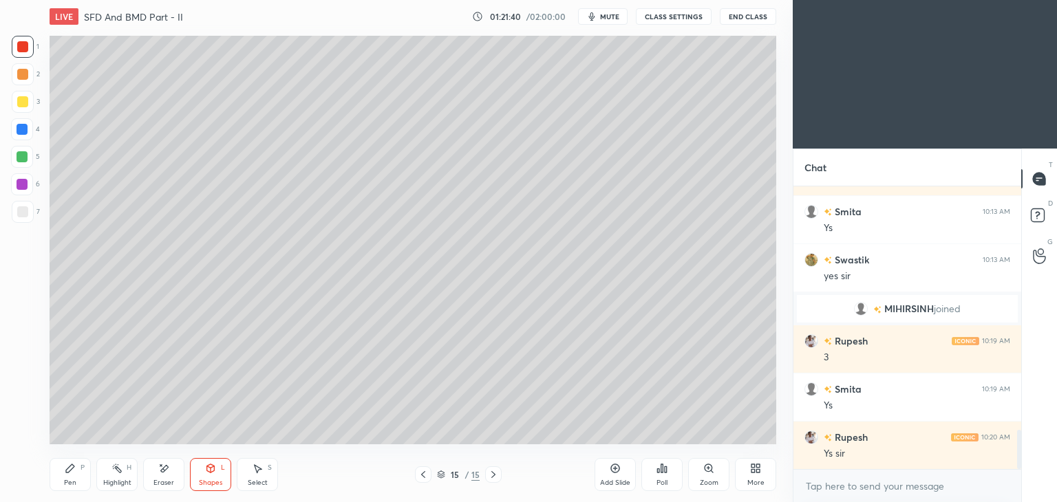
click at [220, 473] on div "Shapes L" at bounding box center [210, 474] width 41 height 33
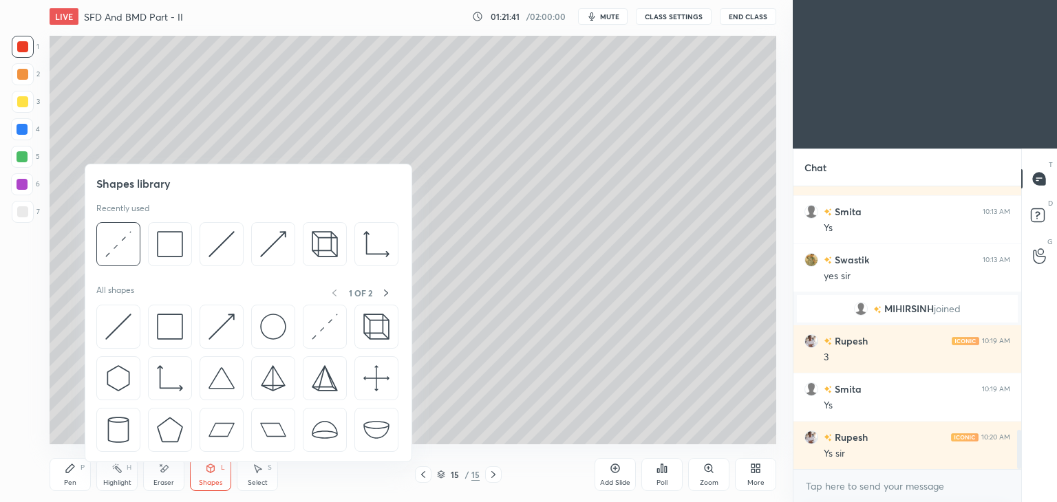
click at [277, 242] on img at bounding box center [273, 244] width 26 height 26
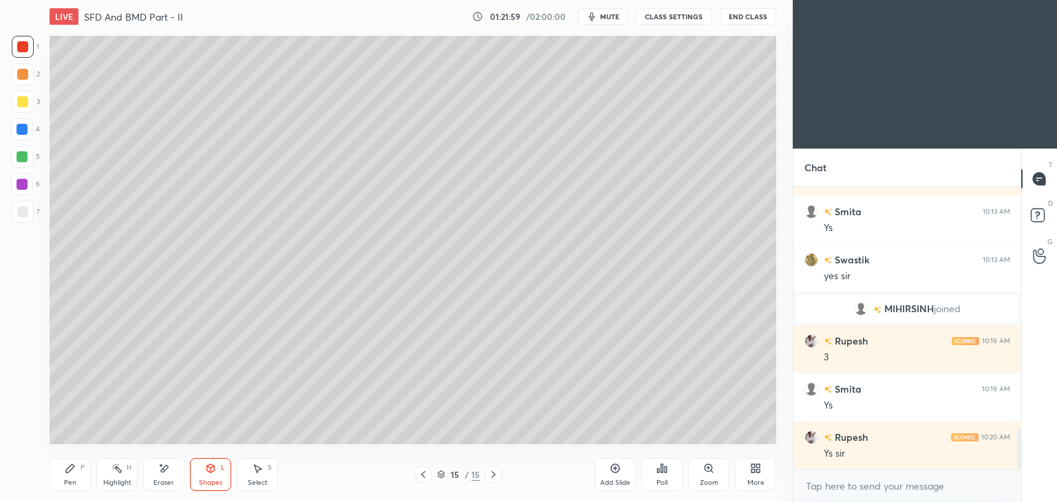
click at [20, 130] on div at bounding box center [22, 129] width 11 height 11
click at [67, 470] on icon at bounding box center [70, 468] width 8 height 8
click at [164, 473] on icon at bounding box center [163, 469] width 11 height 12
click at [67, 476] on div "Pen P" at bounding box center [70, 474] width 41 height 33
click at [173, 471] on div "Eraser" at bounding box center [163, 474] width 41 height 33
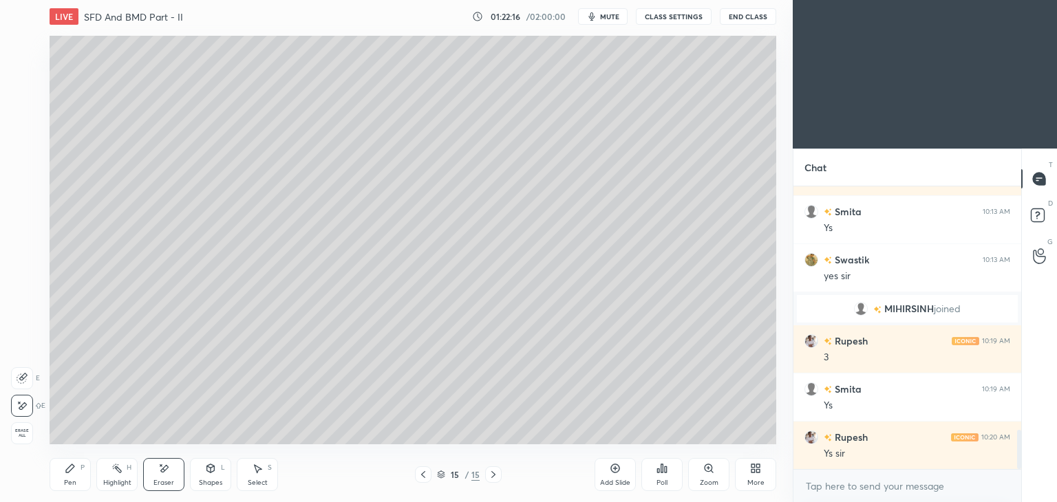
click at [78, 472] on div "Pen P" at bounding box center [70, 474] width 41 height 33
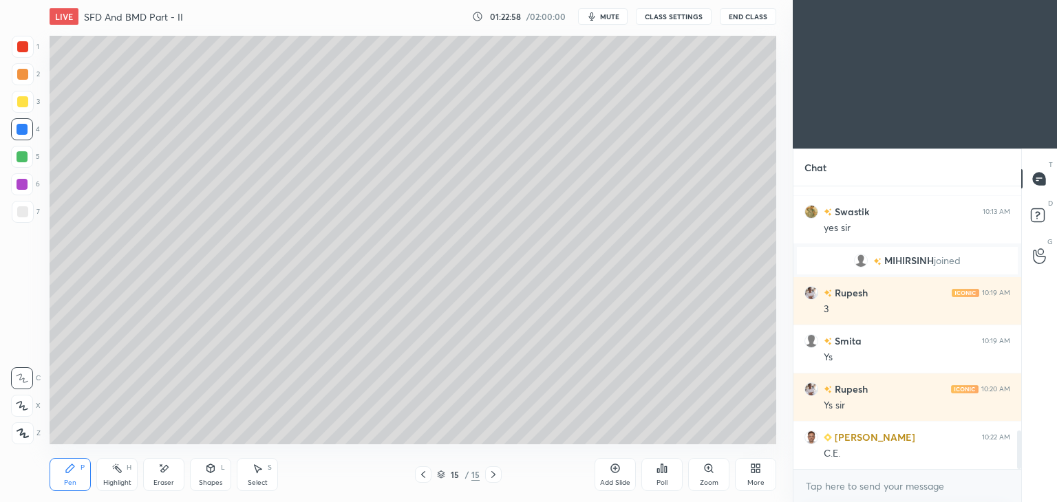
click at [207, 473] on icon at bounding box center [210, 468] width 11 height 11
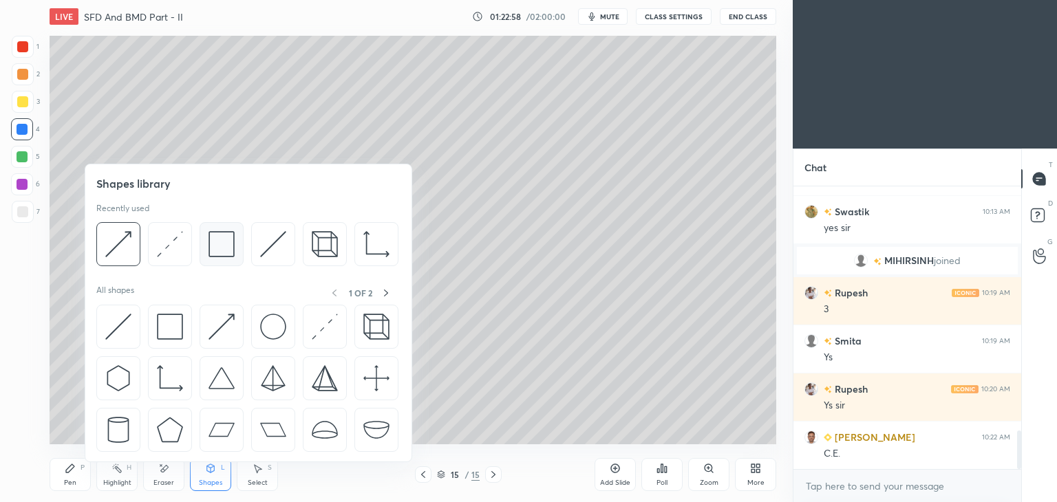
click at [205, 246] on div at bounding box center [222, 244] width 44 height 44
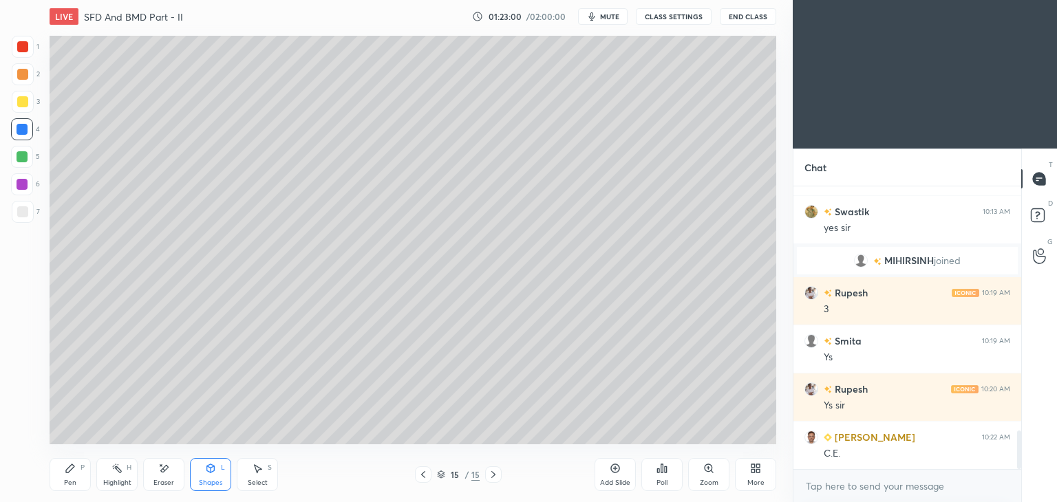
click at [19, 100] on div at bounding box center [22, 101] width 11 height 11
click at [68, 475] on div "Pen P" at bounding box center [70, 474] width 41 height 33
click at [28, 41] on div at bounding box center [23, 47] width 22 height 22
click at [26, 127] on div at bounding box center [22, 129] width 11 height 11
click at [212, 474] on div "Shapes L" at bounding box center [210, 474] width 41 height 33
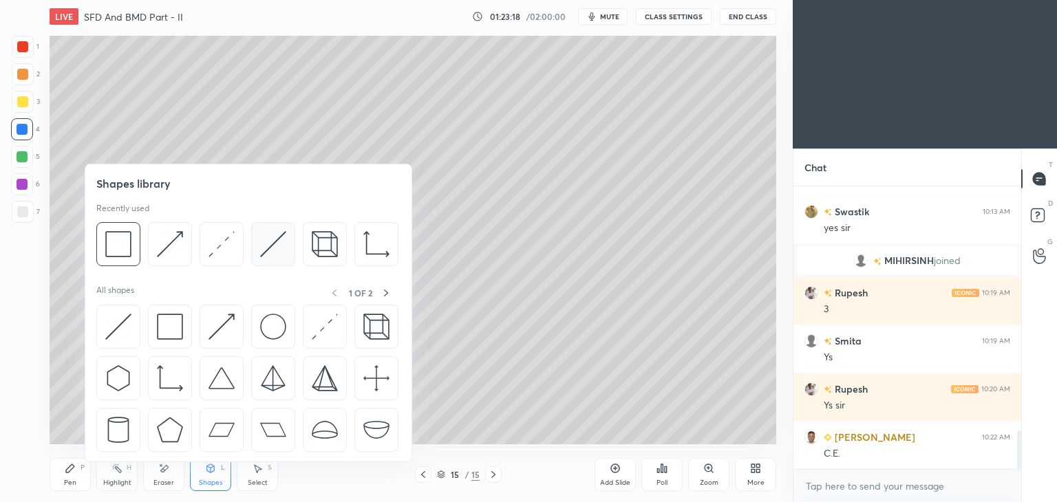
click at [265, 246] on img at bounding box center [273, 244] width 26 height 26
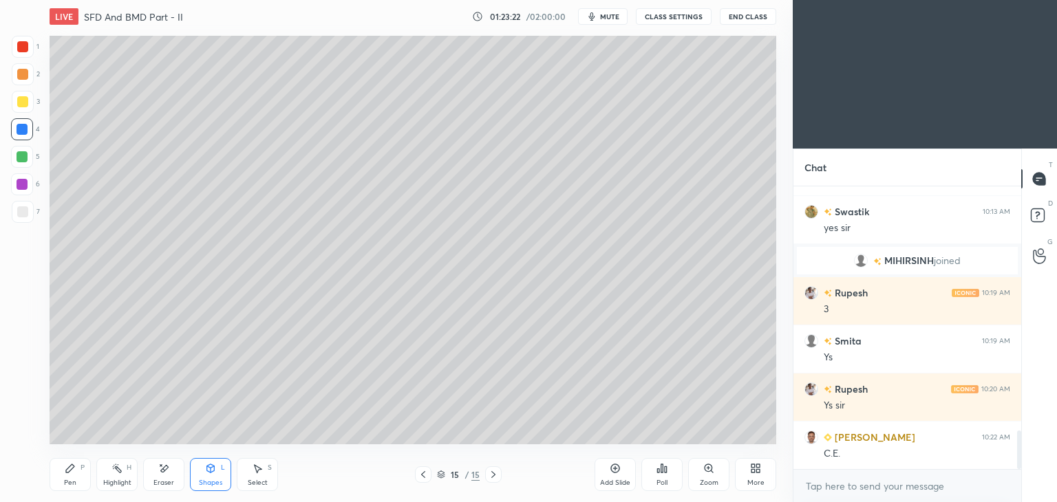
click at [63, 478] on div "Pen P" at bounding box center [70, 474] width 41 height 33
click at [213, 478] on div "Shapes L" at bounding box center [210, 474] width 41 height 33
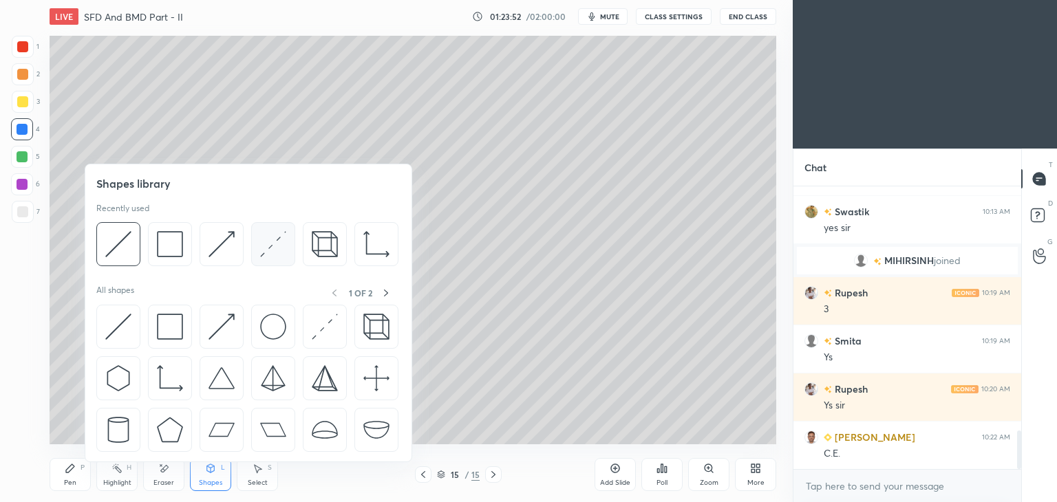
click at [269, 239] on img at bounding box center [273, 244] width 26 height 26
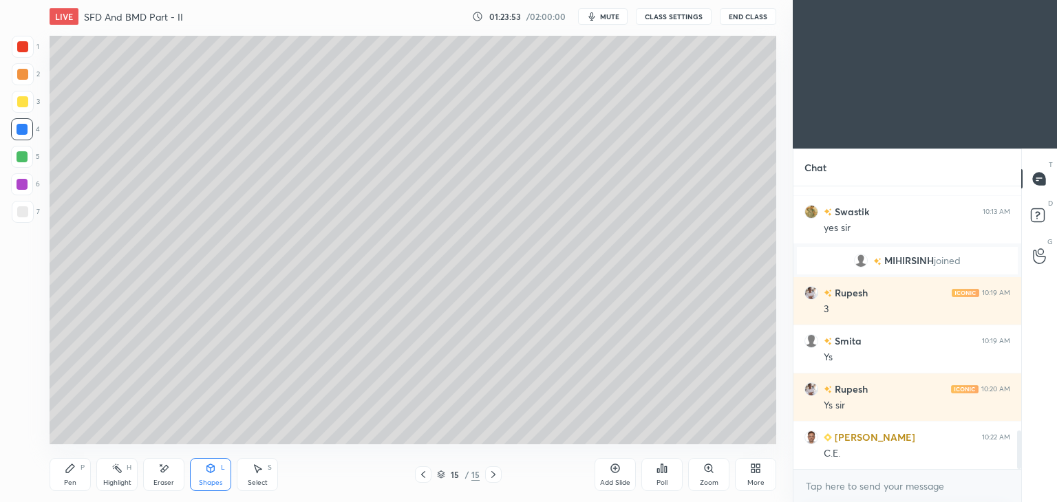
click at [19, 47] on div at bounding box center [22, 46] width 11 height 11
click at [76, 473] on div "Pen P" at bounding box center [70, 474] width 41 height 33
click at [591, 474] on div "15 / 15" at bounding box center [458, 475] width 273 height 17
click at [610, 477] on div "Add Slide" at bounding box center [615, 474] width 41 height 33
click at [66, 469] on icon at bounding box center [70, 468] width 11 height 11
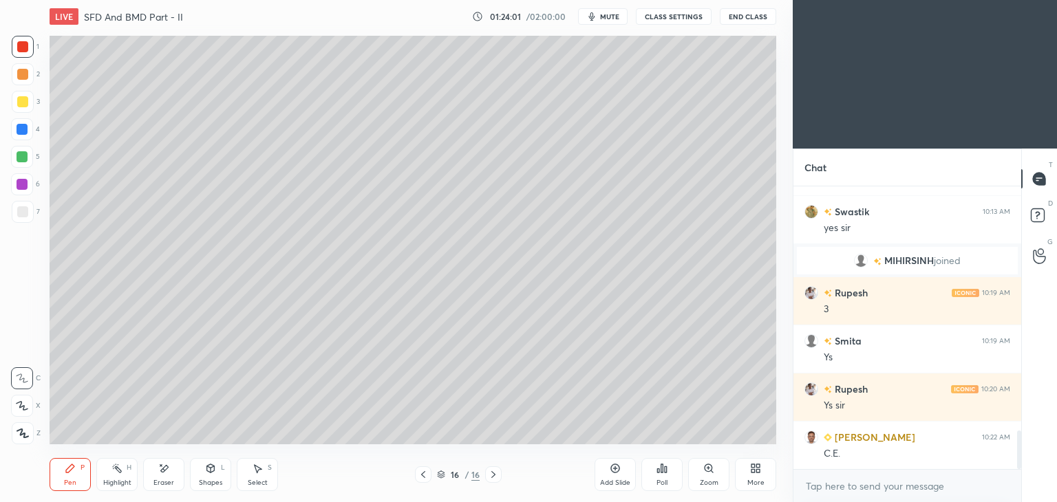
click at [27, 209] on div at bounding box center [22, 211] width 11 height 11
click at [212, 473] on icon at bounding box center [211, 468] width 8 height 8
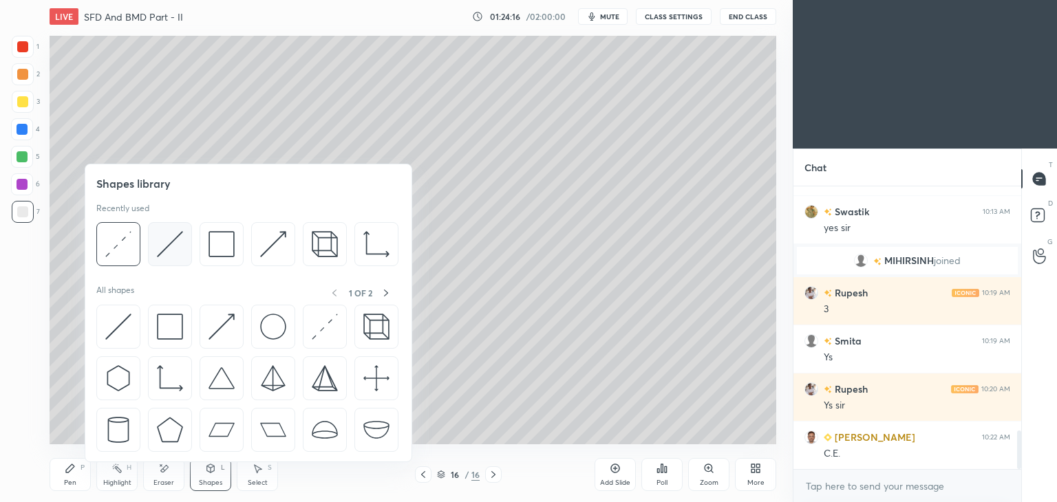
click at [166, 244] on img at bounding box center [170, 244] width 26 height 26
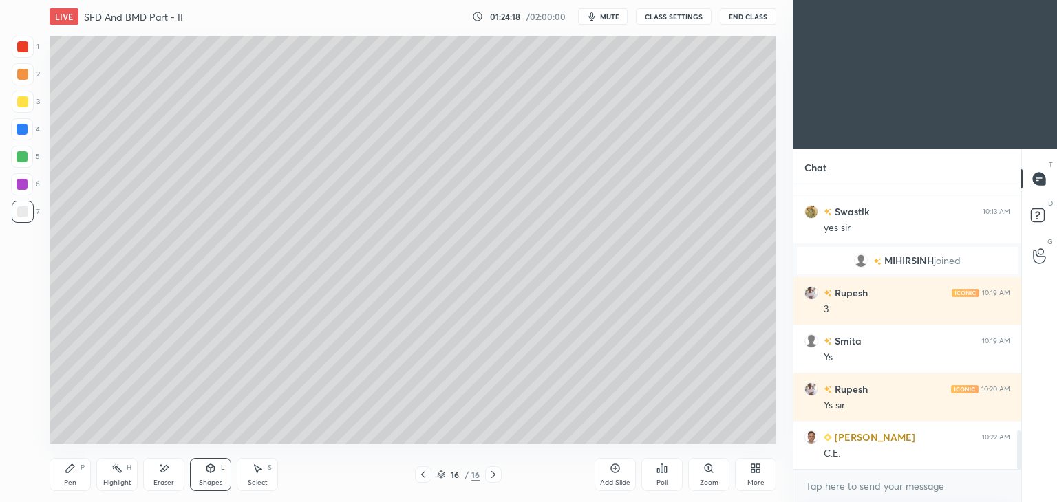
click at [75, 469] on icon at bounding box center [70, 468] width 11 height 11
click at [174, 468] on div "Eraser" at bounding box center [163, 474] width 41 height 33
click at [210, 475] on div "Shapes L" at bounding box center [210, 474] width 41 height 33
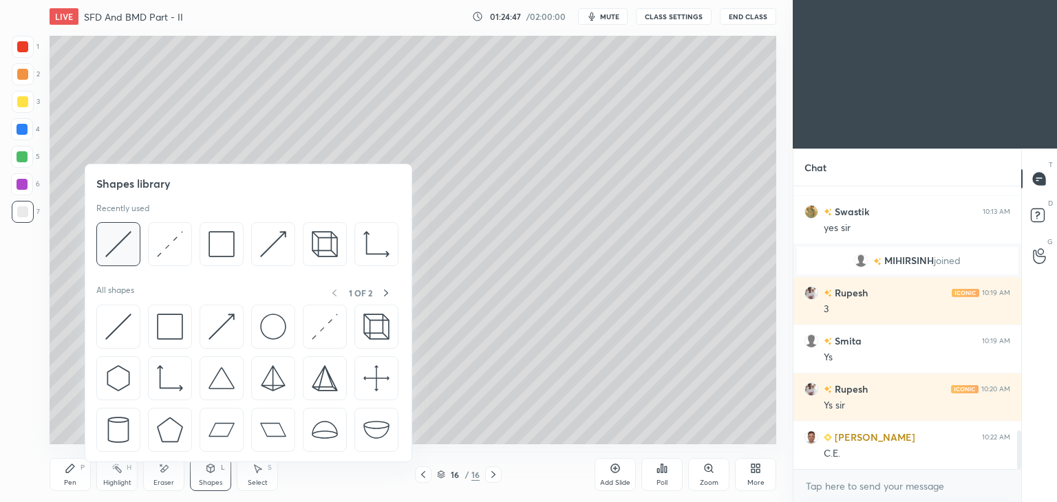
click at [120, 244] on img at bounding box center [118, 244] width 26 height 26
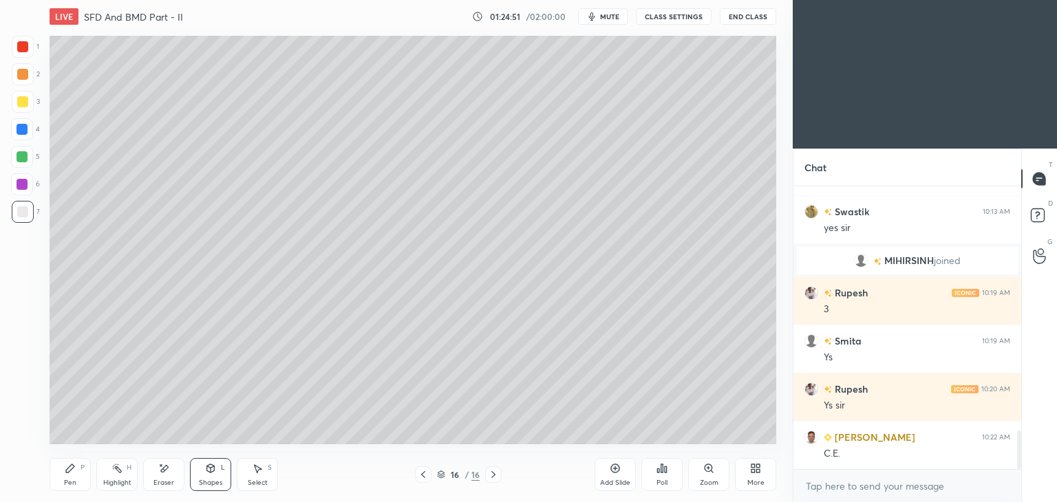
click at [260, 477] on div "Select S" at bounding box center [257, 474] width 41 height 33
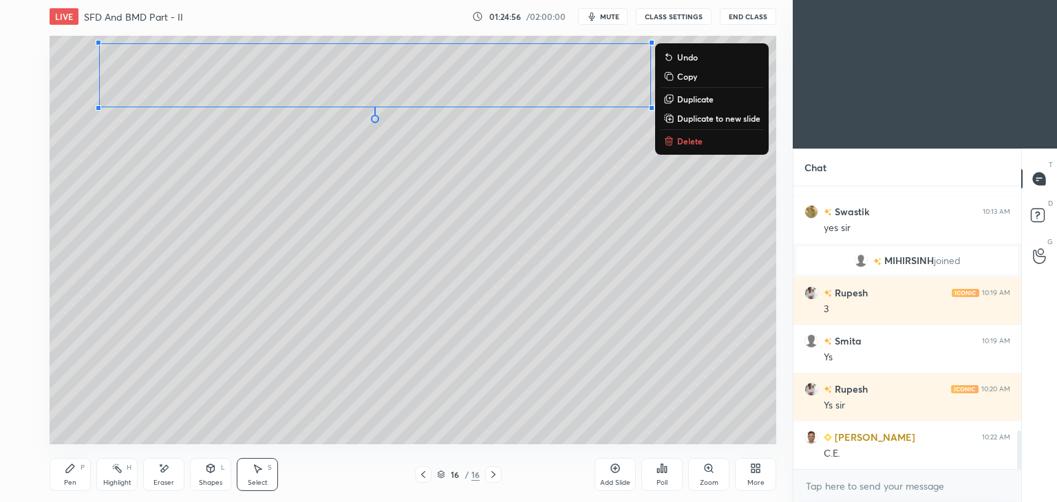
click at [73, 460] on div "Pen P" at bounding box center [70, 474] width 41 height 33
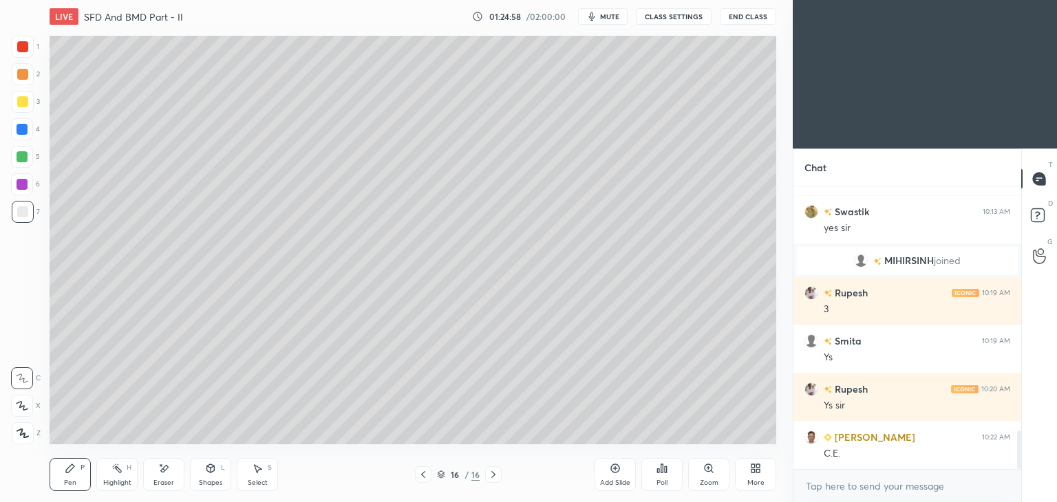
click at [209, 472] on icon at bounding box center [211, 468] width 8 height 8
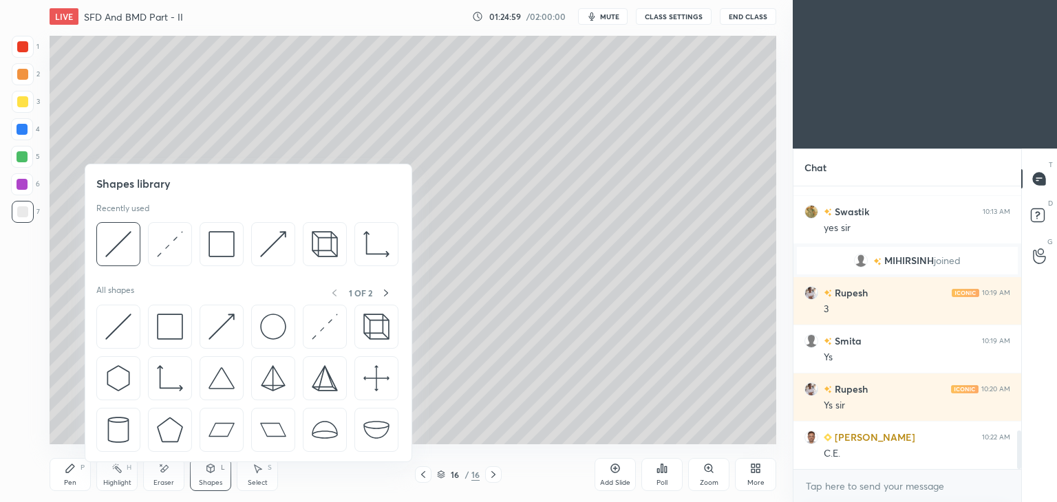
click at [225, 240] on img at bounding box center [222, 244] width 26 height 26
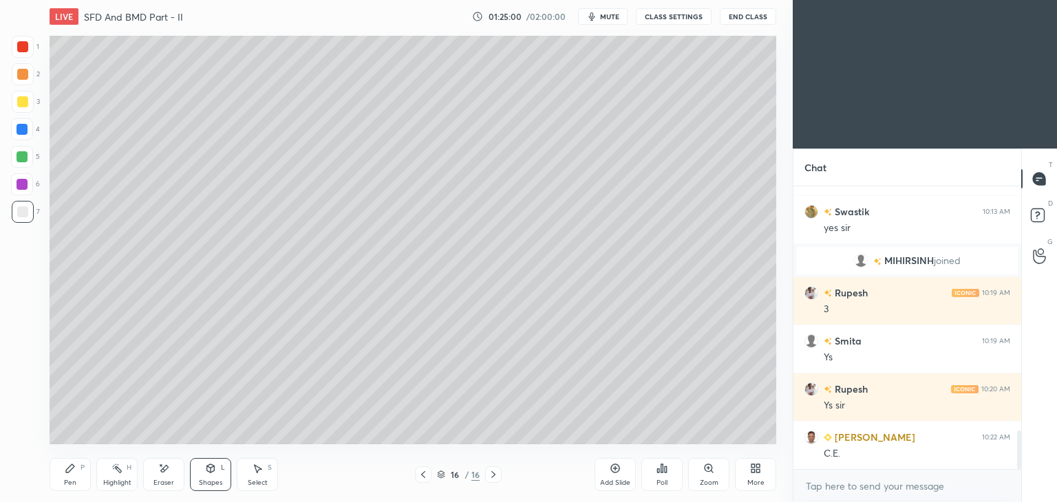
click at [21, 104] on div at bounding box center [22, 101] width 11 height 11
click at [202, 478] on div "Shapes L" at bounding box center [210, 474] width 41 height 33
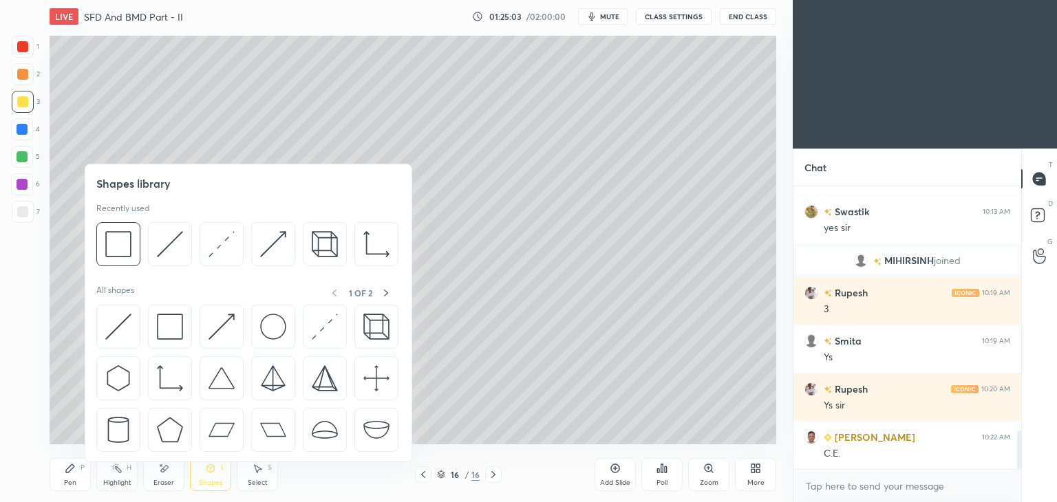
click at [172, 234] on img at bounding box center [170, 244] width 26 height 26
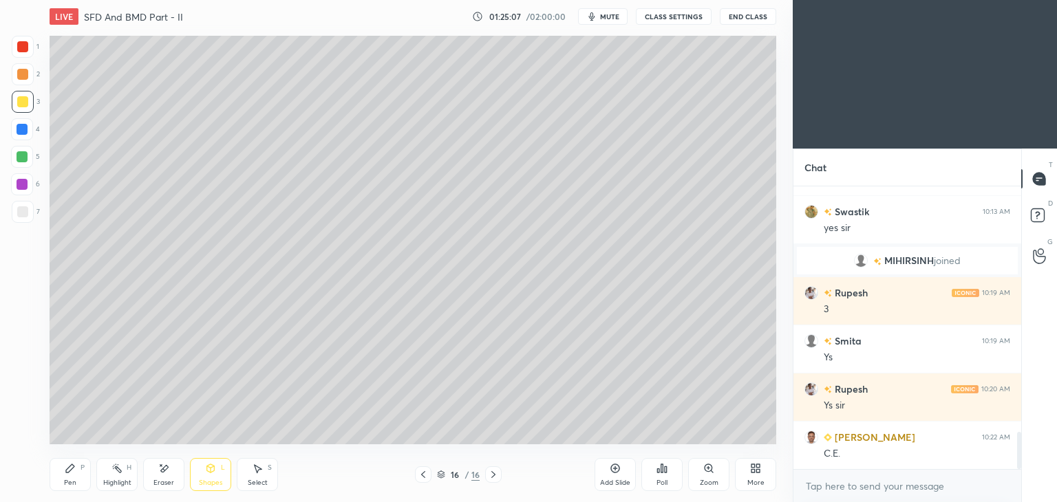
scroll to position [1862, 0]
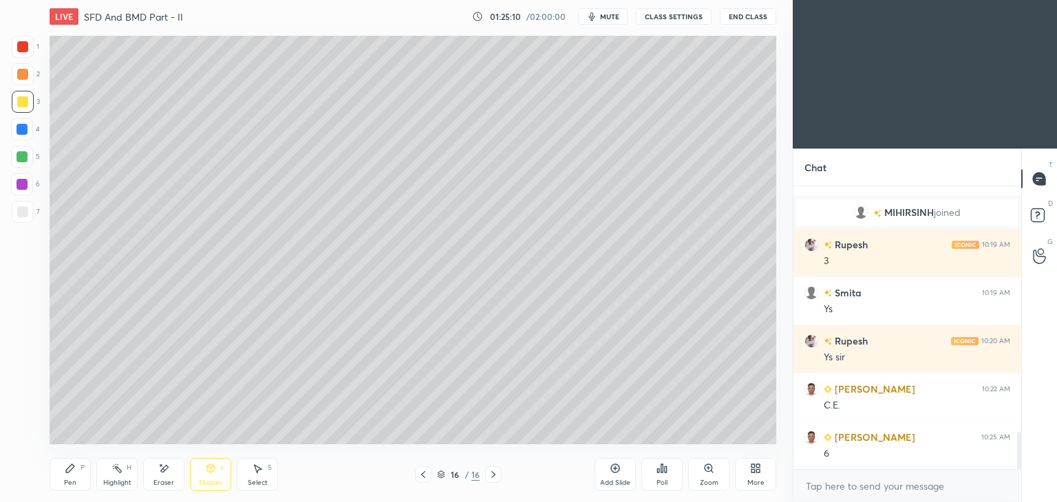
click at [70, 473] on icon at bounding box center [70, 468] width 11 height 11
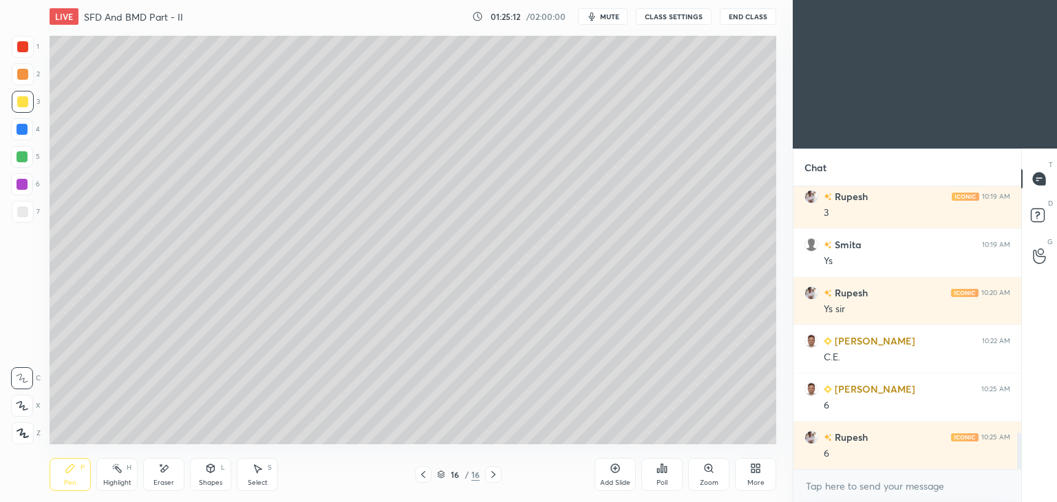
scroll to position [1958, 0]
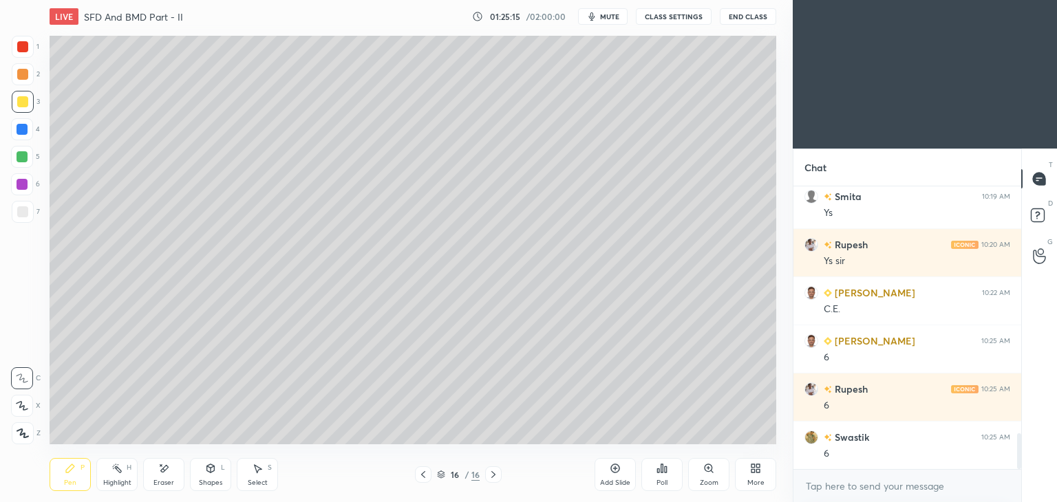
click at [209, 469] on icon at bounding box center [211, 468] width 8 height 2
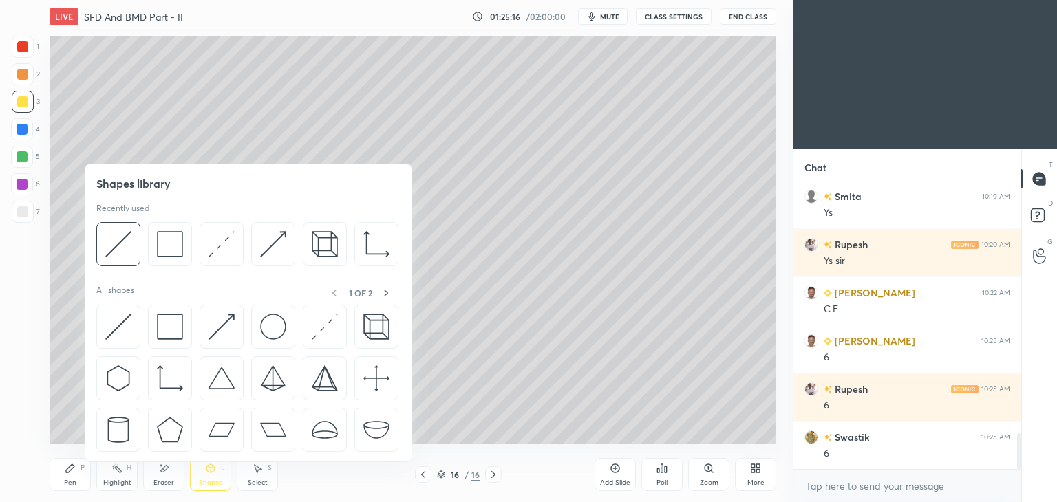
click at [264, 246] on img at bounding box center [273, 244] width 26 height 26
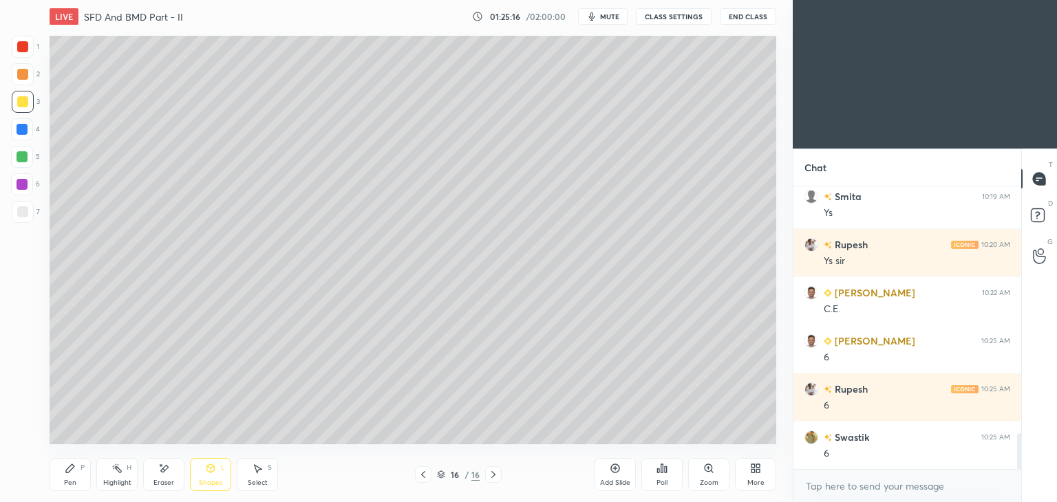
click at [14, 130] on div at bounding box center [22, 129] width 22 height 22
click at [67, 467] on icon at bounding box center [70, 468] width 11 height 11
click at [28, 213] on div at bounding box center [23, 212] width 22 height 22
click at [606, 475] on div "Add Slide" at bounding box center [615, 474] width 41 height 33
click at [212, 480] on div "Shapes" at bounding box center [210, 483] width 23 height 7
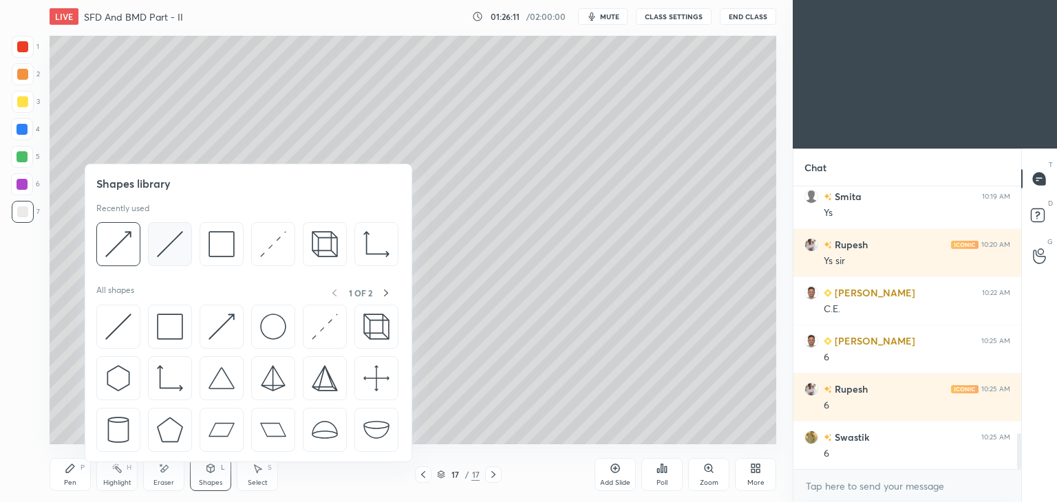
click at [173, 243] on img at bounding box center [170, 244] width 26 height 26
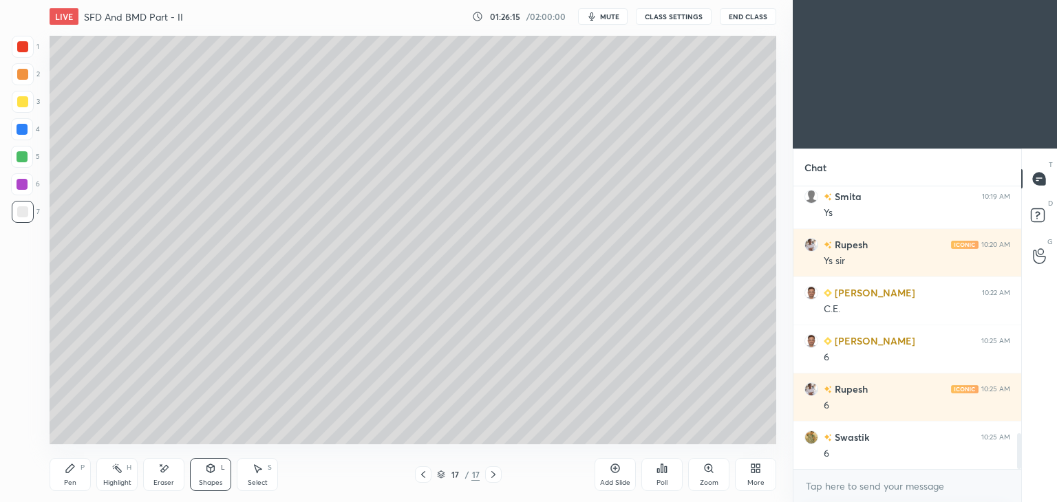
click at [71, 478] on div "Pen P" at bounding box center [70, 474] width 41 height 33
click at [211, 468] on icon at bounding box center [211, 468] width 8 height 2
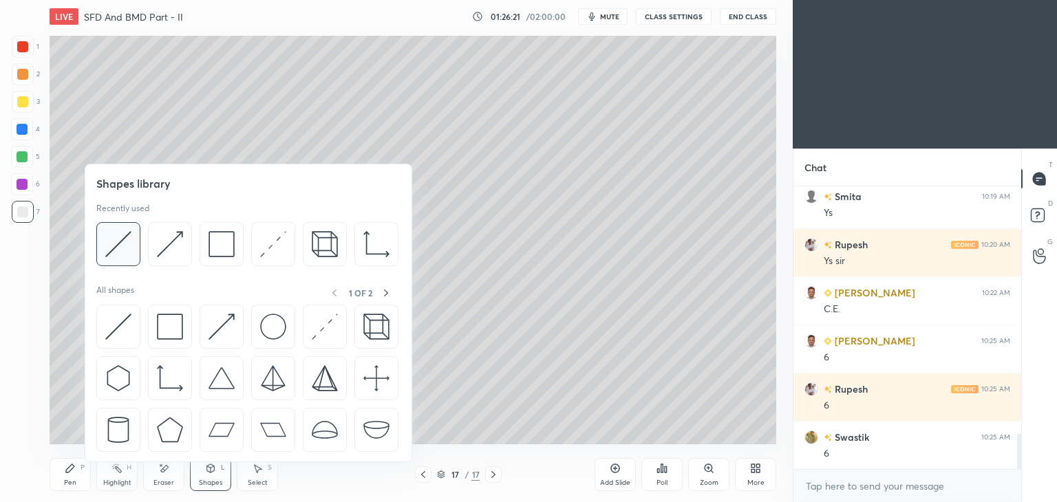
click at [124, 237] on img at bounding box center [118, 244] width 26 height 26
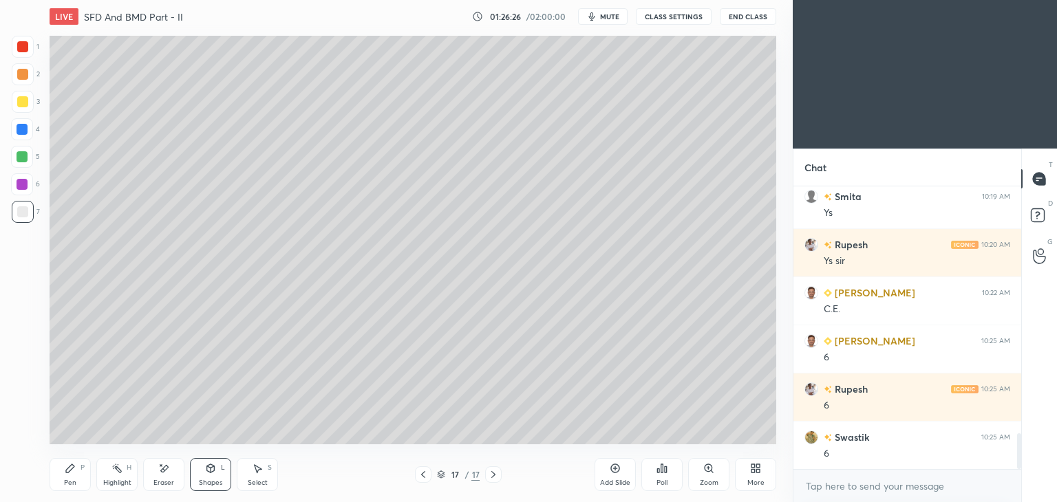
click at [76, 470] on div "Pen P" at bounding box center [70, 474] width 41 height 33
click at [30, 105] on div at bounding box center [23, 102] width 22 height 22
click at [217, 481] on div "Shapes" at bounding box center [210, 483] width 23 height 7
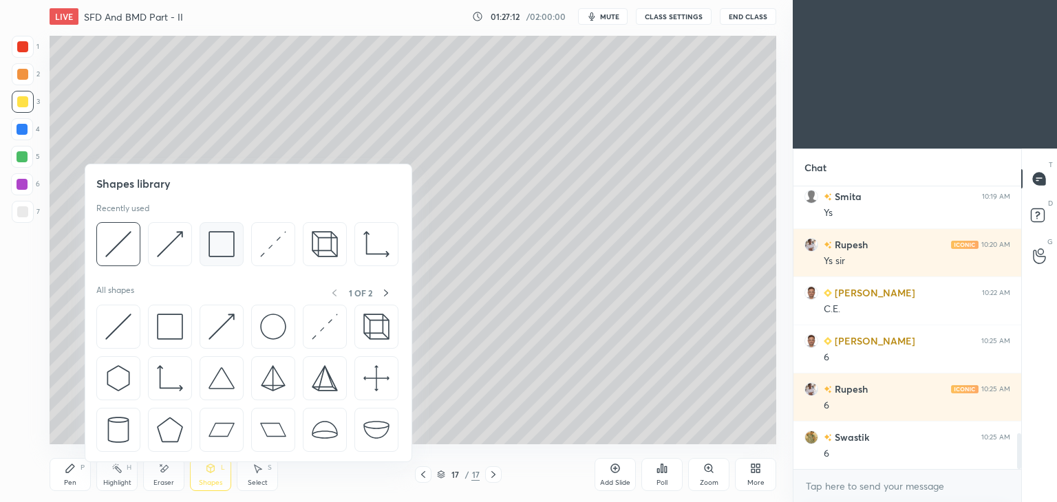
click at [220, 250] on img at bounding box center [222, 244] width 26 height 26
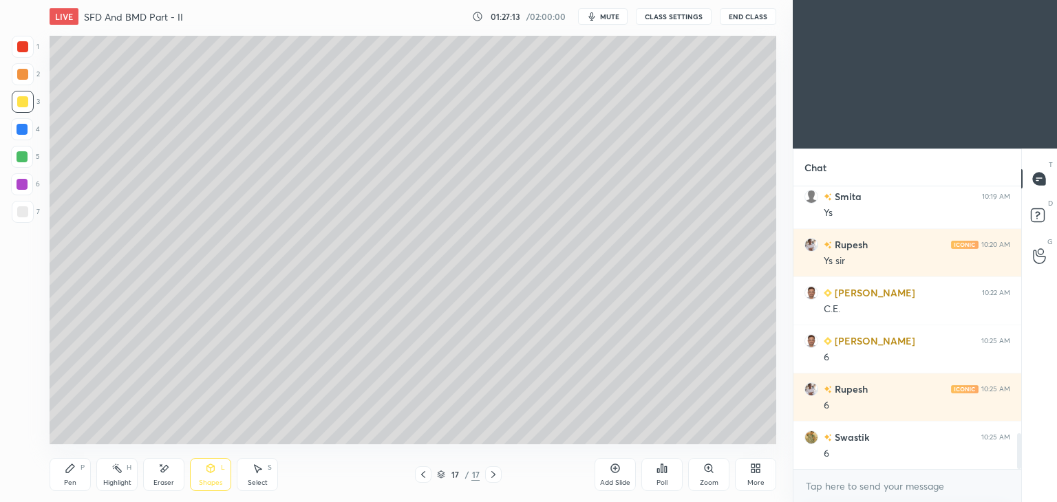
click at [25, 210] on div at bounding box center [22, 211] width 11 height 11
click at [64, 478] on div "Pen P" at bounding box center [70, 474] width 41 height 33
click at [212, 473] on icon at bounding box center [210, 468] width 11 height 11
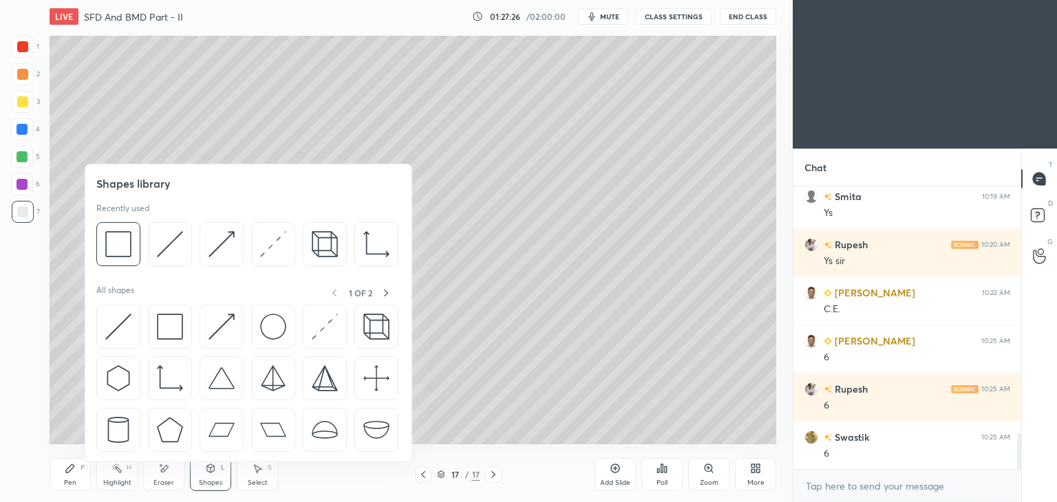
click at [63, 476] on div "Pen P" at bounding box center [70, 474] width 41 height 33
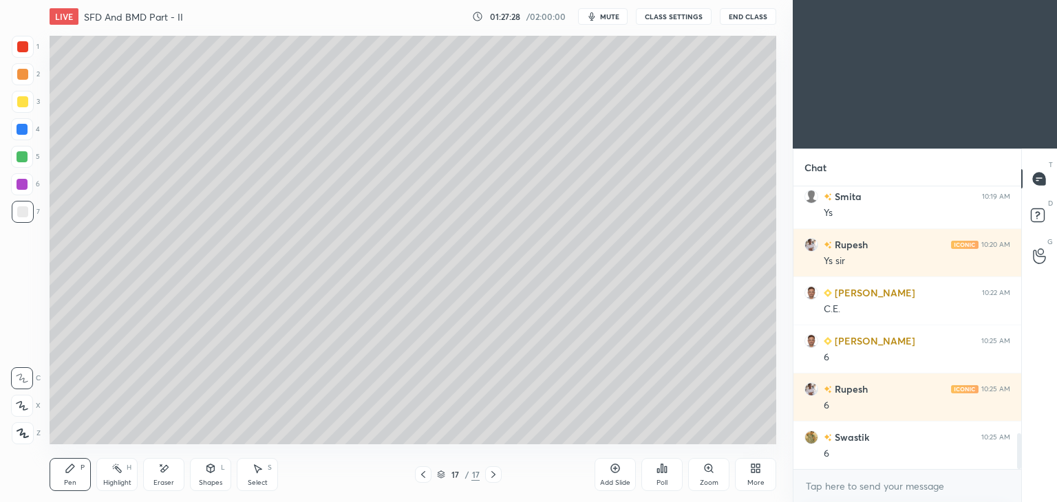
click at [209, 471] on icon at bounding box center [211, 468] width 8 height 8
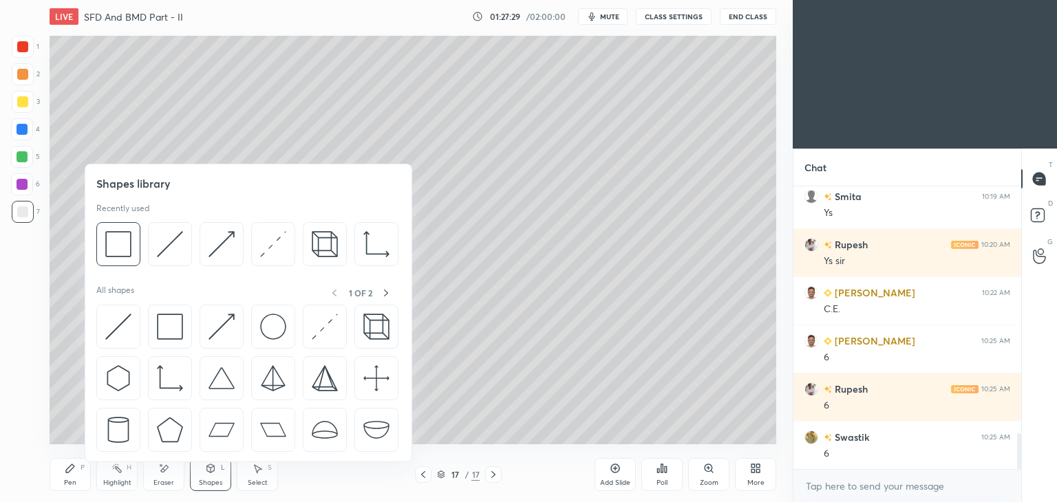
click at [272, 330] on img at bounding box center [273, 327] width 26 height 26
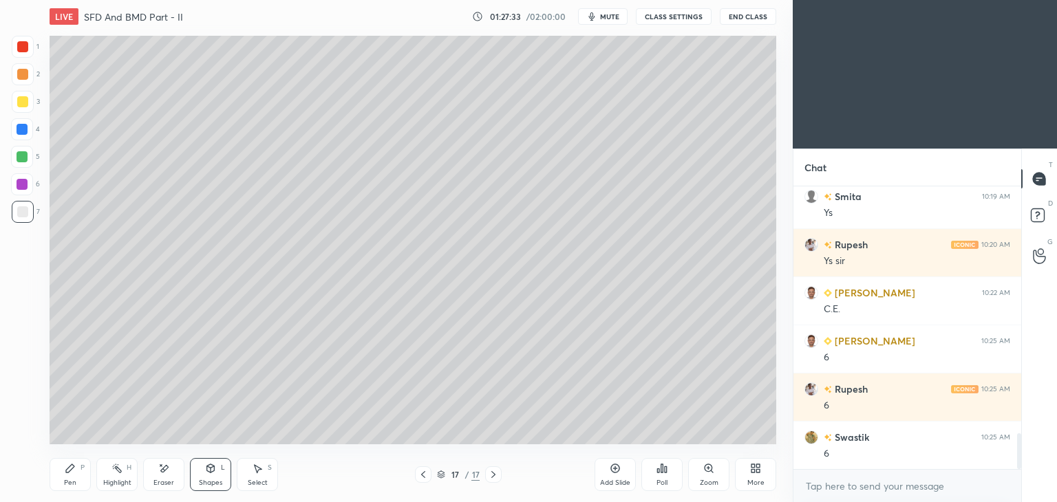
click at [84, 479] on div "Pen P" at bounding box center [70, 474] width 41 height 33
click at [222, 471] on div "L" at bounding box center [223, 467] width 4 height 7
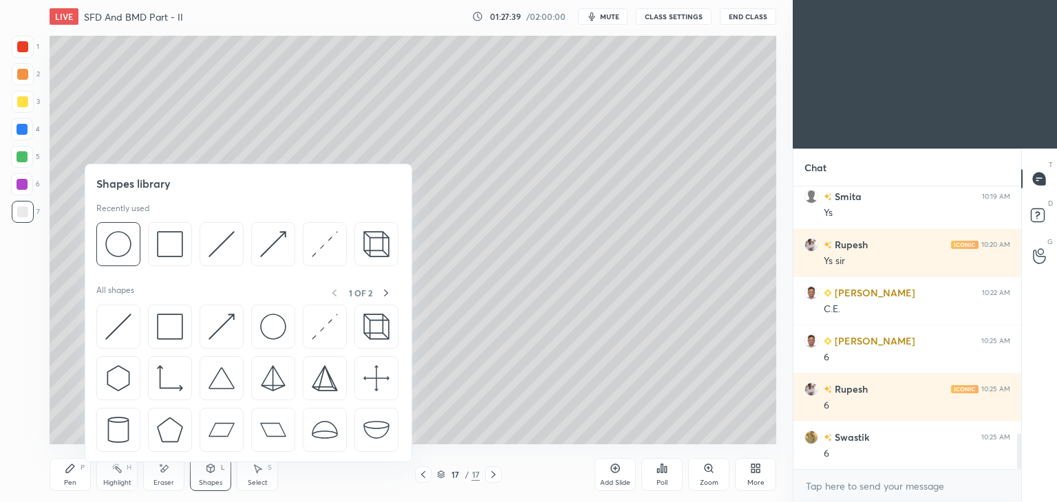
click at [275, 239] on img at bounding box center [273, 244] width 26 height 26
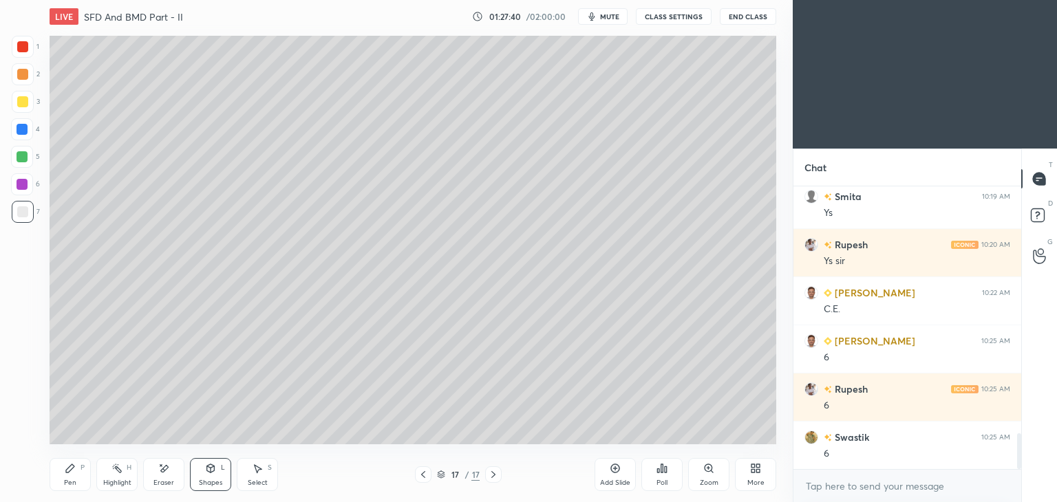
click at [22, 127] on div at bounding box center [22, 129] width 11 height 11
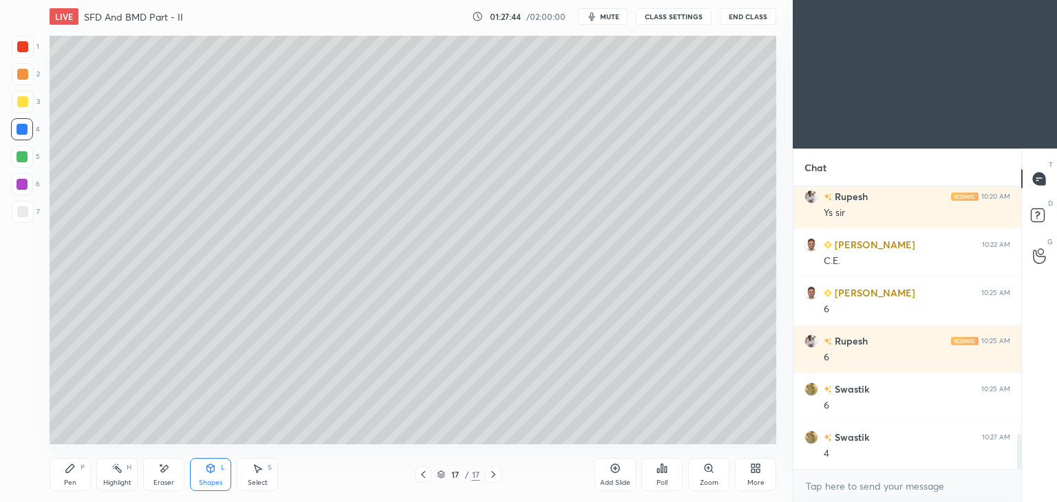
click at [70, 470] on icon at bounding box center [70, 468] width 8 height 8
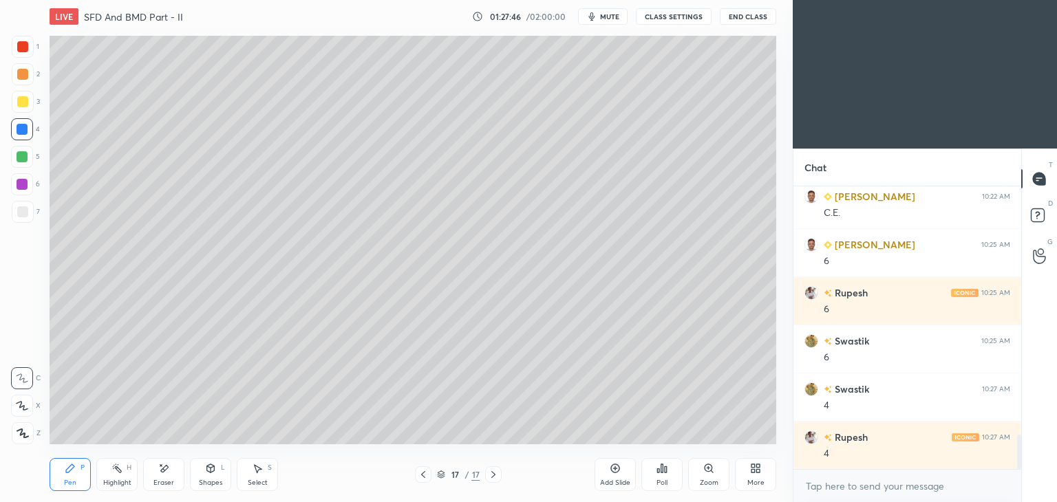
click at [215, 467] on icon at bounding box center [210, 468] width 11 height 11
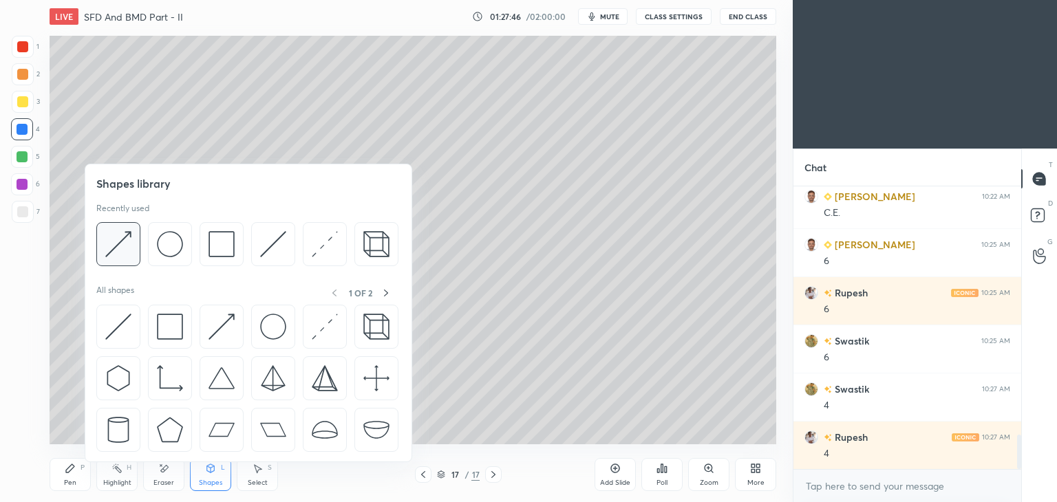
click at [126, 243] on img at bounding box center [118, 244] width 26 height 26
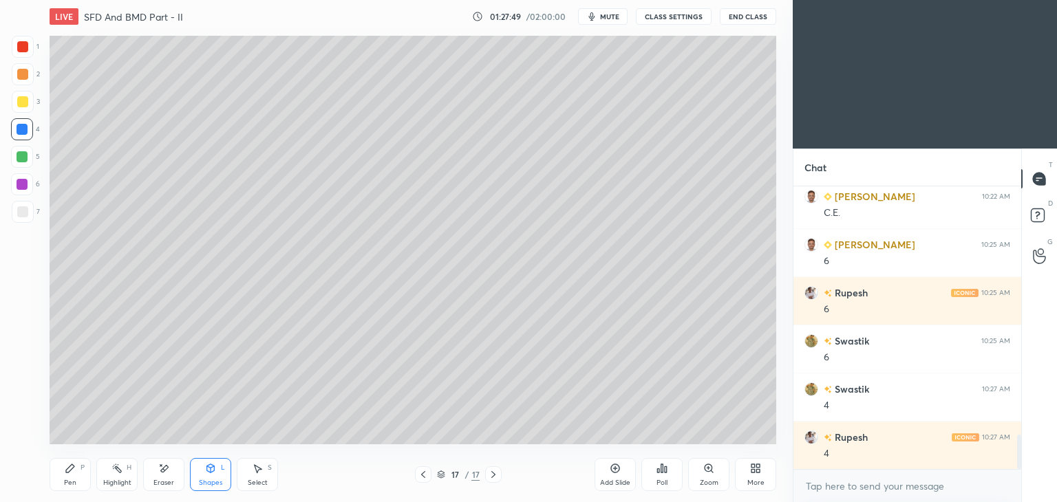
click at [65, 474] on icon at bounding box center [70, 468] width 11 height 11
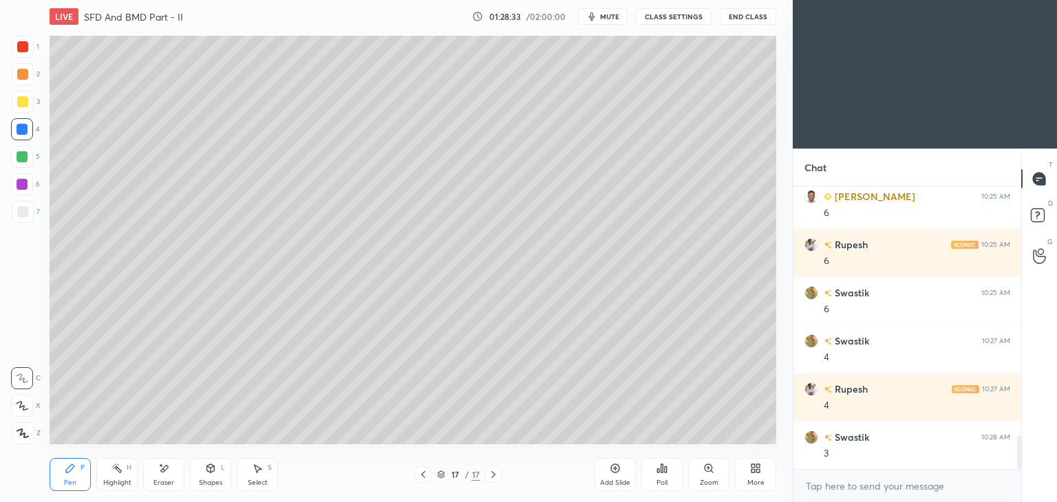
click at [420, 478] on icon at bounding box center [423, 474] width 11 height 11
click at [429, 469] on div at bounding box center [423, 475] width 17 height 17
click at [424, 476] on icon at bounding box center [423, 474] width 11 height 11
click at [418, 476] on icon at bounding box center [423, 474] width 11 height 11
click at [415, 476] on div at bounding box center [423, 475] width 17 height 17
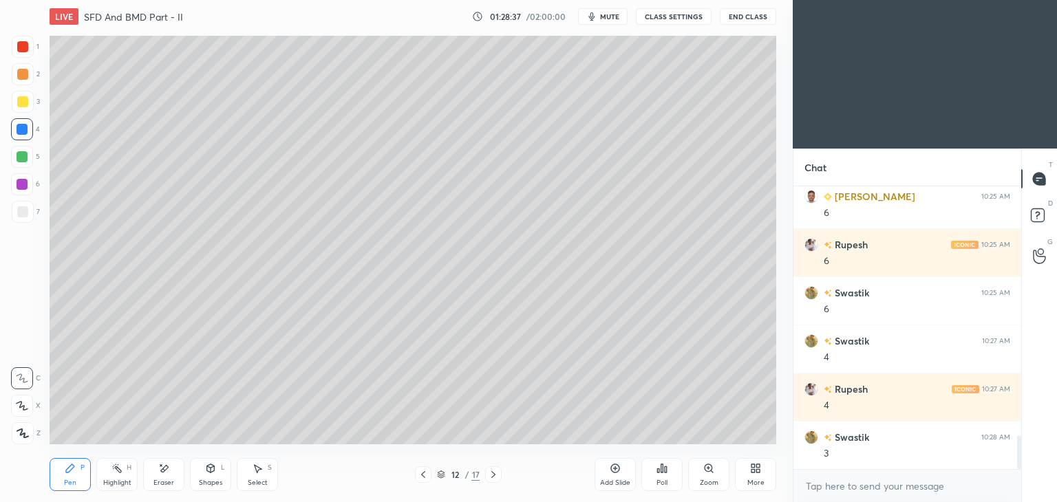
click at [418, 476] on icon at bounding box center [423, 474] width 11 height 11
click at [420, 477] on icon at bounding box center [423, 474] width 11 height 11
click at [495, 476] on icon at bounding box center [493, 474] width 11 height 11
click at [494, 475] on icon at bounding box center [493, 474] width 11 height 11
click at [495, 473] on icon at bounding box center [493, 474] width 11 height 11
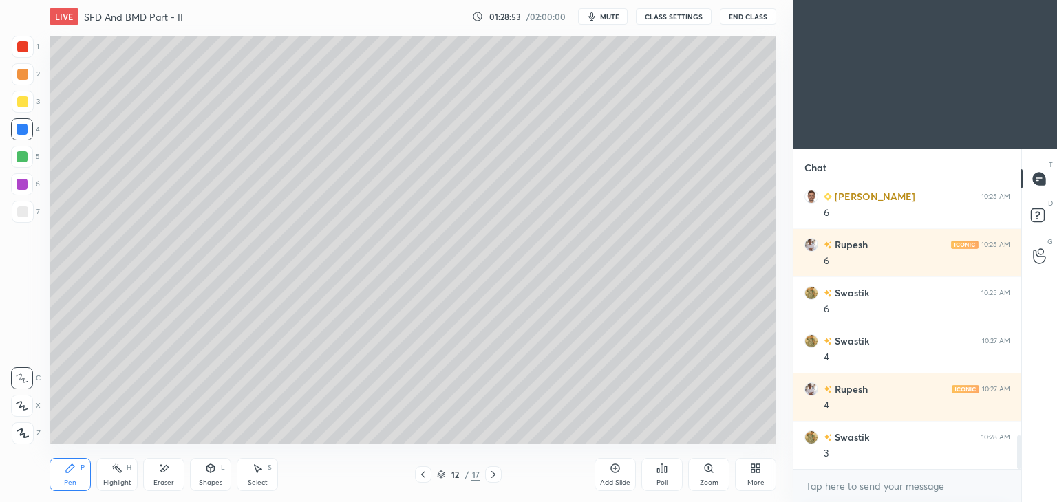
click at [496, 475] on icon at bounding box center [493, 474] width 11 height 11
click at [491, 473] on icon at bounding box center [493, 474] width 11 height 11
click at [493, 475] on icon at bounding box center [493, 474] width 11 height 11
click at [488, 478] on icon at bounding box center [493, 474] width 11 height 11
click at [495, 478] on icon at bounding box center [493, 474] width 11 height 11
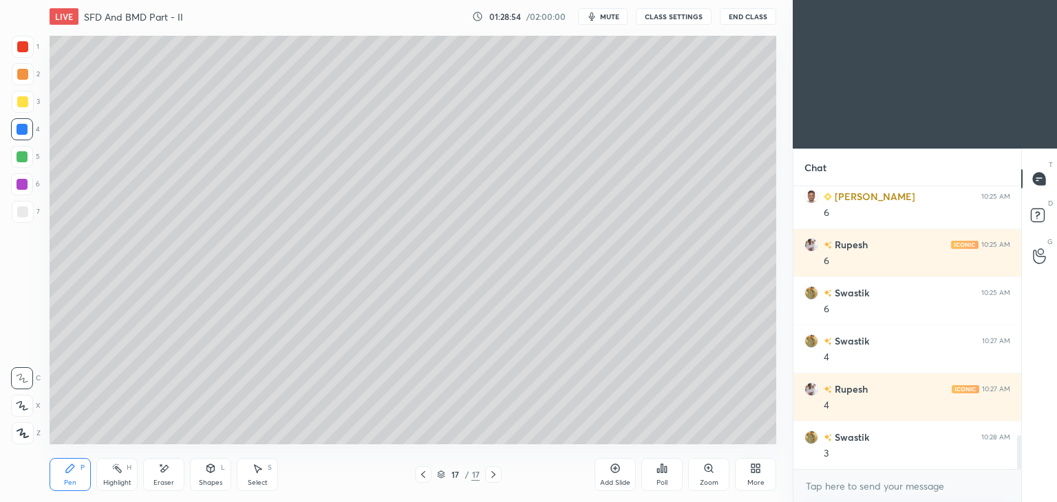
click at [489, 476] on icon at bounding box center [493, 474] width 11 height 11
click at [493, 477] on icon at bounding box center [493, 474] width 11 height 11
click at [594, 480] on div "17 / 17" at bounding box center [458, 475] width 273 height 17
click at [618, 480] on div "Add Slide" at bounding box center [615, 483] width 30 height 7
click at [22, 208] on div at bounding box center [22, 211] width 11 height 11
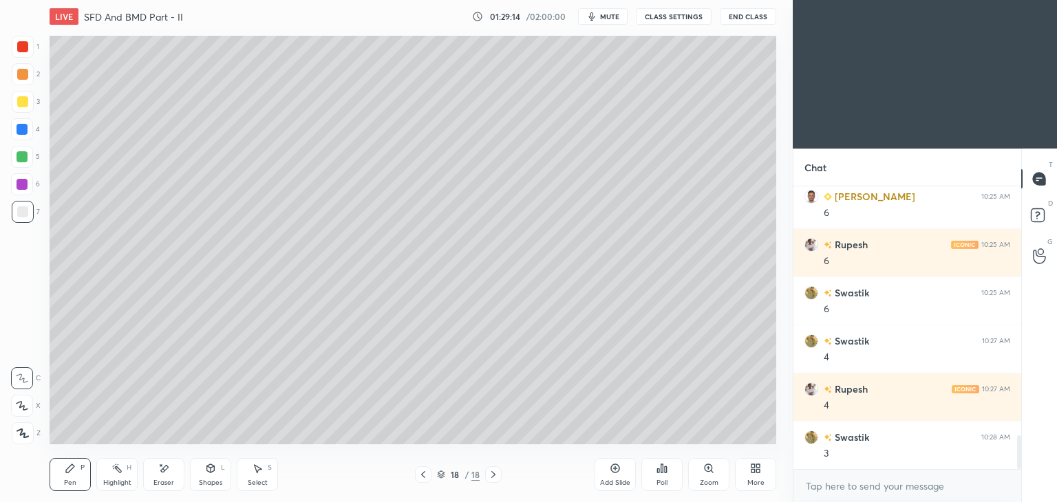
click at [259, 474] on icon at bounding box center [257, 468] width 11 height 11
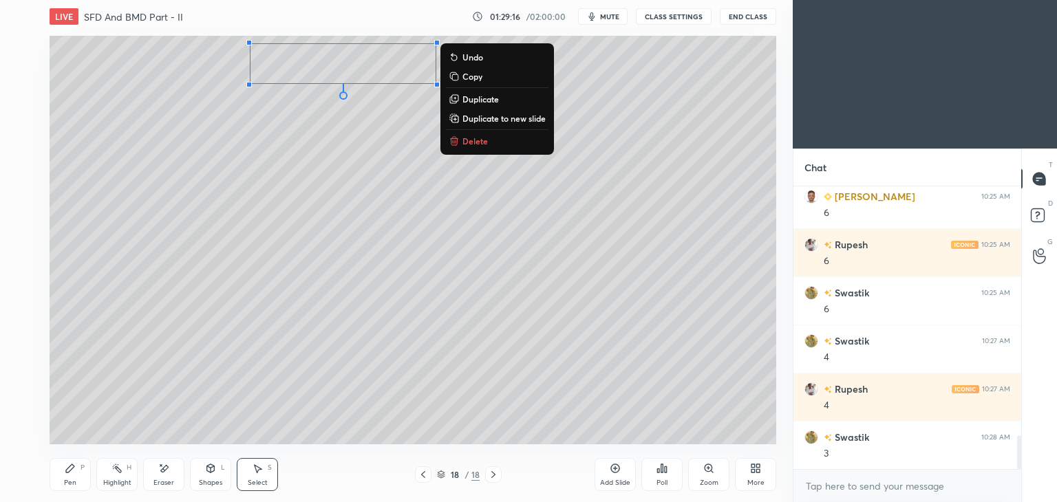
click at [61, 483] on div "Pen P" at bounding box center [70, 474] width 41 height 33
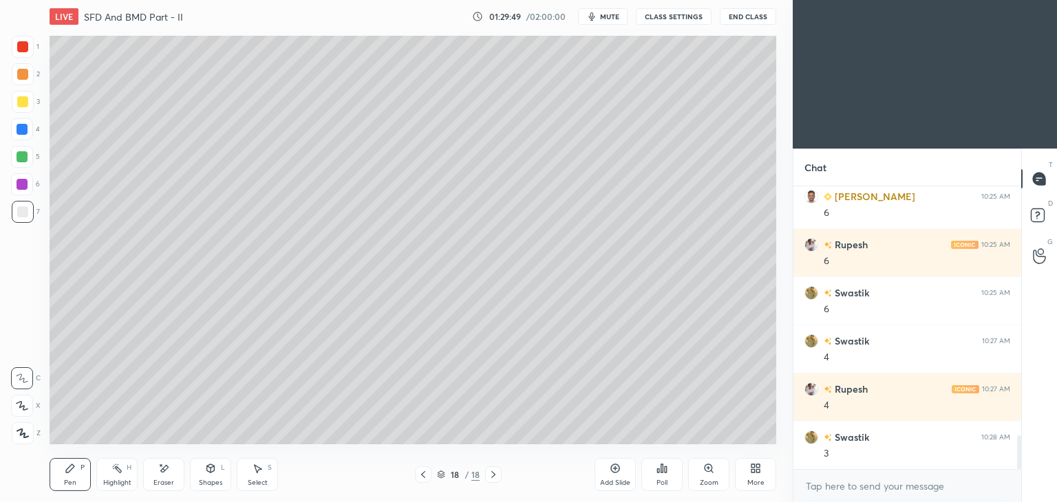
click at [215, 471] on icon at bounding box center [210, 468] width 11 height 11
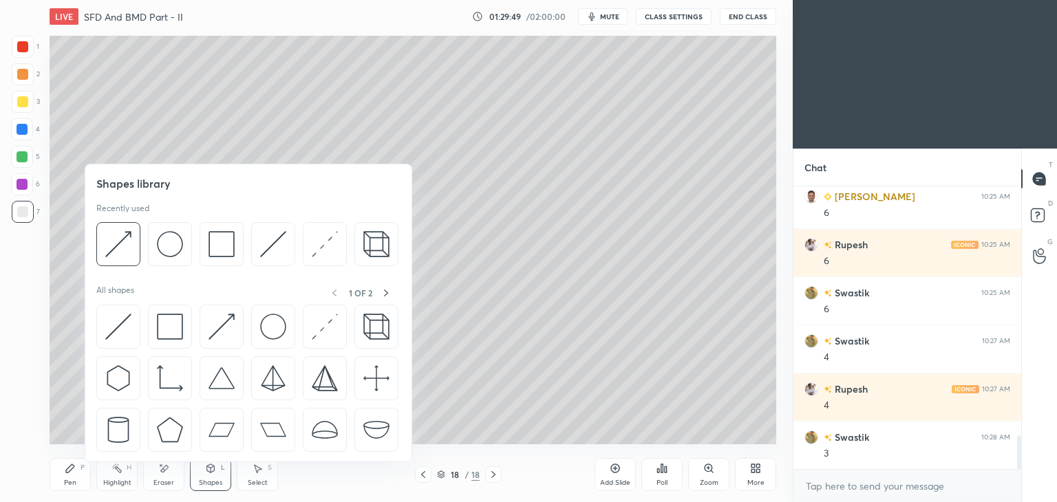
click at [222, 246] on img at bounding box center [222, 244] width 26 height 26
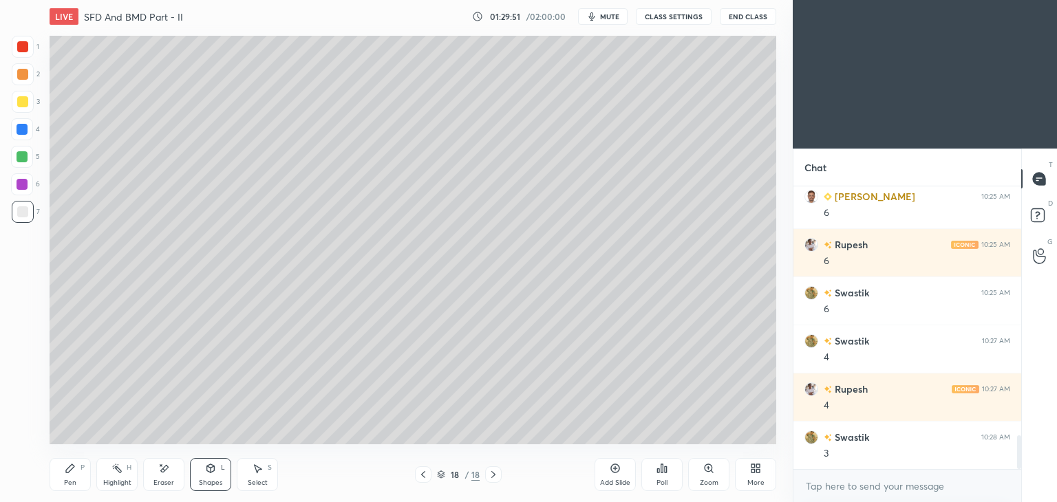
click at [27, 101] on div at bounding box center [22, 101] width 11 height 11
click at [215, 474] on div "Shapes L" at bounding box center [210, 474] width 41 height 33
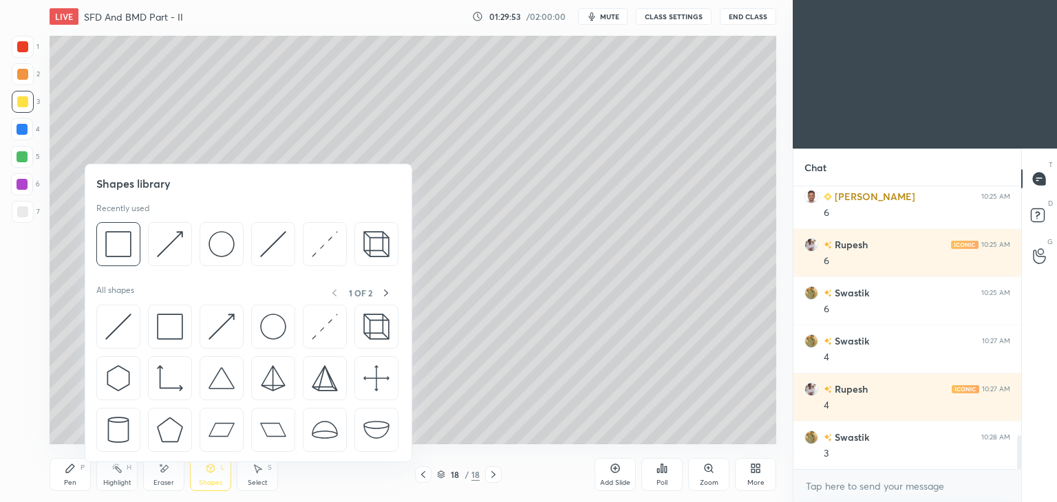
click at [179, 237] on img at bounding box center [170, 244] width 26 height 26
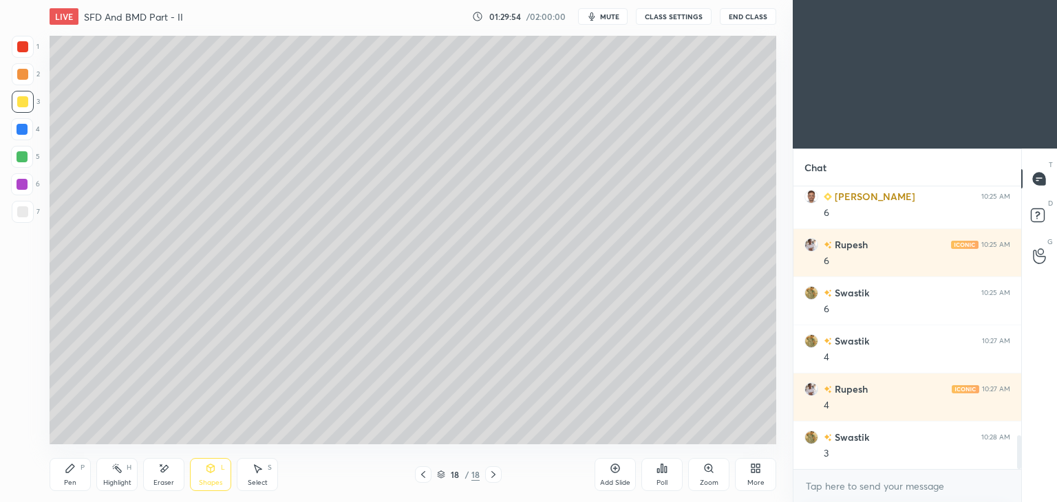
click at [17, 213] on div at bounding box center [22, 211] width 11 height 11
click at [30, 100] on div at bounding box center [23, 102] width 22 height 22
click at [65, 476] on div "Pen P" at bounding box center [70, 474] width 41 height 33
click at [201, 473] on div "Shapes L" at bounding box center [210, 474] width 41 height 33
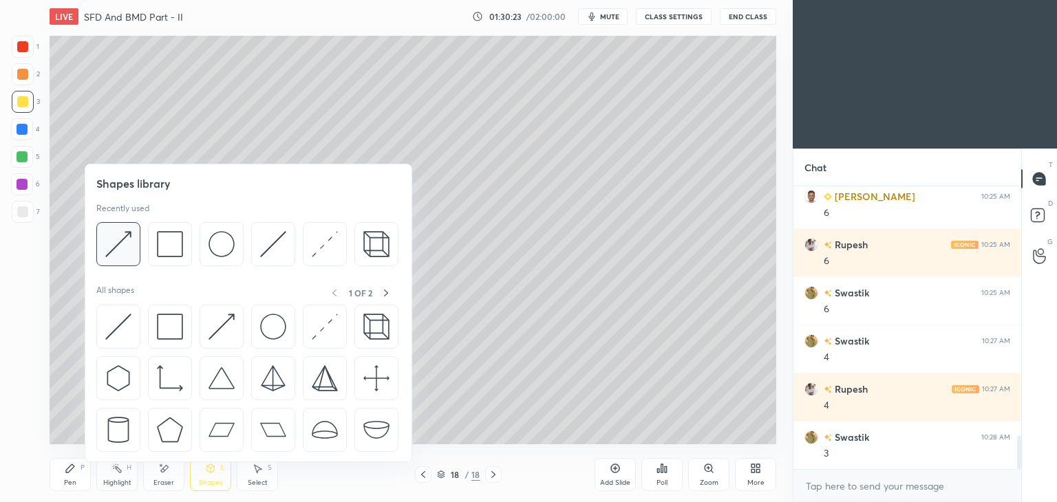
click at [126, 246] on img at bounding box center [118, 244] width 26 height 26
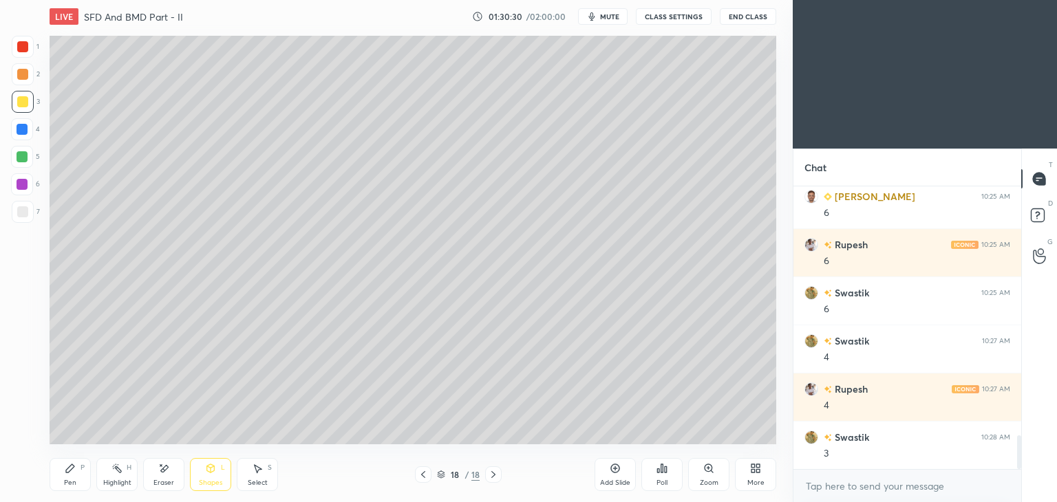
click at [74, 471] on icon at bounding box center [70, 468] width 11 height 11
click at [169, 476] on div "Eraser" at bounding box center [163, 474] width 41 height 33
click at [253, 478] on div "Select S" at bounding box center [257, 474] width 41 height 33
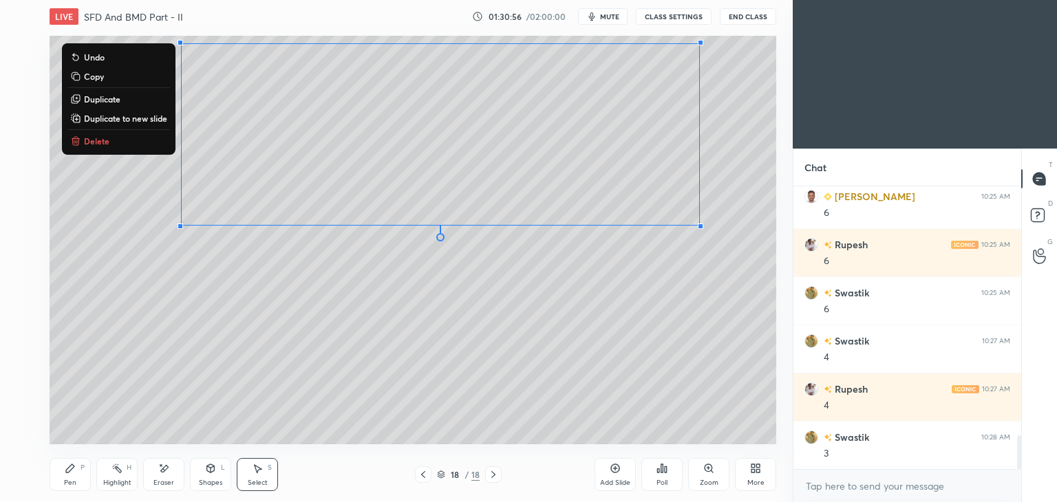
click at [244, 478] on div "Select S" at bounding box center [257, 474] width 41 height 33
click at [209, 406] on div "0 ° Undo Copy Duplicate Duplicate to new slide Delete" at bounding box center [413, 240] width 727 height 409
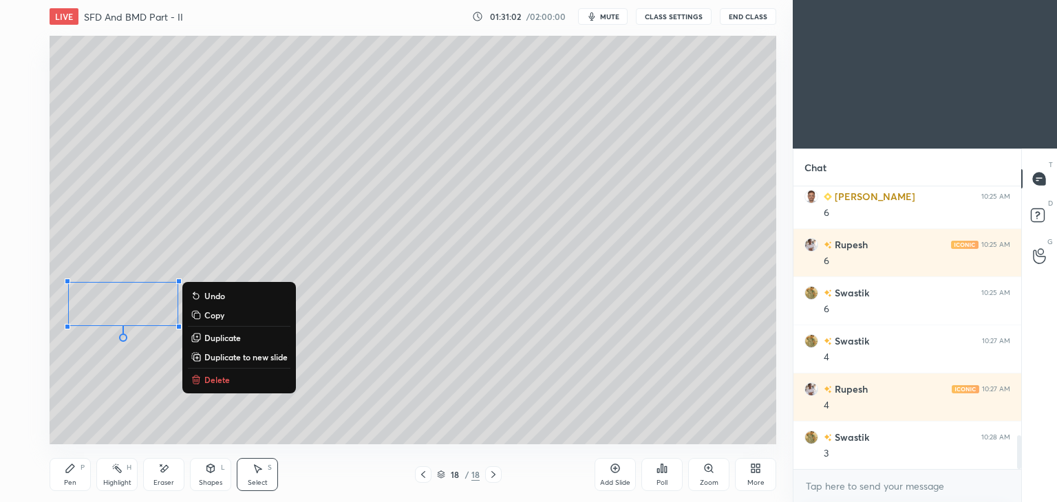
click at [213, 475] on div "Shapes L" at bounding box center [210, 474] width 41 height 33
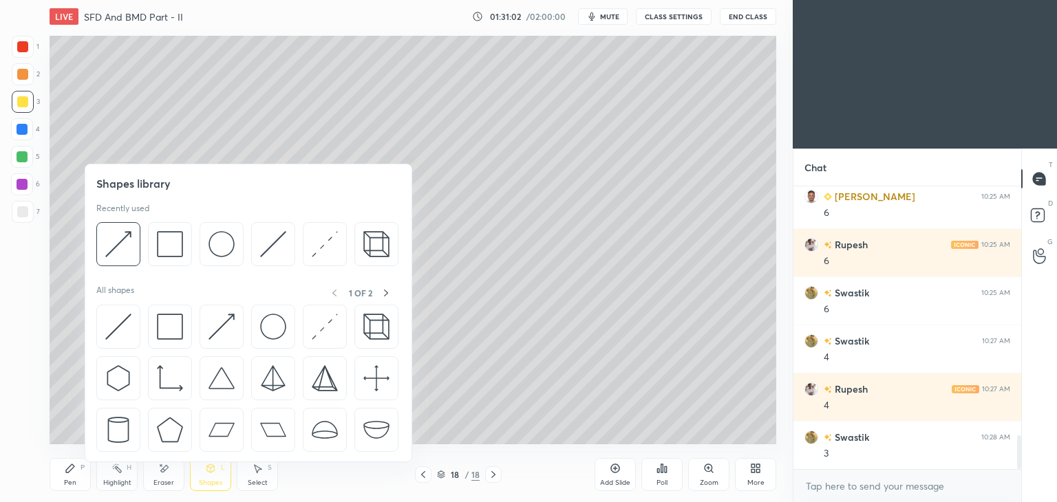
click at [128, 243] on img at bounding box center [118, 244] width 26 height 26
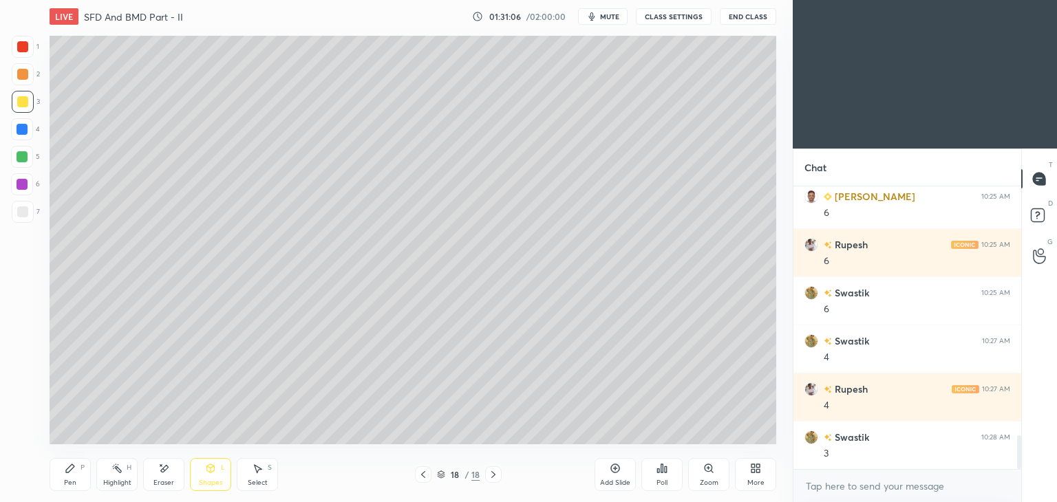
click at [79, 471] on div "Pen P" at bounding box center [70, 474] width 41 height 33
click at [209, 482] on div "Shapes" at bounding box center [210, 483] width 23 height 7
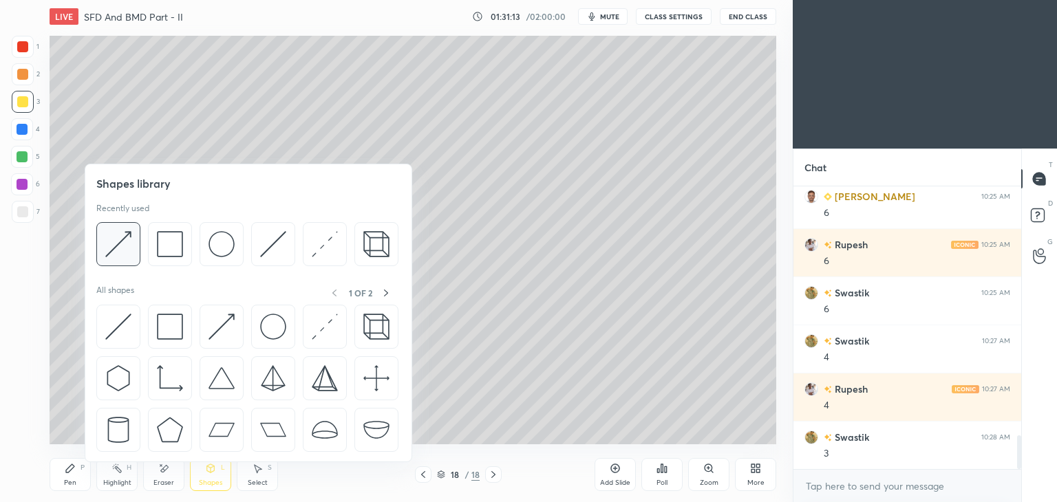
click at [123, 239] on img at bounding box center [118, 244] width 26 height 26
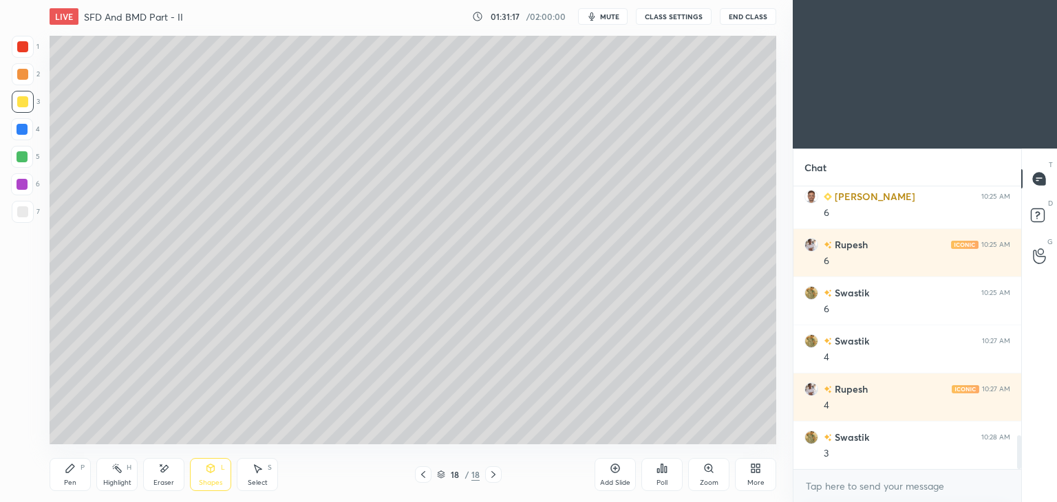
click at [72, 471] on icon at bounding box center [70, 468] width 11 height 11
click at [210, 476] on div "Shapes L" at bounding box center [210, 474] width 41 height 33
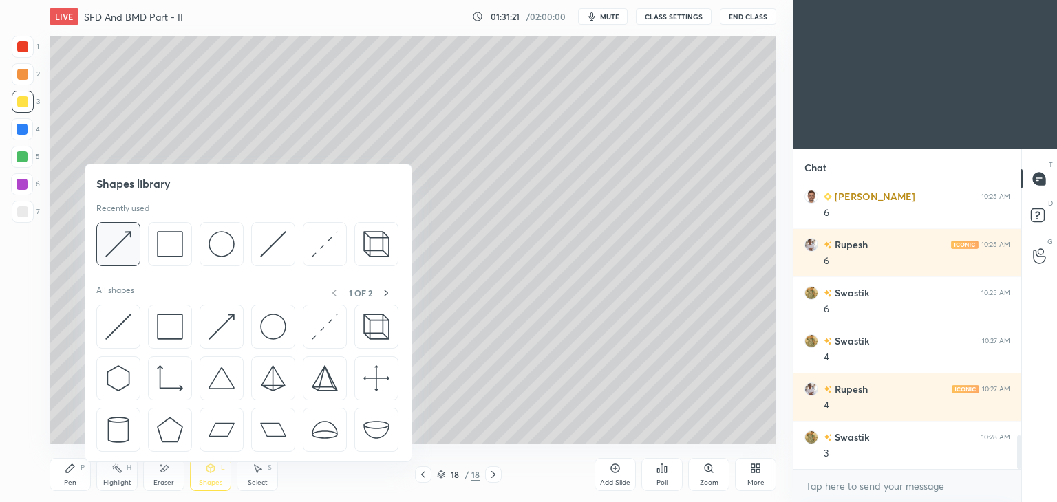
click at [125, 246] on img at bounding box center [118, 244] width 26 height 26
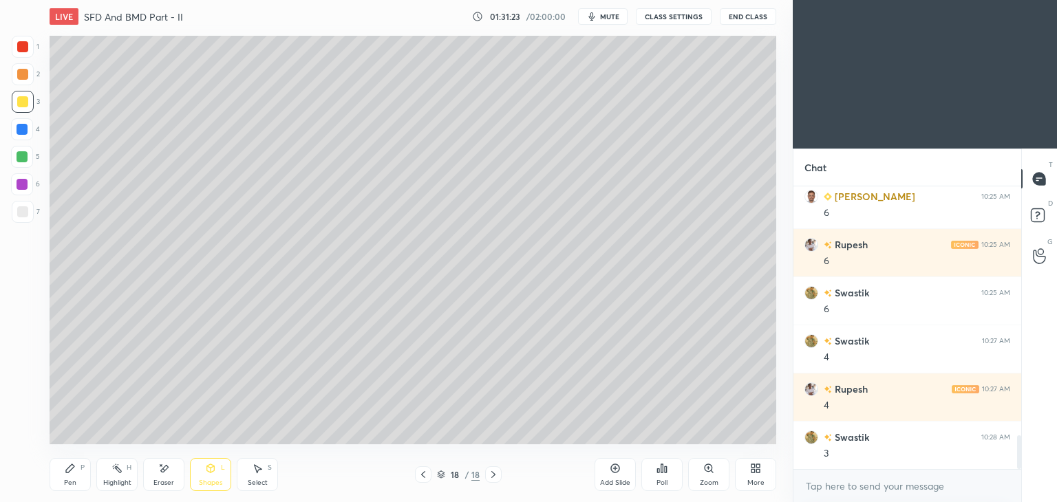
click at [67, 474] on icon at bounding box center [70, 468] width 11 height 11
click at [211, 474] on icon at bounding box center [210, 468] width 11 height 11
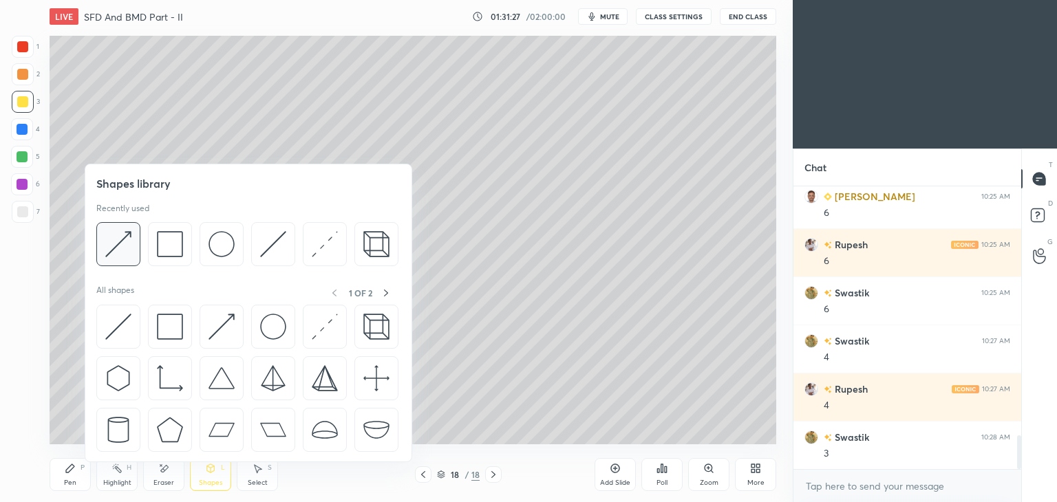
click at [125, 235] on img at bounding box center [118, 244] width 26 height 26
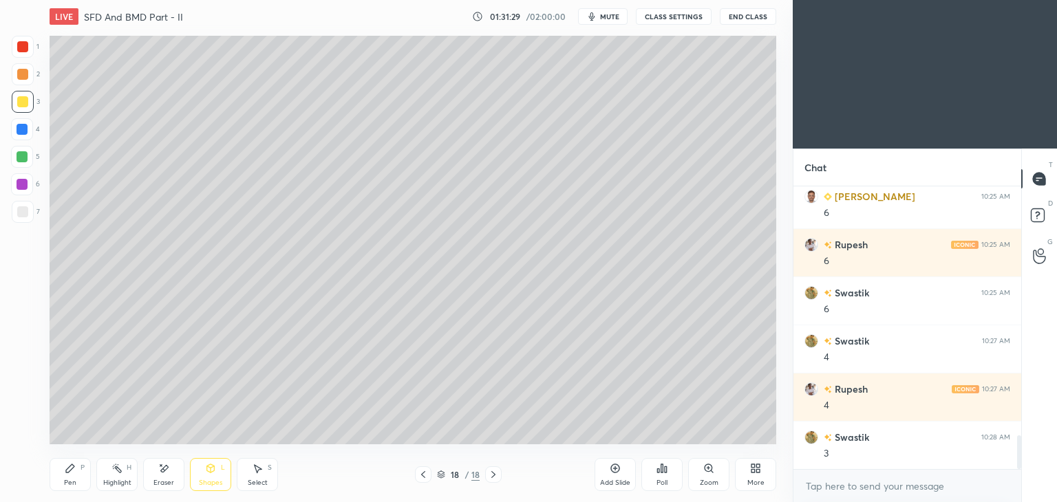
click at [70, 478] on div "Pen P" at bounding box center [70, 474] width 41 height 33
click at [621, 472] on div "Add Slide" at bounding box center [615, 474] width 41 height 33
click at [207, 471] on icon at bounding box center [211, 468] width 8 height 8
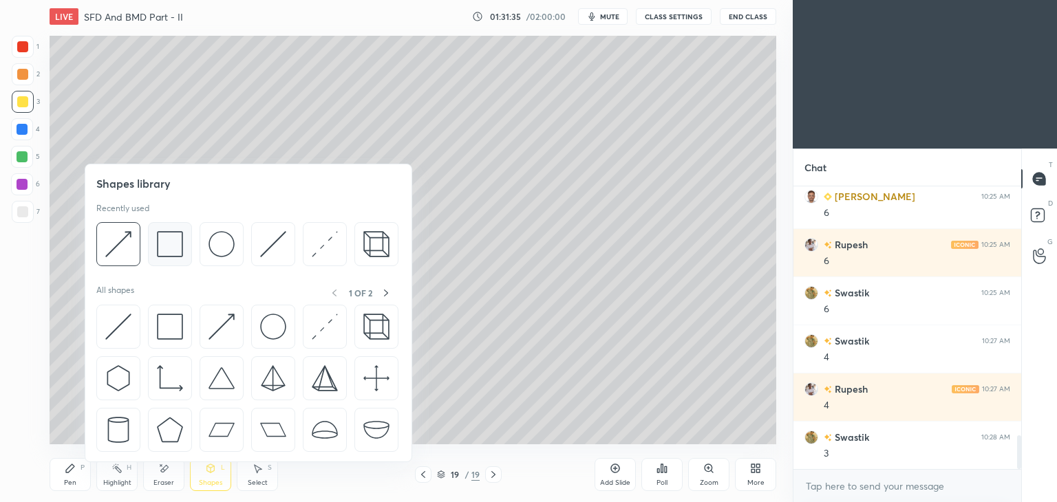
click at [167, 240] on img at bounding box center [170, 244] width 26 height 26
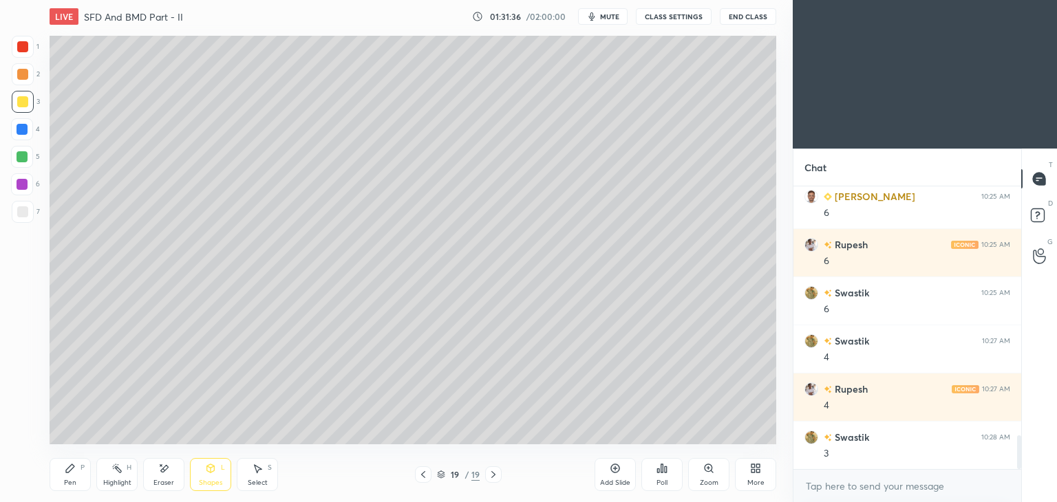
click at [23, 211] on div at bounding box center [22, 211] width 11 height 11
click at [55, 482] on div "Pen P" at bounding box center [70, 474] width 41 height 33
click at [209, 482] on div "Shapes" at bounding box center [210, 483] width 23 height 7
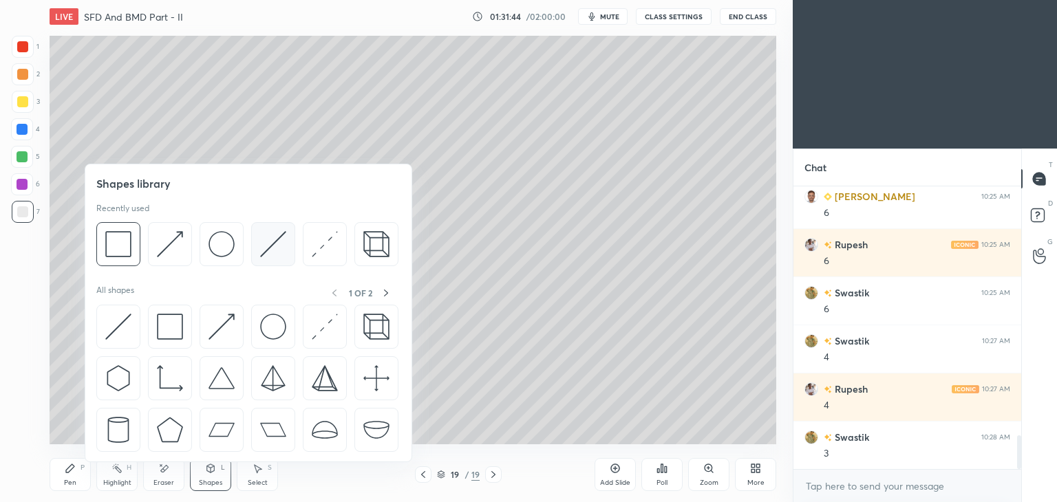
click at [264, 245] on img at bounding box center [273, 244] width 26 height 26
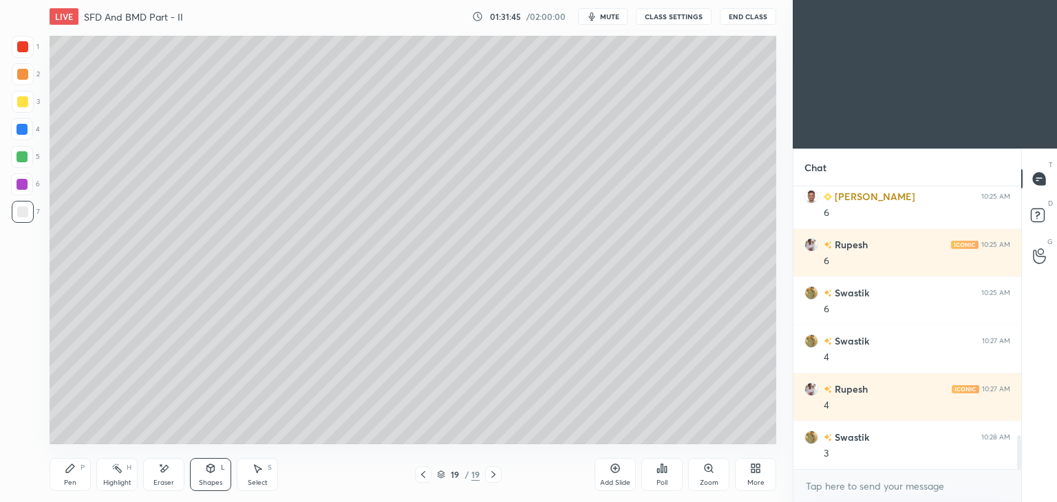
click at [212, 473] on icon at bounding box center [210, 468] width 11 height 11
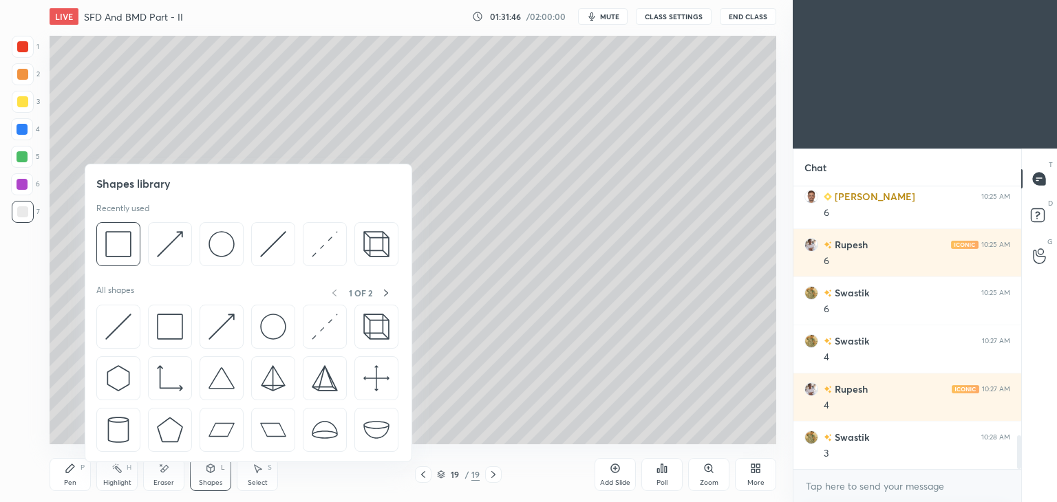
click at [174, 243] on img at bounding box center [170, 244] width 26 height 26
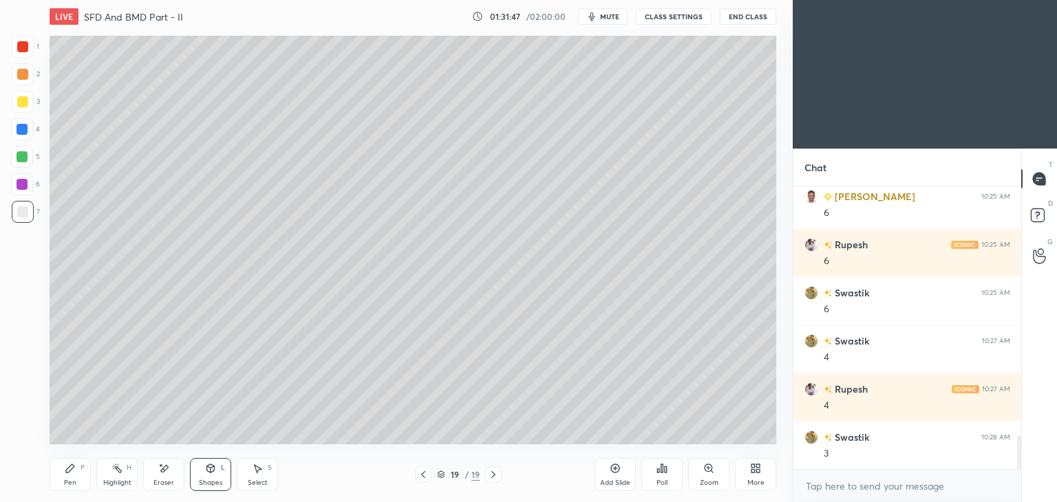
click at [20, 45] on div at bounding box center [22, 46] width 11 height 11
click at [59, 475] on div "Pen P" at bounding box center [70, 474] width 41 height 33
click at [211, 477] on div "Shapes L" at bounding box center [210, 474] width 41 height 33
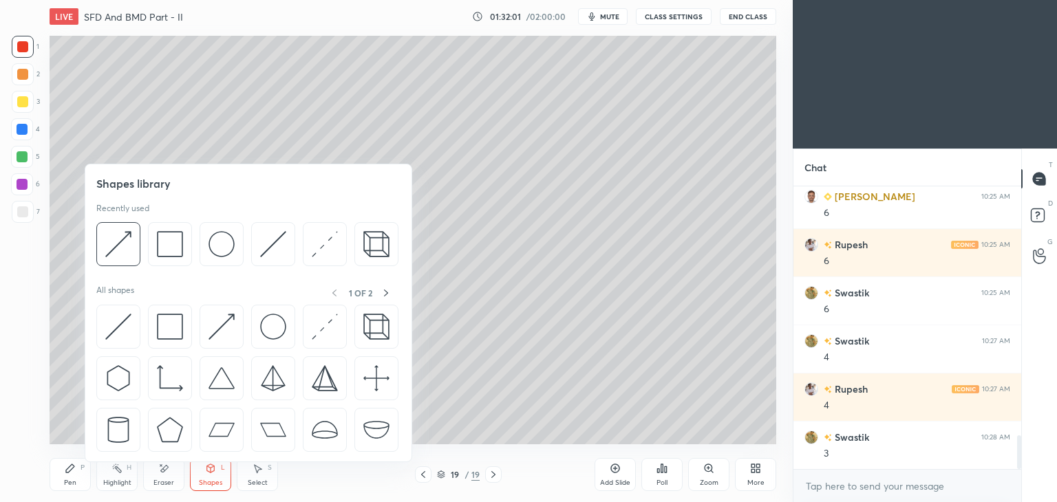
click at [169, 242] on img at bounding box center [170, 244] width 26 height 26
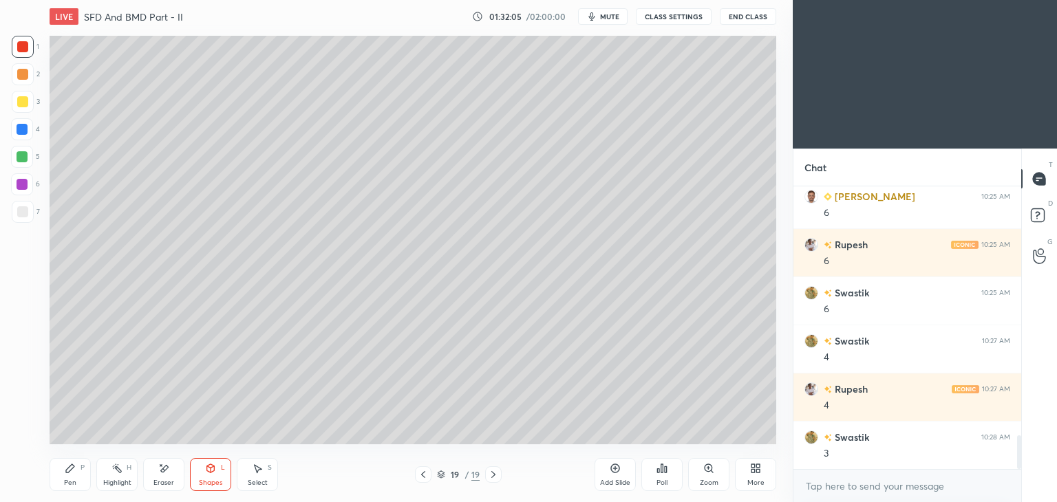
click at [217, 473] on div "Shapes L" at bounding box center [210, 474] width 41 height 33
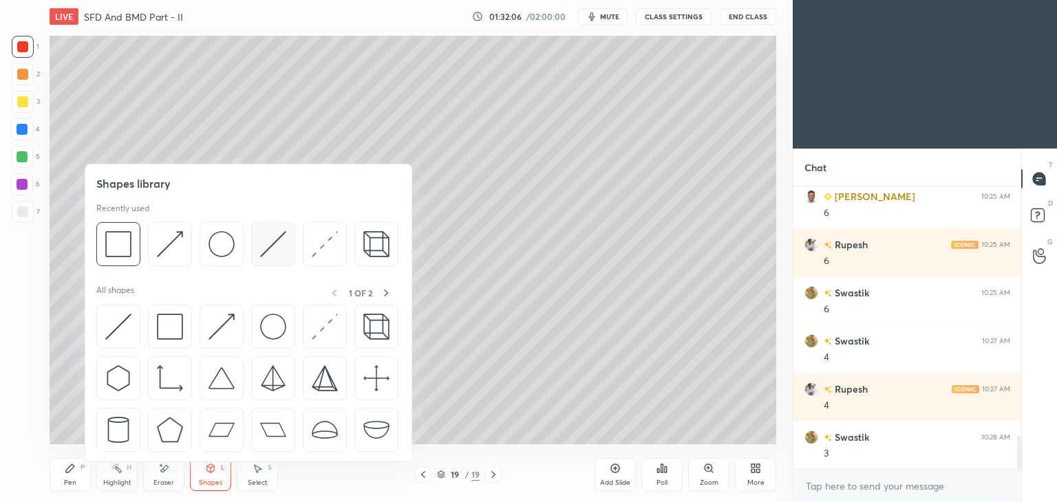
click at [273, 244] on img at bounding box center [273, 244] width 26 height 26
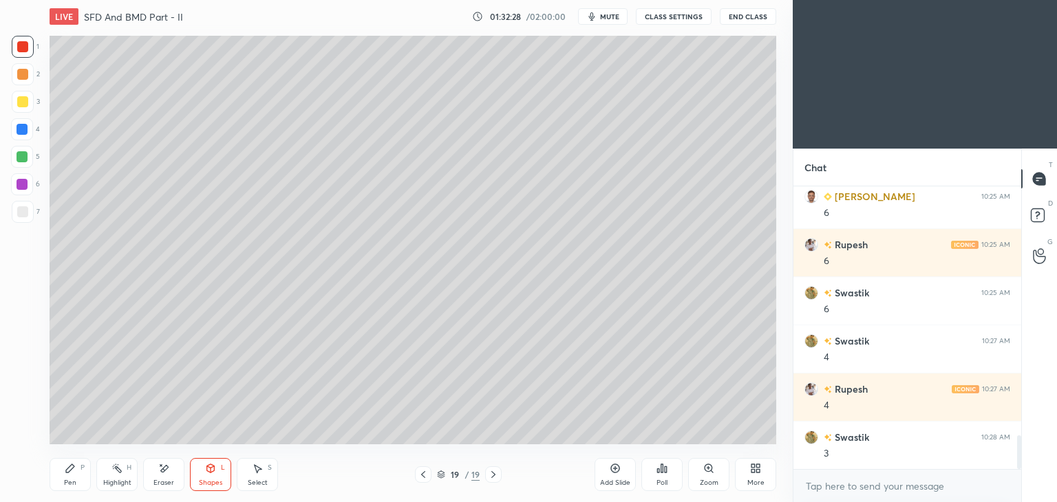
click at [74, 475] on div "Pen P" at bounding box center [70, 474] width 41 height 33
click at [31, 128] on div at bounding box center [22, 129] width 22 height 22
click at [26, 101] on div at bounding box center [22, 101] width 11 height 11
click at [28, 210] on div at bounding box center [22, 211] width 11 height 11
click at [27, 159] on div at bounding box center [22, 156] width 11 height 11
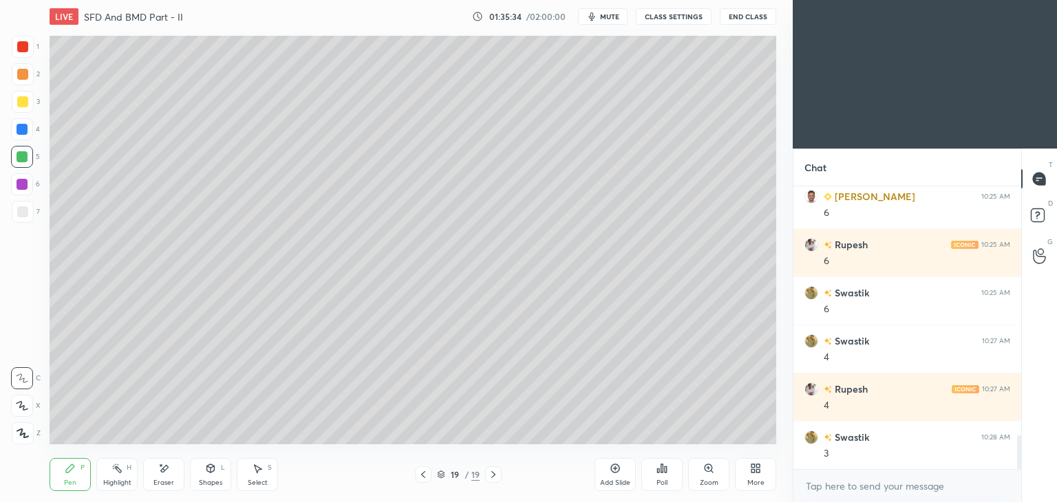
click at [210, 481] on div "Shapes" at bounding box center [210, 483] width 23 height 7
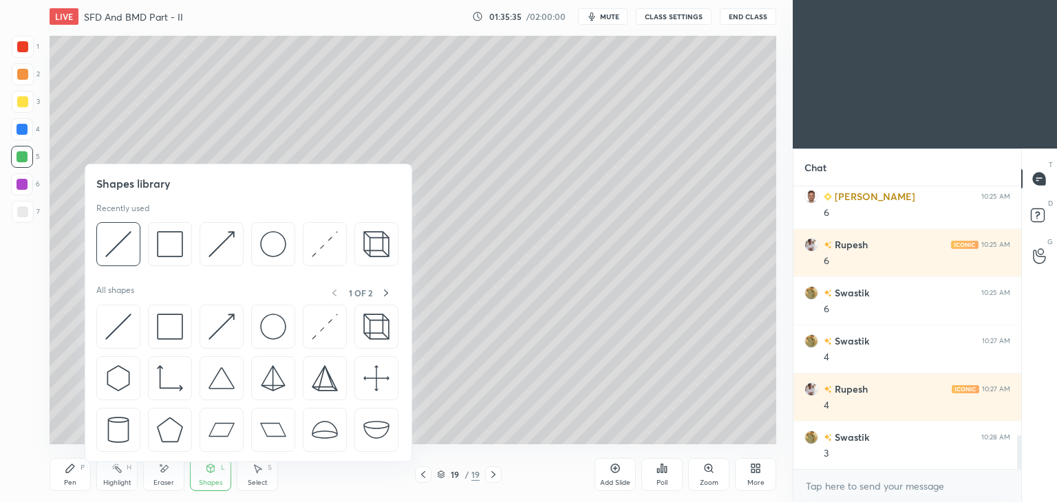
click at [138, 241] on div at bounding box center [118, 244] width 44 height 44
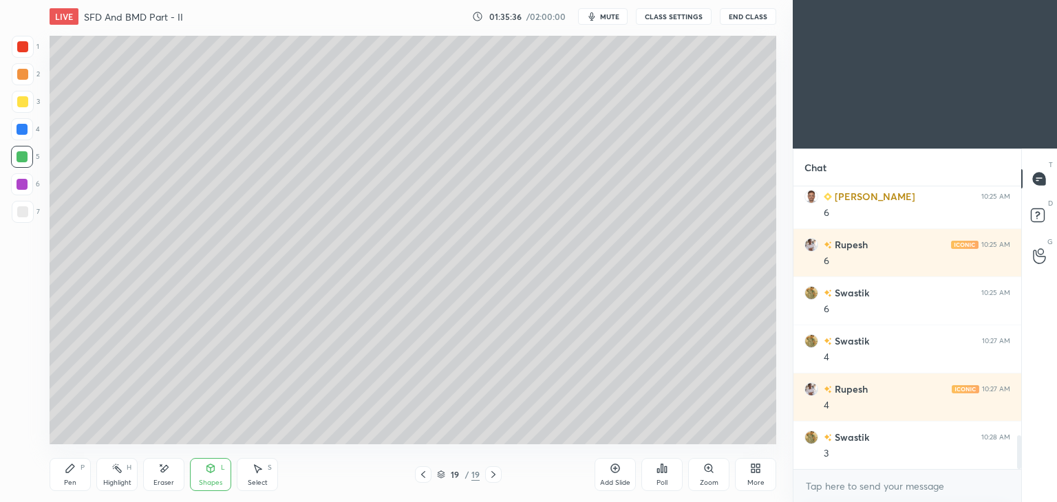
click at [22, 213] on div at bounding box center [22, 211] width 11 height 11
click at [59, 482] on div "Pen P" at bounding box center [70, 474] width 41 height 33
click at [616, 478] on div "Add Slide" at bounding box center [615, 474] width 41 height 33
click at [67, 468] on icon at bounding box center [70, 468] width 11 height 11
click at [17, 107] on div at bounding box center [23, 102] width 22 height 22
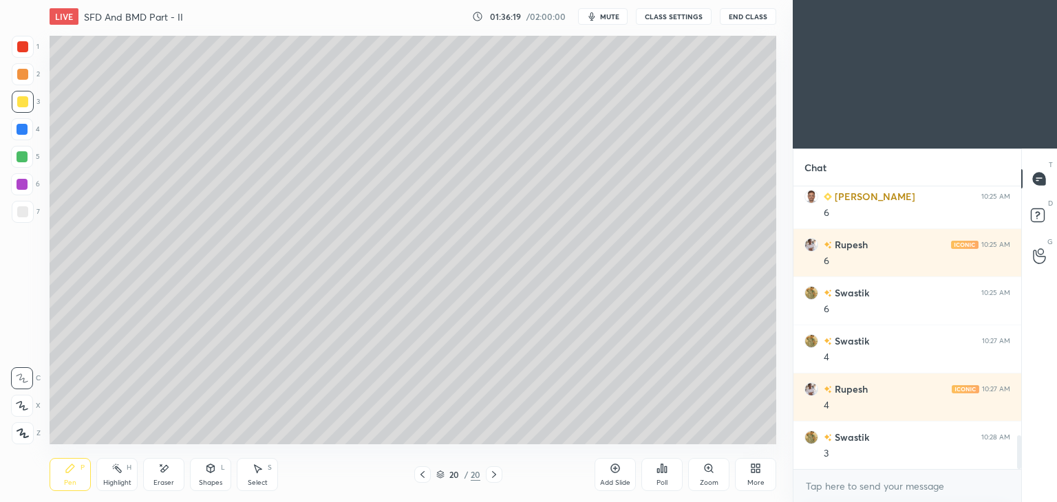
click at [220, 473] on div "Shapes L" at bounding box center [210, 474] width 41 height 33
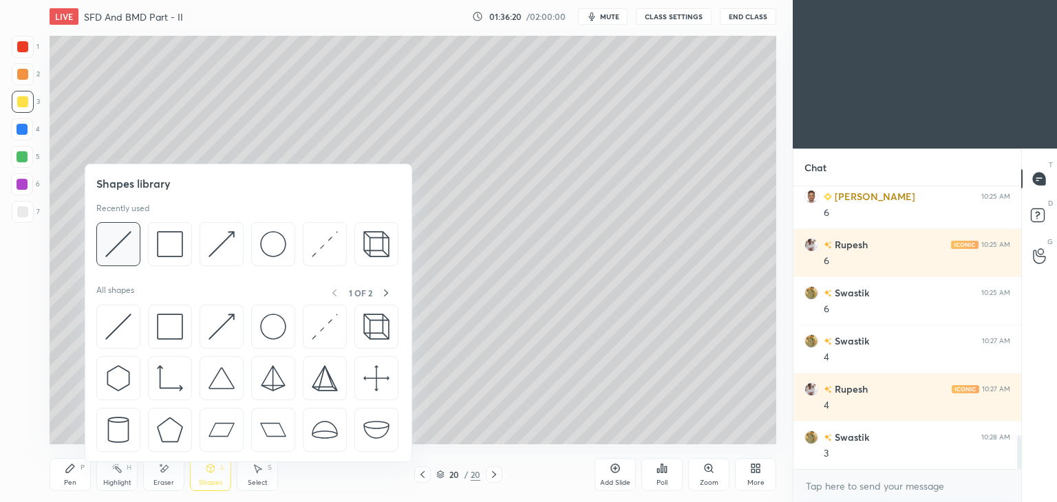
click at [126, 239] on img at bounding box center [118, 244] width 26 height 26
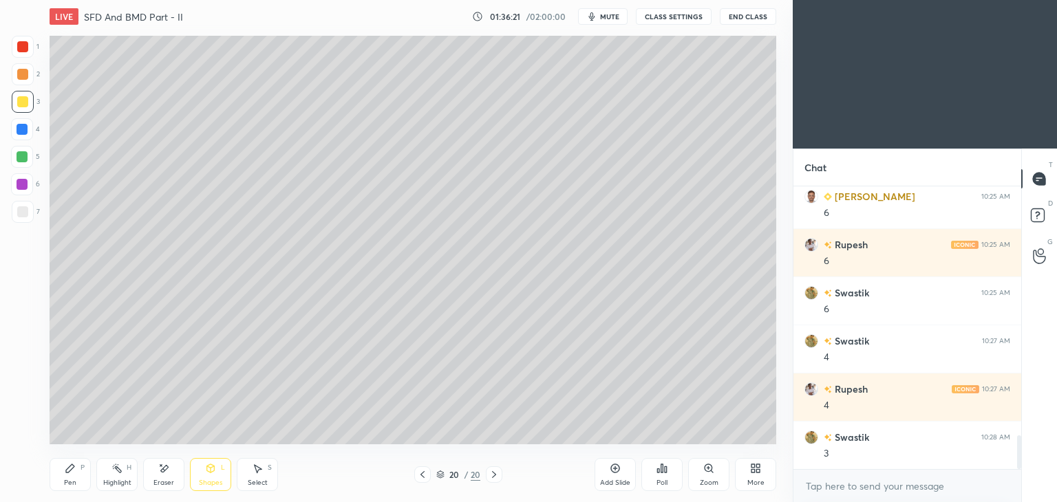
click at [22, 211] on div at bounding box center [22, 211] width 11 height 11
click at [425, 476] on icon at bounding box center [422, 474] width 11 height 11
click at [490, 475] on icon at bounding box center [494, 474] width 11 height 11
click at [66, 486] on div "Pen" at bounding box center [70, 483] width 12 height 7
click at [65, 472] on icon at bounding box center [70, 468] width 11 height 11
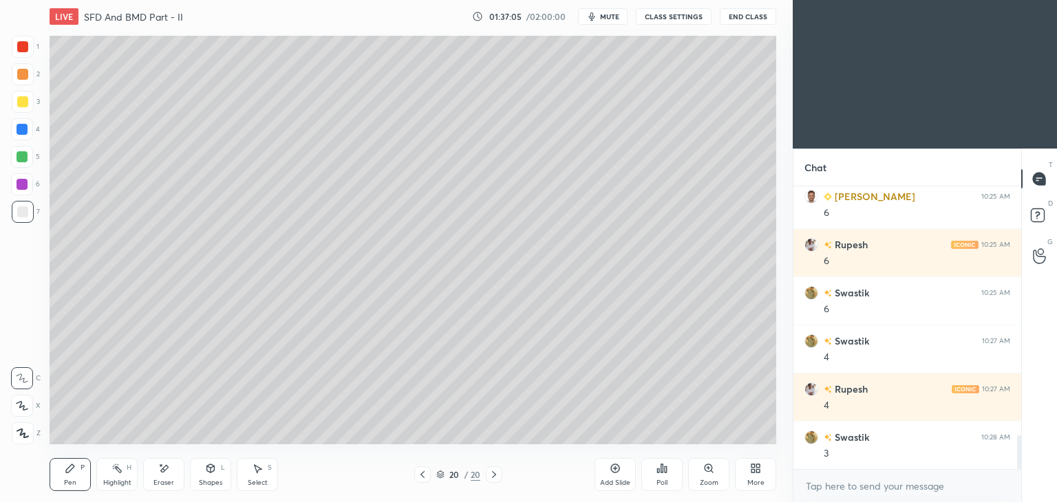
click at [74, 477] on div "Pen P" at bounding box center [70, 474] width 41 height 33
click at [164, 474] on icon at bounding box center [163, 469] width 11 height 12
click at [74, 476] on div "Pen P" at bounding box center [70, 474] width 41 height 33
click at [264, 467] on div "Select S" at bounding box center [257, 474] width 41 height 33
click at [611, 476] on div "Add Slide" at bounding box center [615, 474] width 41 height 33
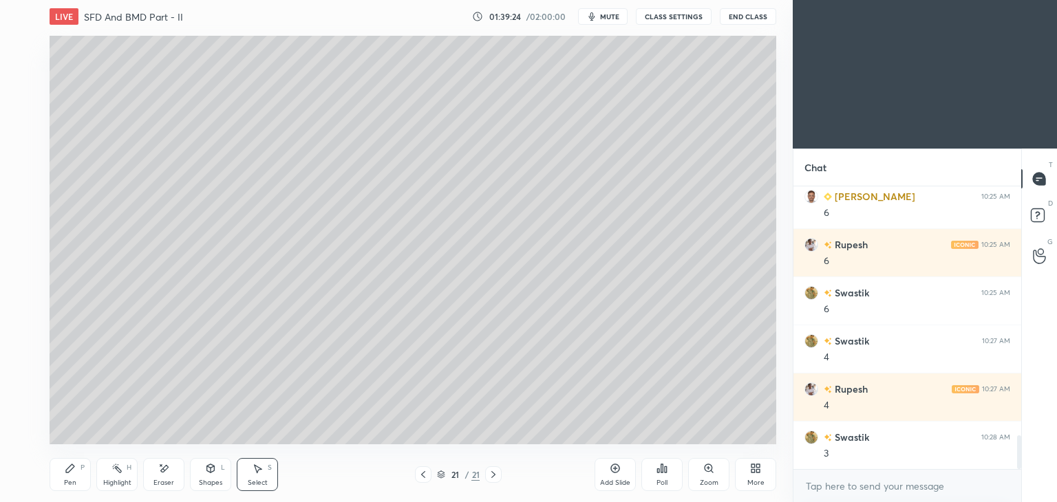
click at [68, 471] on icon at bounding box center [70, 468] width 8 height 8
click at [205, 476] on div "Shapes L" at bounding box center [210, 474] width 41 height 33
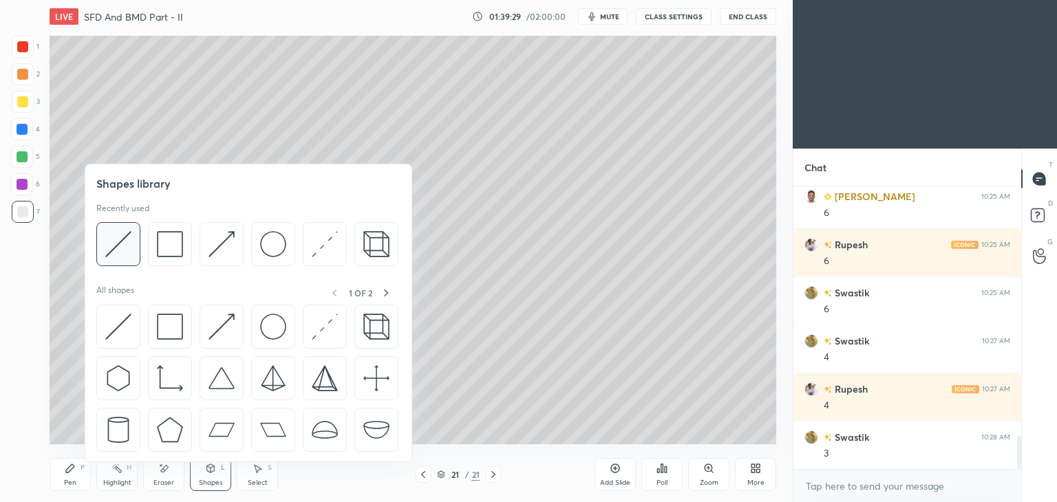
click at [119, 242] on img at bounding box center [118, 244] width 26 height 26
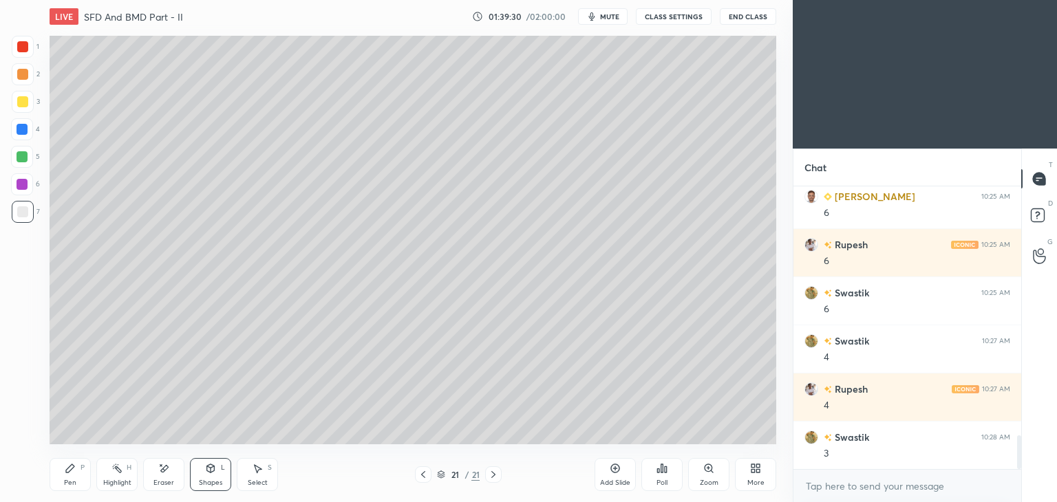
click at [209, 471] on icon at bounding box center [211, 468] width 8 height 8
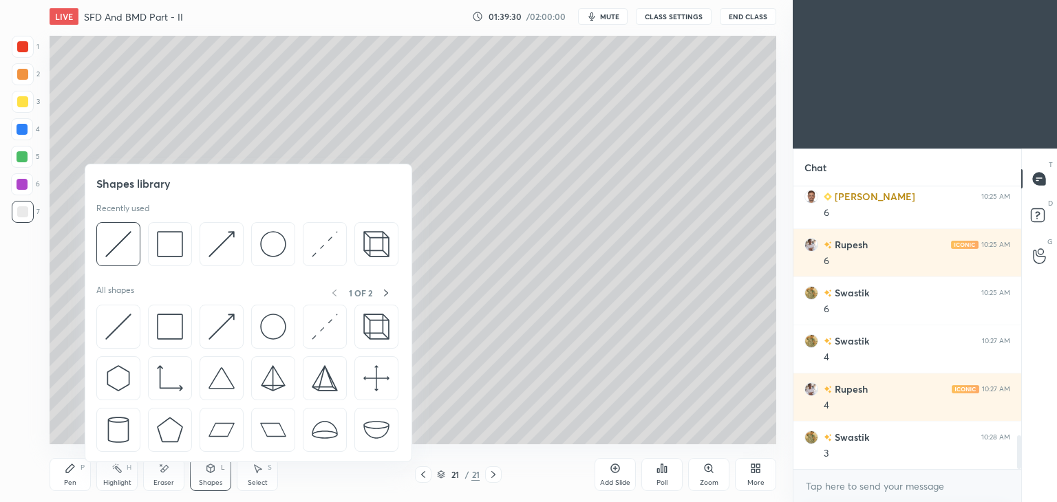
click at [162, 243] on img at bounding box center [170, 244] width 26 height 26
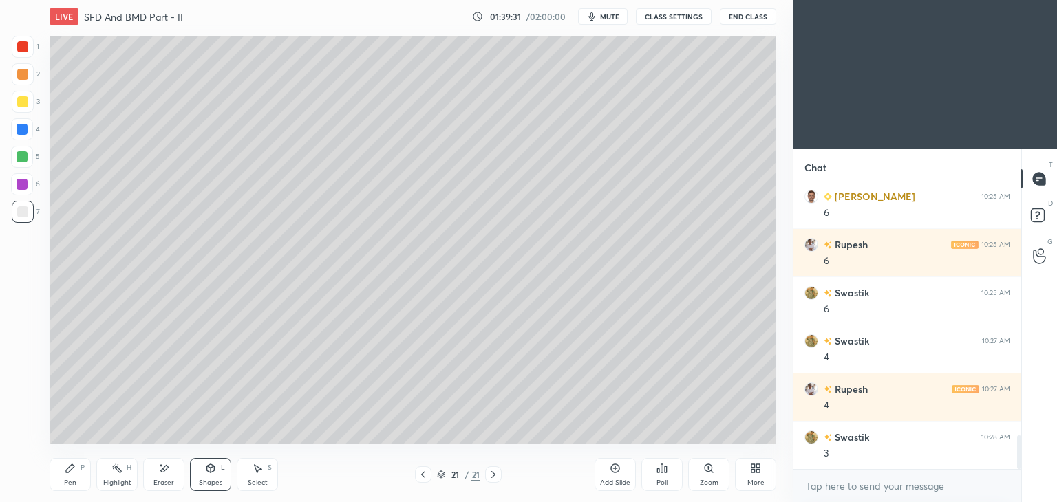
click at [14, 100] on div at bounding box center [23, 102] width 22 height 22
click at [54, 470] on div "Pen P" at bounding box center [70, 474] width 41 height 33
click at [24, 42] on div at bounding box center [22, 46] width 11 height 11
click at [213, 471] on icon at bounding box center [211, 468] width 8 height 8
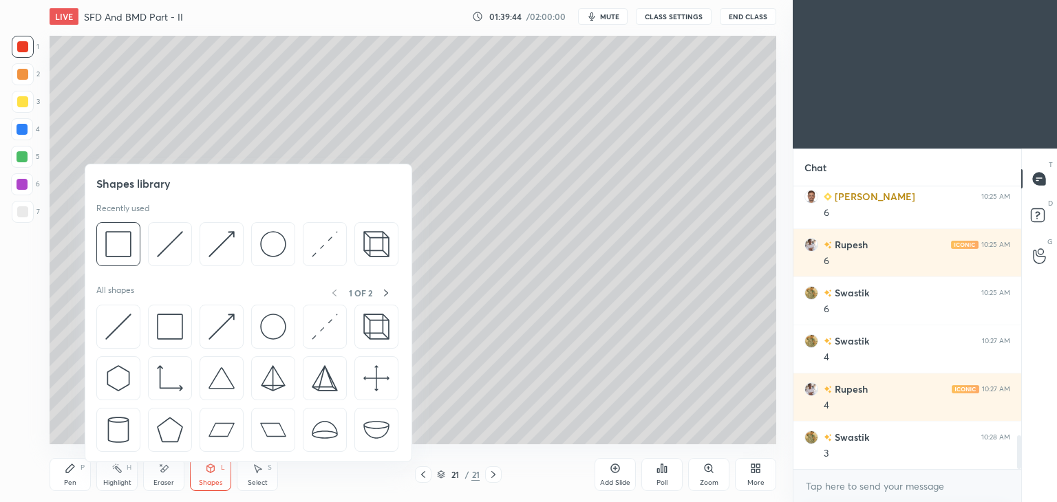
click at [107, 237] on img at bounding box center [118, 244] width 26 height 26
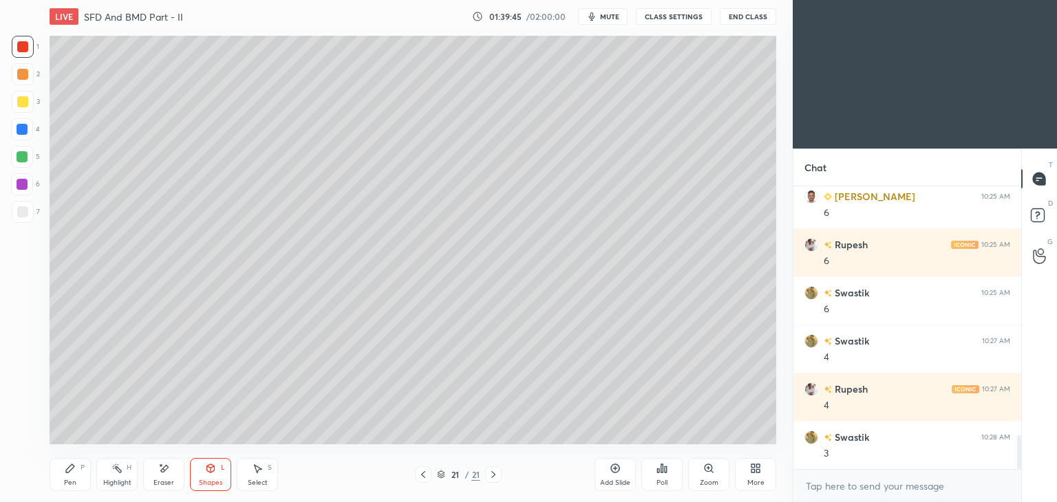
click at [25, 207] on div at bounding box center [22, 211] width 11 height 11
click at [256, 467] on icon at bounding box center [259, 469] width 8 height 8
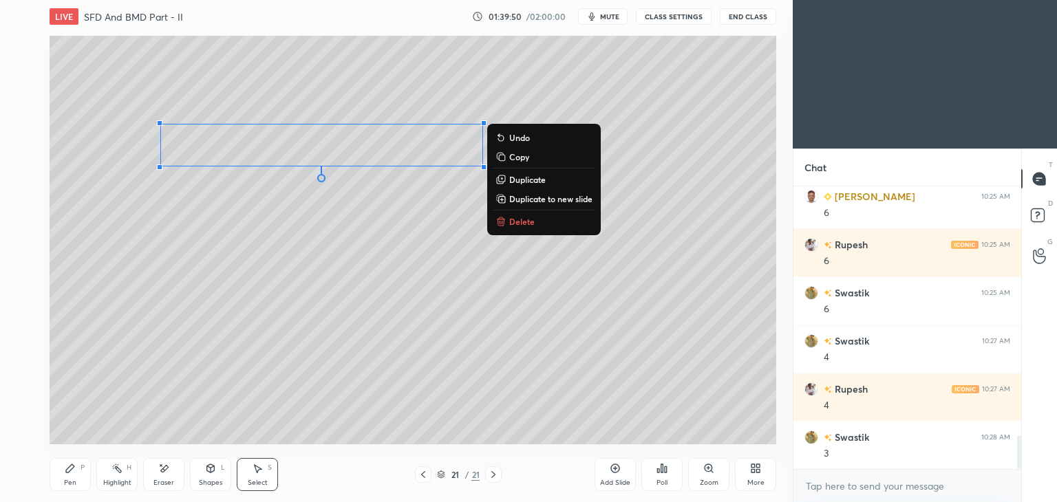
click at [530, 178] on p "Duplicate" at bounding box center [527, 179] width 36 height 11
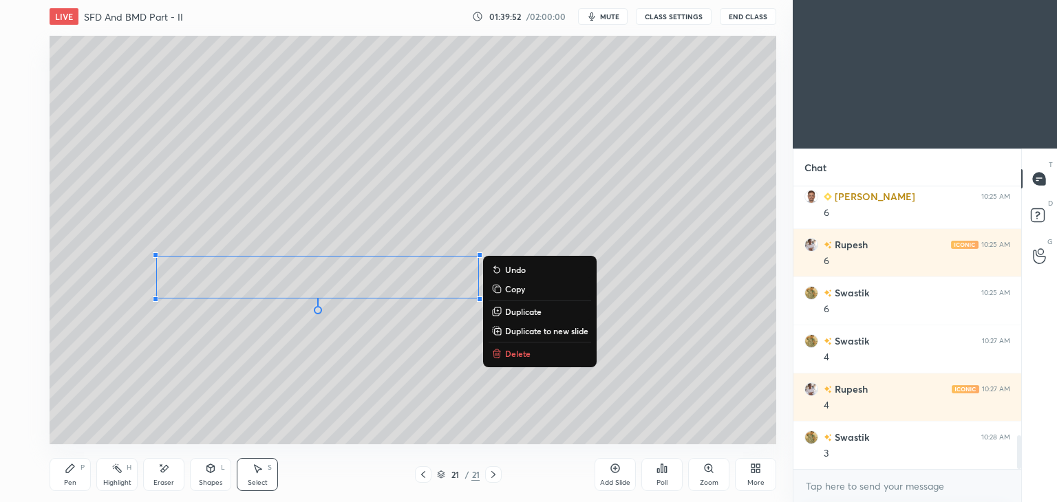
click at [74, 475] on div "Pen P" at bounding box center [70, 474] width 41 height 33
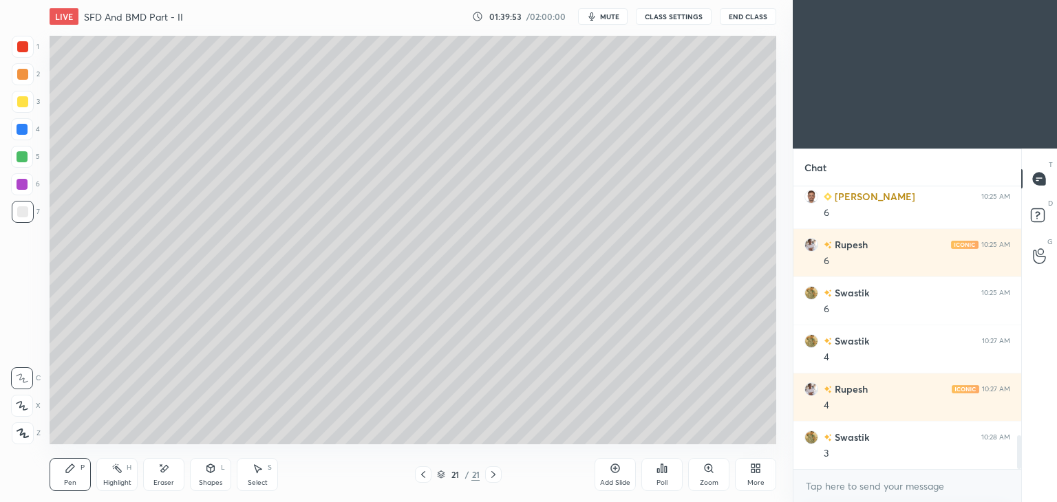
click at [212, 473] on icon at bounding box center [211, 468] width 8 height 8
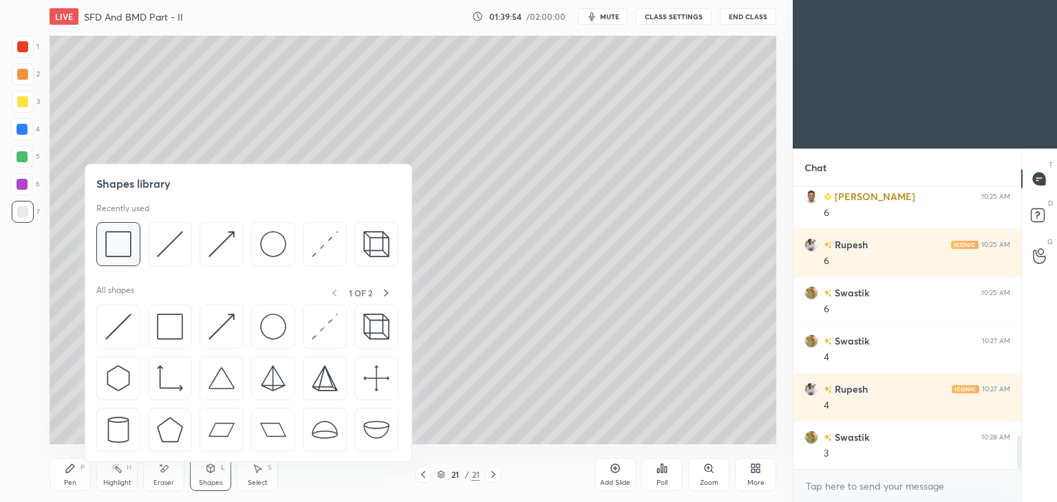
click at [131, 239] on div at bounding box center [118, 244] width 44 height 44
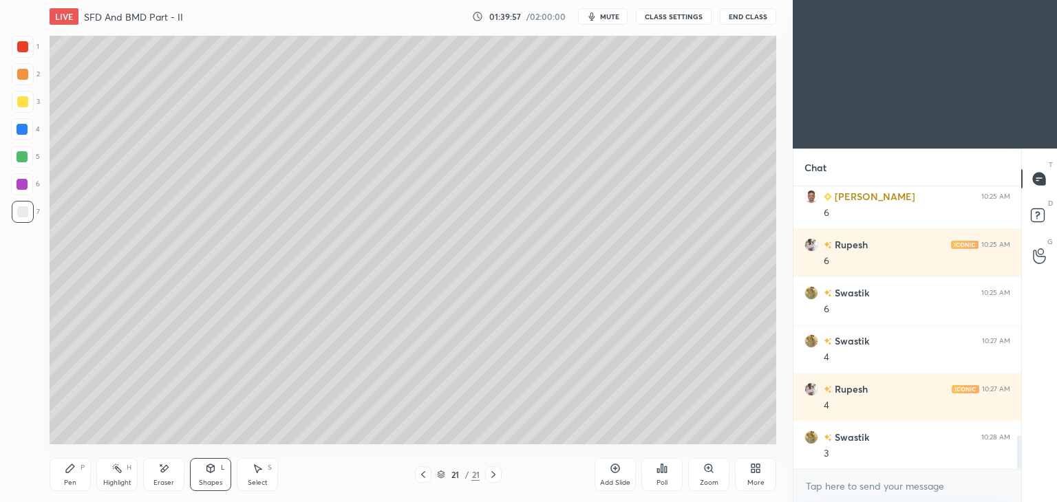
click at [211, 476] on div "Shapes L" at bounding box center [210, 474] width 41 height 33
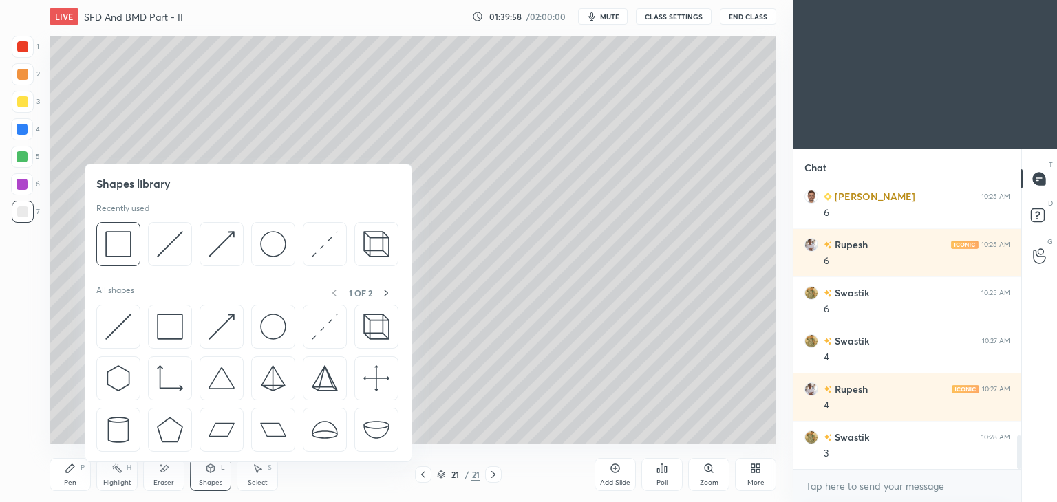
click at [226, 236] on img at bounding box center [222, 244] width 26 height 26
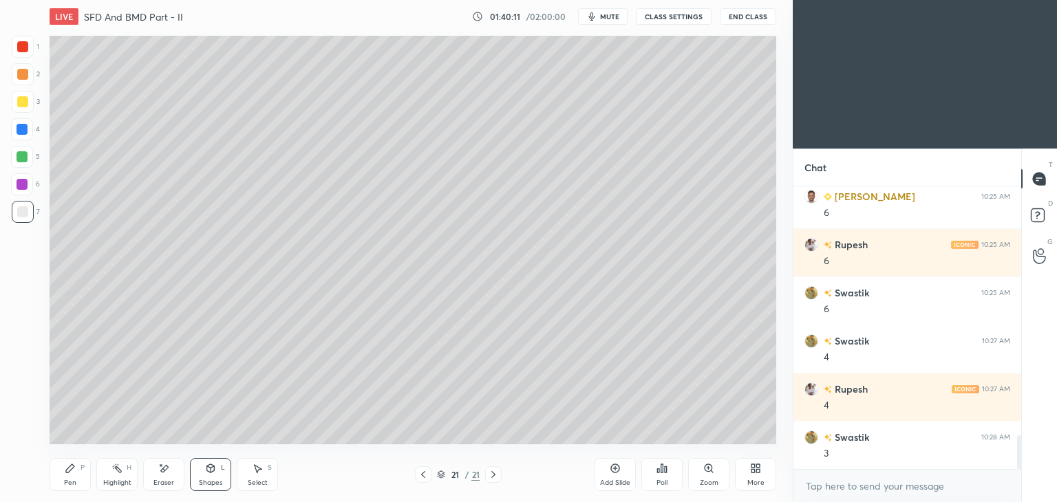
click at [67, 469] on icon at bounding box center [70, 468] width 8 height 8
click at [213, 476] on div "Shapes L" at bounding box center [210, 474] width 41 height 33
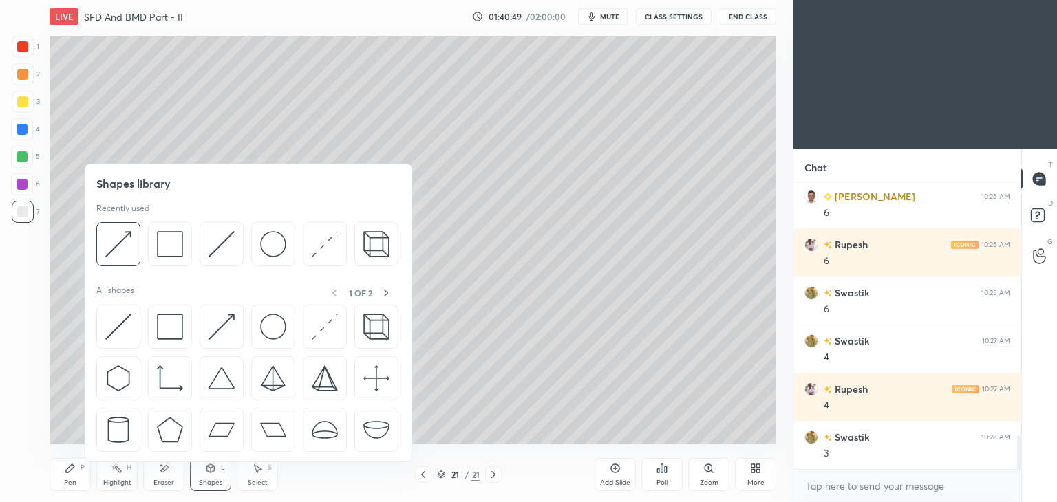
click at [215, 242] on img at bounding box center [222, 244] width 26 height 26
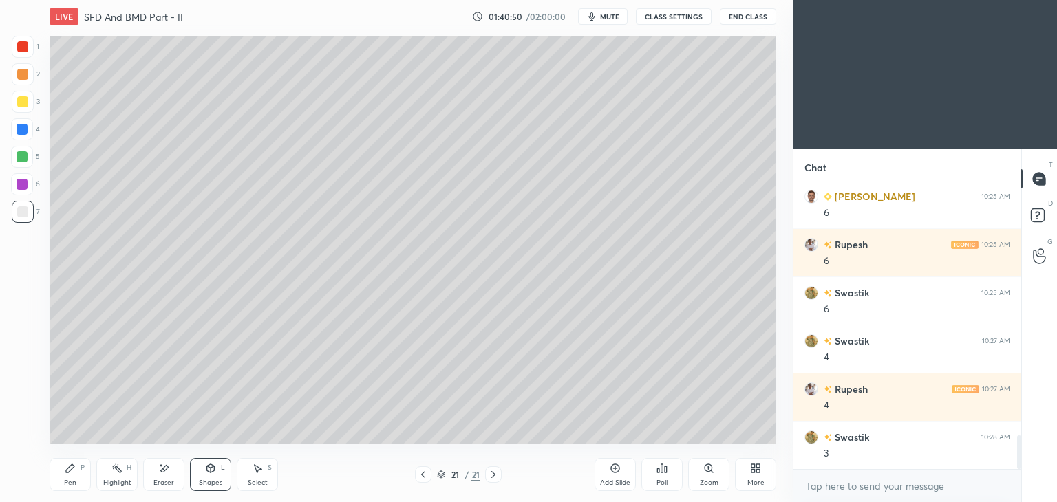
click at [25, 180] on div at bounding box center [22, 184] width 11 height 11
click at [61, 464] on div "Pen P" at bounding box center [70, 474] width 41 height 33
click at [264, 482] on div "Select" at bounding box center [258, 483] width 20 height 7
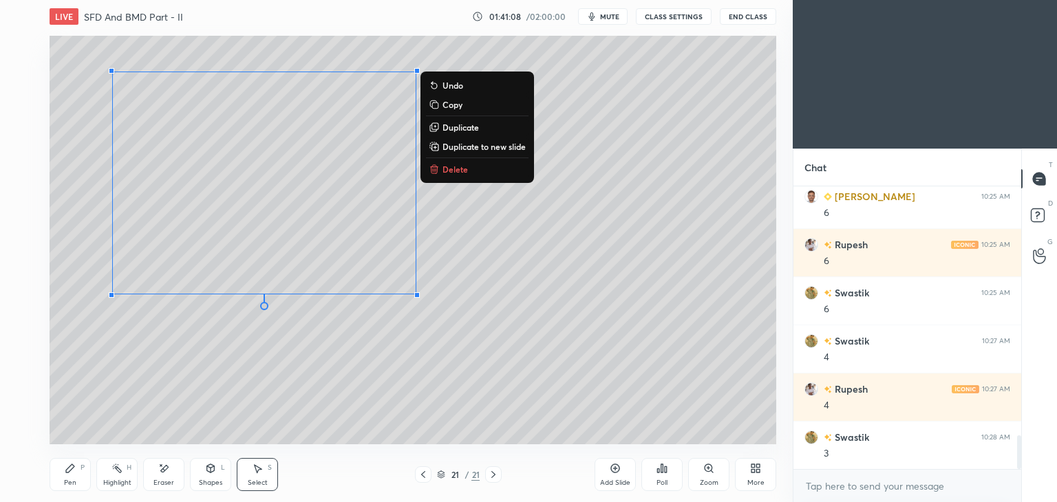
click at [61, 475] on div "Pen P" at bounding box center [70, 474] width 41 height 33
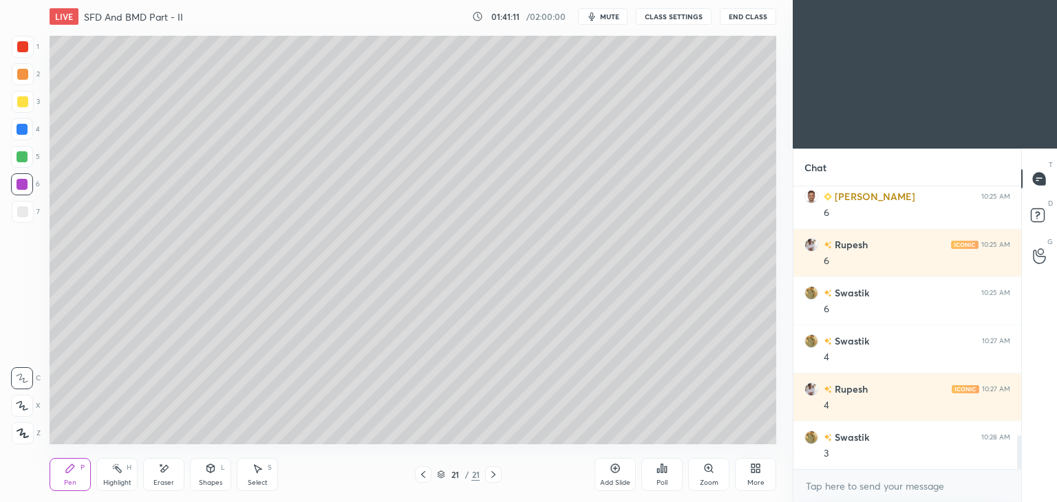
click at [207, 478] on div "Shapes L" at bounding box center [210, 474] width 41 height 33
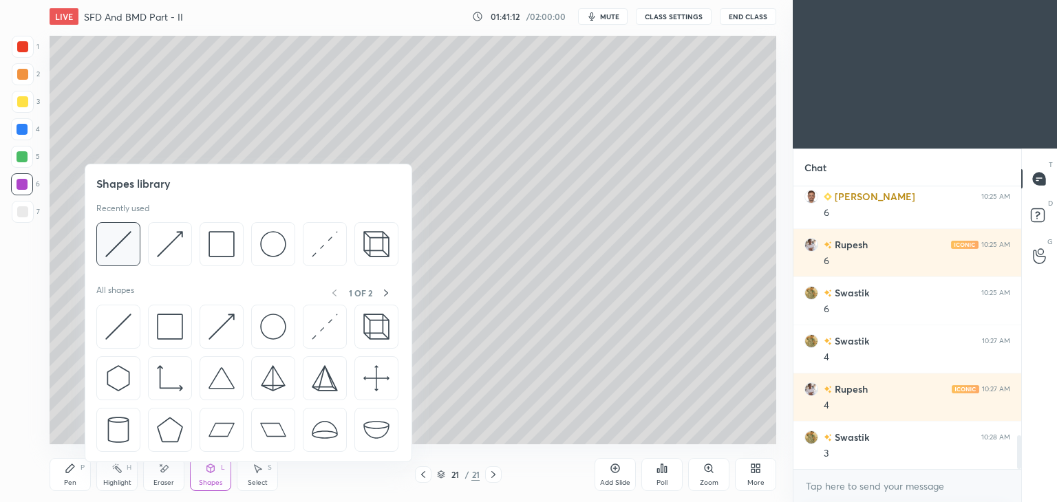
click at [127, 241] on img at bounding box center [118, 244] width 26 height 26
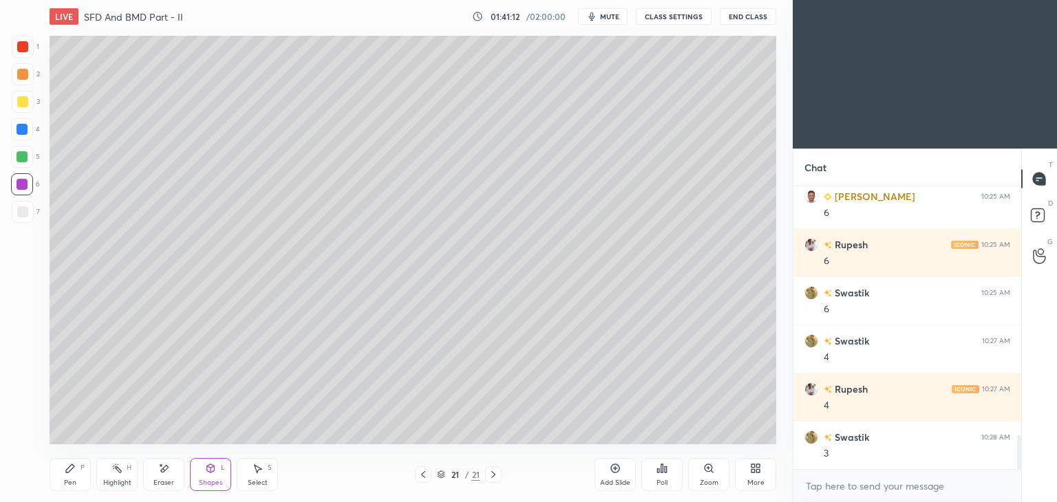
click at [21, 214] on div at bounding box center [22, 211] width 11 height 11
click at [76, 471] on div "Pen P" at bounding box center [70, 474] width 41 height 33
click at [17, 50] on div at bounding box center [23, 47] width 22 height 22
click at [204, 485] on div "Shapes" at bounding box center [210, 483] width 23 height 7
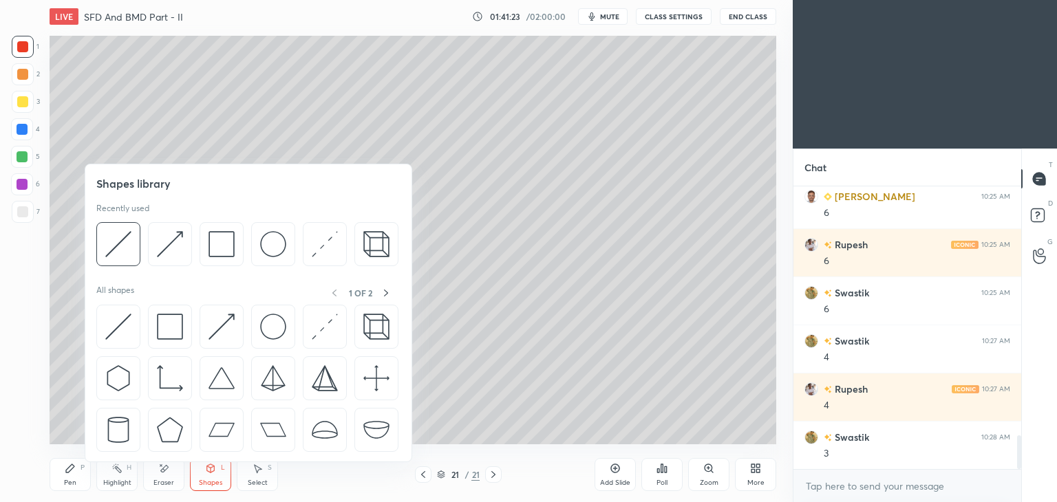
click at [178, 244] on img at bounding box center [170, 244] width 26 height 26
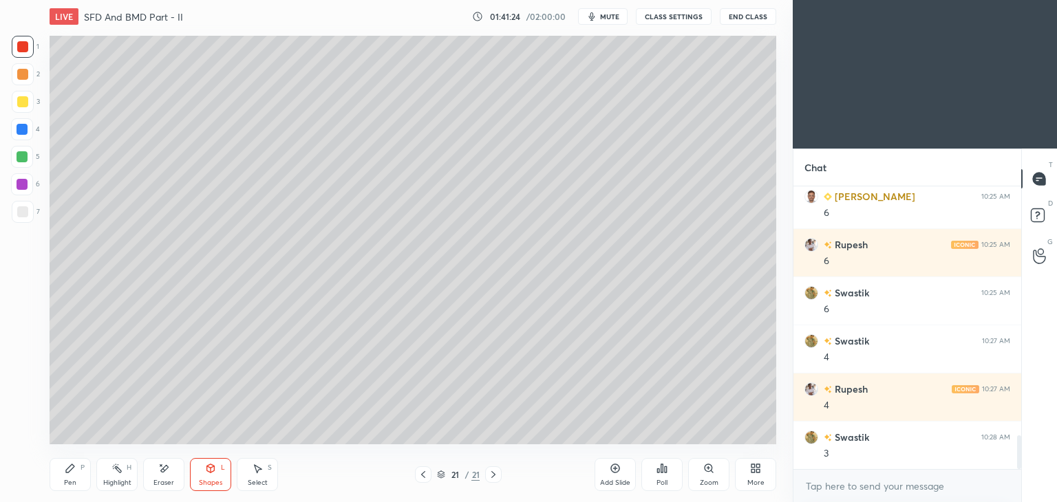
click at [25, 123] on div at bounding box center [22, 129] width 22 height 22
click at [65, 469] on icon at bounding box center [70, 468] width 11 height 11
click at [212, 480] on div "Shapes" at bounding box center [210, 483] width 23 height 7
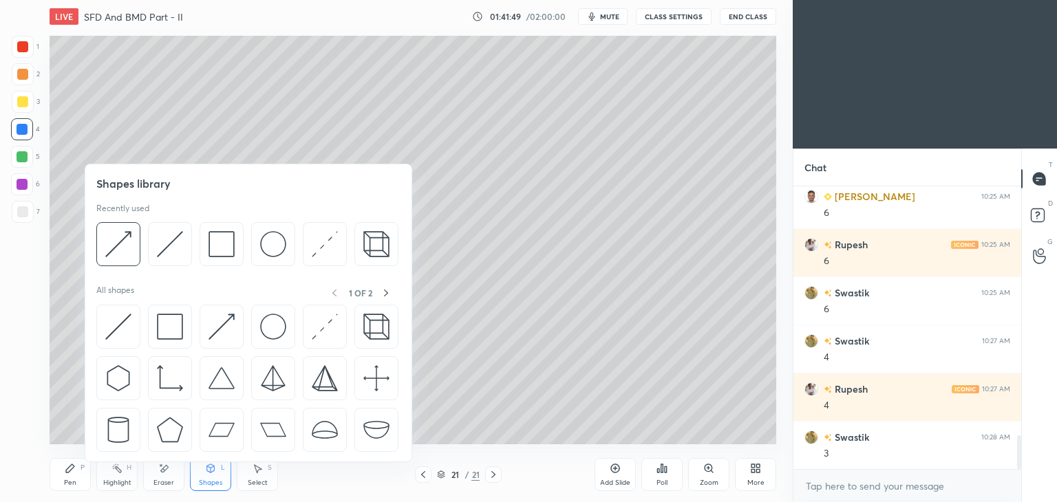
click at [163, 248] on img at bounding box center [170, 244] width 26 height 26
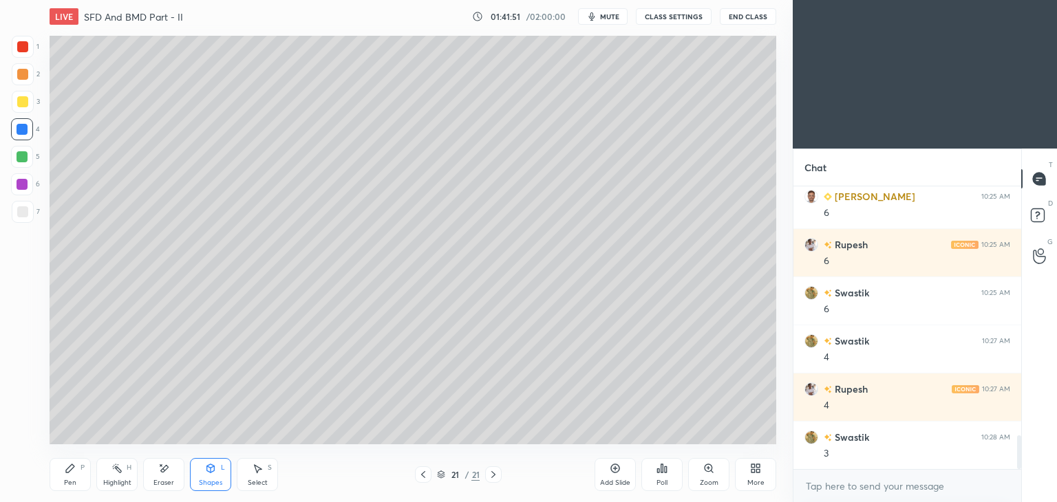
click at [21, 186] on div at bounding box center [22, 184] width 11 height 11
click at [72, 470] on icon at bounding box center [70, 468] width 11 height 11
click at [617, 480] on div "Add Slide" at bounding box center [615, 483] width 30 height 7
click at [208, 473] on icon at bounding box center [210, 468] width 11 height 11
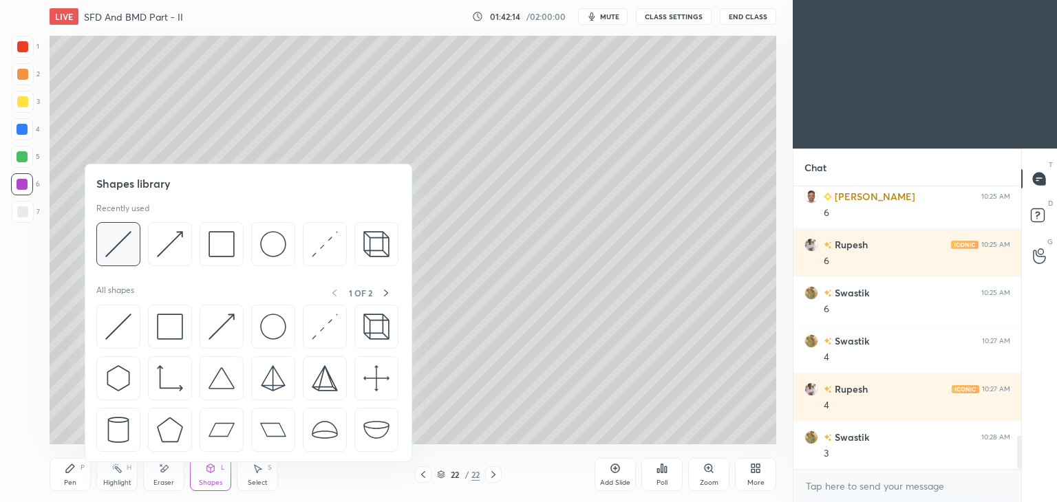
click at [118, 237] on img at bounding box center [118, 244] width 26 height 26
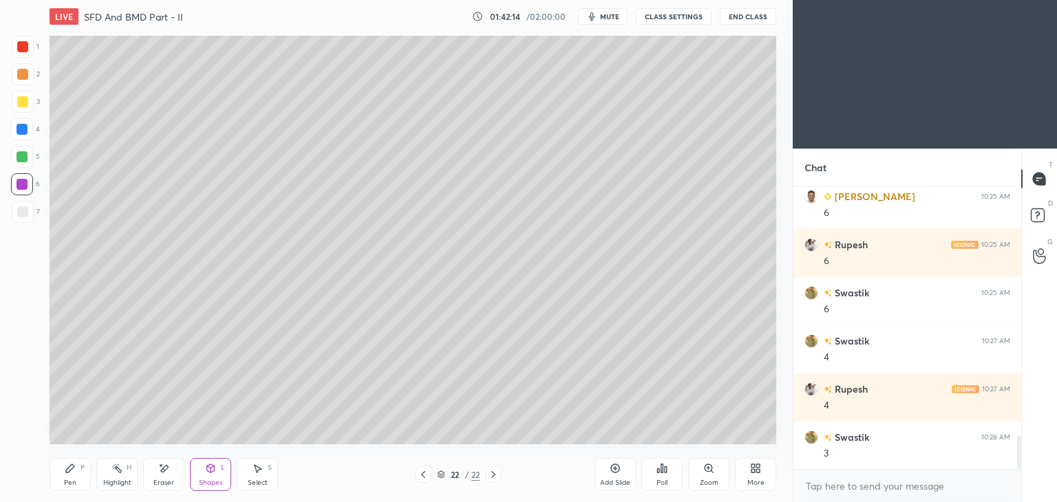
click at [19, 214] on div at bounding box center [22, 211] width 11 height 11
click at [70, 474] on div "Pen P" at bounding box center [70, 474] width 41 height 33
click at [214, 478] on div "Shapes L" at bounding box center [210, 474] width 41 height 33
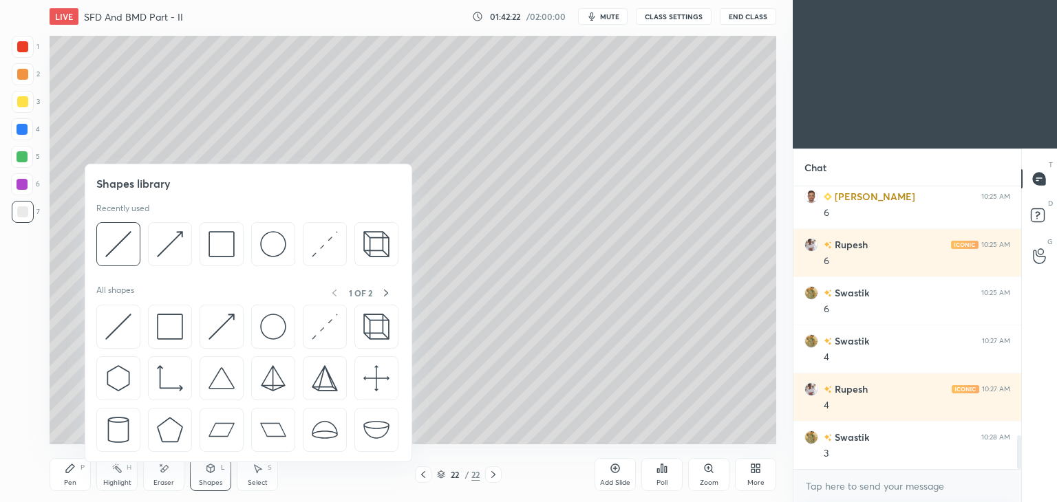
click at [225, 237] on img at bounding box center [222, 244] width 26 height 26
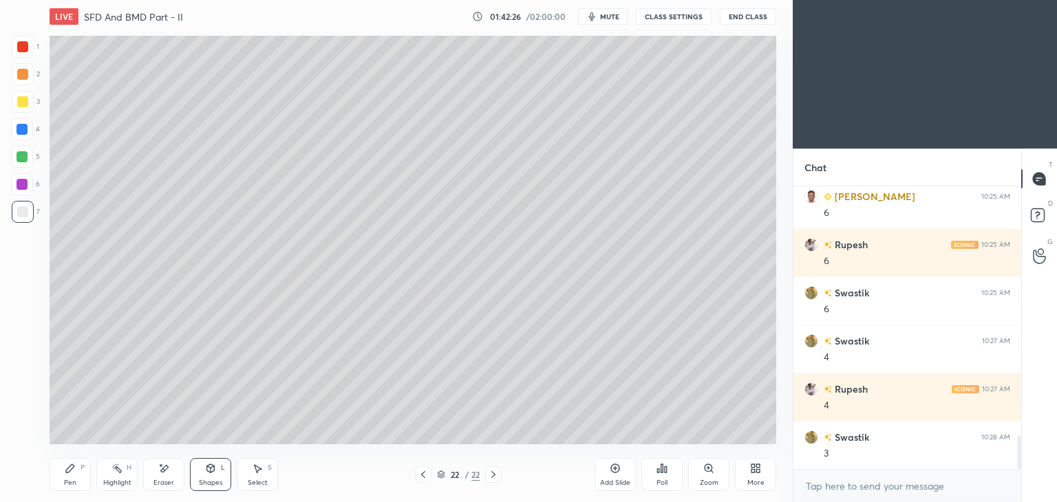
click at [263, 477] on div "Select S" at bounding box center [257, 474] width 41 height 33
click at [179, 469] on div "Eraser" at bounding box center [163, 474] width 41 height 33
click at [215, 470] on icon at bounding box center [210, 468] width 11 height 11
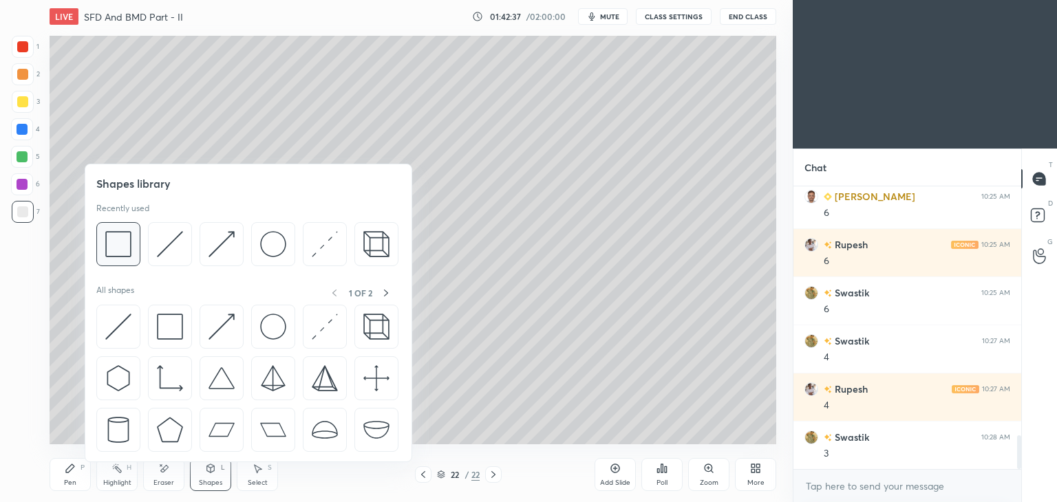
click at [125, 243] on img at bounding box center [118, 244] width 26 height 26
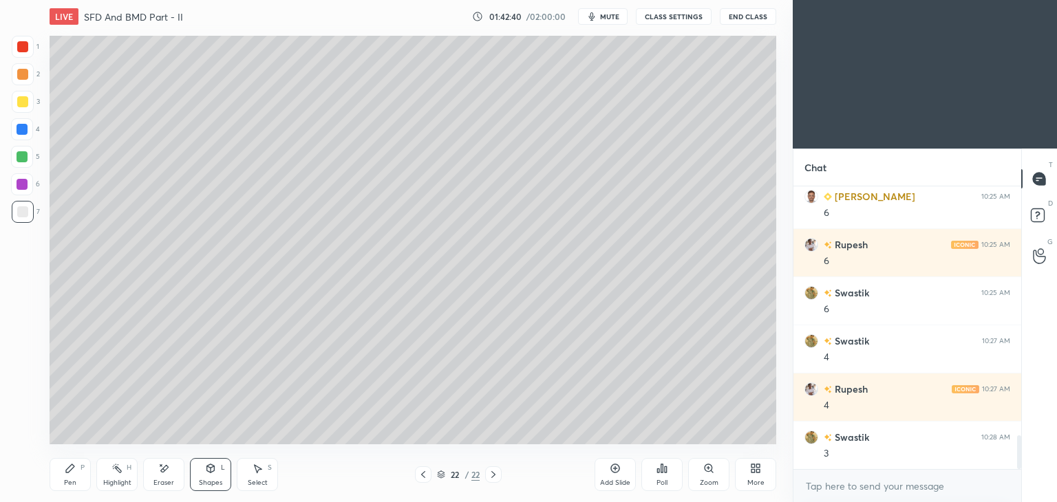
click at [209, 465] on icon at bounding box center [211, 468] width 8 height 8
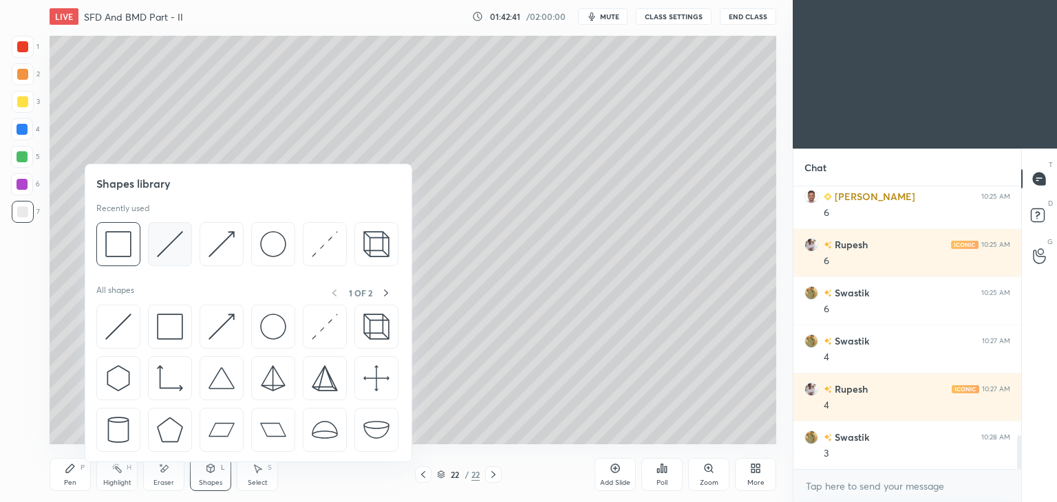
click at [176, 239] on img at bounding box center [170, 244] width 26 height 26
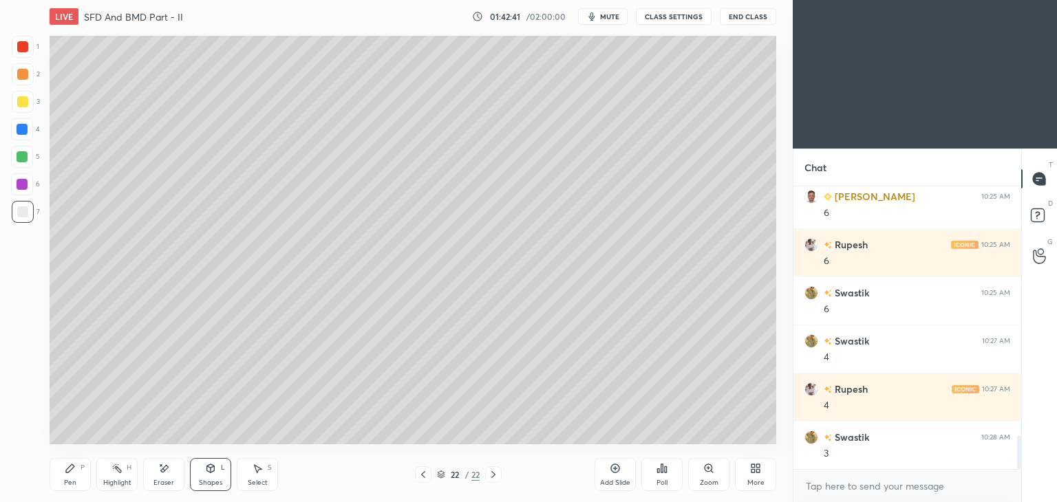
click at [18, 97] on div at bounding box center [22, 101] width 11 height 11
click at [164, 477] on div "Eraser" at bounding box center [163, 474] width 41 height 33
click at [19, 380] on icon at bounding box center [22, 378] width 11 height 11
click at [213, 474] on icon at bounding box center [210, 468] width 11 height 11
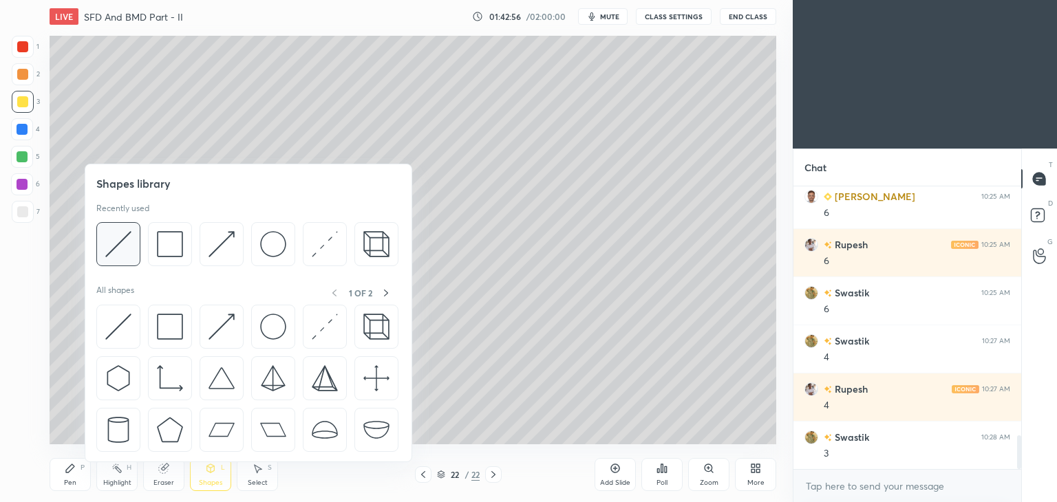
click at [121, 240] on img at bounding box center [118, 244] width 26 height 26
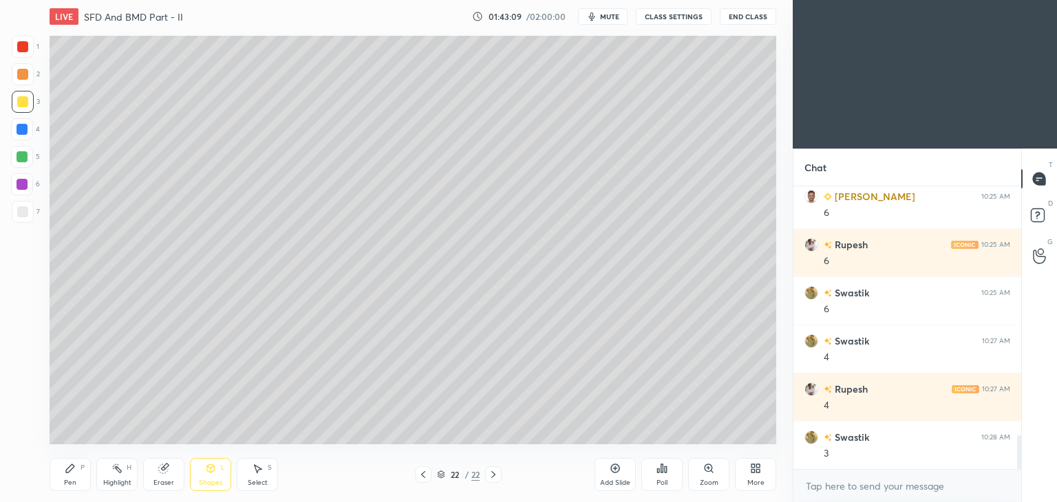
click at [67, 480] on div "Pen" at bounding box center [70, 483] width 12 height 7
click at [209, 478] on div "Shapes L" at bounding box center [210, 474] width 41 height 33
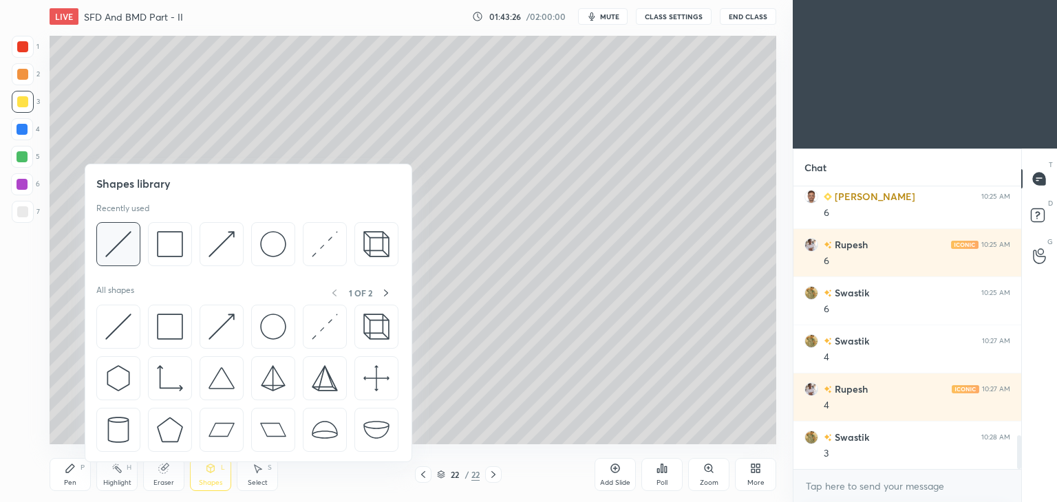
click at [129, 242] on img at bounding box center [118, 244] width 26 height 26
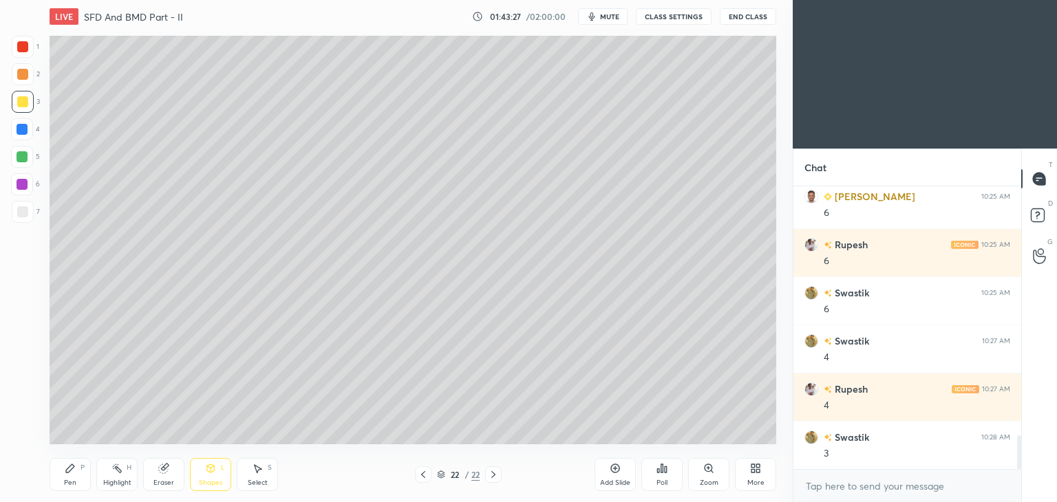
click at [22, 53] on div at bounding box center [23, 47] width 22 height 22
click at [72, 467] on icon at bounding box center [70, 468] width 8 height 8
click at [268, 473] on div "Select S" at bounding box center [257, 474] width 41 height 33
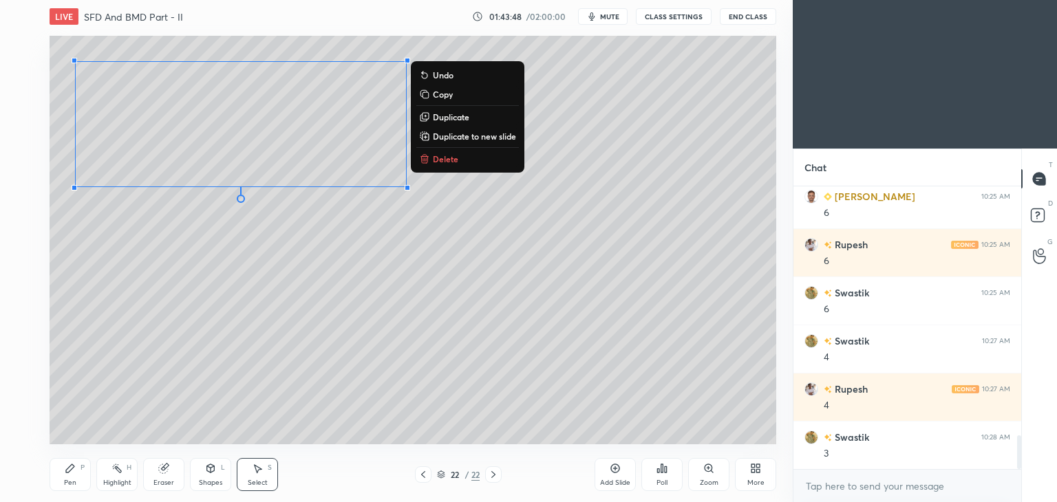
click at [66, 460] on div "Pen P" at bounding box center [70, 474] width 41 height 33
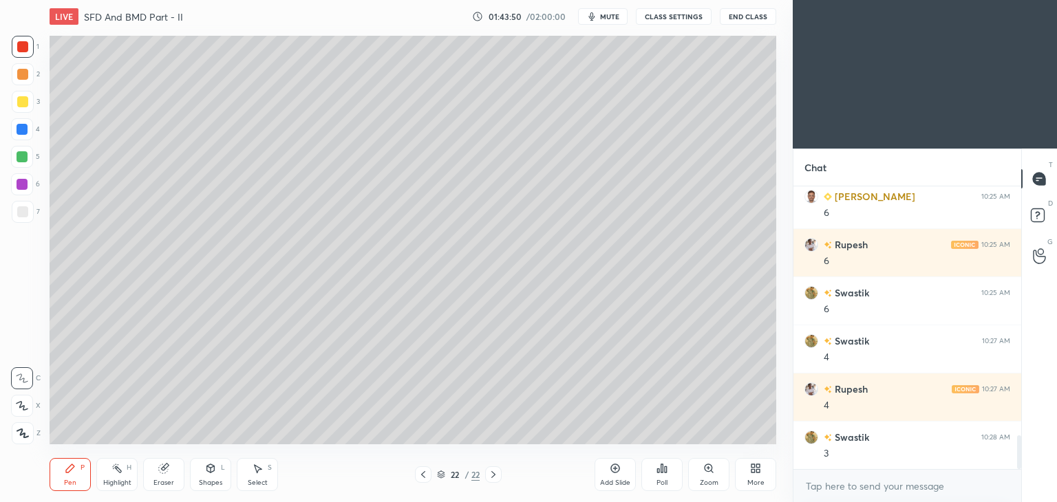
click at [206, 473] on icon at bounding box center [210, 468] width 11 height 11
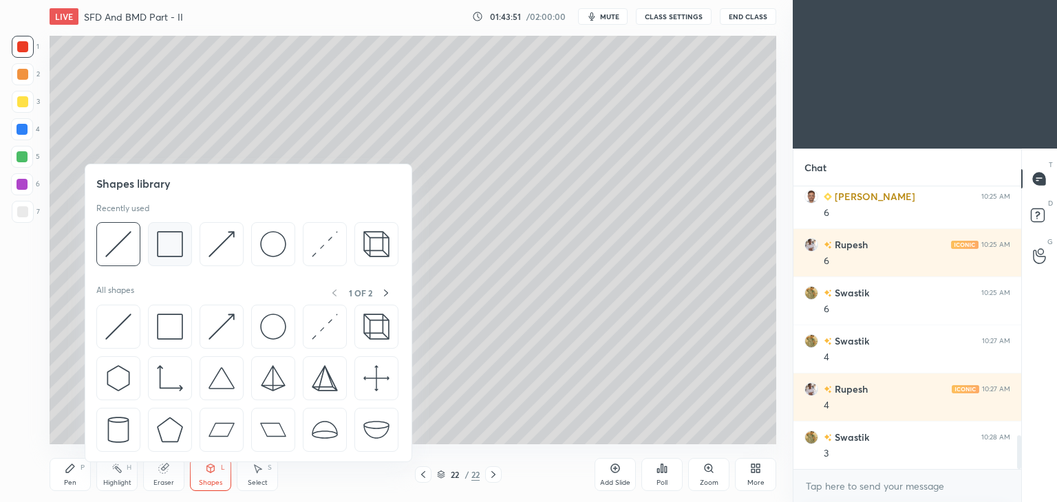
click at [171, 240] on img at bounding box center [170, 244] width 26 height 26
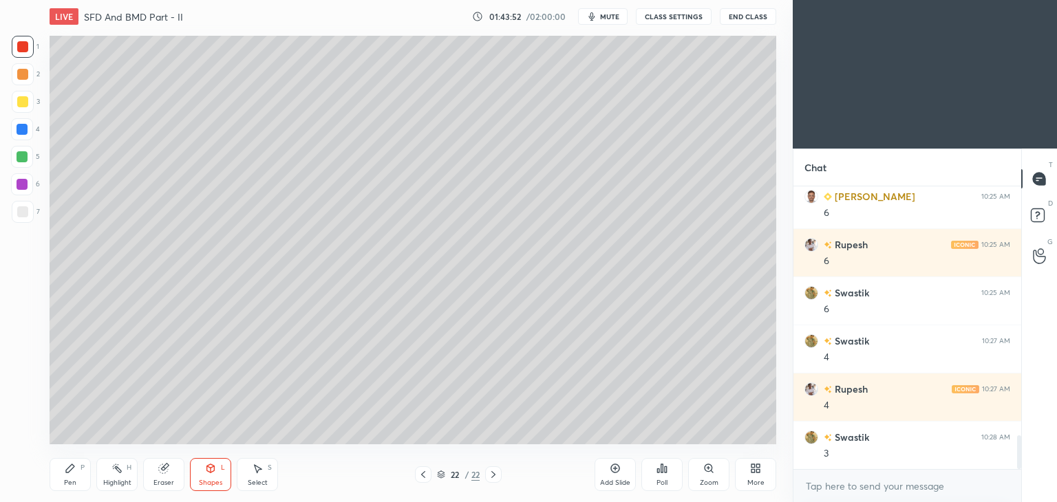
click at [29, 209] on div at bounding box center [23, 212] width 22 height 22
click at [59, 466] on div "Pen P" at bounding box center [70, 474] width 41 height 33
click at [23, 50] on div at bounding box center [22, 46] width 11 height 11
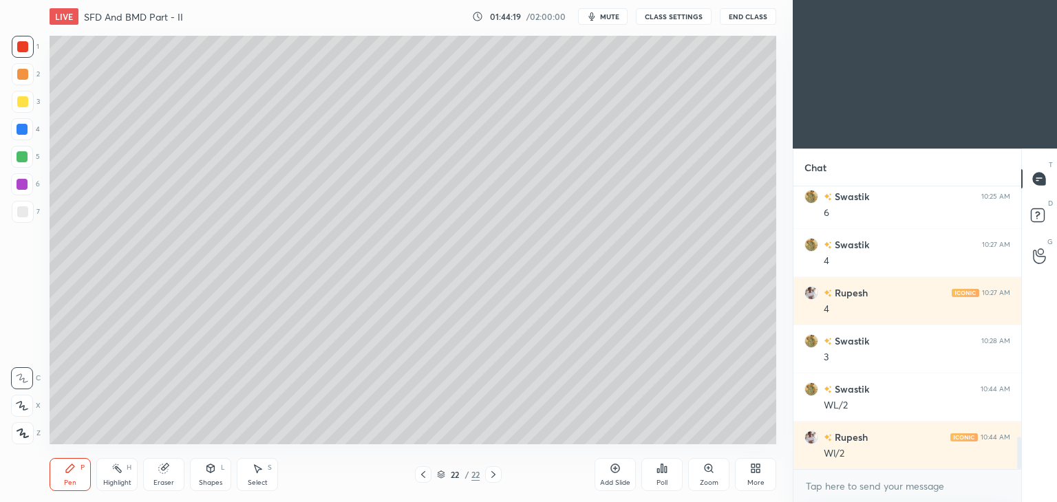
scroll to position [2213, 0]
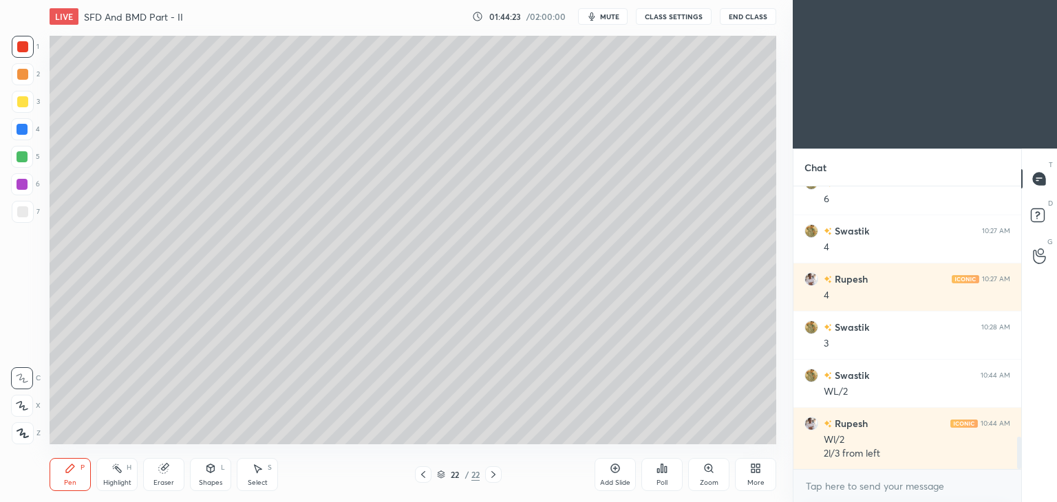
click at [207, 480] on div "Shapes" at bounding box center [210, 483] width 23 height 7
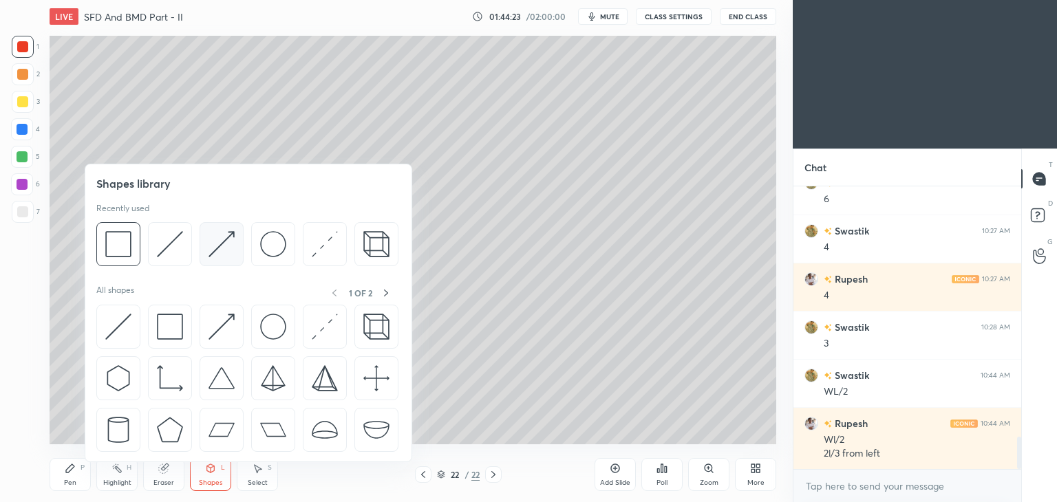
click at [224, 245] on img at bounding box center [222, 244] width 26 height 26
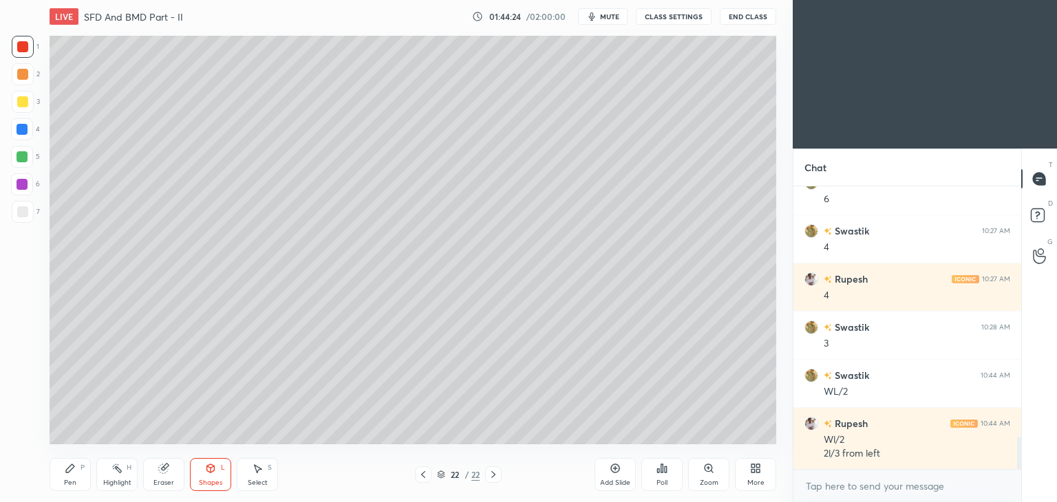
click at [19, 130] on div at bounding box center [22, 129] width 11 height 11
click at [67, 466] on icon at bounding box center [70, 468] width 11 height 11
click at [212, 476] on div "Shapes L" at bounding box center [210, 474] width 41 height 33
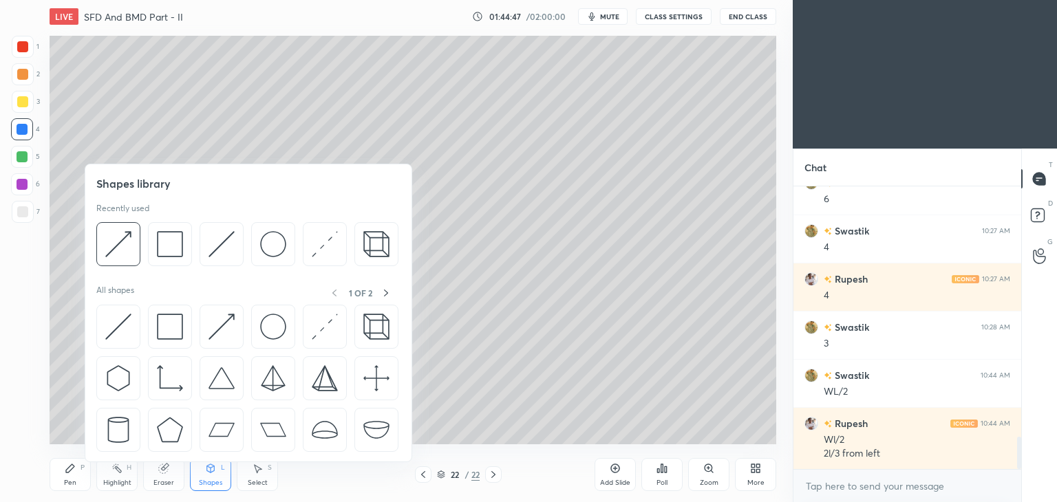
click at [217, 243] on img at bounding box center [222, 244] width 26 height 26
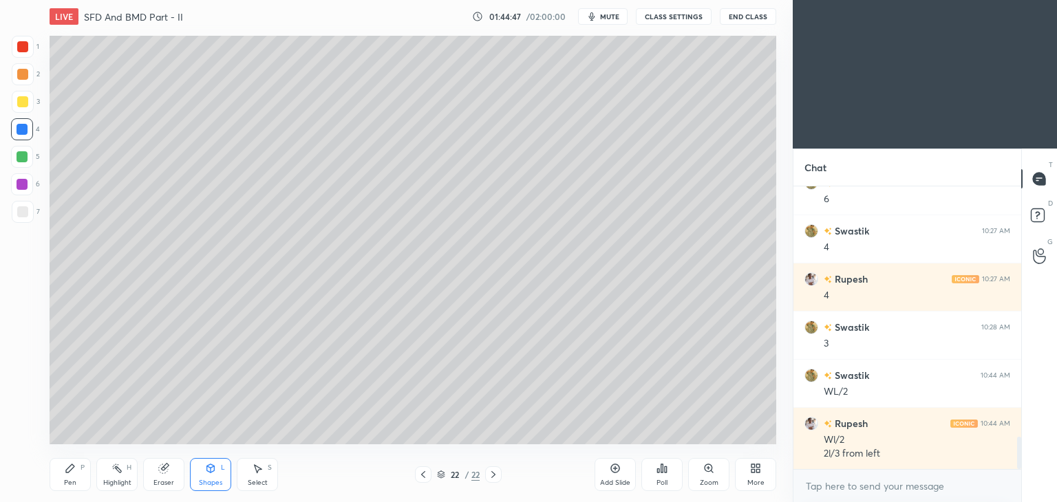
click at [28, 185] on div at bounding box center [22, 184] width 22 height 22
click at [65, 473] on icon at bounding box center [70, 468] width 11 height 11
click at [169, 471] on div "Eraser" at bounding box center [163, 474] width 41 height 33
click at [73, 473] on icon at bounding box center [70, 468] width 11 height 11
click at [167, 472] on icon at bounding box center [163, 468] width 11 height 11
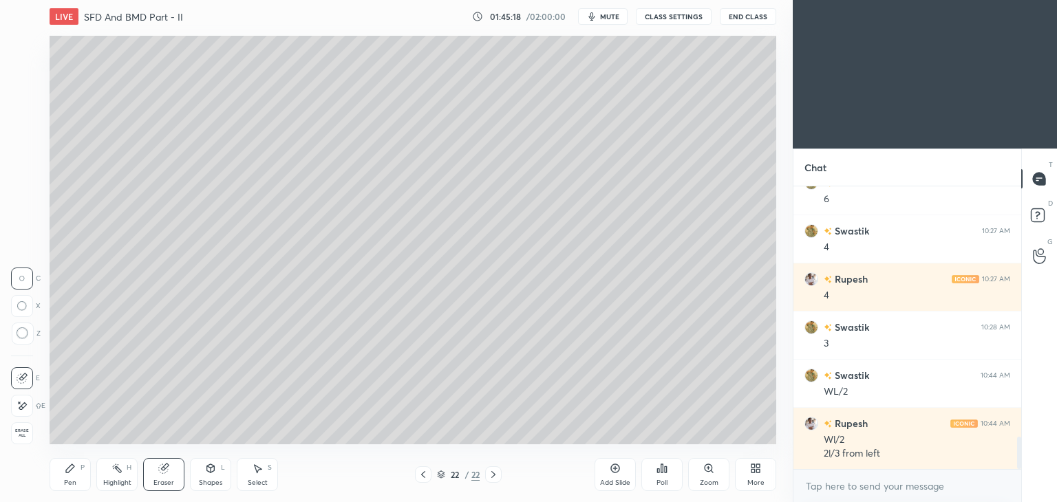
click at [67, 471] on icon at bounding box center [70, 468] width 8 height 8
click at [615, 476] on div "Add Slide" at bounding box center [615, 474] width 41 height 33
click at [78, 463] on div "Pen P" at bounding box center [70, 474] width 41 height 33
click at [19, 101] on div at bounding box center [22, 101] width 11 height 11
click at [220, 478] on div "Shapes L" at bounding box center [210, 474] width 41 height 33
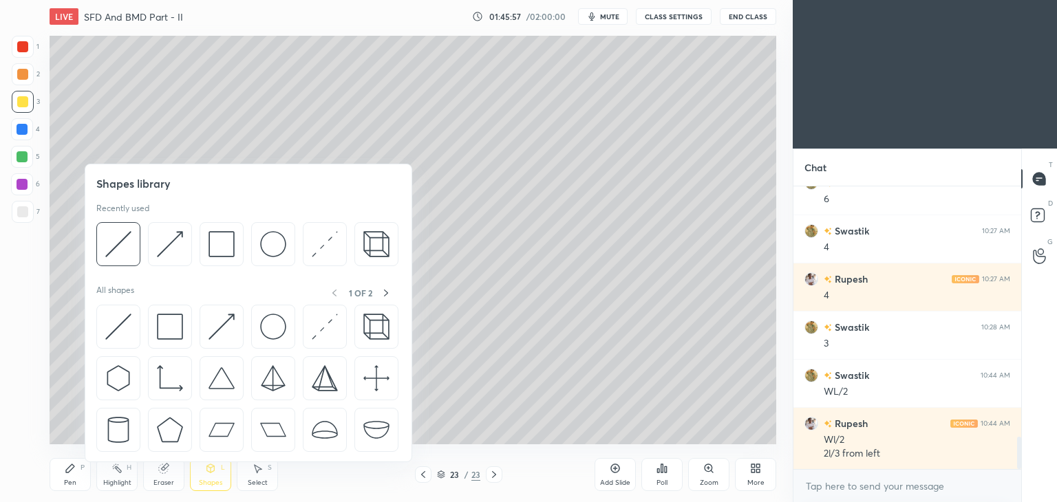
click at [227, 248] on img at bounding box center [222, 244] width 26 height 26
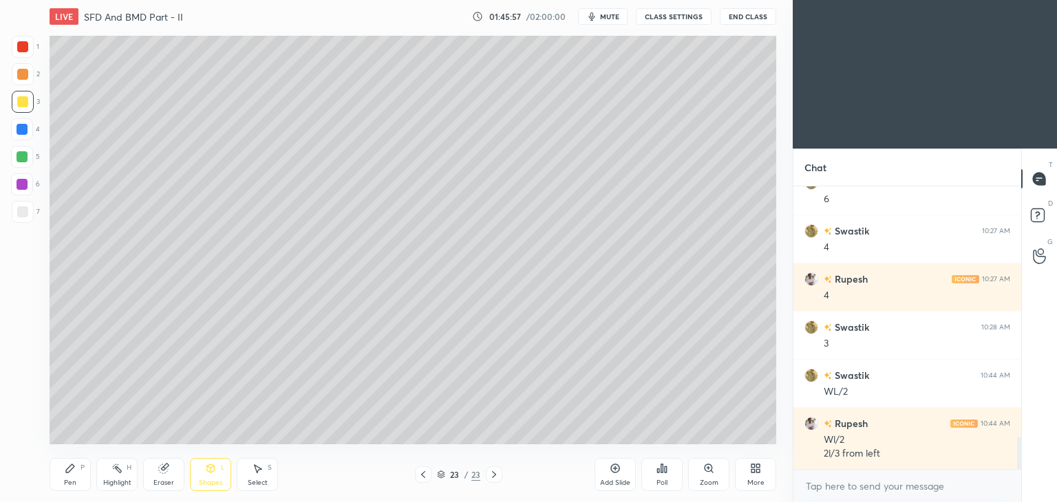
click at [30, 211] on div at bounding box center [23, 212] width 22 height 22
click at [65, 478] on div "Pen P" at bounding box center [70, 474] width 41 height 33
click at [213, 480] on div "Shapes" at bounding box center [210, 483] width 23 height 7
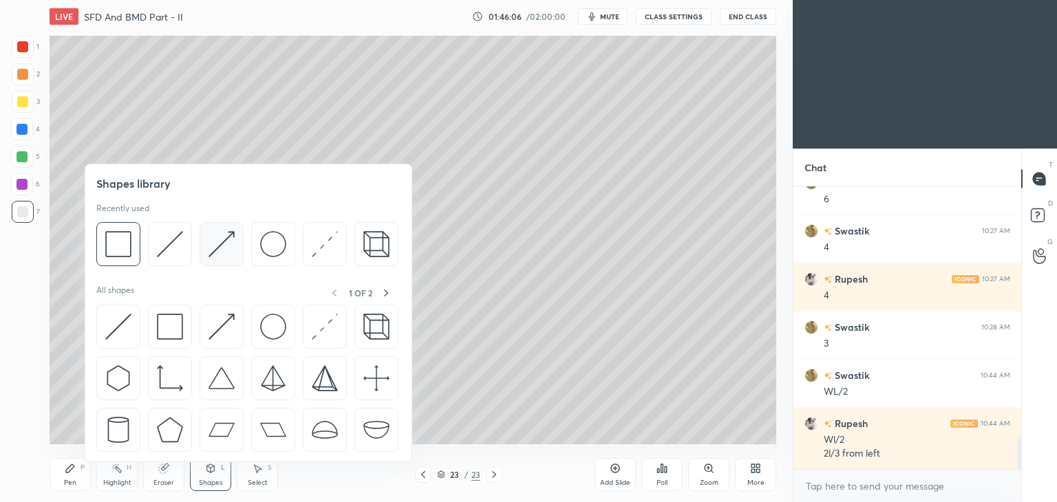
click at [221, 235] on img at bounding box center [222, 244] width 26 height 26
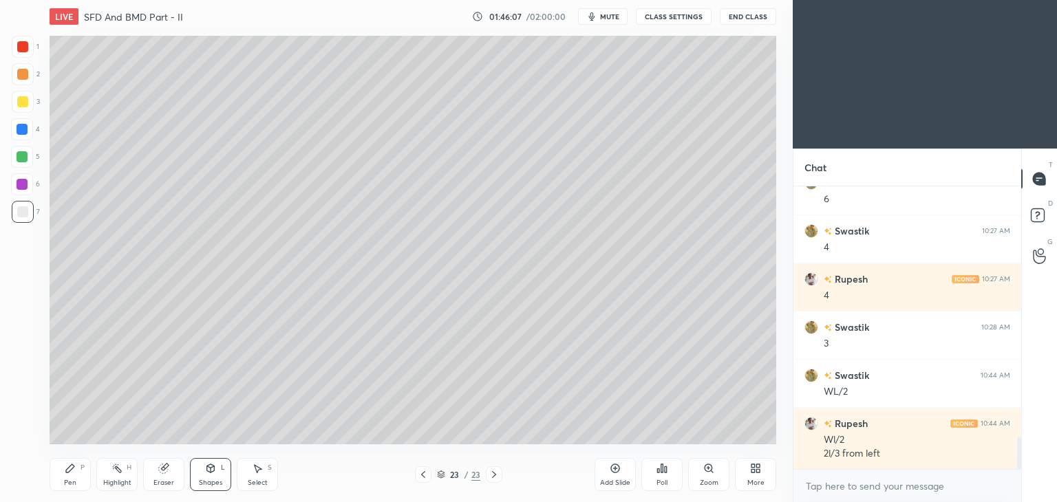
click at [25, 127] on div at bounding box center [22, 129] width 11 height 11
click at [67, 476] on div "Pen P" at bounding box center [70, 474] width 41 height 33
click at [214, 478] on div "Shapes L" at bounding box center [210, 474] width 41 height 33
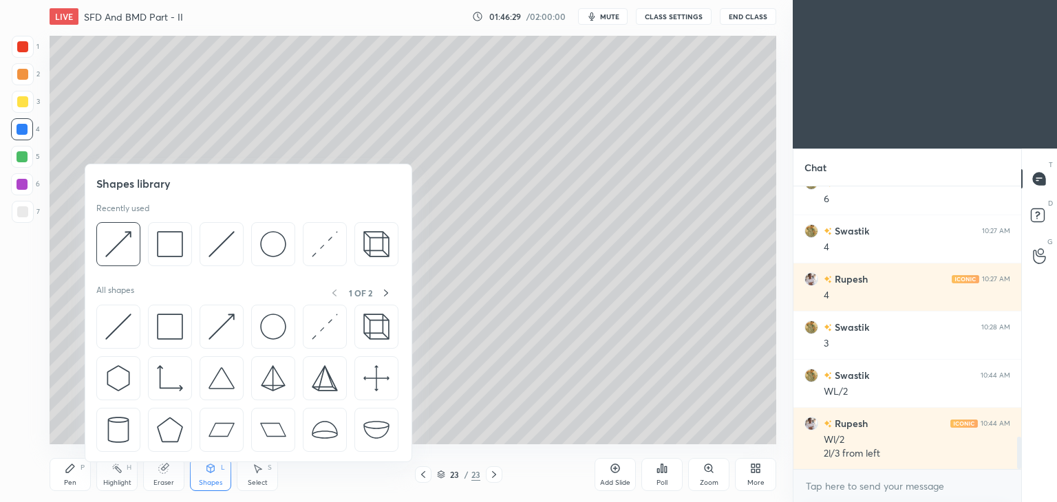
click at [135, 239] on div at bounding box center [118, 244] width 44 height 44
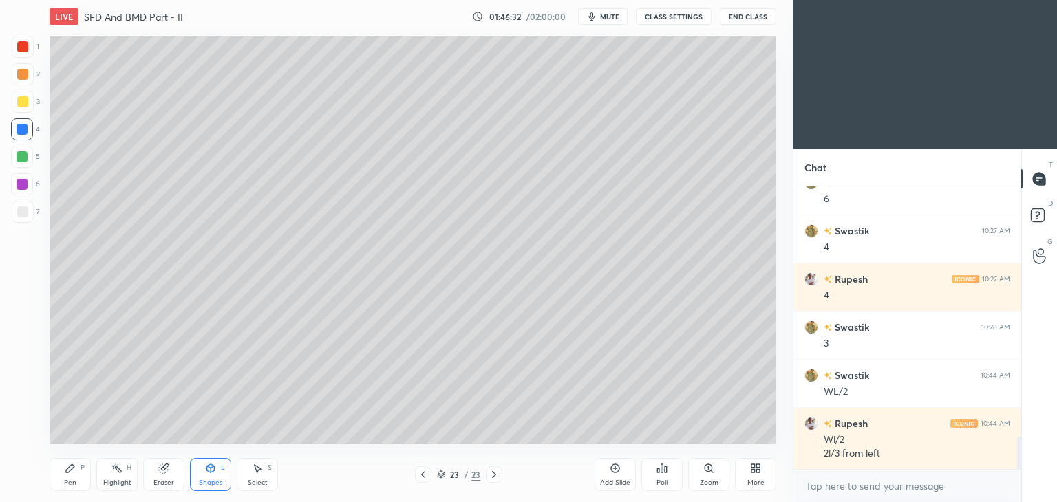
click at [70, 471] on icon at bounding box center [70, 468] width 8 height 8
click at [209, 472] on icon at bounding box center [211, 468] width 8 height 8
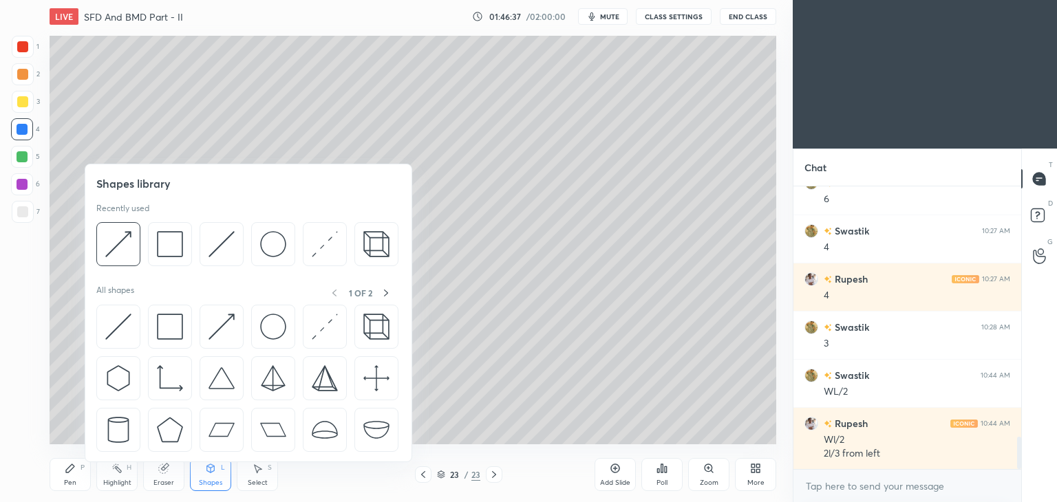
click at [213, 242] on img at bounding box center [222, 244] width 26 height 26
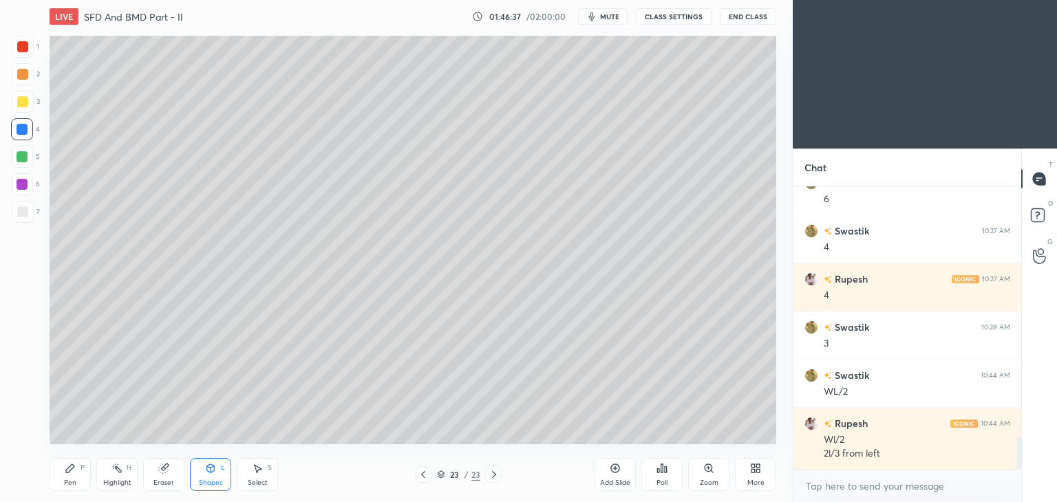
click at [29, 182] on div at bounding box center [22, 184] width 22 height 22
click at [69, 464] on icon at bounding box center [70, 468] width 11 height 11
click at [23, 198] on div "6" at bounding box center [25, 187] width 29 height 28
click at [26, 217] on div at bounding box center [22, 211] width 11 height 11
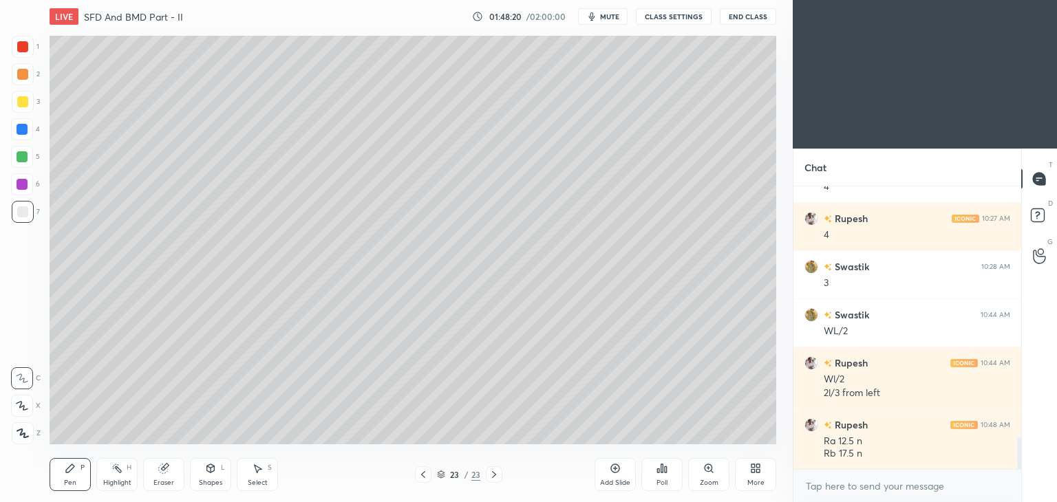
click at [204, 478] on div "Shapes L" at bounding box center [210, 474] width 41 height 33
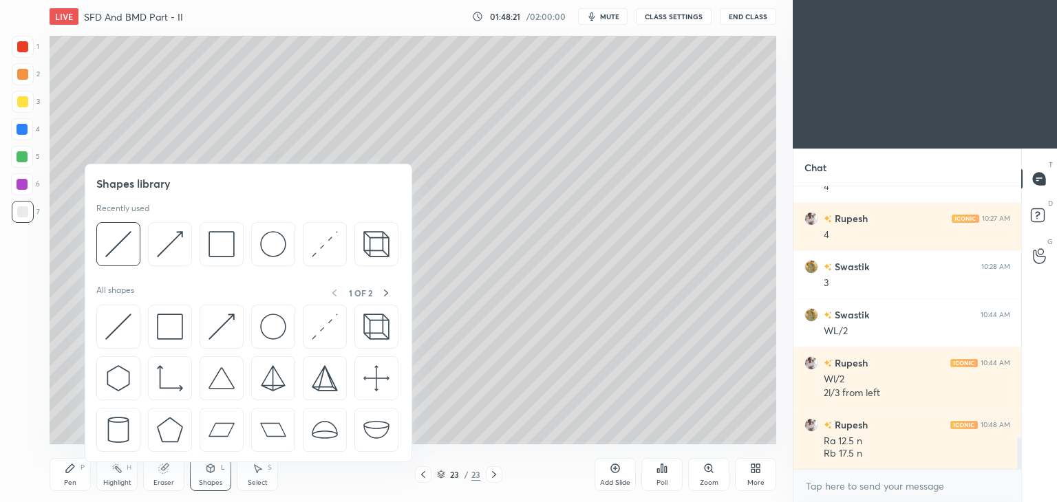
click at [213, 242] on img at bounding box center [222, 244] width 26 height 26
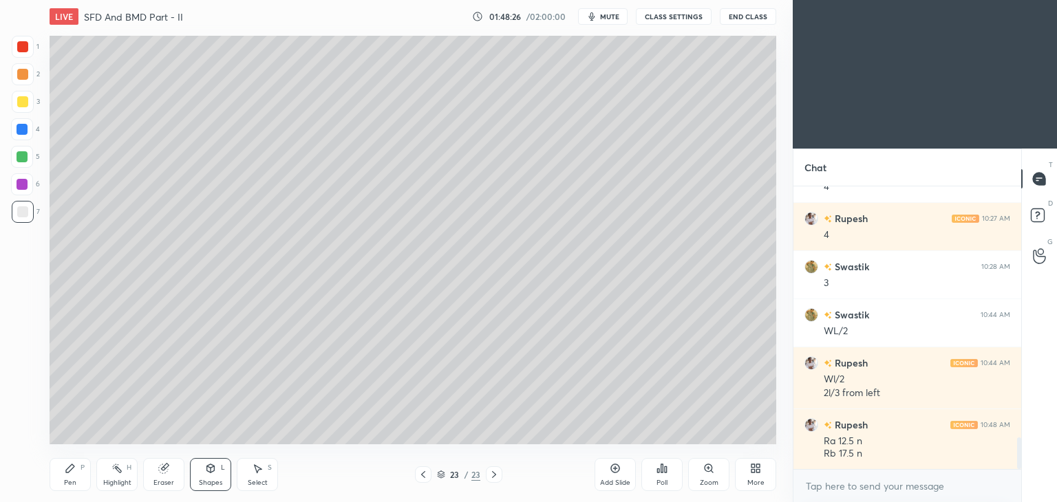
click at [206, 477] on div "Shapes L" at bounding box center [210, 474] width 41 height 33
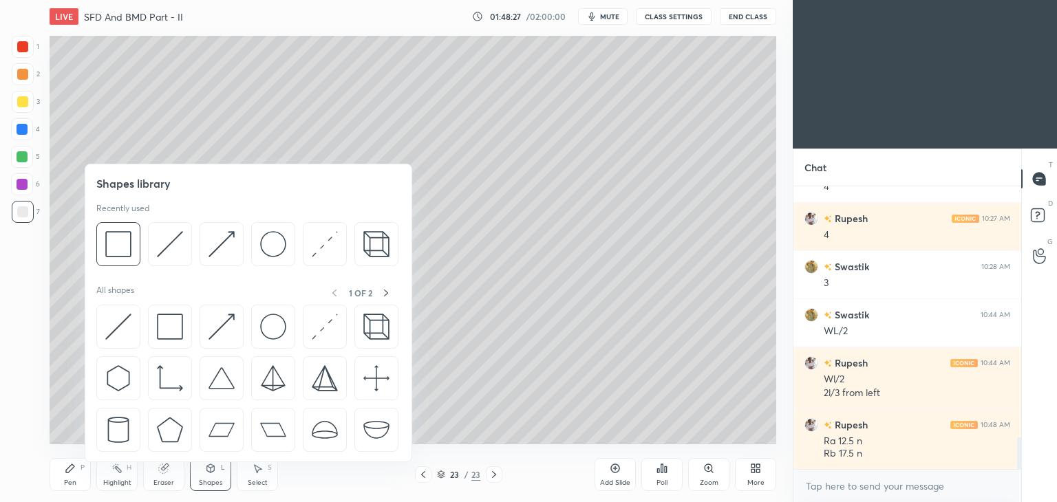
click at [209, 248] on img at bounding box center [222, 244] width 26 height 26
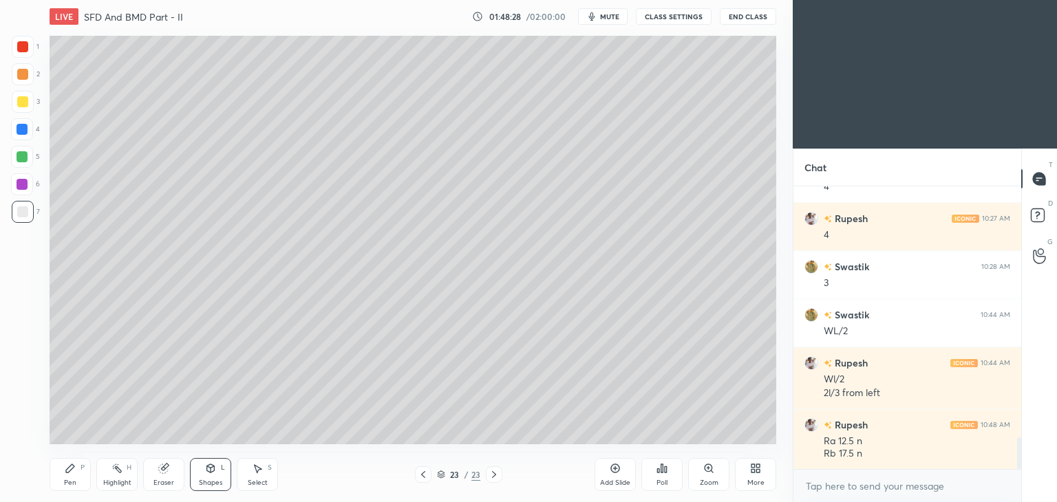
click at [19, 106] on div at bounding box center [22, 101] width 11 height 11
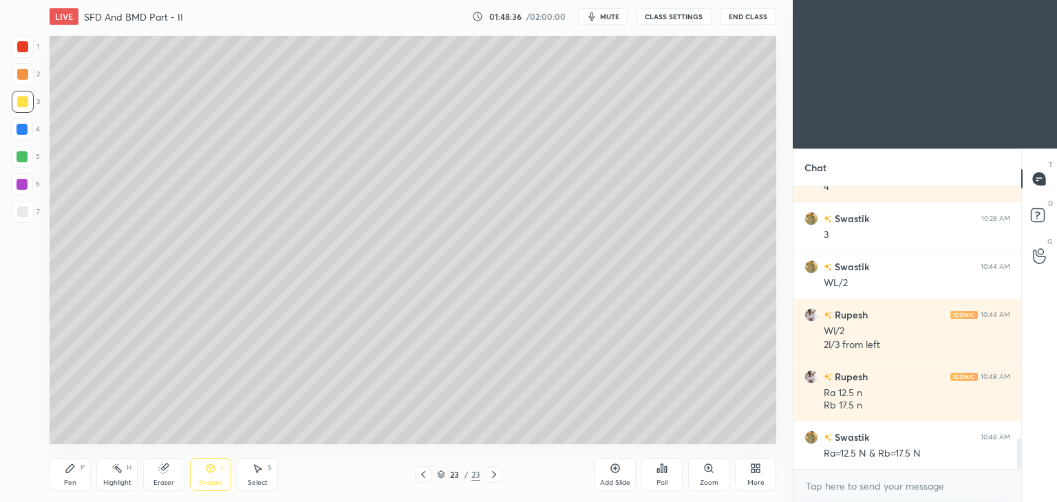
click at [61, 474] on div "Pen P" at bounding box center [70, 474] width 41 height 33
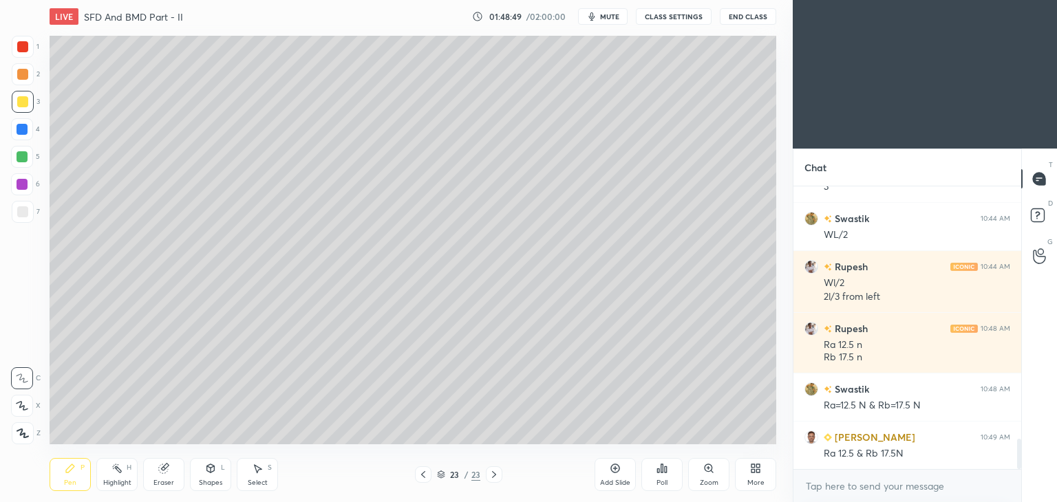
click at [210, 482] on div "Shapes" at bounding box center [210, 483] width 23 height 7
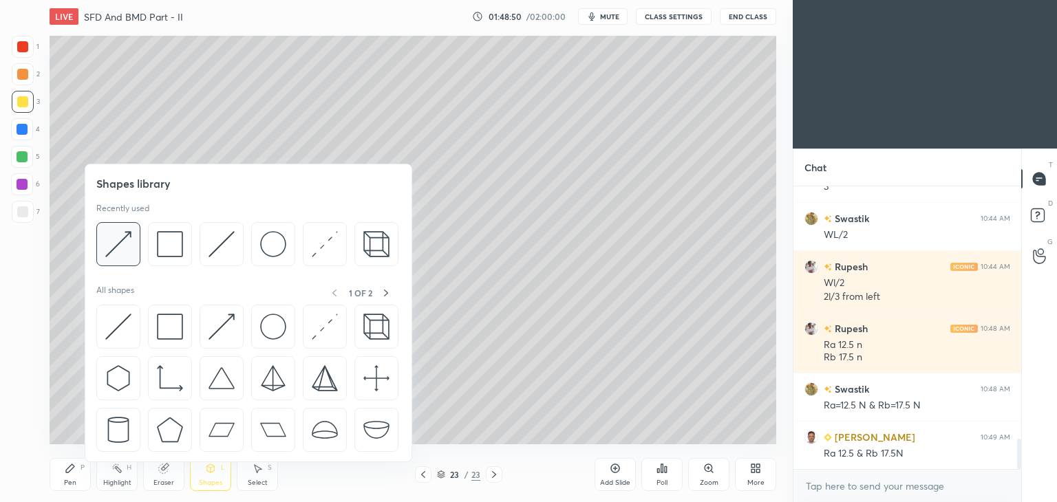
click at [122, 246] on img at bounding box center [118, 244] width 26 height 26
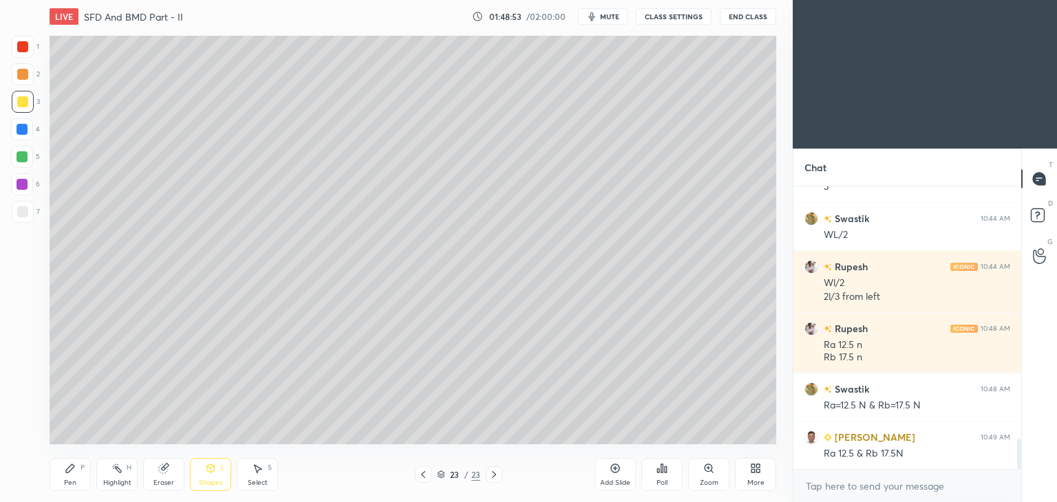
scroll to position [2418, 0]
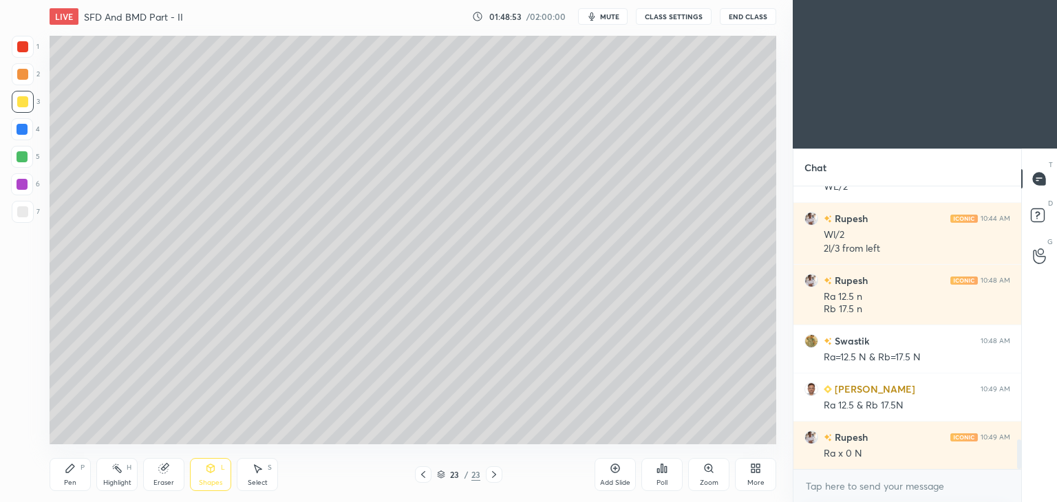
click at [70, 471] on icon at bounding box center [70, 468] width 8 height 8
click at [208, 477] on div "Shapes L" at bounding box center [210, 474] width 41 height 33
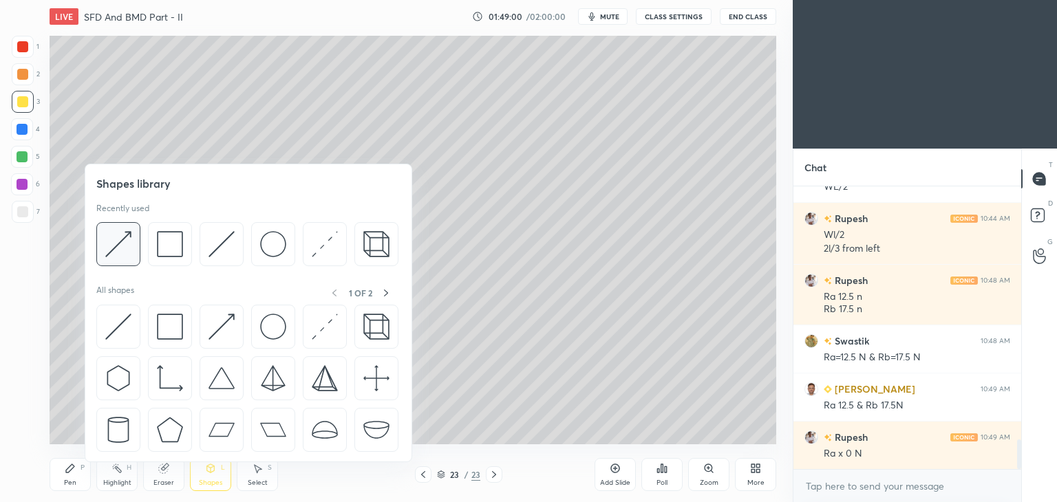
click at [121, 254] on img at bounding box center [118, 244] width 26 height 26
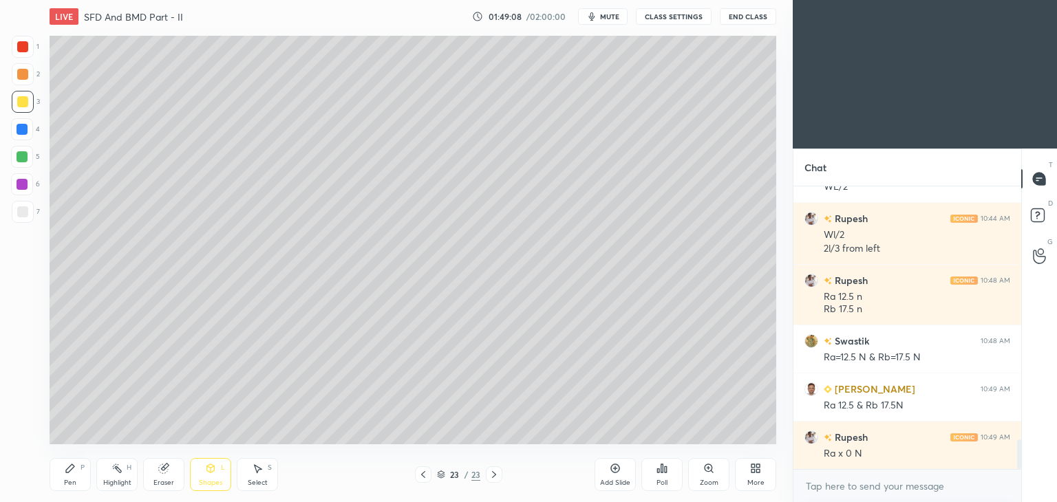
click at [79, 478] on div "Pen P" at bounding box center [70, 474] width 41 height 33
click at [209, 477] on div "Shapes L" at bounding box center [210, 474] width 41 height 33
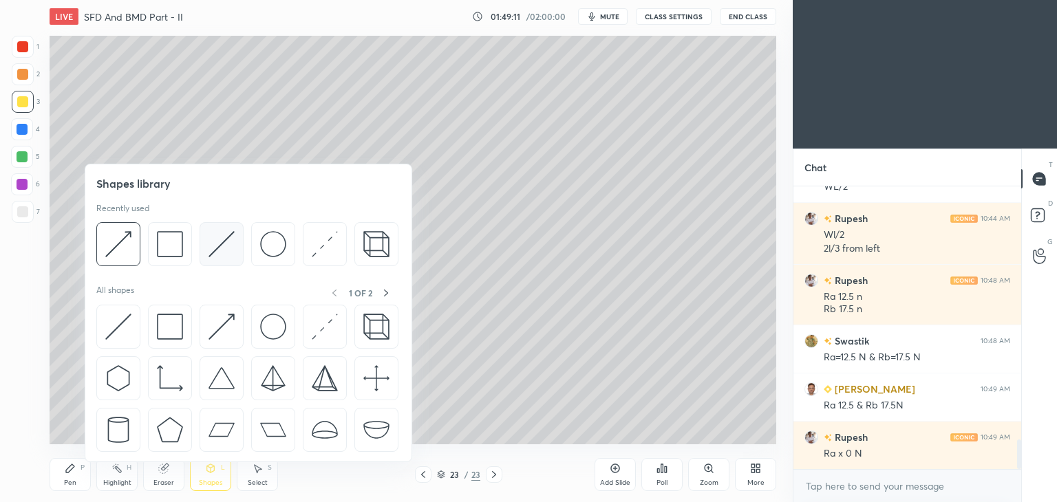
click at [220, 239] on img at bounding box center [222, 244] width 26 height 26
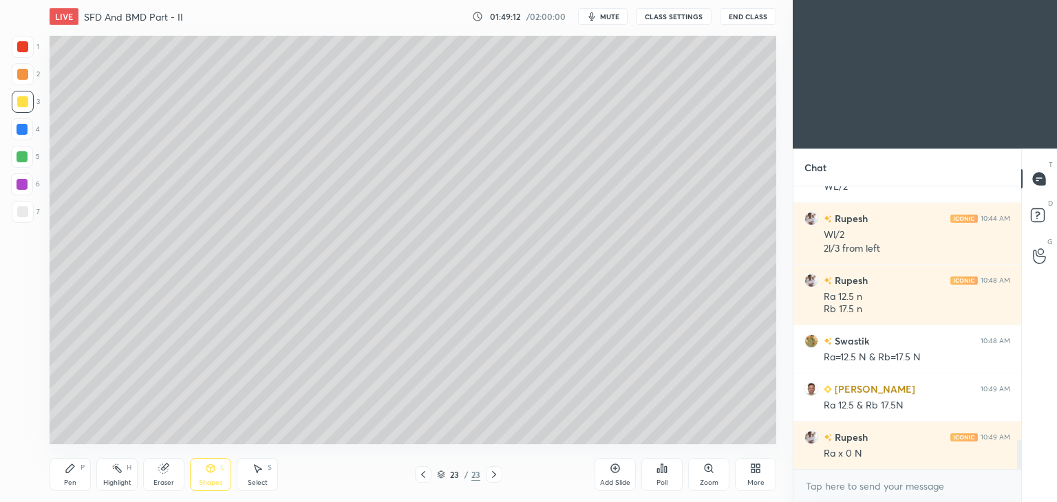
click at [26, 181] on div at bounding box center [22, 184] width 11 height 11
click at [74, 476] on div "Pen P" at bounding box center [70, 474] width 41 height 33
click at [614, 476] on div "Add Slide" at bounding box center [615, 474] width 41 height 33
click at [30, 97] on div at bounding box center [23, 102] width 22 height 22
click at [425, 471] on icon at bounding box center [423, 474] width 11 height 11
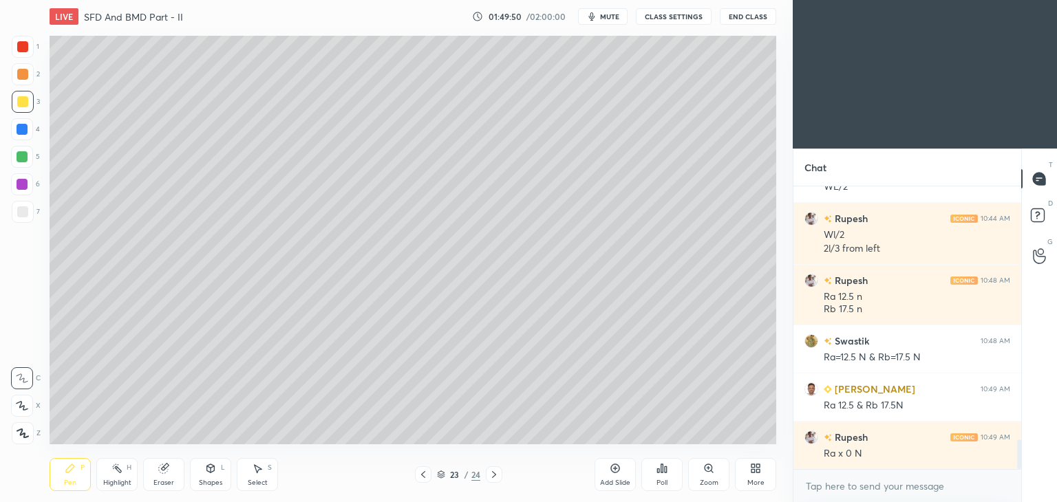
click at [495, 474] on icon at bounding box center [494, 474] width 11 height 11
click at [423, 474] on icon at bounding box center [423, 474] width 11 height 11
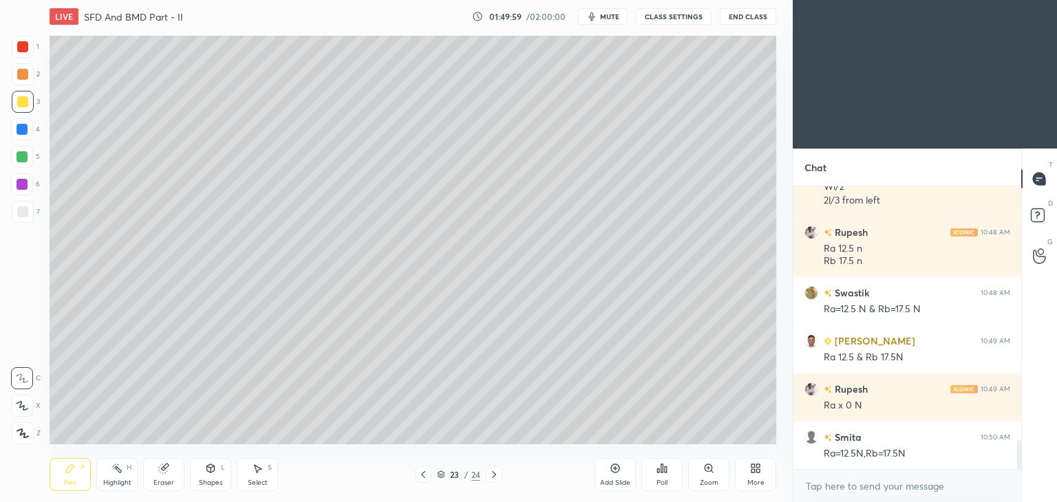
click at [495, 474] on icon at bounding box center [494, 474] width 11 height 11
click at [420, 471] on icon at bounding box center [423, 474] width 11 height 11
click at [495, 473] on icon at bounding box center [494, 474] width 11 height 11
click at [419, 475] on icon at bounding box center [423, 474] width 11 height 11
click at [498, 475] on icon at bounding box center [494, 474] width 11 height 11
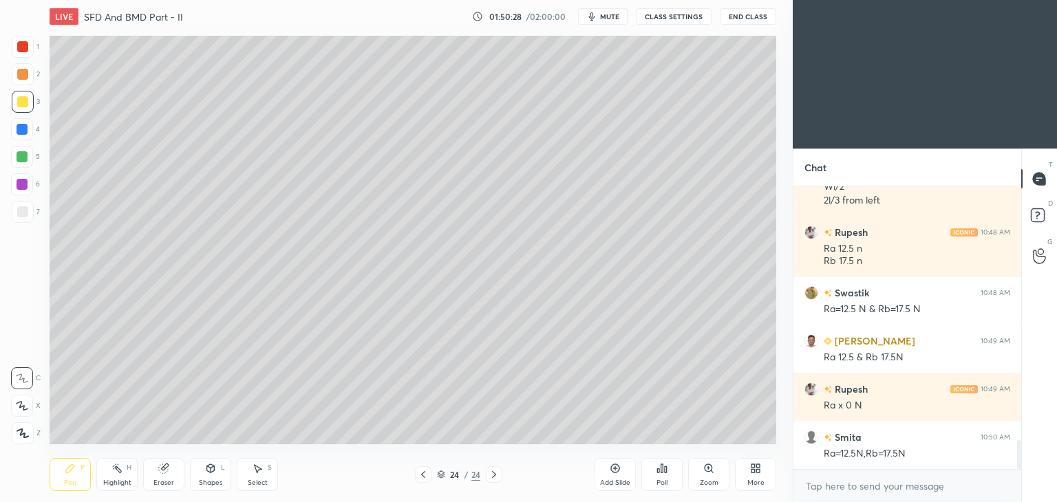
click at [253, 477] on div "Select S" at bounding box center [257, 474] width 41 height 33
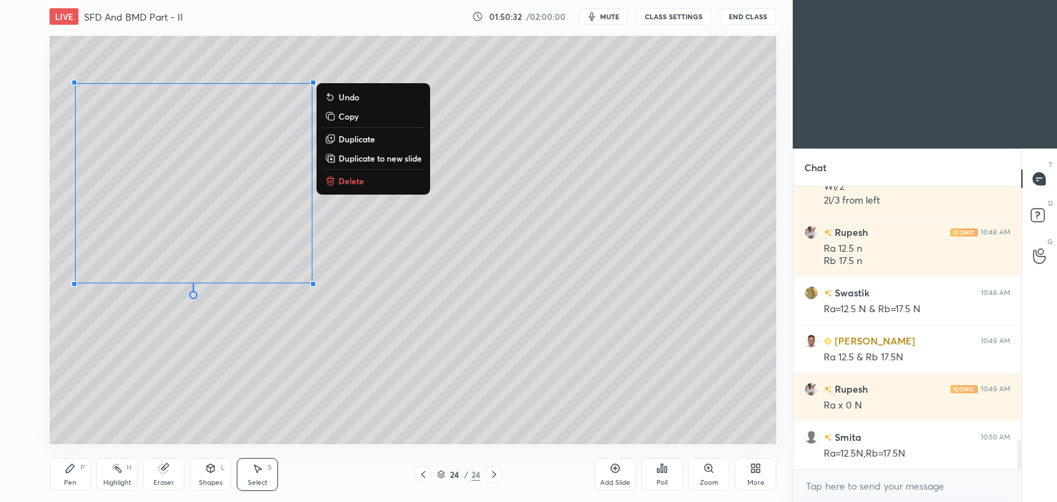
click at [190, 363] on div "0 ° Undo Copy Duplicate Duplicate to new slide Delete" at bounding box center [413, 240] width 727 height 409
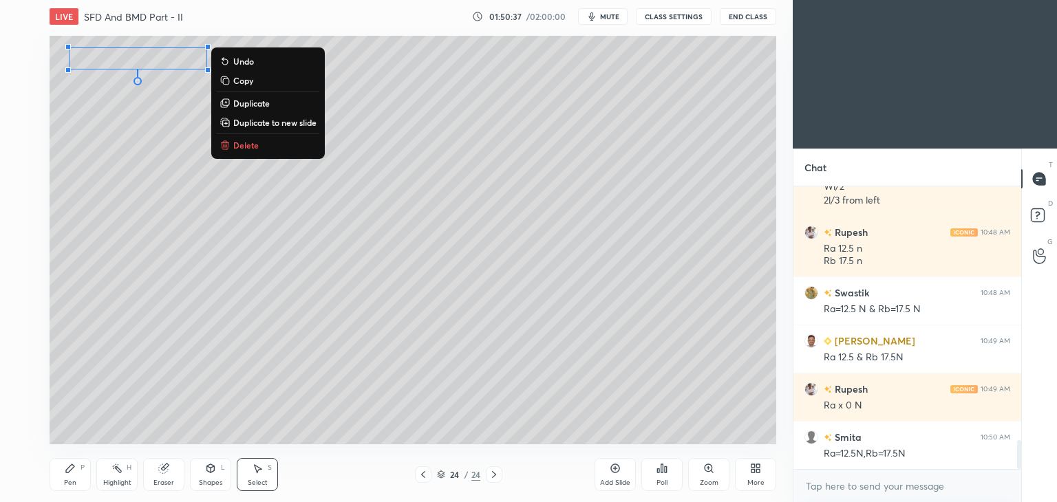
click at [71, 476] on div "Pen P" at bounding box center [70, 474] width 41 height 33
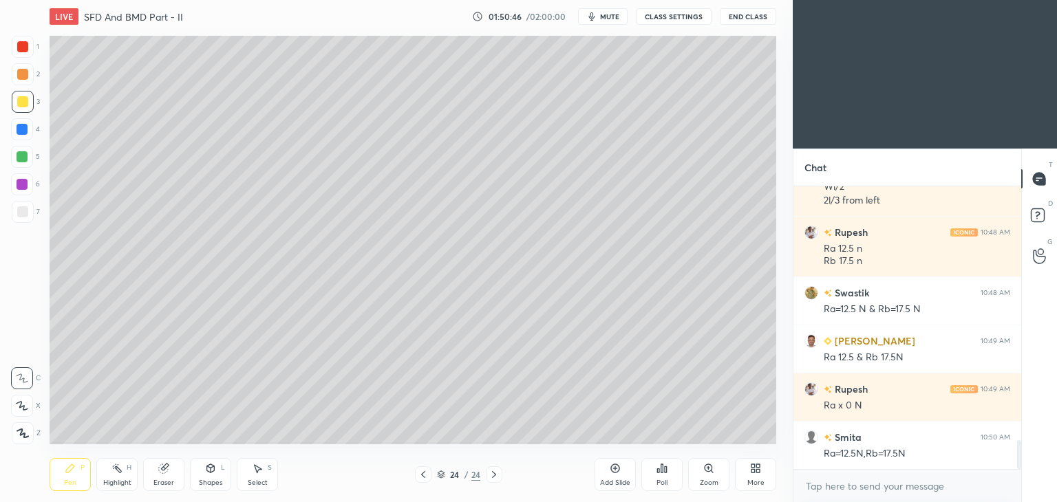
click at [418, 476] on icon at bounding box center [423, 474] width 11 height 11
click at [495, 469] on icon at bounding box center [494, 474] width 11 height 11
click at [423, 478] on icon at bounding box center [423, 474] width 11 height 11
click at [495, 476] on icon at bounding box center [494, 474] width 4 height 7
click at [427, 477] on icon at bounding box center [423, 474] width 11 height 11
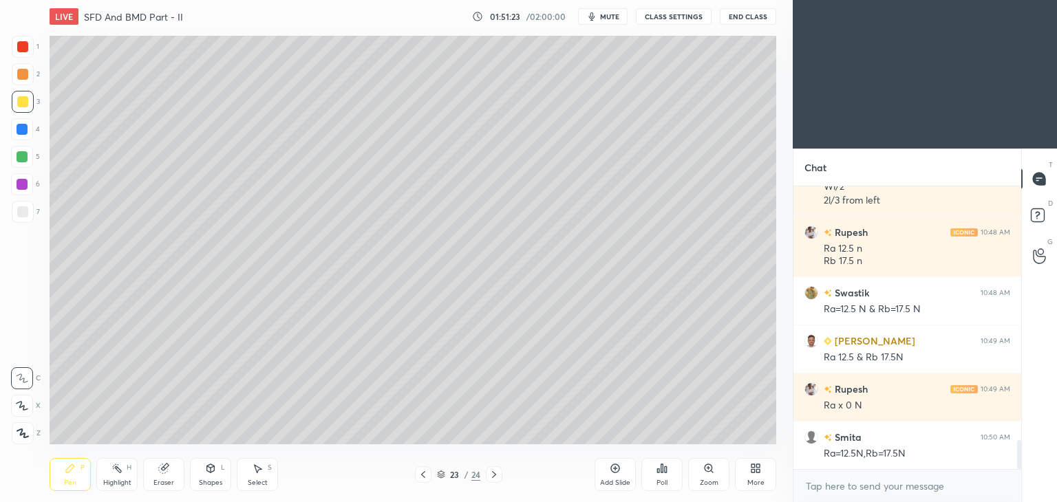
click at [489, 477] on icon at bounding box center [494, 474] width 11 height 11
click at [421, 478] on icon at bounding box center [423, 474] width 11 height 11
click at [490, 473] on icon at bounding box center [494, 474] width 11 height 11
click at [418, 474] on icon at bounding box center [423, 474] width 11 height 11
click at [492, 476] on icon at bounding box center [494, 474] width 11 height 11
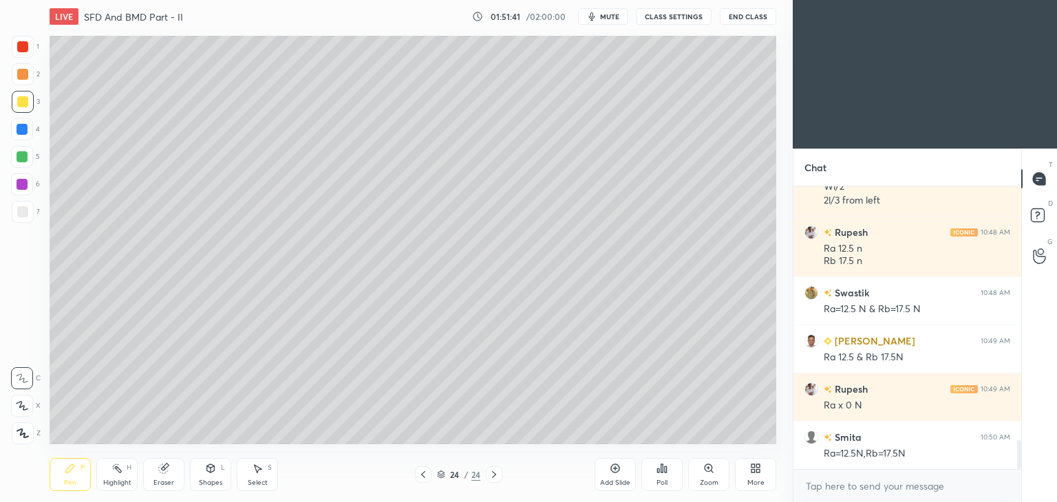
click at [418, 478] on icon at bounding box center [423, 474] width 11 height 11
click at [495, 474] on icon at bounding box center [494, 474] width 11 height 11
click at [255, 494] on div "Pen P Highlight H Eraser Shapes L Select S 24 / 24 Add Slide Poll Zoom More" at bounding box center [413, 474] width 727 height 55
click at [208, 487] on div "Shapes" at bounding box center [210, 483] width 23 height 7
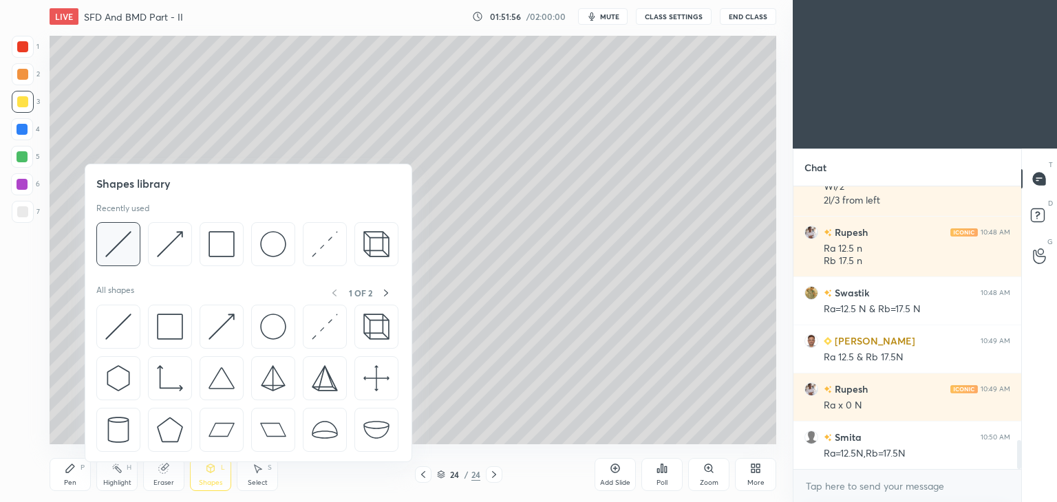
click at [129, 239] on img at bounding box center [118, 244] width 26 height 26
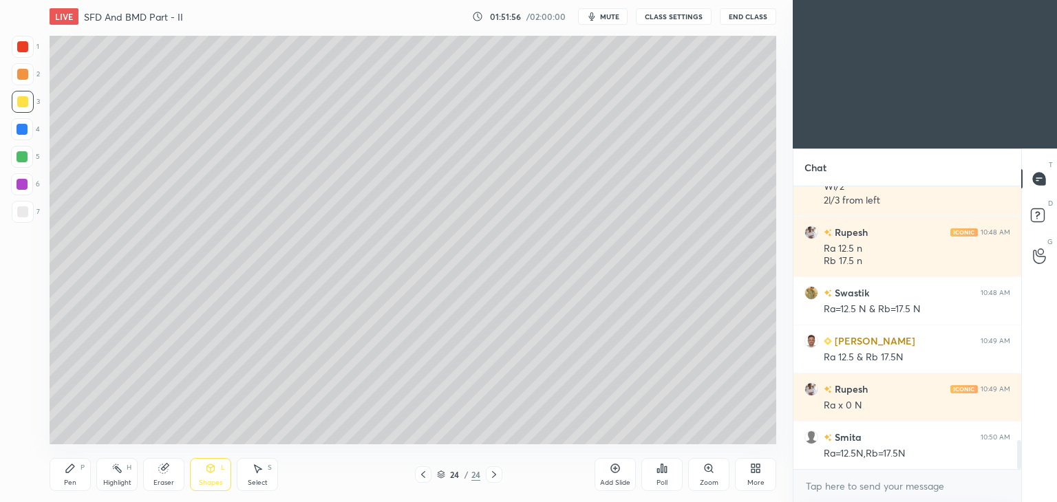
click at [18, 213] on div at bounding box center [22, 211] width 11 height 11
click at [63, 482] on div "Pen P" at bounding box center [70, 474] width 41 height 33
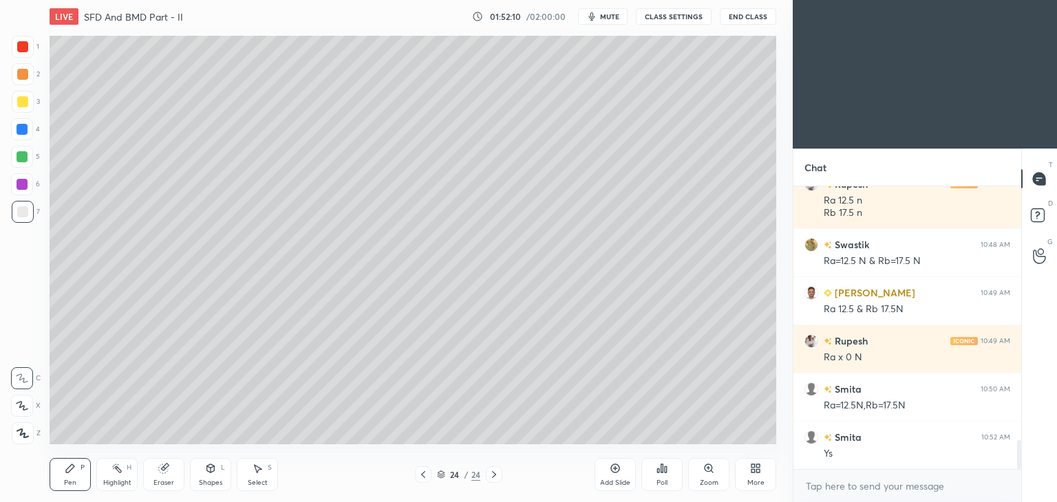
click at [22, 105] on div at bounding box center [22, 101] width 11 height 11
click at [211, 480] on div "Shapes" at bounding box center [210, 483] width 23 height 7
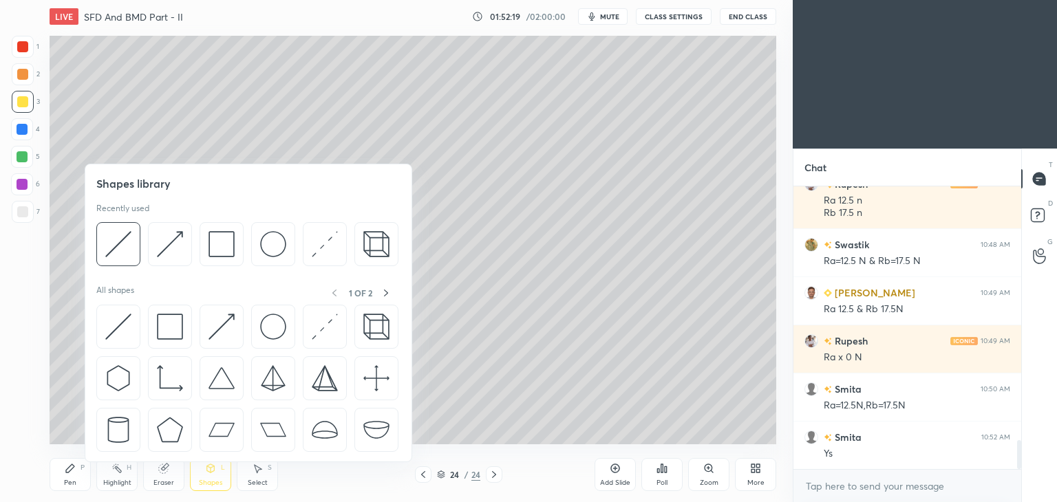
click at [220, 248] on img at bounding box center [222, 244] width 26 height 26
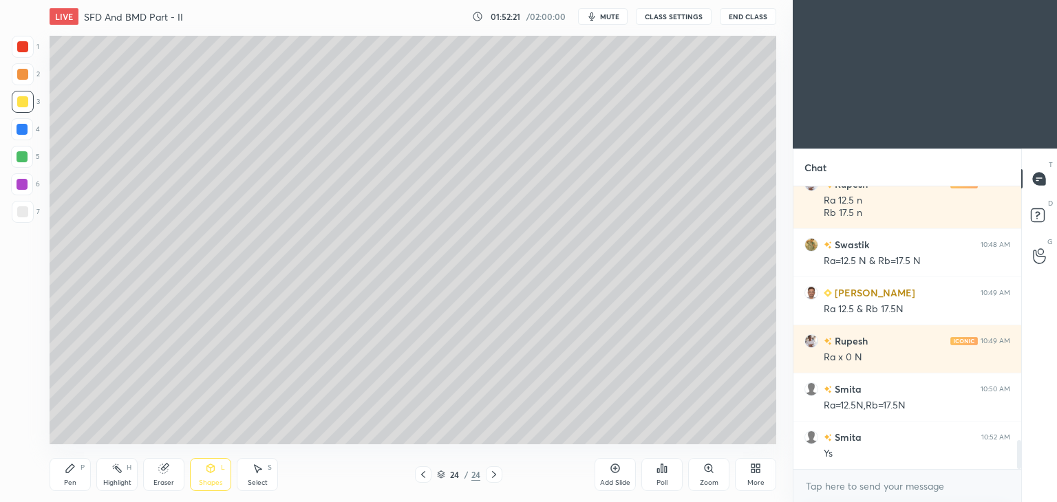
click at [69, 471] on icon at bounding box center [70, 468] width 8 height 8
click at [203, 474] on div "Shapes L" at bounding box center [210, 474] width 41 height 33
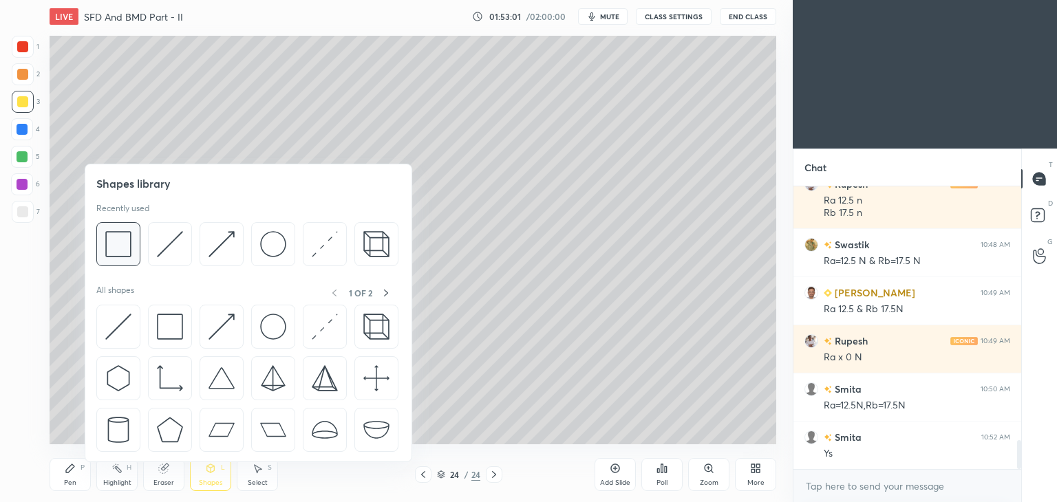
click at [116, 248] on img at bounding box center [118, 244] width 26 height 26
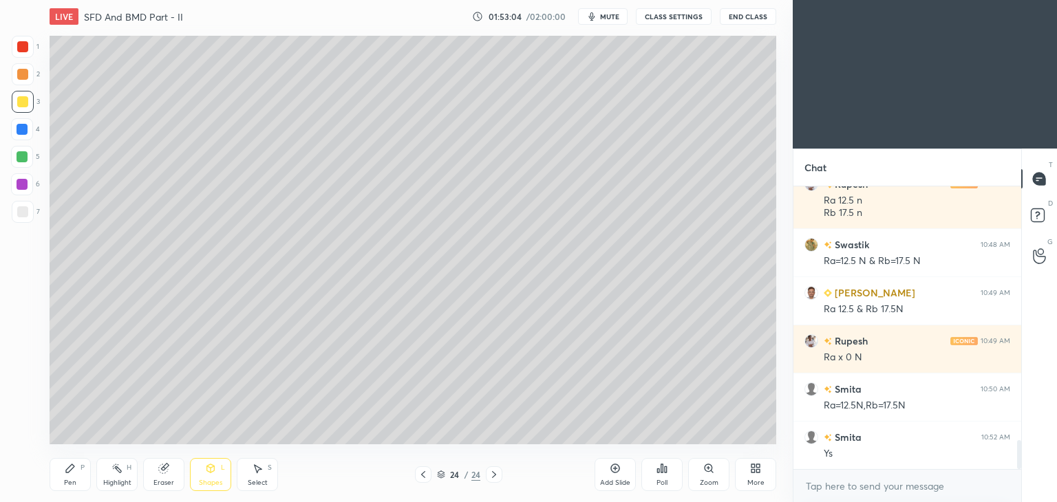
click at [72, 480] on div "Pen" at bounding box center [70, 483] width 12 height 7
click at [615, 480] on div "Add Slide" at bounding box center [615, 483] width 30 height 7
click at [78, 475] on div "Pen P" at bounding box center [70, 474] width 41 height 33
click at [22, 46] on div at bounding box center [22, 46] width 11 height 11
click at [19, 212] on div at bounding box center [22, 211] width 11 height 11
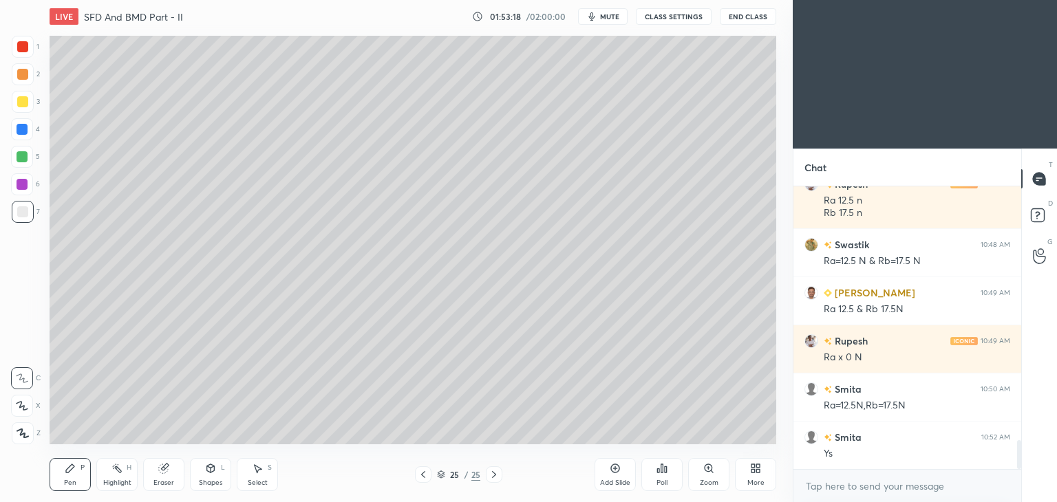
click at [14, 100] on div at bounding box center [23, 102] width 22 height 22
click at [24, 212] on div at bounding box center [22, 211] width 11 height 11
click at [212, 477] on div "Shapes L" at bounding box center [210, 474] width 41 height 33
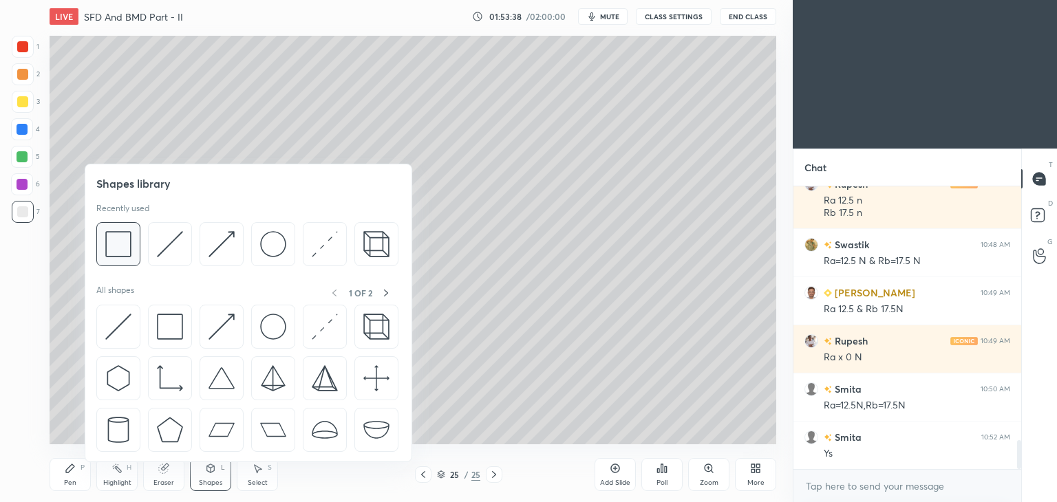
click at [125, 247] on img at bounding box center [118, 244] width 26 height 26
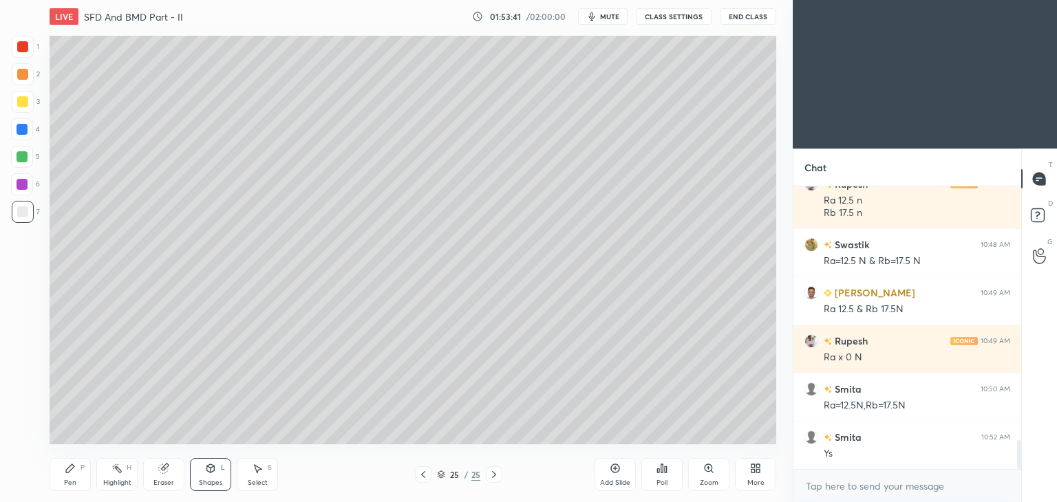
click at [68, 476] on div "Pen P" at bounding box center [70, 474] width 41 height 33
click at [209, 474] on icon at bounding box center [210, 468] width 11 height 11
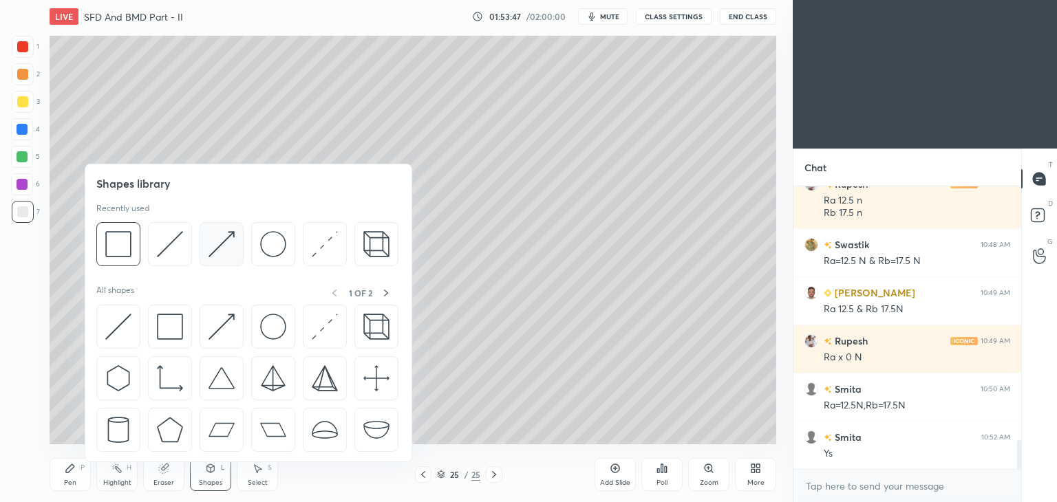
click at [215, 235] on img at bounding box center [222, 244] width 26 height 26
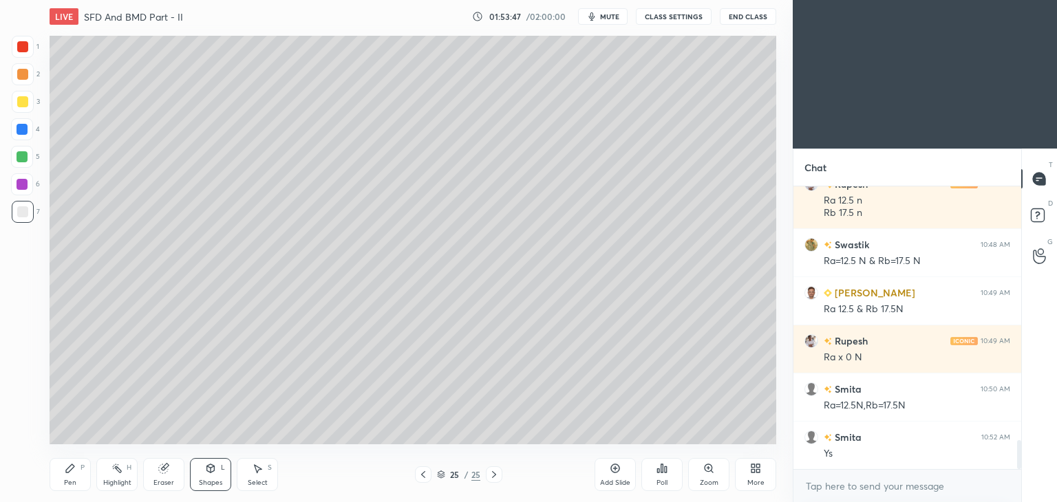
click at [25, 99] on div at bounding box center [22, 101] width 11 height 11
click at [69, 469] on icon at bounding box center [70, 468] width 8 height 8
click at [214, 474] on div "Shapes L" at bounding box center [210, 474] width 41 height 33
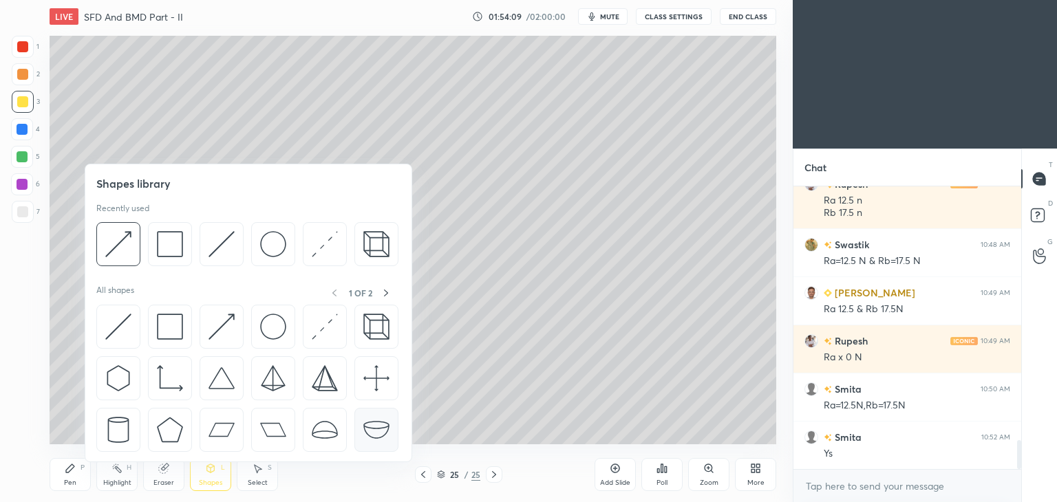
click at [129, 235] on img at bounding box center [118, 244] width 26 height 26
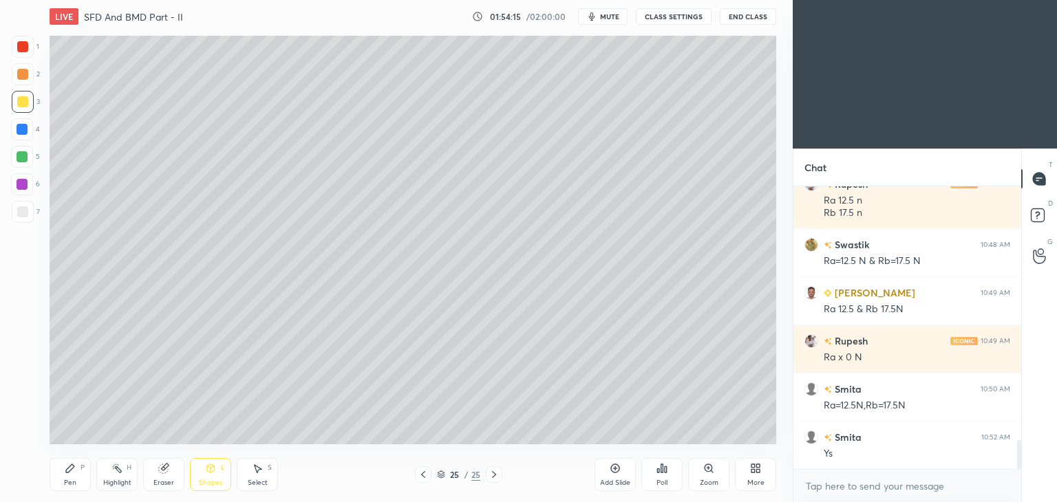
click at [67, 476] on div "Pen P" at bounding box center [70, 474] width 41 height 33
click at [212, 477] on div "Shapes L" at bounding box center [210, 474] width 41 height 33
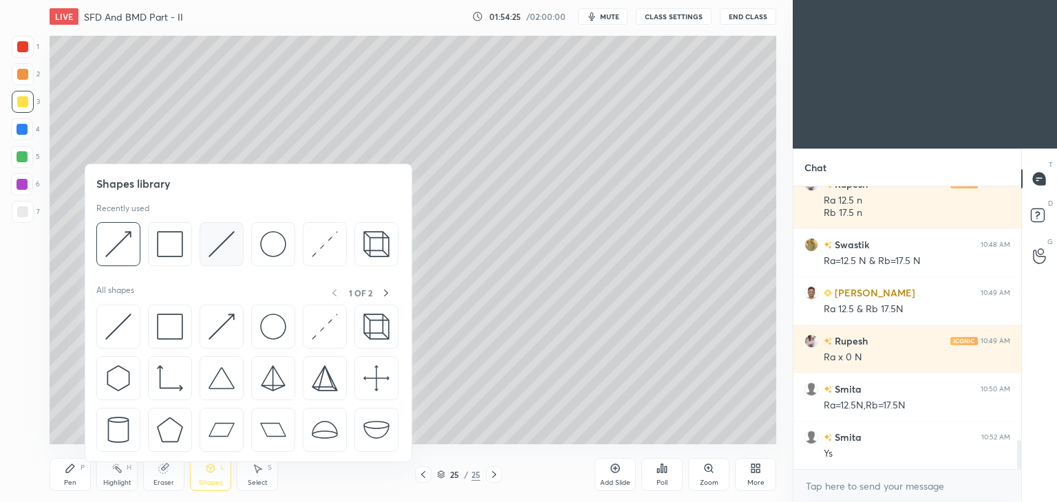
click at [213, 244] on img at bounding box center [222, 244] width 26 height 26
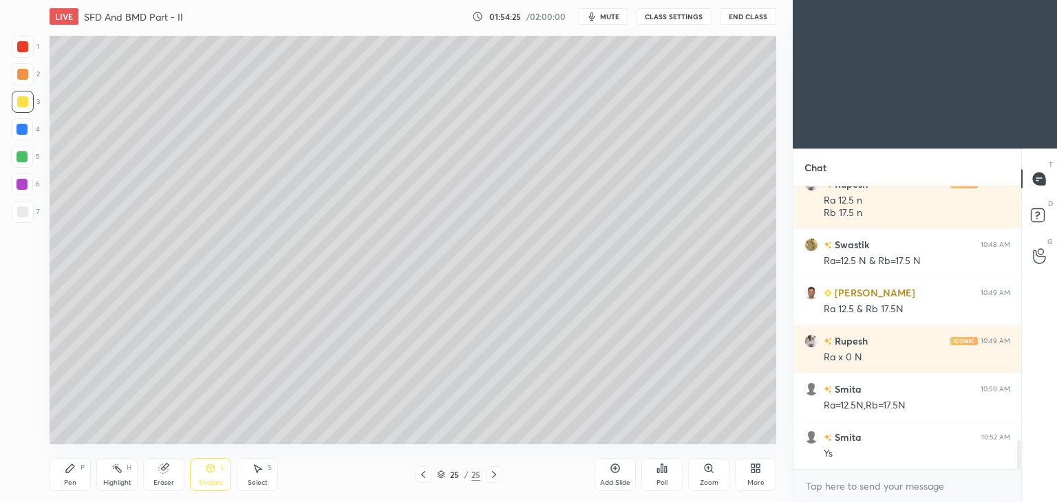
click at [25, 182] on div at bounding box center [22, 184] width 11 height 11
click at [72, 469] on icon at bounding box center [70, 468] width 8 height 8
click at [22, 210] on div at bounding box center [22, 211] width 11 height 11
click at [212, 480] on div "Shapes" at bounding box center [210, 483] width 23 height 7
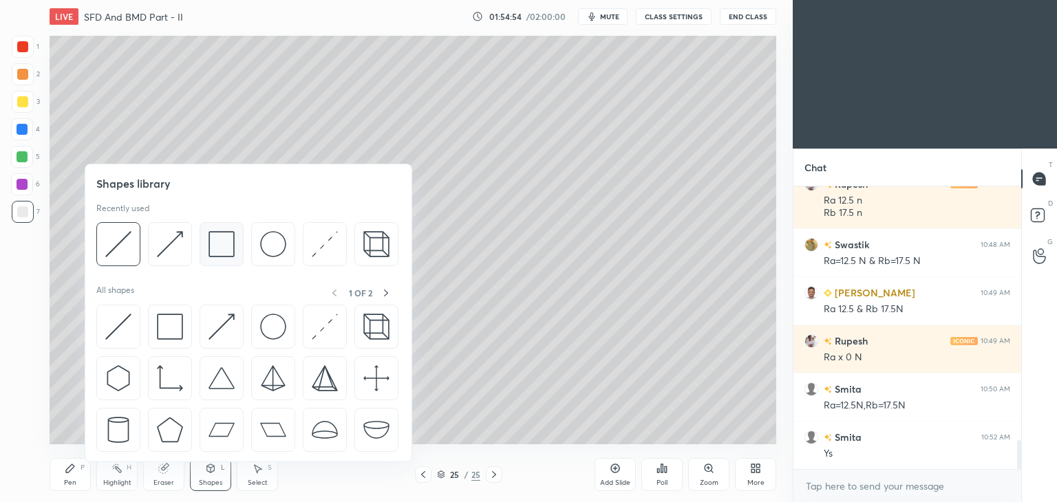
click at [218, 246] on img at bounding box center [222, 244] width 26 height 26
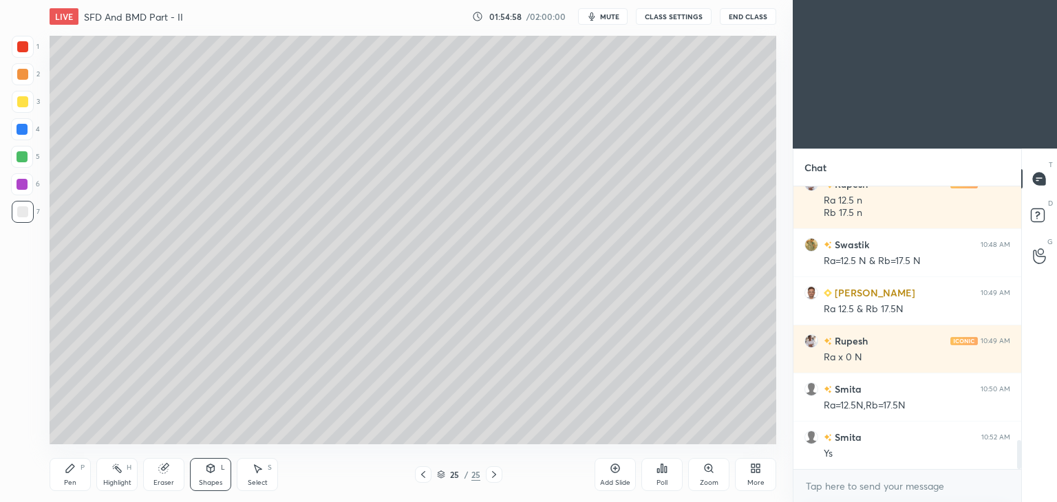
click at [78, 474] on div "Pen P" at bounding box center [70, 474] width 41 height 33
click at [66, 477] on div "Pen P" at bounding box center [70, 474] width 41 height 33
click at [22, 99] on div at bounding box center [22, 101] width 11 height 11
click at [209, 474] on div "Shapes L" at bounding box center [210, 474] width 41 height 33
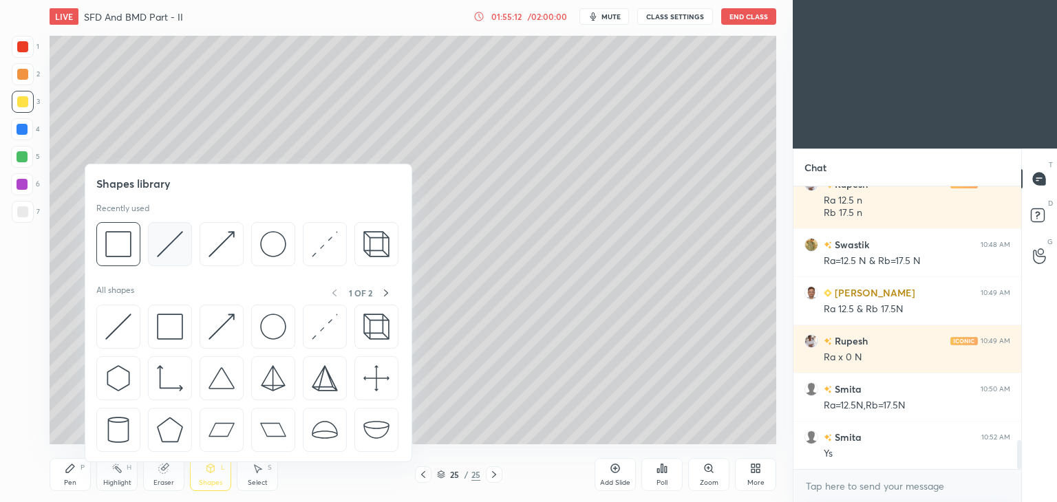
click at [184, 239] on div at bounding box center [170, 244] width 44 height 44
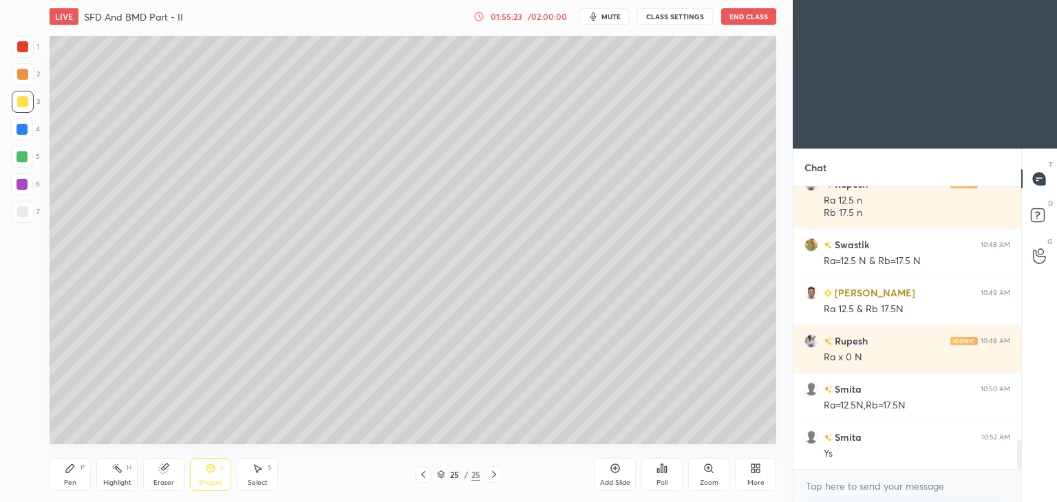
click at [65, 485] on div "Pen" at bounding box center [70, 483] width 12 height 7
click at [208, 482] on div "Shapes" at bounding box center [210, 483] width 23 height 7
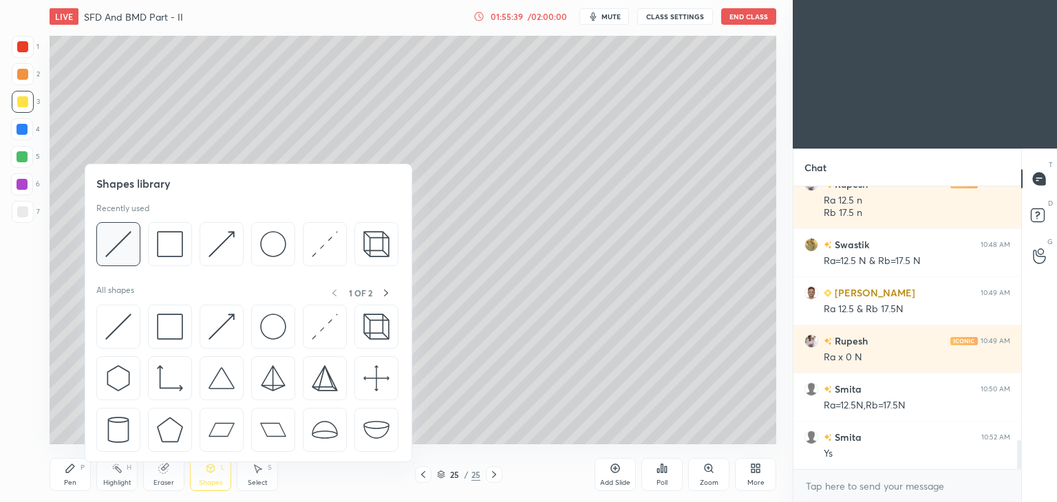
click at [127, 242] on img at bounding box center [118, 244] width 26 height 26
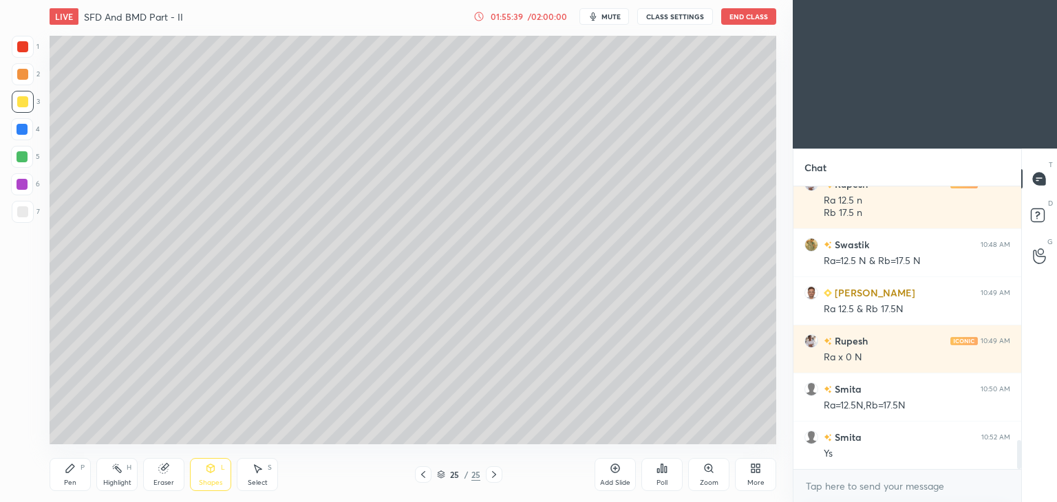
click at [28, 135] on div at bounding box center [22, 129] width 22 height 22
click at [21, 184] on div at bounding box center [22, 184] width 11 height 11
click at [63, 474] on div "Pen P" at bounding box center [70, 474] width 41 height 33
click at [615, 480] on div "Add Slide" at bounding box center [615, 483] width 30 height 7
click at [68, 474] on icon at bounding box center [70, 468] width 11 height 11
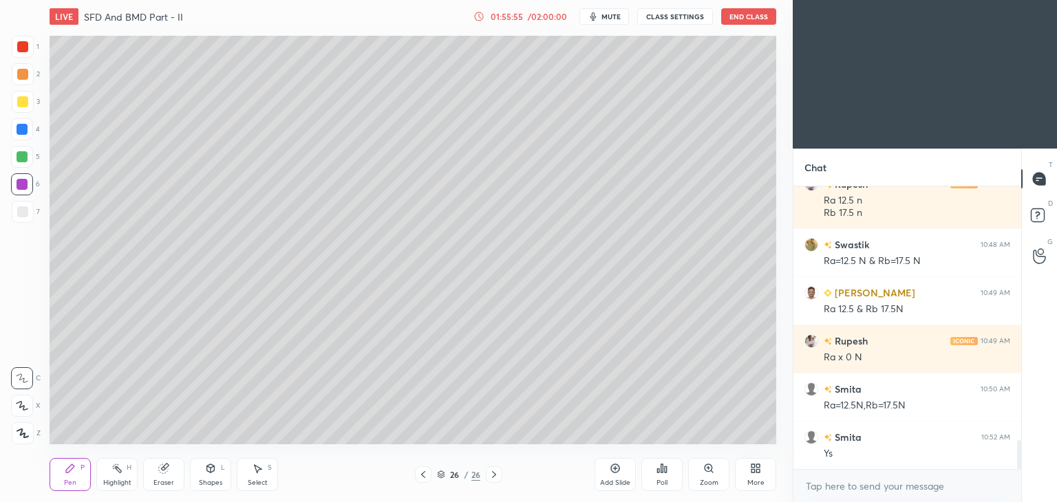
click at [28, 215] on div at bounding box center [23, 212] width 22 height 22
click at [210, 474] on div "Shapes L" at bounding box center [210, 474] width 41 height 33
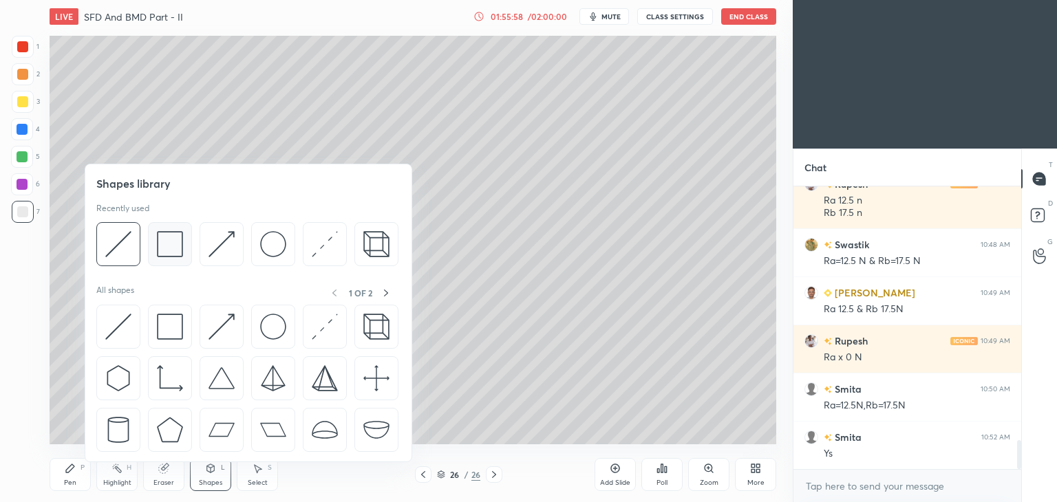
click at [173, 240] on img at bounding box center [170, 244] width 26 height 26
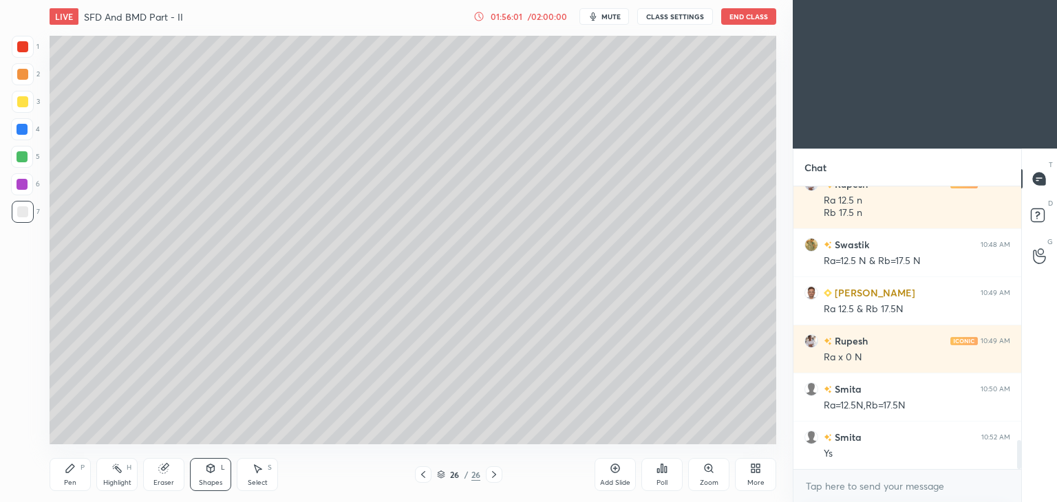
click at [67, 476] on div "Pen P" at bounding box center [70, 474] width 41 height 33
click at [423, 476] on icon at bounding box center [423, 474] width 11 height 11
click at [495, 476] on icon at bounding box center [494, 474] width 4 height 7
click at [215, 477] on div "Shapes L" at bounding box center [210, 474] width 41 height 33
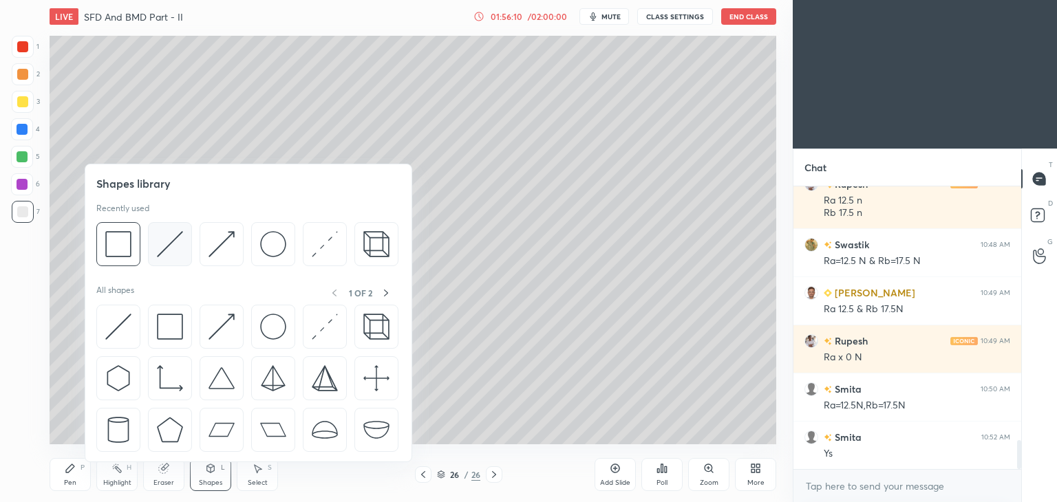
click at [173, 239] on img at bounding box center [170, 244] width 26 height 26
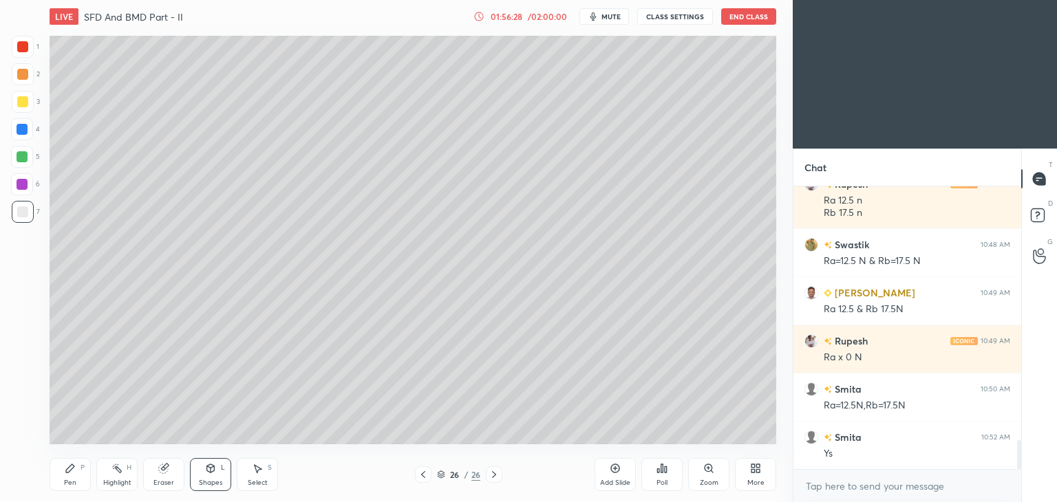
click at [256, 471] on icon at bounding box center [259, 469] width 8 height 8
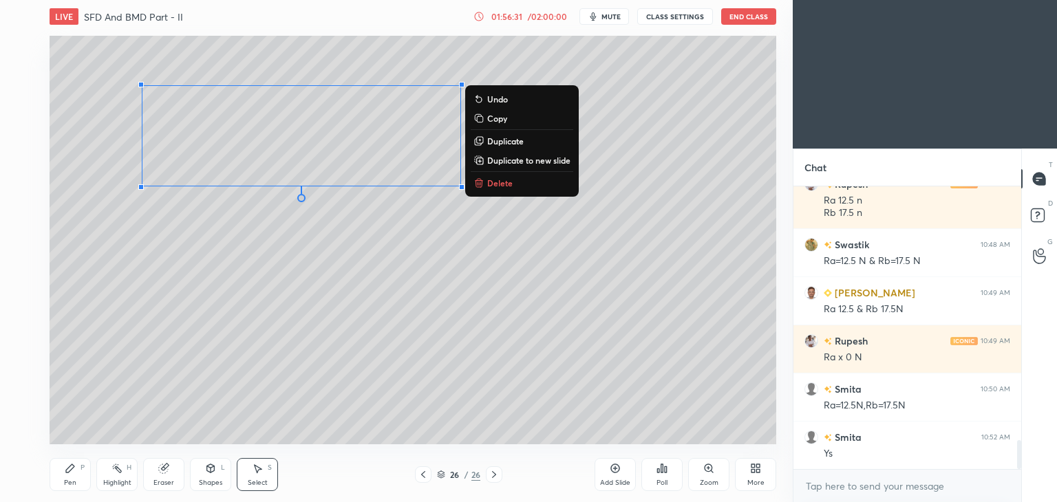
click at [218, 480] on div "Shapes" at bounding box center [210, 483] width 23 height 7
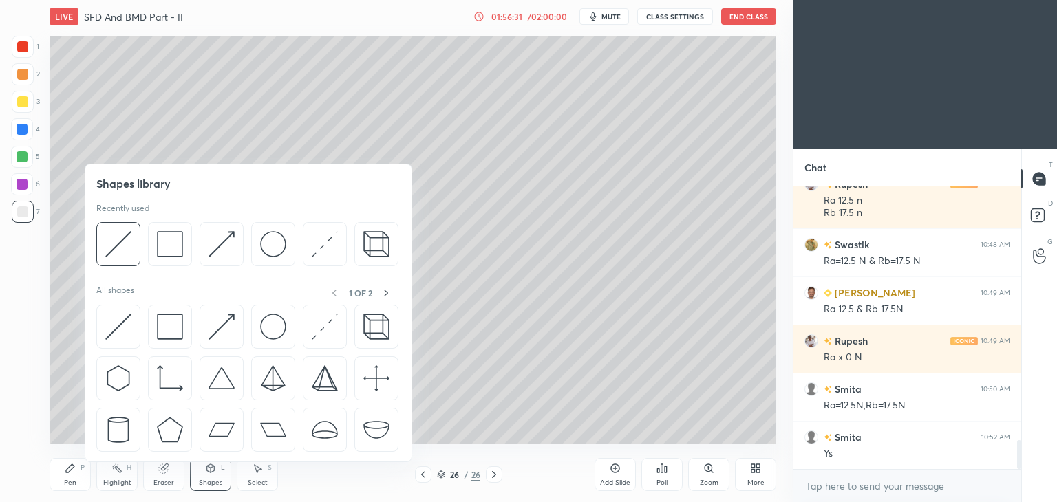
click at [217, 242] on img at bounding box center [222, 244] width 26 height 26
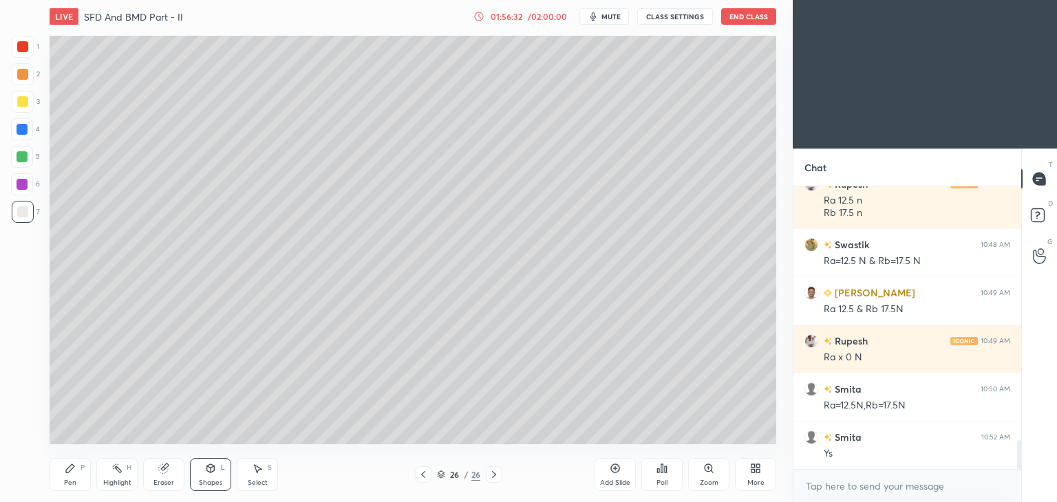
click at [36, 97] on div "3" at bounding box center [26, 102] width 28 height 22
click at [71, 478] on div "Pen P" at bounding box center [70, 474] width 41 height 33
click at [204, 476] on div "Shapes L" at bounding box center [210, 474] width 41 height 33
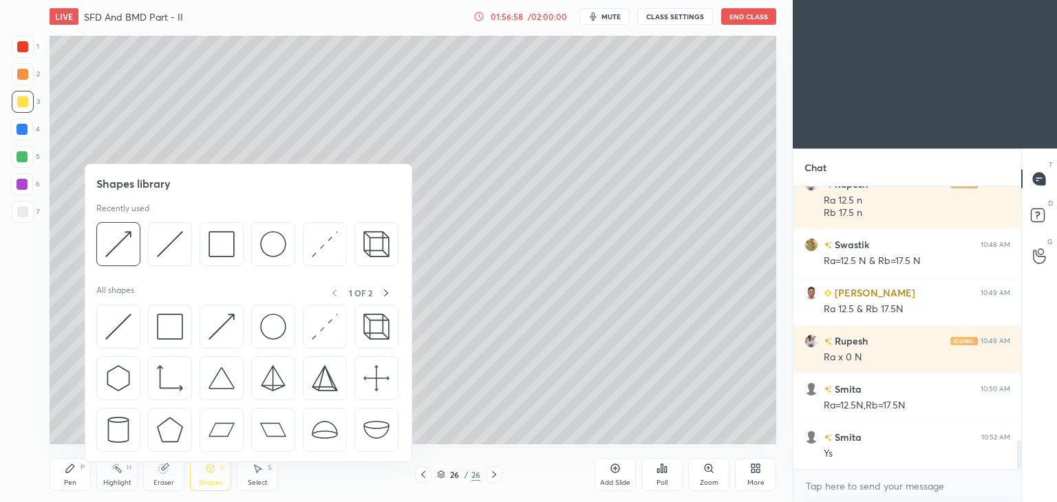
click at [165, 234] on img at bounding box center [170, 244] width 26 height 26
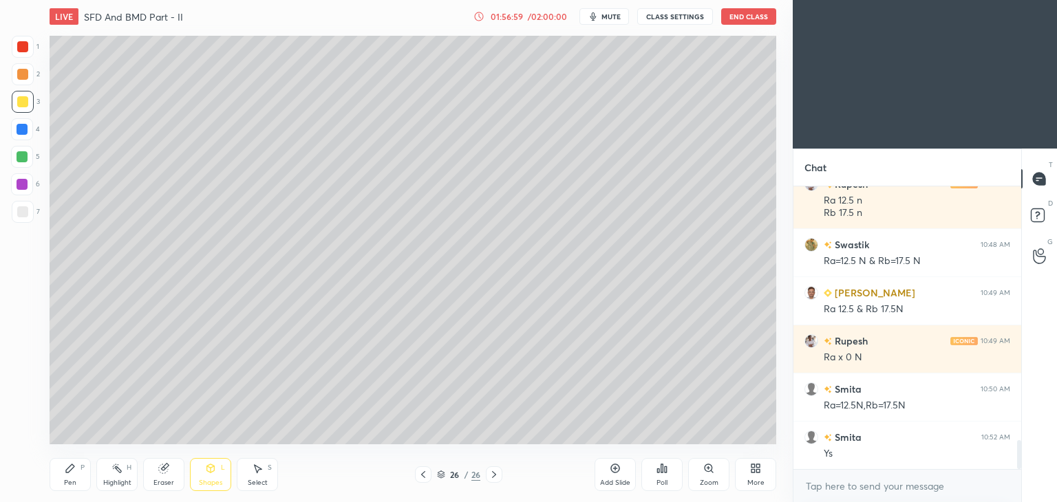
click at [21, 185] on div at bounding box center [22, 184] width 11 height 11
click at [73, 470] on icon at bounding box center [70, 468] width 11 height 11
click at [25, 214] on div at bounding box center [22, 211] width 11 height 11
click at [213, 476] on div "Shapes L" at bounding box center [210, 474] width 41 height 33
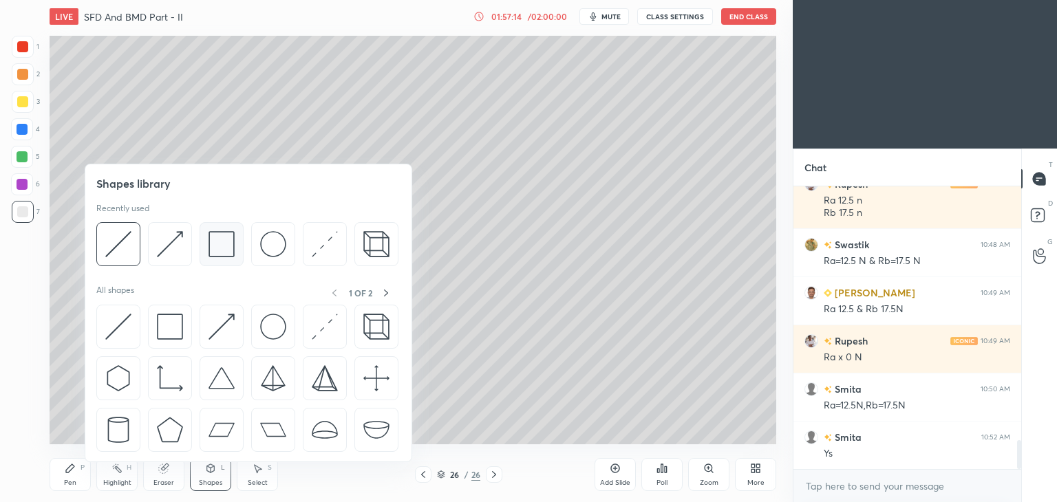
click at [212, 243] on img at bounding box center [222, 244] width 26 height 26
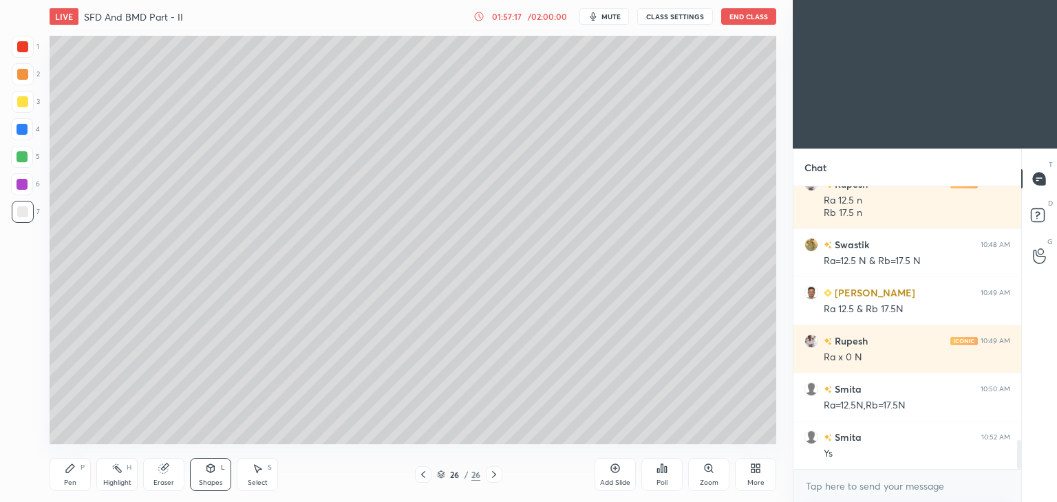
click at [58, 476] on div "Pen P" at bounding box center [70, 474] width 41 height 33
click at [22, 102] on div at bounding box center [22, 101] width 11 height 11
click at [212, 471] on icon at bounding box center [211, 468] width 8 height 8
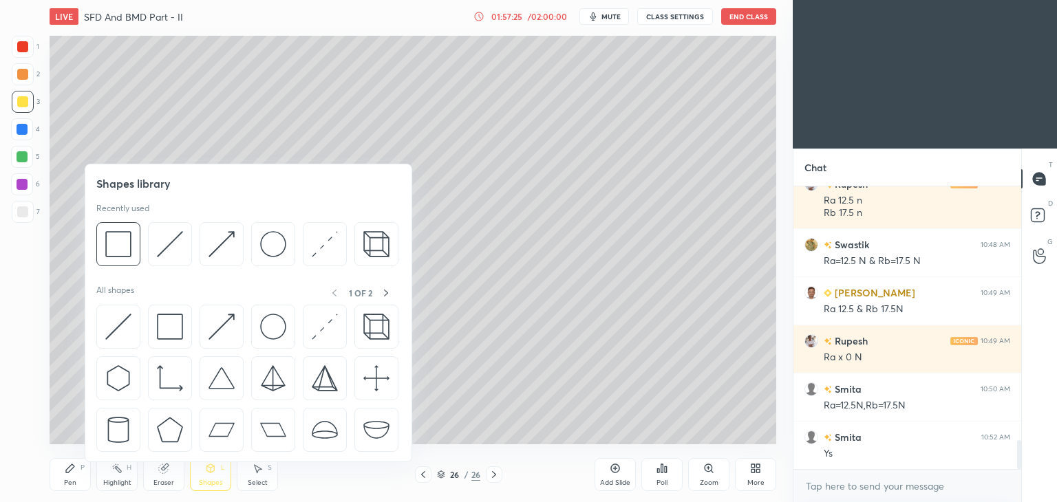
click at [178, 242] on img at bounding box center [170, 244] width 26 height 26
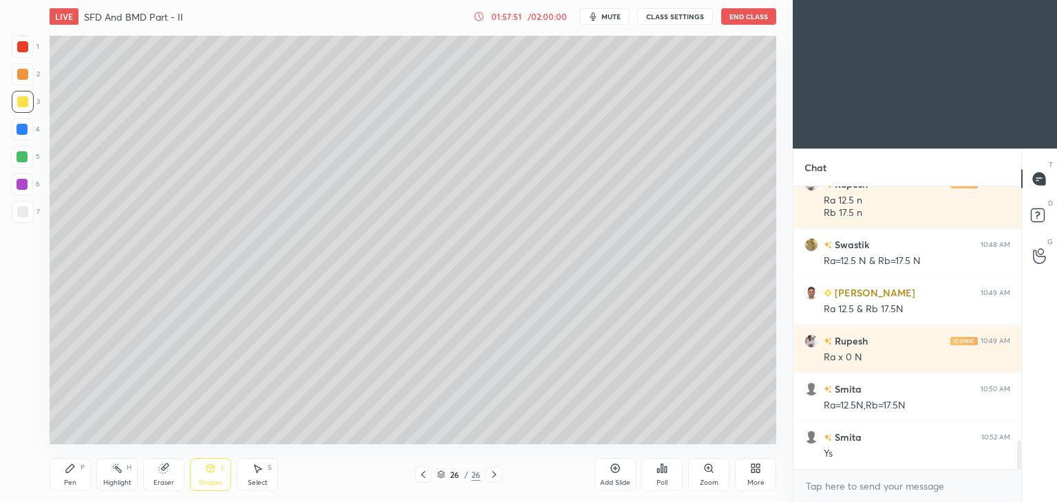
click at [61, 473] on div "Pen P" at bounding box center [70, 474] width 41 height 33
click at [209, 480] on div "Shapes" at bounding box center [210, 483] width 23 height 7
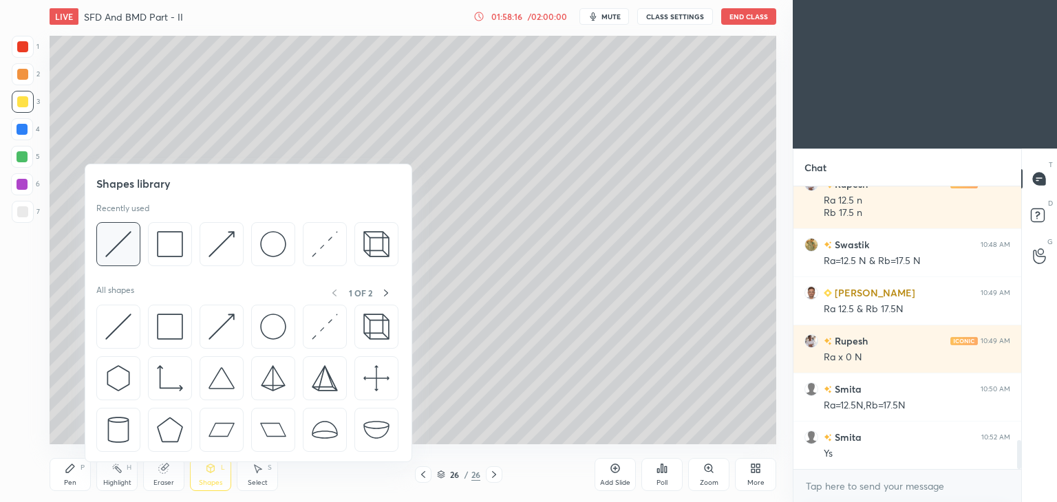
click at [128, 240] on img at bounding box center [118, 244] width 26 height 26
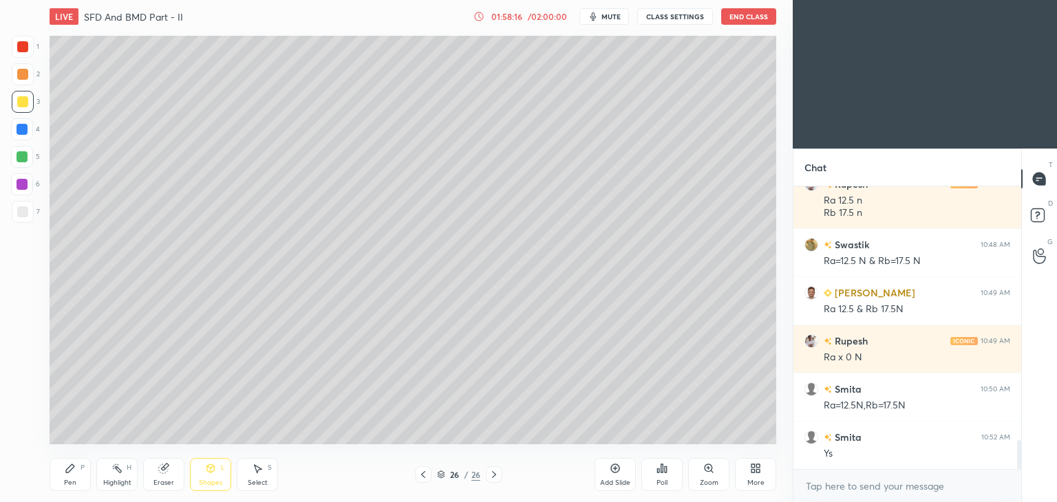
click at [25, 185] on div at bounding box center [22, 184] width 11 height 11
click at [70, 470] on icon at bounding box center [70, 468] width 8 height 8
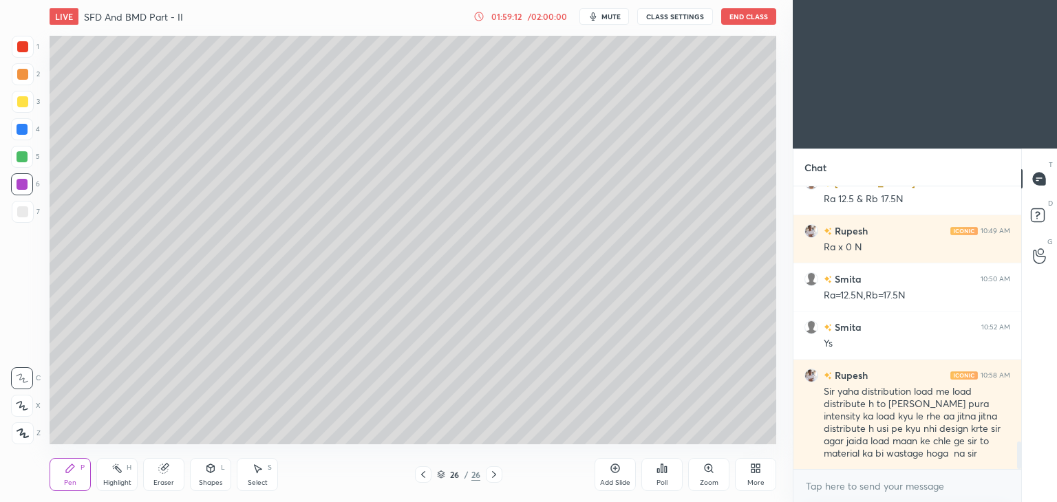
scroll to position [2658, 0]
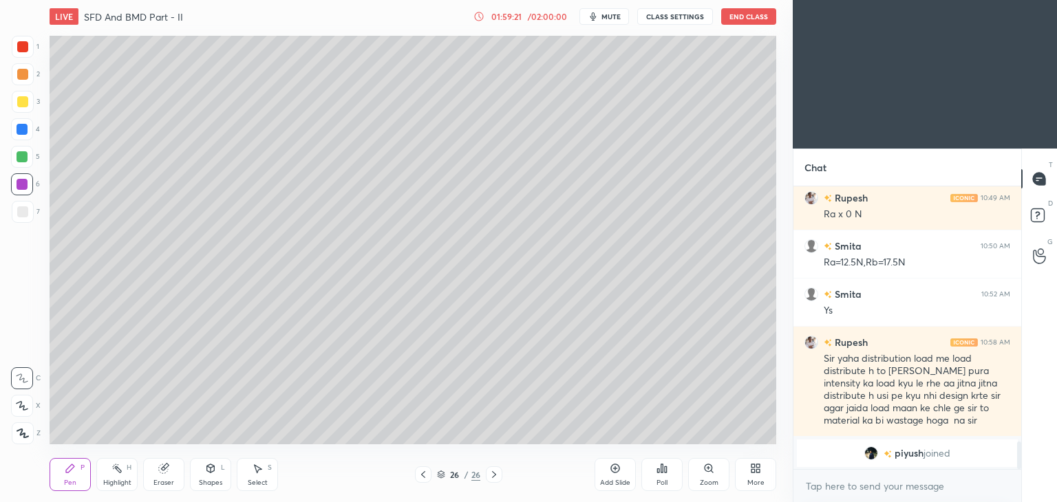
click at [421, 476] on icon at bounding box center [423, 474] width 11 height 11
click at [423, 474] on icon at bounding box center [423, 474] width 11 height 11
click at [421, 476] on icon at bounding box center [423, 474] width 11 height 11
click at [425, 476] on icon at bounding box center [423, 474] width 11 height 11
click at [425, 471] on icon at bounding box center [423, 474] width 11 height 11
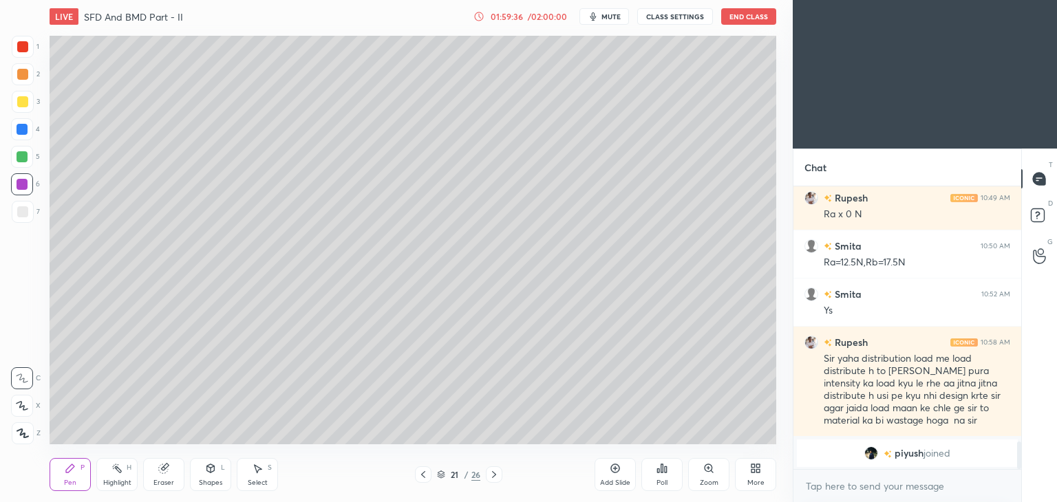
click at [504, 469] on div "21 / 26" at bounding box center [458, 475] width 273 height 17
click at [497, 473] on icon at bounding box center [494, 474] width 11 height 11
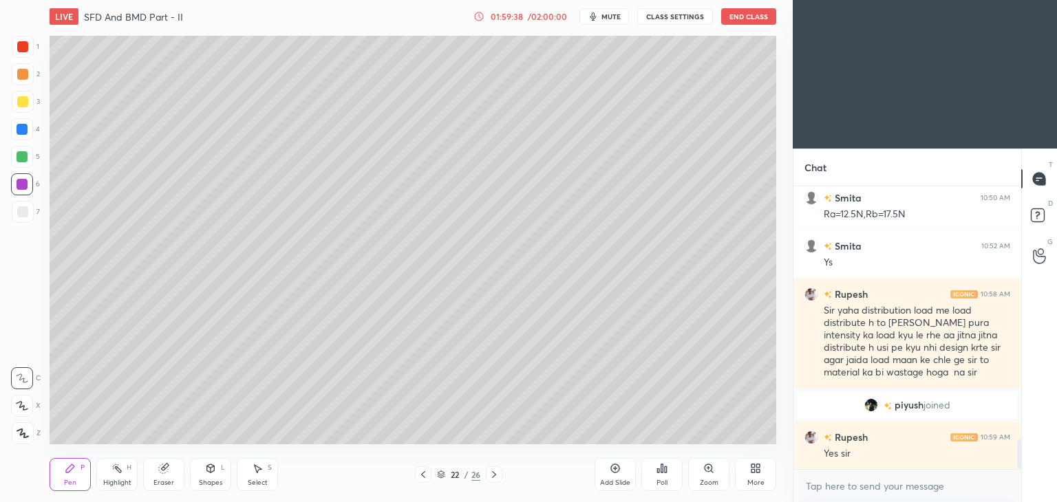
scroll to position [2432, 0]
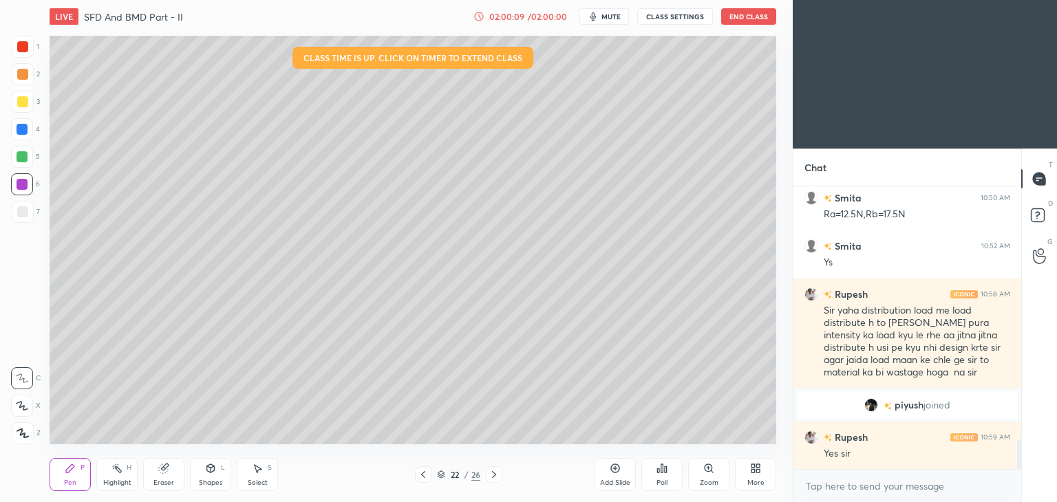
click at [221, 474] on div "Shapes L" at bounding box center [210, 474] width 41 height 33
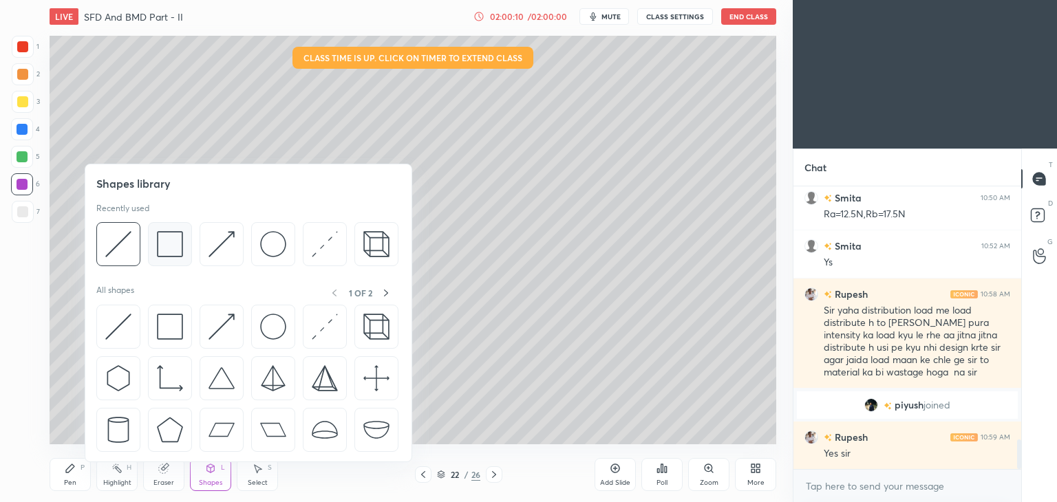
click at [173, 236] on img at bounding box center [170, 244] width 26 height 26
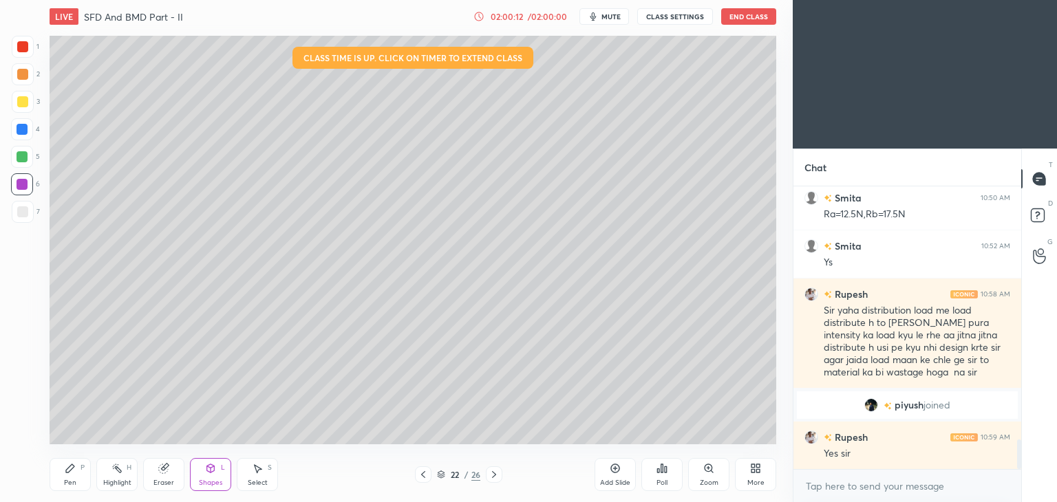
click at [71, 469] on icon at bounding box center [70, 468] width 8 height 8
click at [209, 469] on icon at bounding box center [211, 468] width 8 height 2
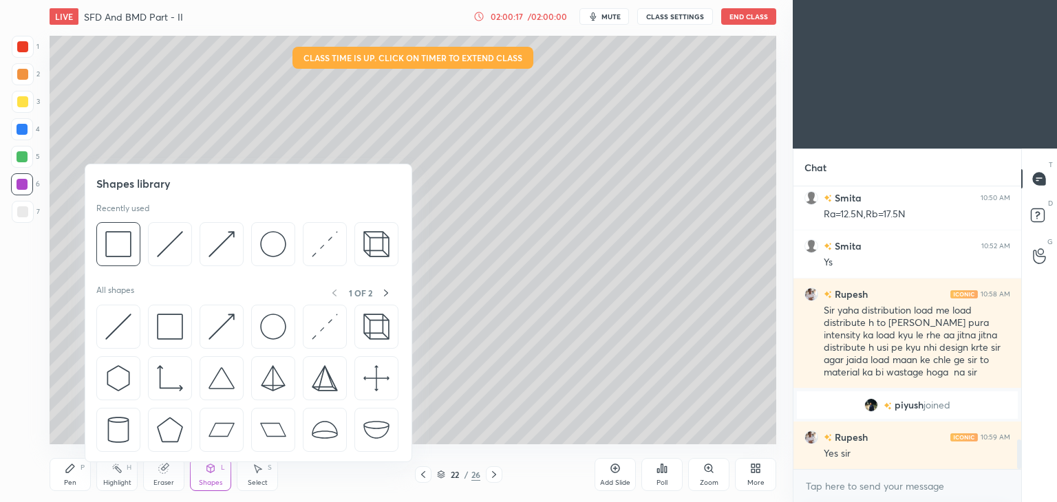
click at [182, 239] on img at bounding box center [170, 244] width 26 height 26
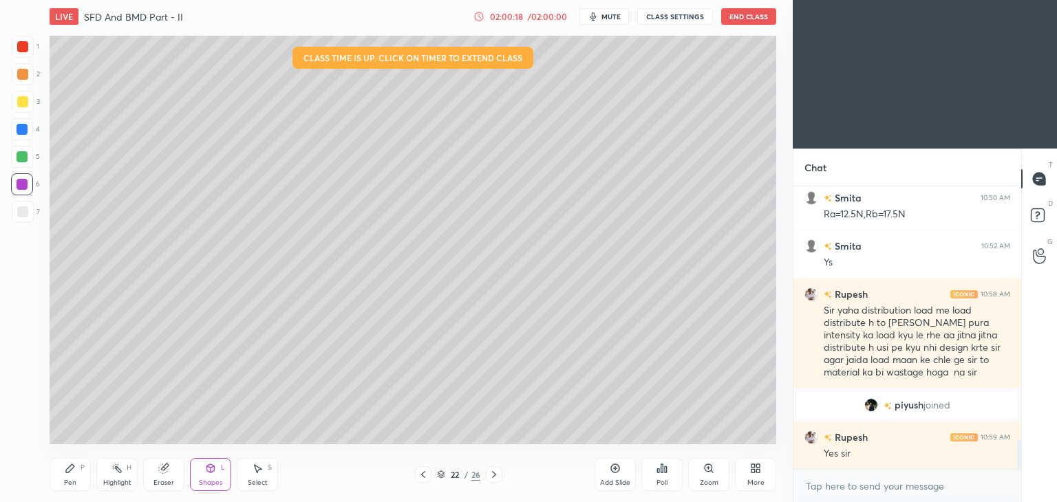
scroll to position [2480, 0]
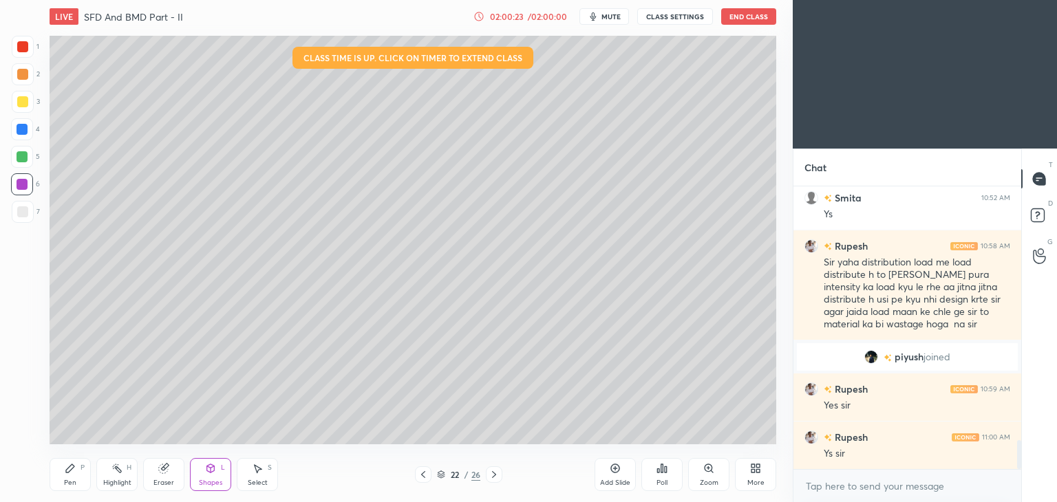
click at [217, 477] on div "Shapes L" at bounding box center [210, 474] width 41 height 33
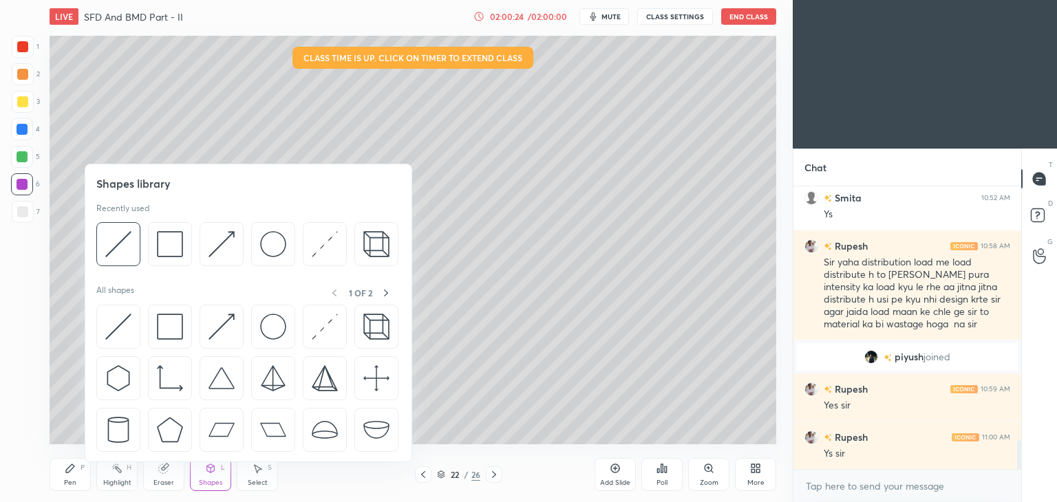
click at [317, 240] on img at bounding box center [325, 244] width 26 height 26
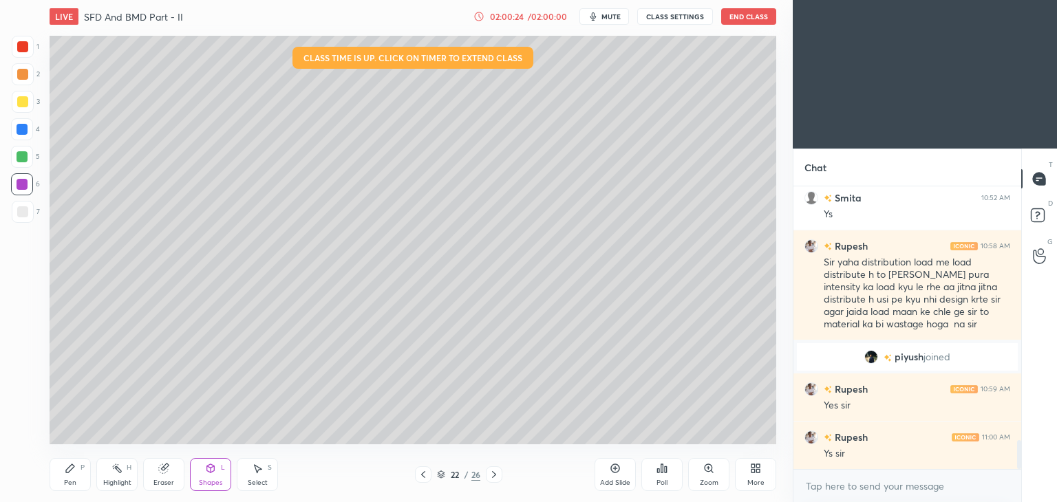
click at [15, 129] on div at bounding box center [22, 129] width 22 height 22
click at [221, 471] on div "L" at bounding box center [223, 467] width 4 height 7
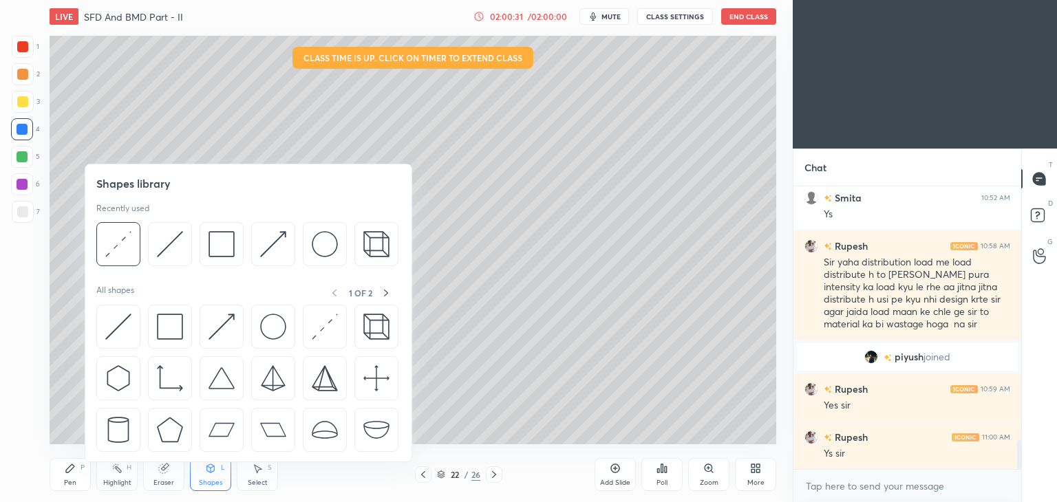
click at [173, 235] on img at bounding box center [170, 244] width 26 height 26
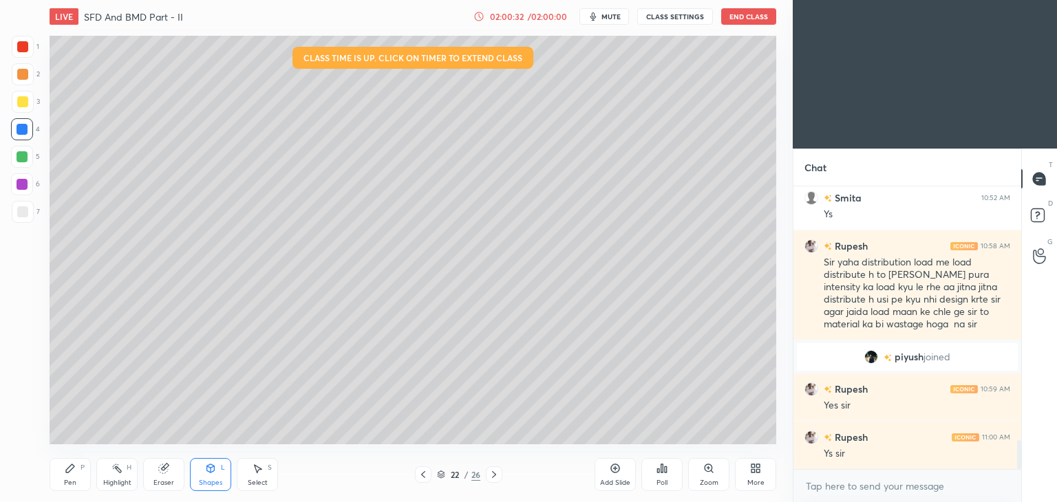
click at [24, 158] on div at bounding box center [22, 156] width 11 height 11
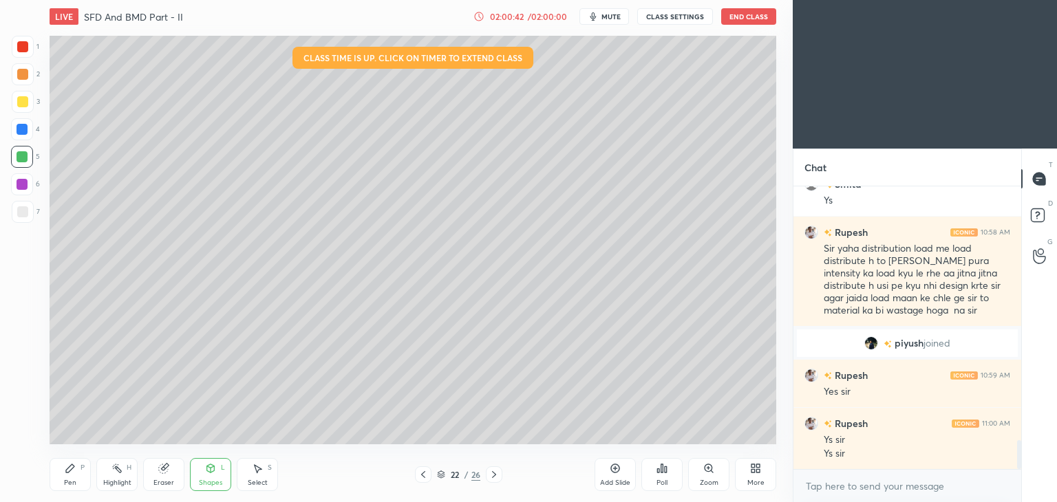
click at [70, 483] on div "Pen" at bounding box center [70, 483] width 12 height 7
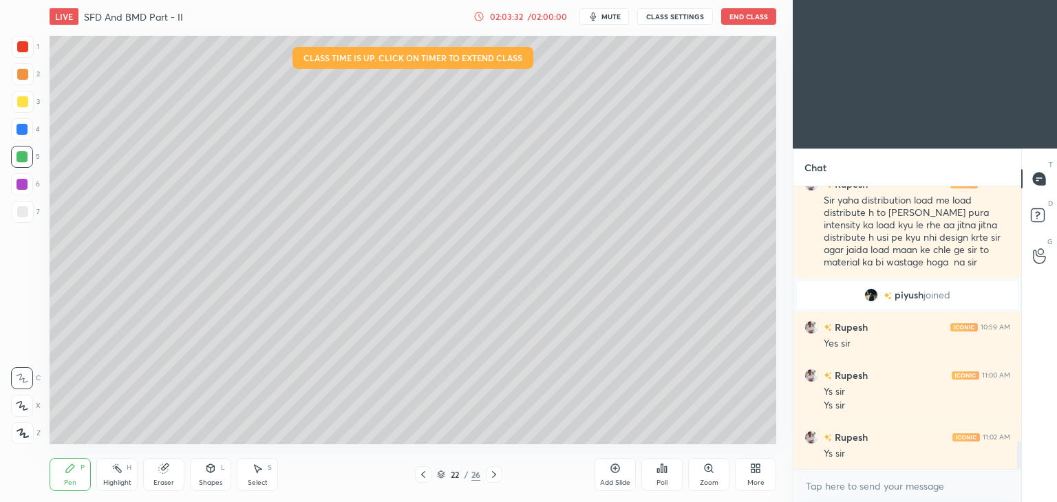
click at [266, 477] on div "Select S" at bounding box center [257, 474] width 41 height 33
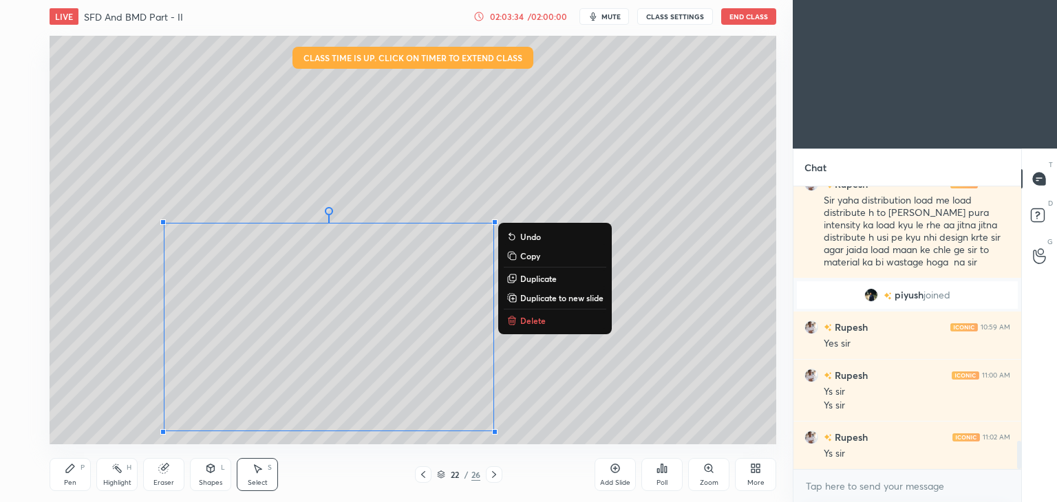
click at [548, 318] on button "Delete" at bounding box center [555, 320] width 103 height 17
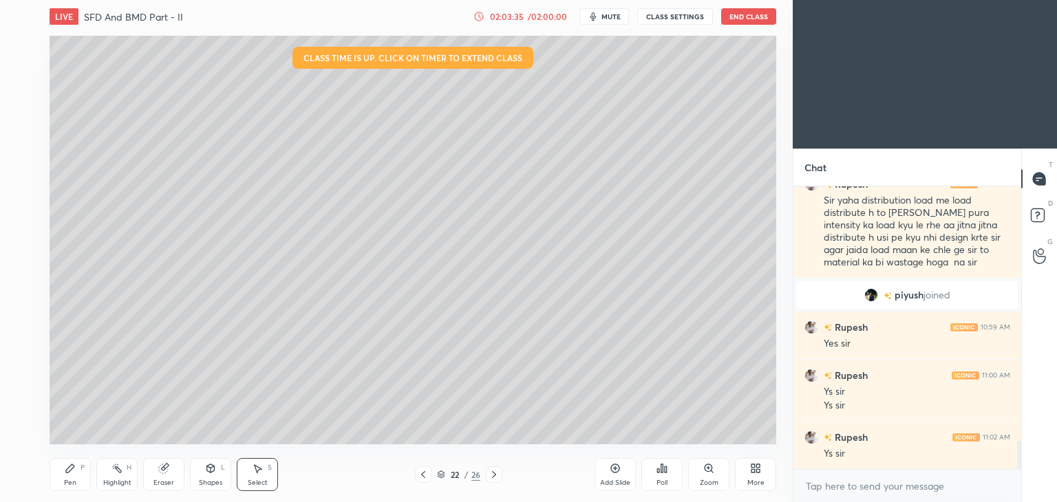
click at [66, 480] on div "Pen" at bounding box center [70, 483] width 12 height 7
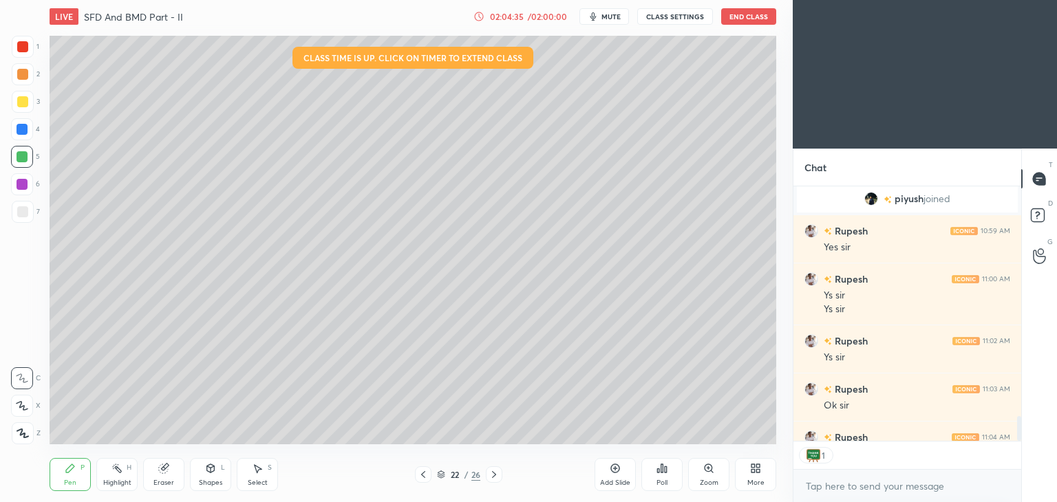
scroll to position [5, 4]
click at [425, 474] on icon at bounding box center [423, 474] width 11 height 11
click at [422, 474] on icon at bounding box center [423, 474] width 4 height 7
click at [423, 474] on icon at bounding box center [423, 474] width 4 height 7
click at [423, 471] on icon at bounding box center [423, 474] width 11 height 11
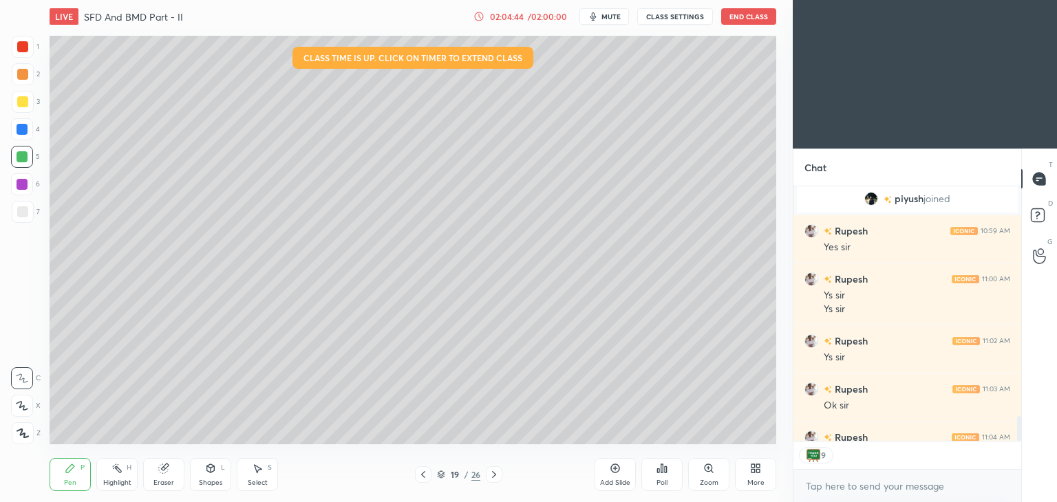
click at [418, 471] on icon at bounding box center [423, 474] width 11 height 11
click at [417, 469] on div at bounding box center [423, 475] width 17 height 17
click at [421, 469] on div at bounding box center [423, 475] width 17 height 17
click at [424, 469] on icon at bounding box center [423, 474] width 11 height 11
click at [421, 469] on icon at bounding box center [423, 474] width 11 height 11
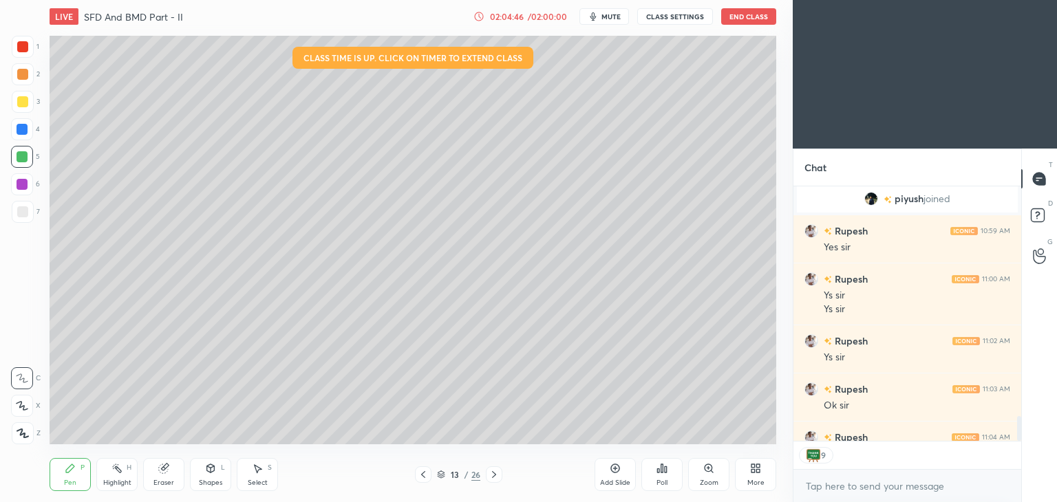
click at [418, 472] on icon at bounding box center [423, 474] width 11 height 11
click at [418, 469] on icon at bounding box center [423, 474] width 11 height 11
click at [420, 471] on icon at bounding box center [423, 474] width 11 height 11
click at [422, 473] on icon at bounding box center [423, 474] width 11 height 11
click at [423, 473] on icon at bounding box center [423, 474] width 4 height 7
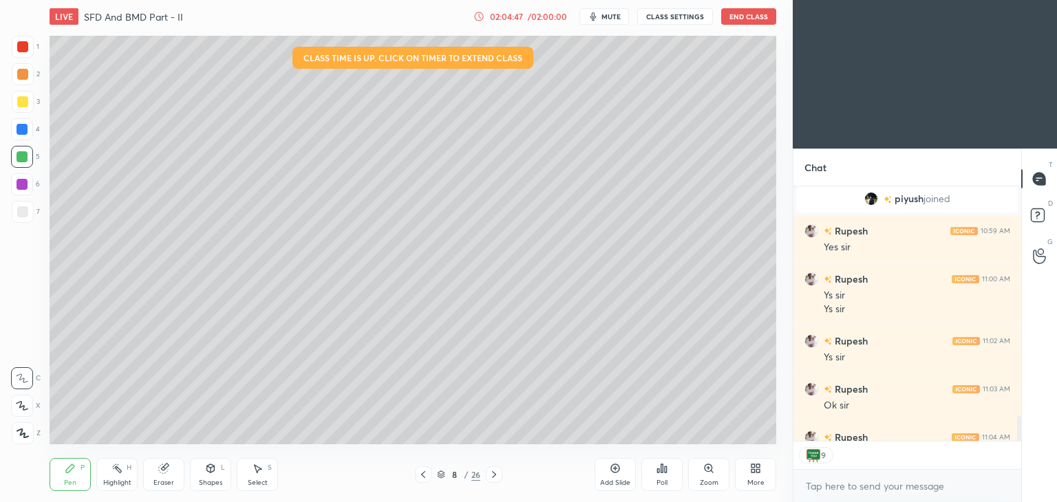
click at [423, 471] on icon at bounding box center [423, 474] width 11 height 11
click at [422, 473] on icon at bounding box center [423, 474] width 11 height 11
click at [425, 473] on icon at bounding box center [423, 474] width 11 height 11
click at [424, 471] on icon at bounding box center [423, 474] width 11 height 11
click at [423, 472] on icon at bounding box center [423, 474] width 11 height 11
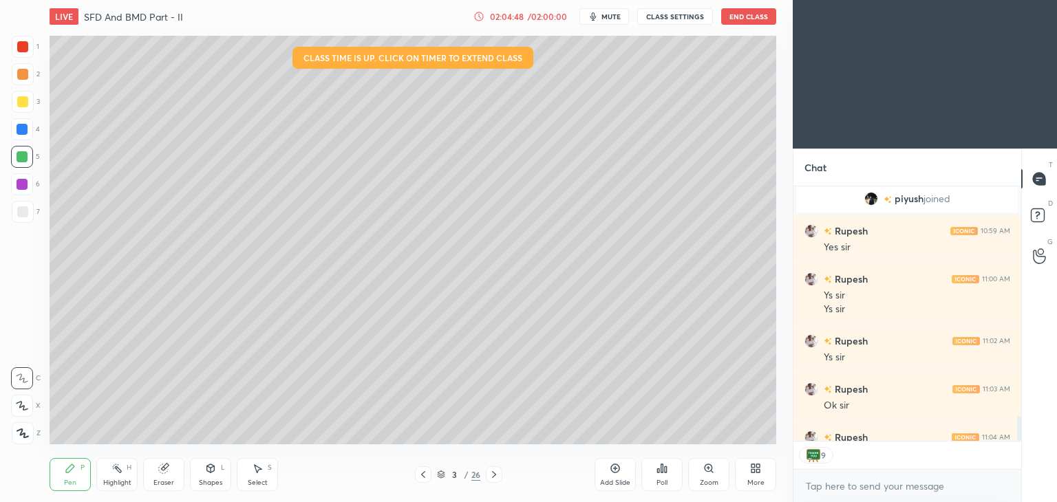
click at [424, 471] on icon at bounding box center [423, 474] width 11 height 11
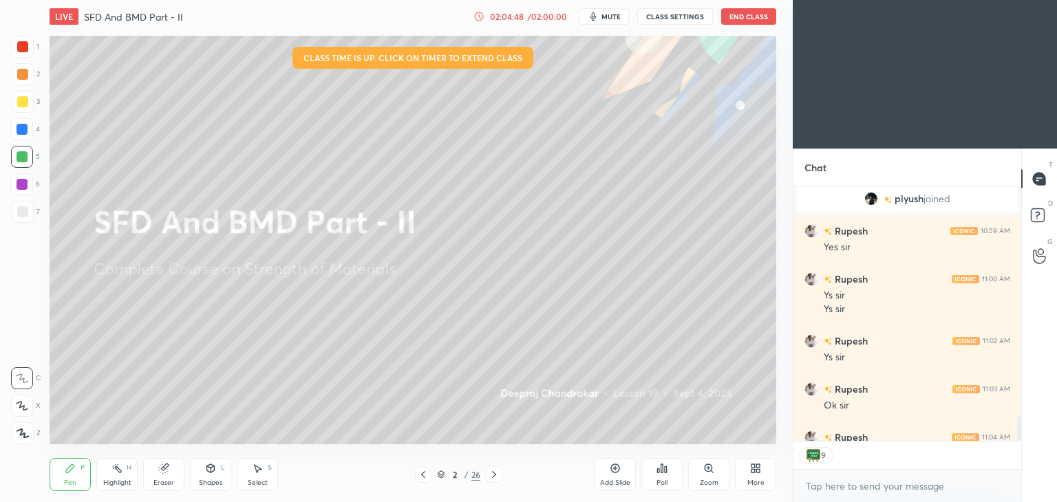
click at [423, 473] on icon at bounding box center [423, 474] width 4 height 7
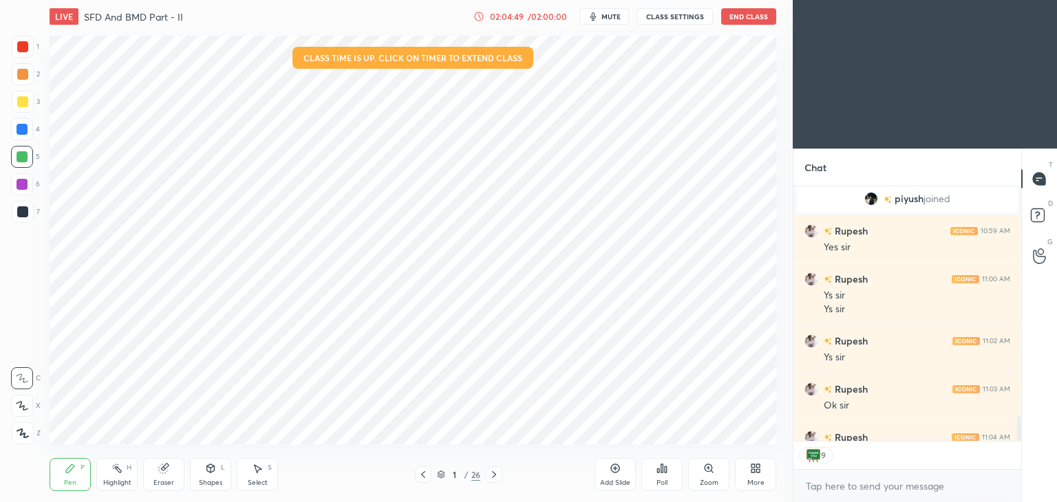
click at [490, 474] on icon at bounding box center [494, 474] width 11 height 11
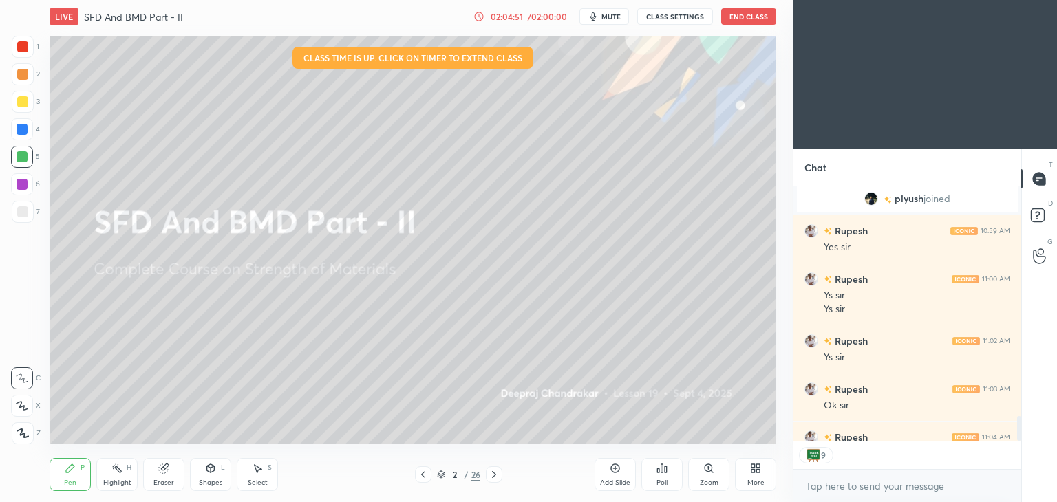
click at [68, 477] on div "Pen P" at bounding box center [70, 474] width 41 height 33
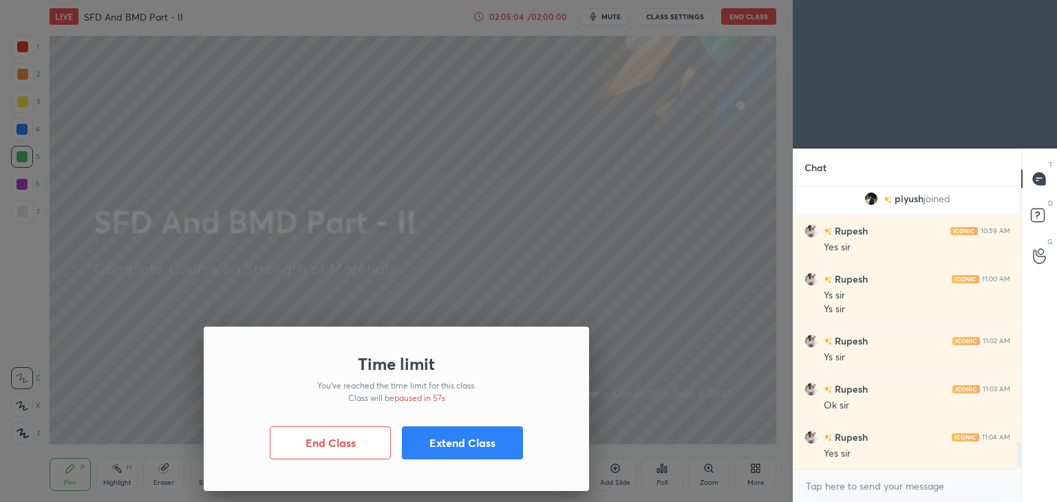
click at [454, 443] on button "Extend Class" at bounding box center [462, 443] width 121 height 33
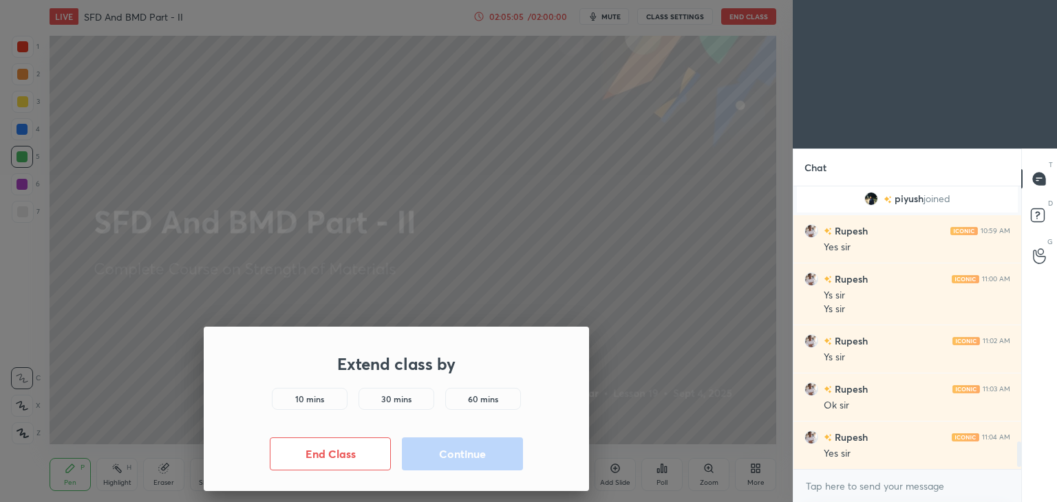
click at [311, 399] on h5 "10 mins" at bounding box center [309, 399] width 29 height 12
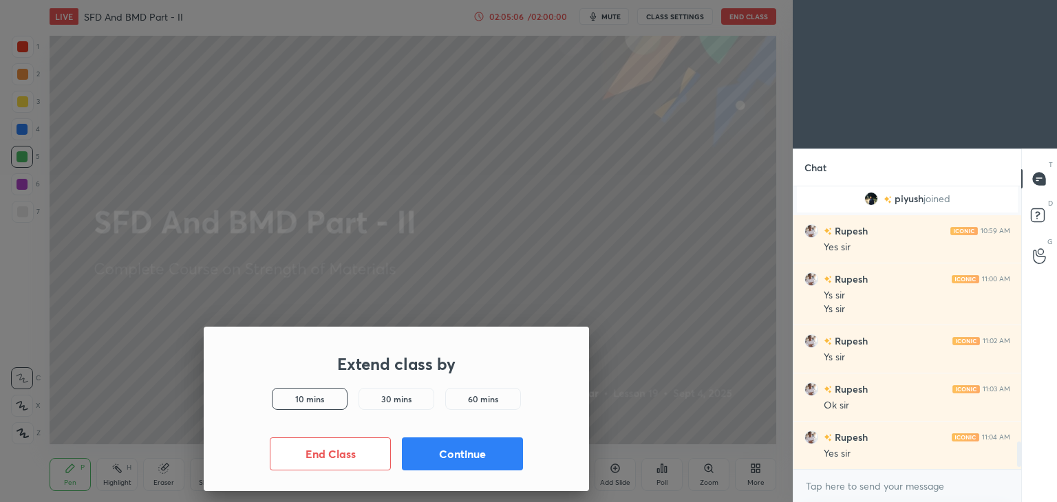
click at [461, 451] on button "Continue" at bounding box center [462, 454] width 121 height 33
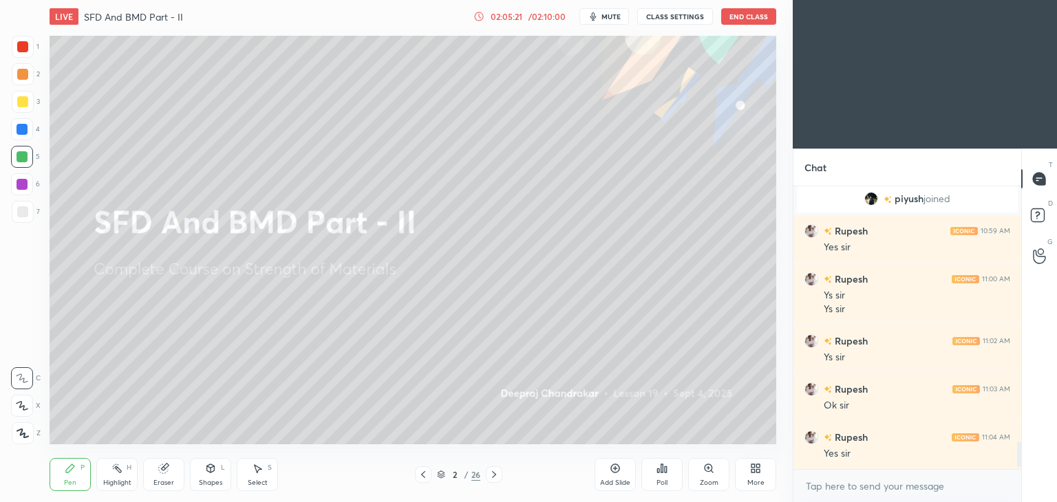
click at [261, 476] on div "Select S" at bounding box center [257, 474] width 41 height 33
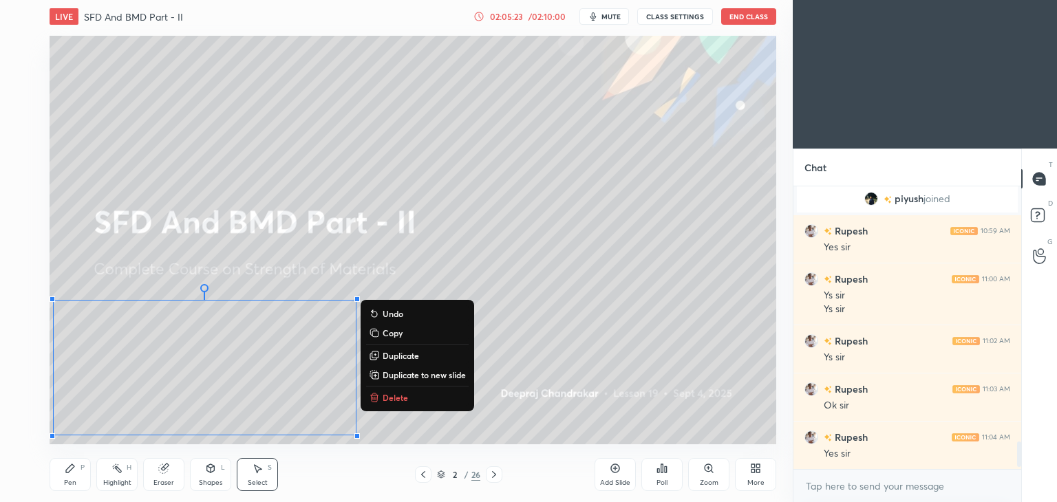
click at [399, 393] on p "Delete" at bounding box center [395, 397] width 25 height 11
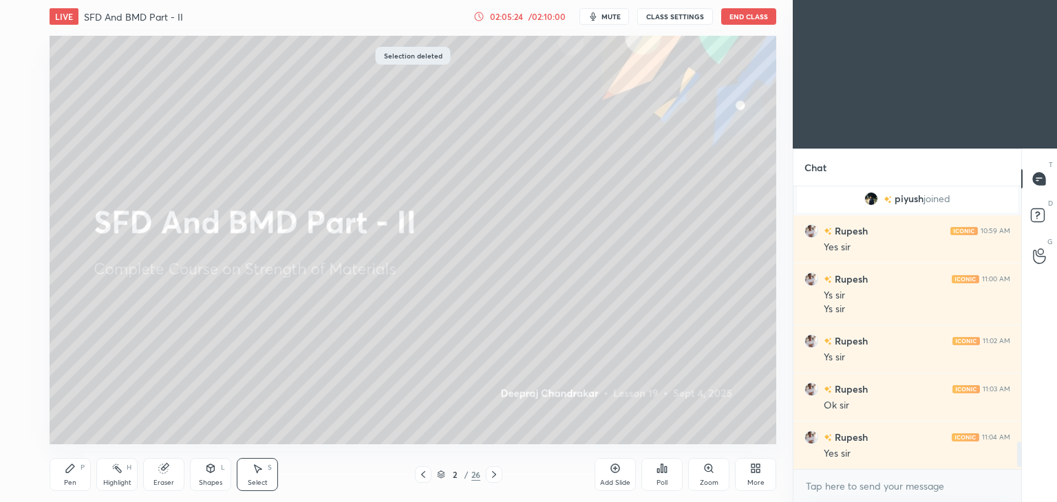
click at [63, 477] on div "Pen P" at bounding box center [70, 474] width 41 height 33
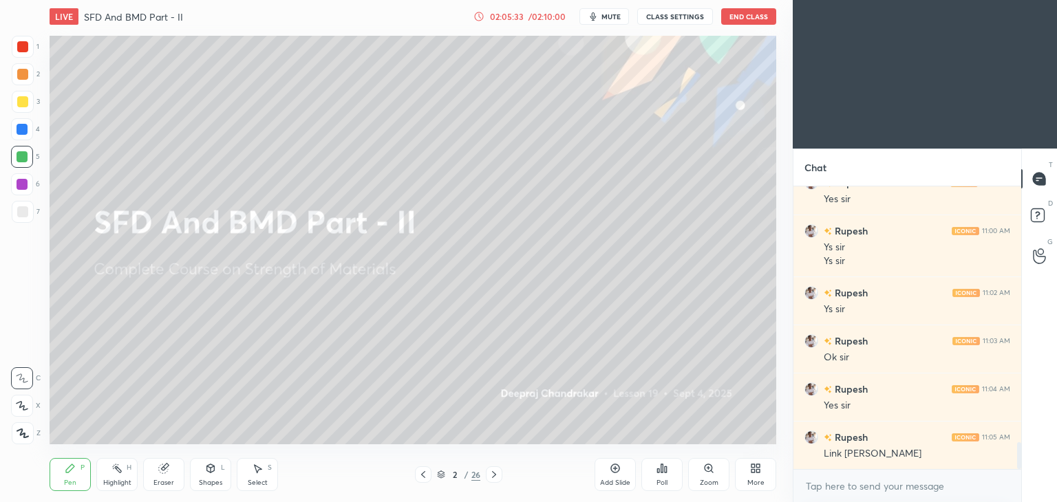
click at [748, 14] on button "End Class" at bounding box center [748, 16] width 55 height 17
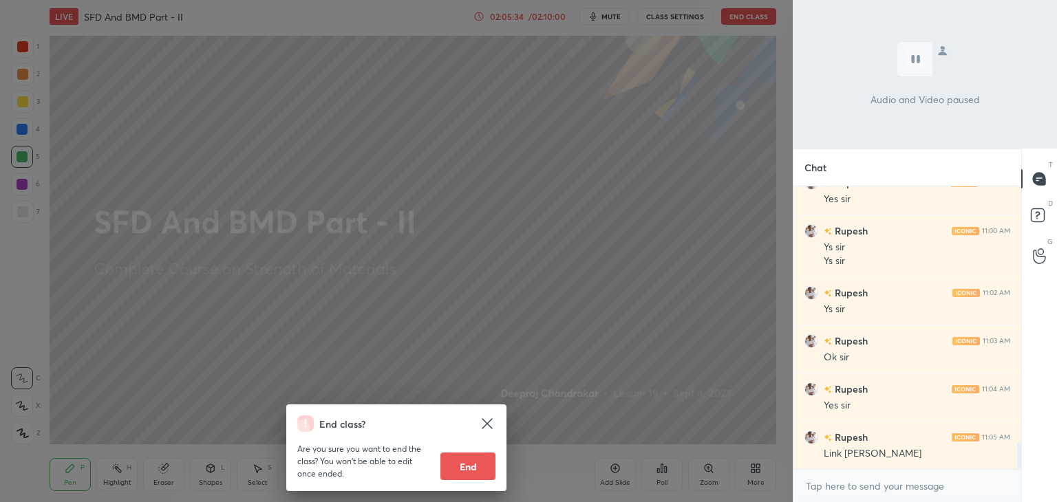
click at [476, 460] on button "End" at bounding box center [467, 467] width 55 height 28
type textarea "x"
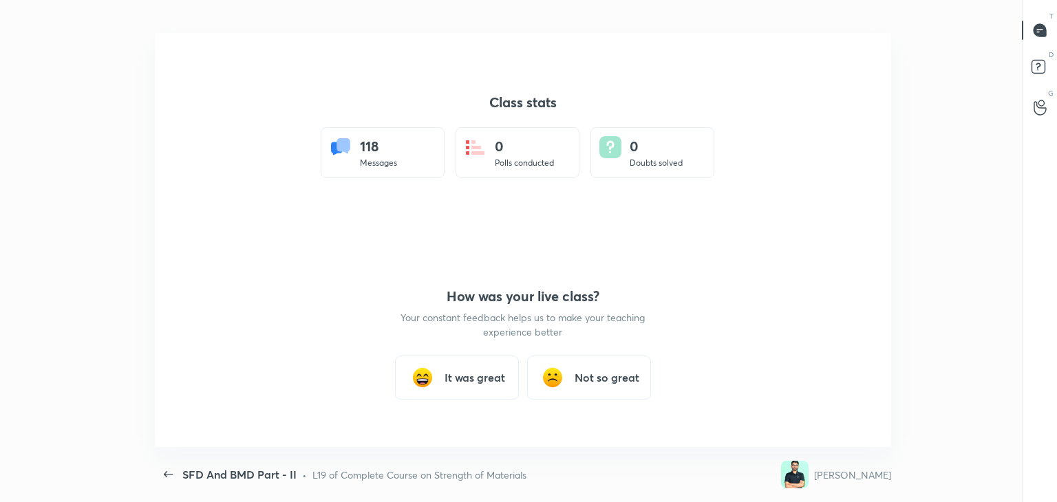
scroll to position [68400, 67818]
